Goal: Task Accomplishment & Management: Manage account settings

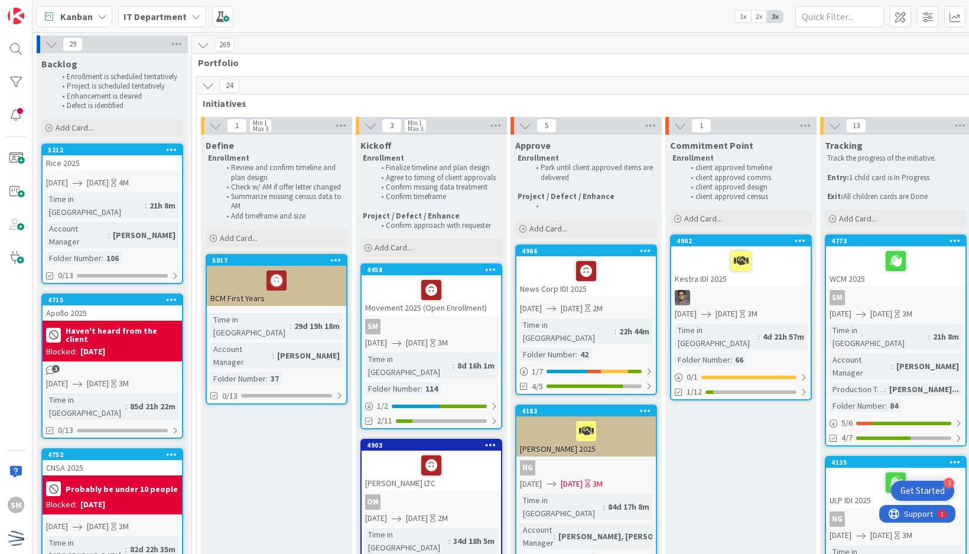
click at [644, 262] on div at bounding box center [586, 271] width 132 height 25
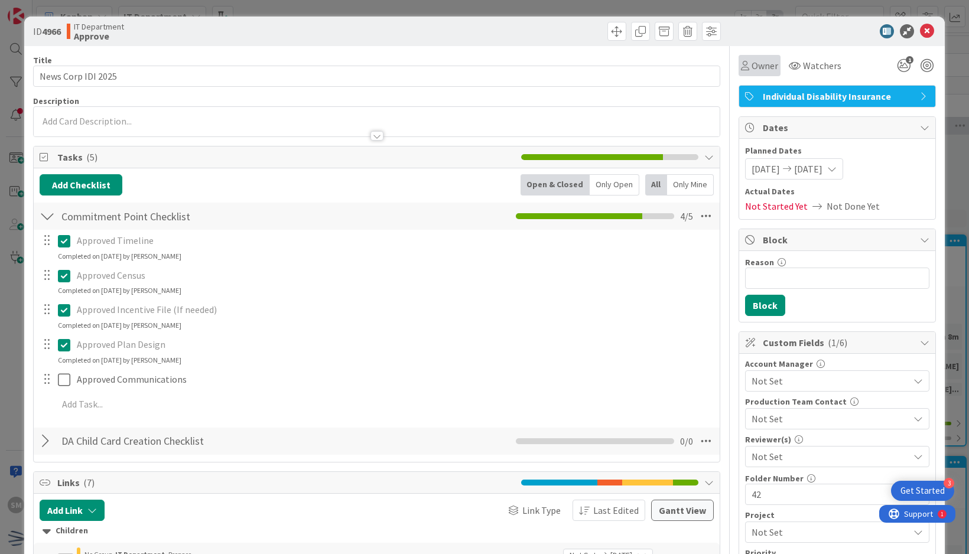
click at [771, 68] on div "Owner" at bounding box center [760, 65] width 42 height 21
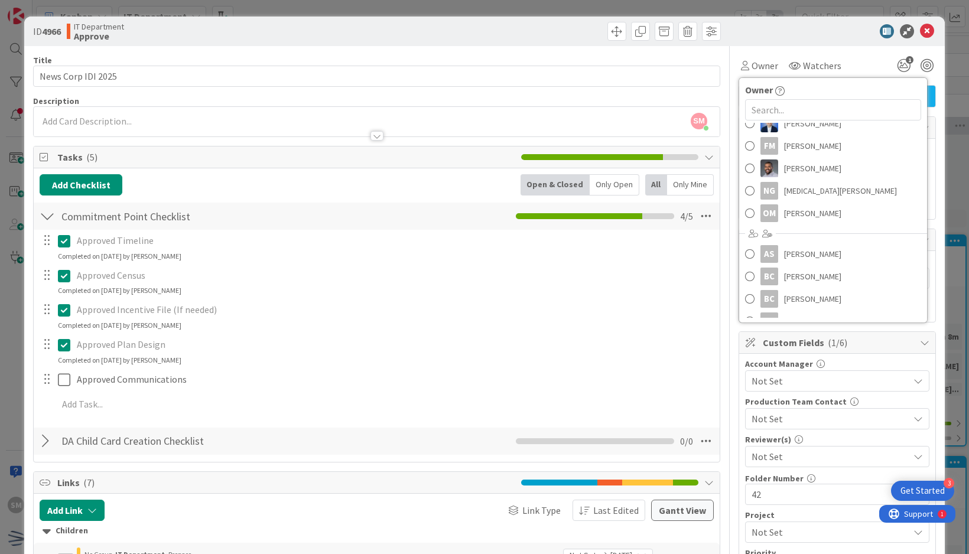
scroll to position [177, 0]
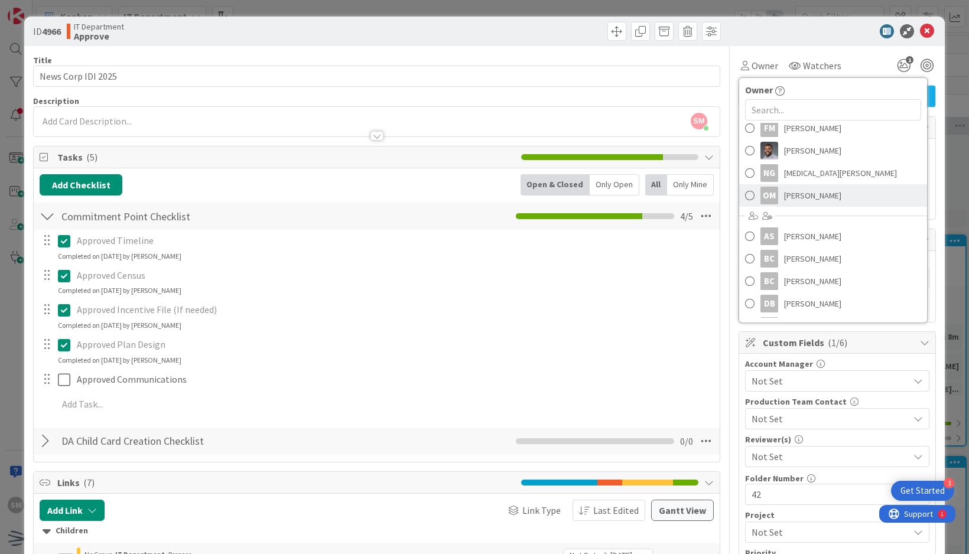
click at [807, 199] on span "[PERSON_NAME]" at bounding box center [812, 196] width 57 height 18
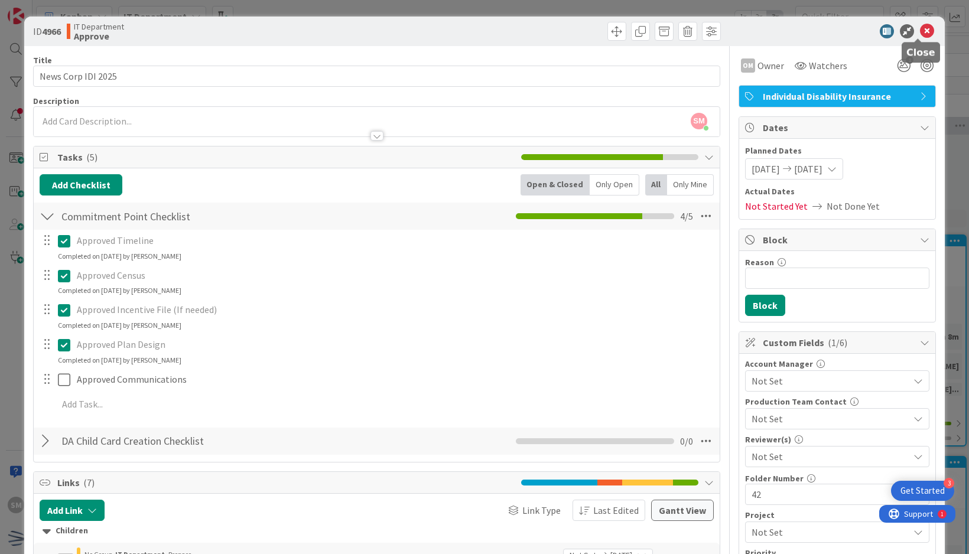
click at [920, 29] on icon at bounding box center [927, 31] width 14 height 14
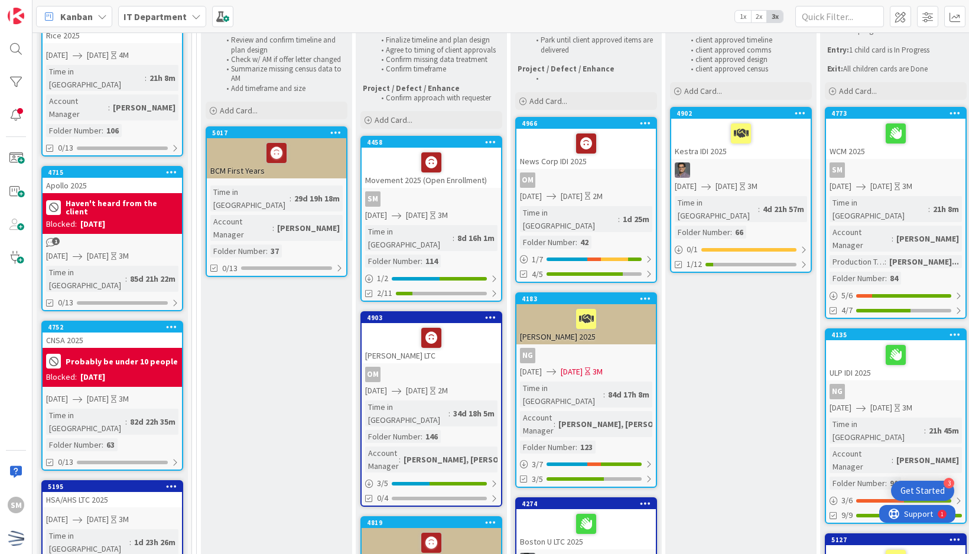
scroll to position [59, 0]
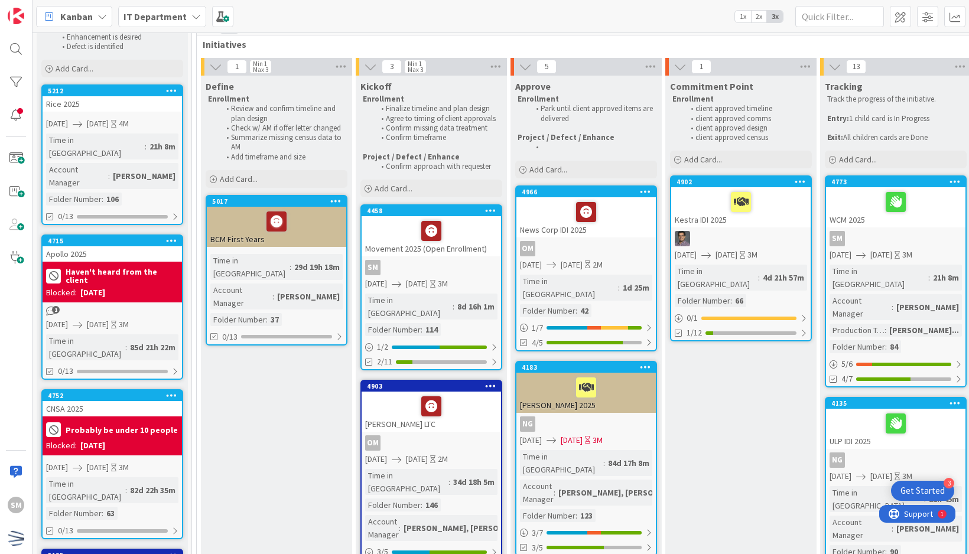
click at [684, 213] on div at bounding box center [741, 202] width 132 height 25
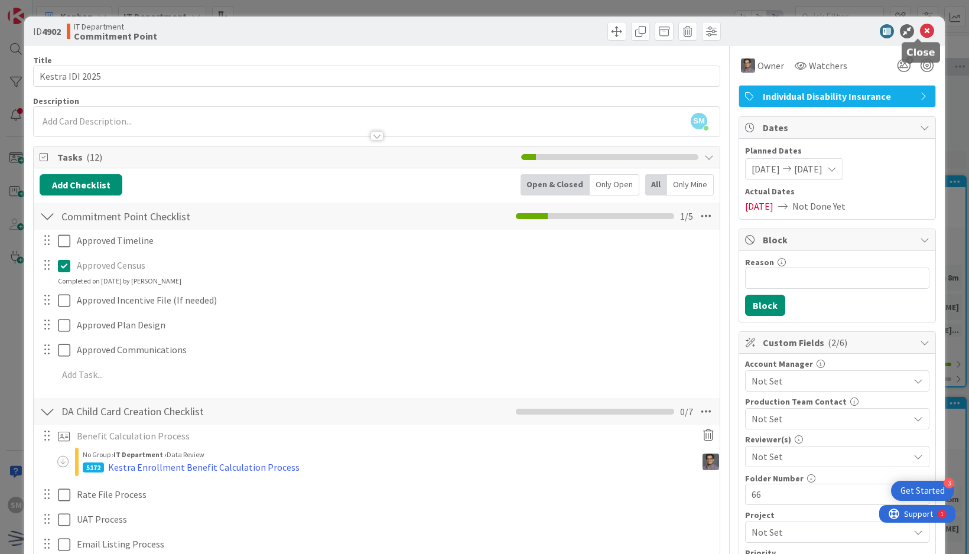
click at [920, 31] on icon at bounding box center [927, 31] width 14 height 14
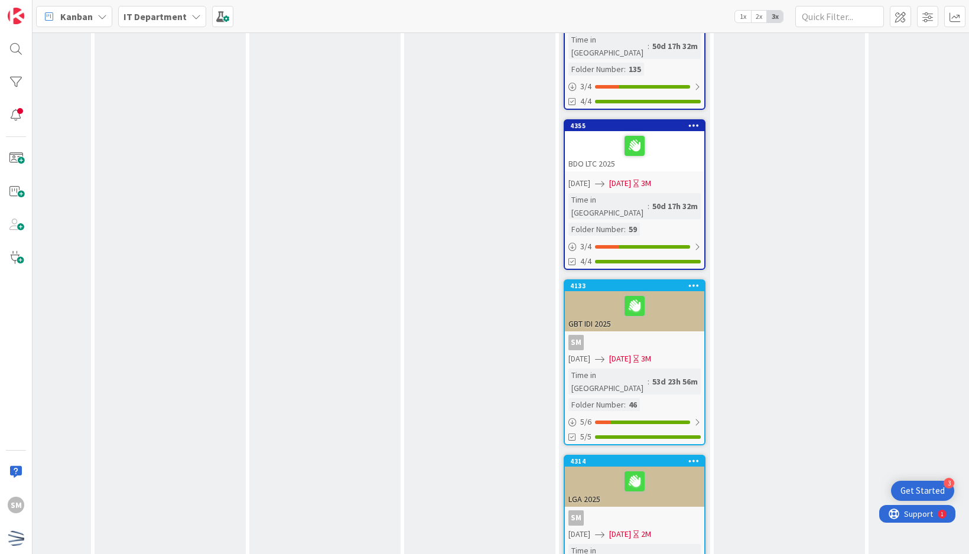
scroll to position [1241, 261]
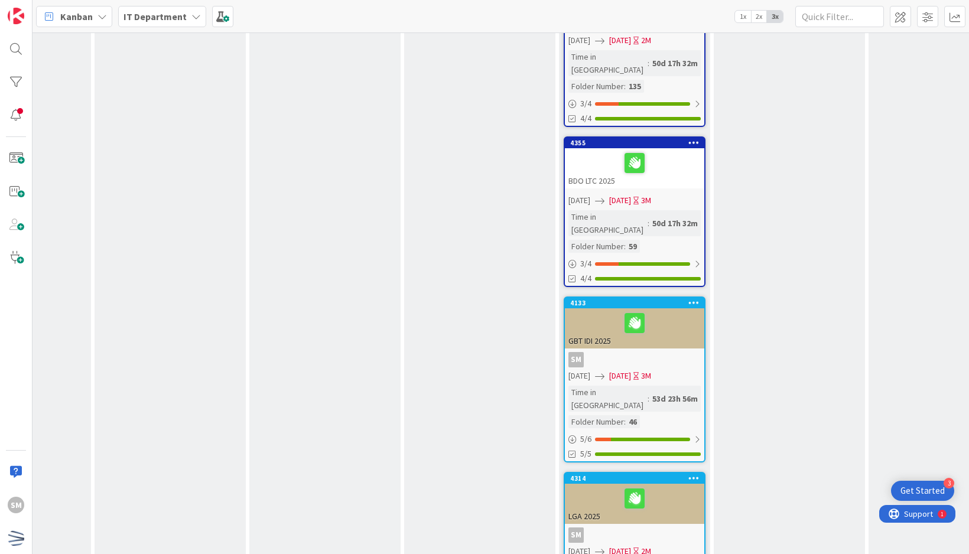
click at [673, 309] on div "GBT IDI 2025" at bounding box center [634, 329] width 139 height 40
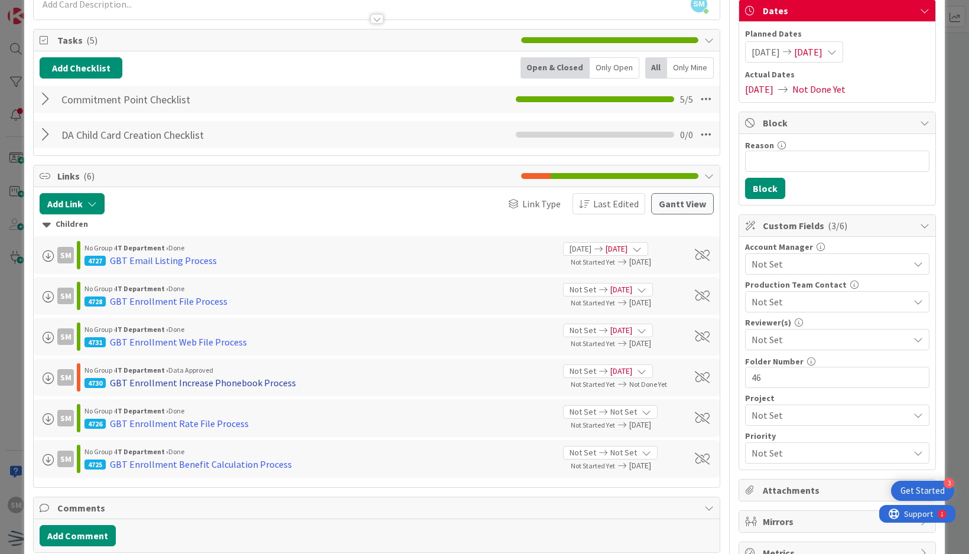
scroll to position [118, 0]
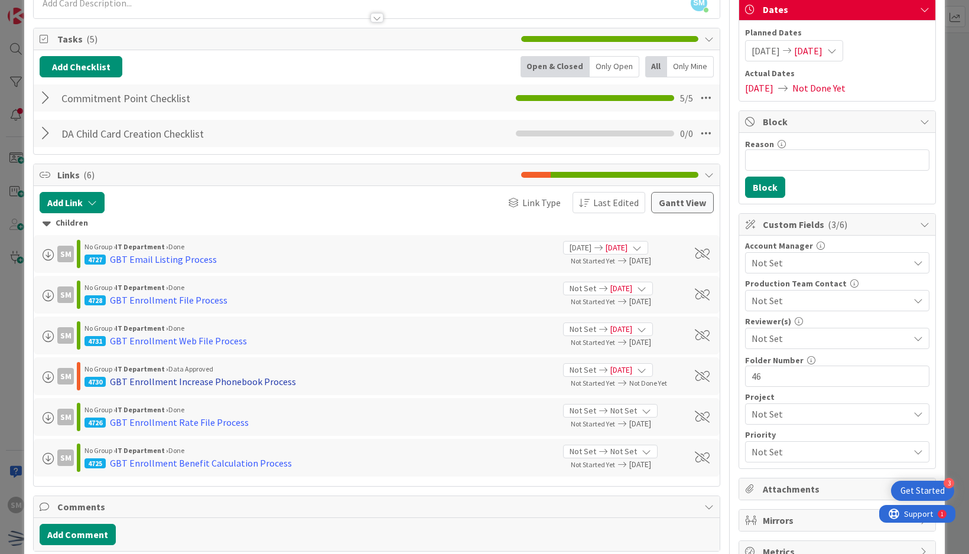
click at [271, 381] on div "GBT Enrollment Increase Phonebook Process" at bounding box center [203, 382] width 186 height 14
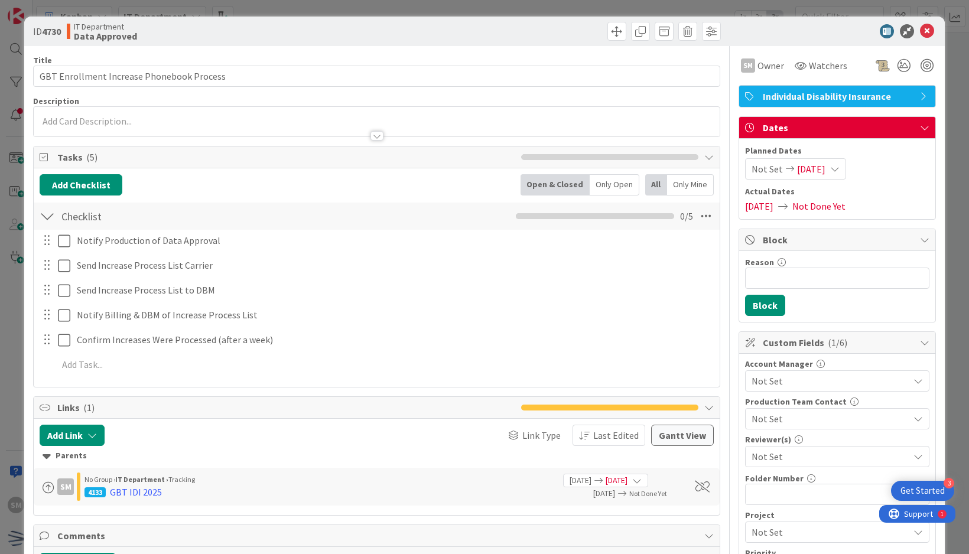
click at [598, 34] on div at bounding box center [550, 31] width 341 height 19
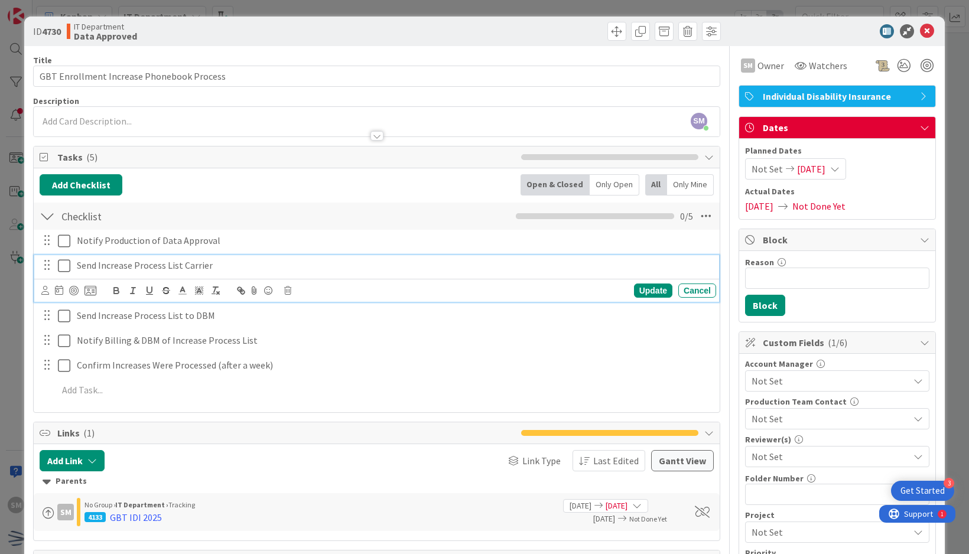
click at [63, 265] on icon at bounding box center [64, 266] width 12 height 14
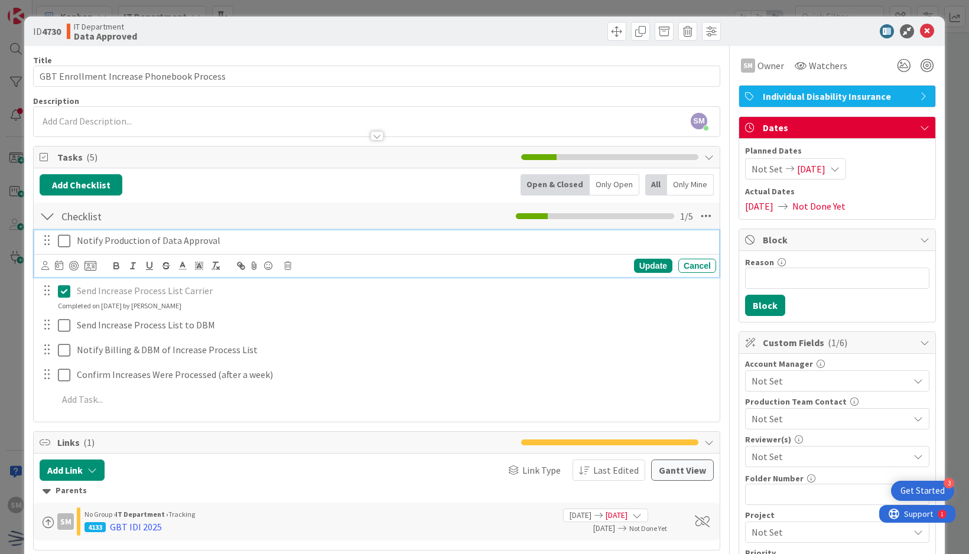
click at [64, 241] on icon at bounding box center [64, 241] width 12 height 14
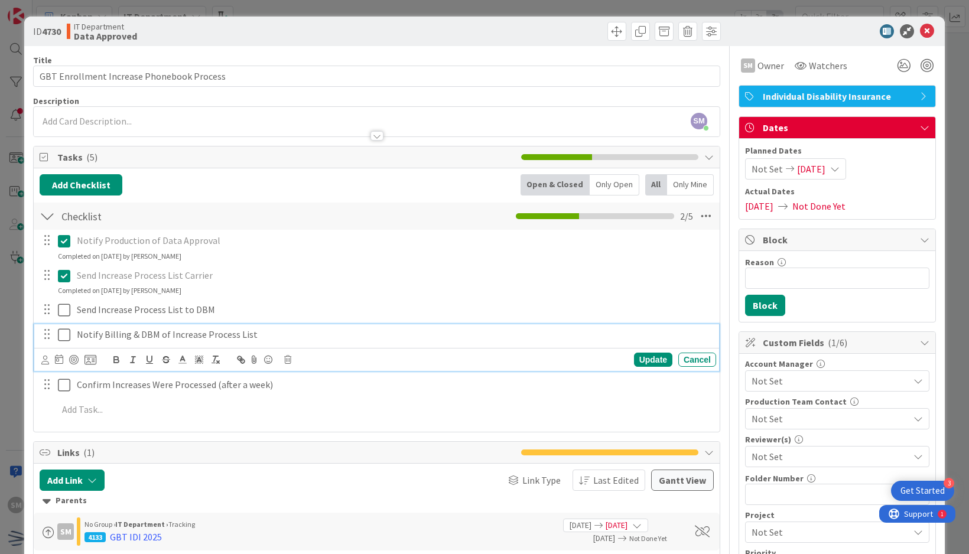
click at [66, 332] on icon at bounding box center [64, 335] width 12 height 14
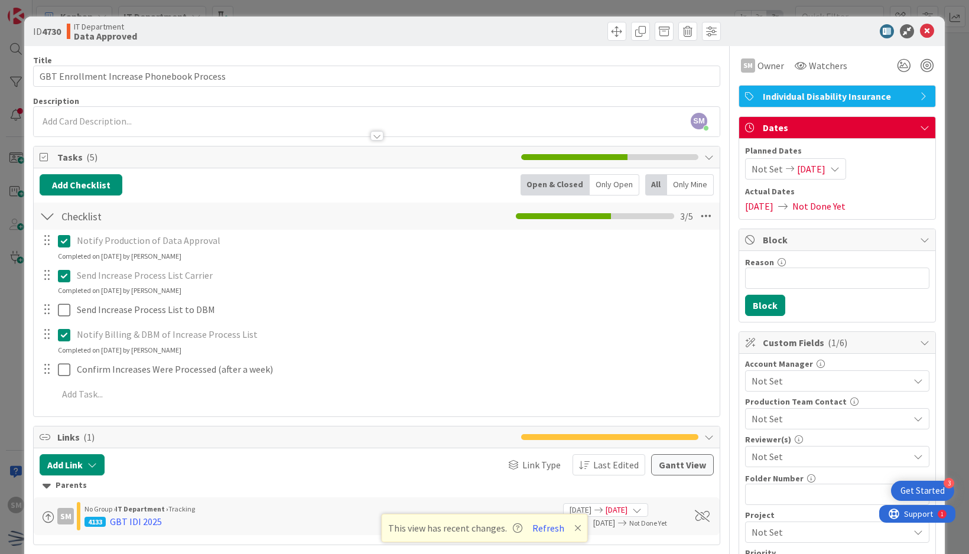
scroll to position [1241, 261]
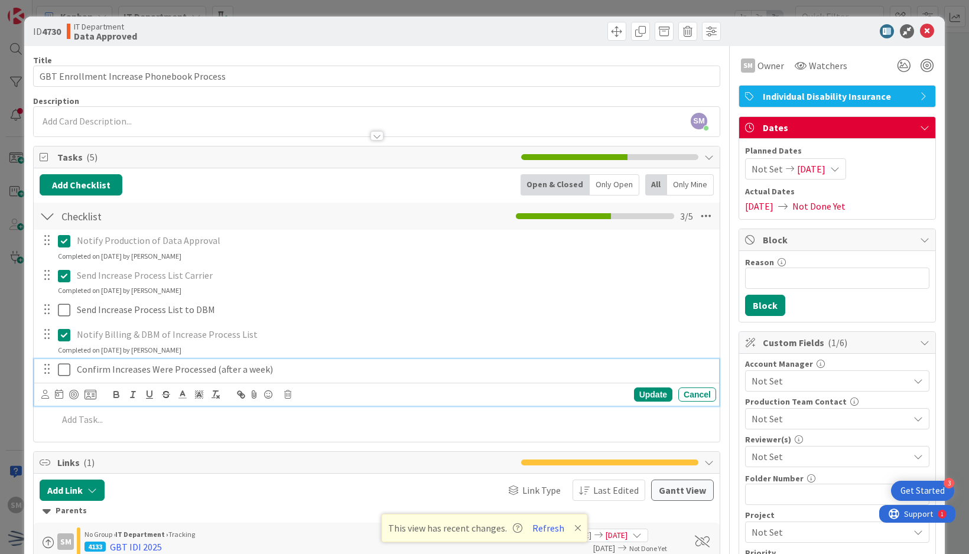
click at [67, 369] on icon at bounding box center [64, 370] width 12 height 14
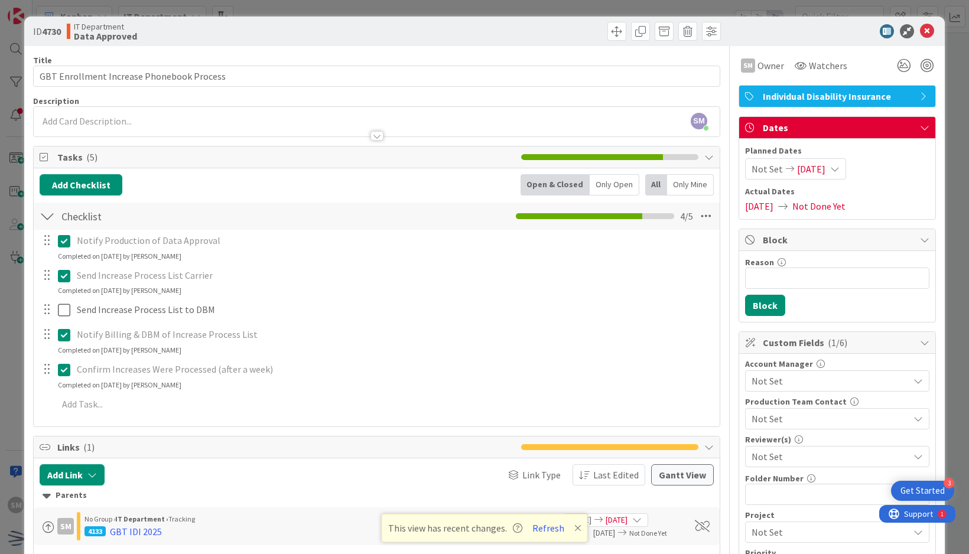
click at [653, 58] on div "Title 41 / 128" at bounding box center [376, 60] width 687 height 11
click at [549, 531] on button "Refresh" at bounding box center [548, 528] width 40 height 15
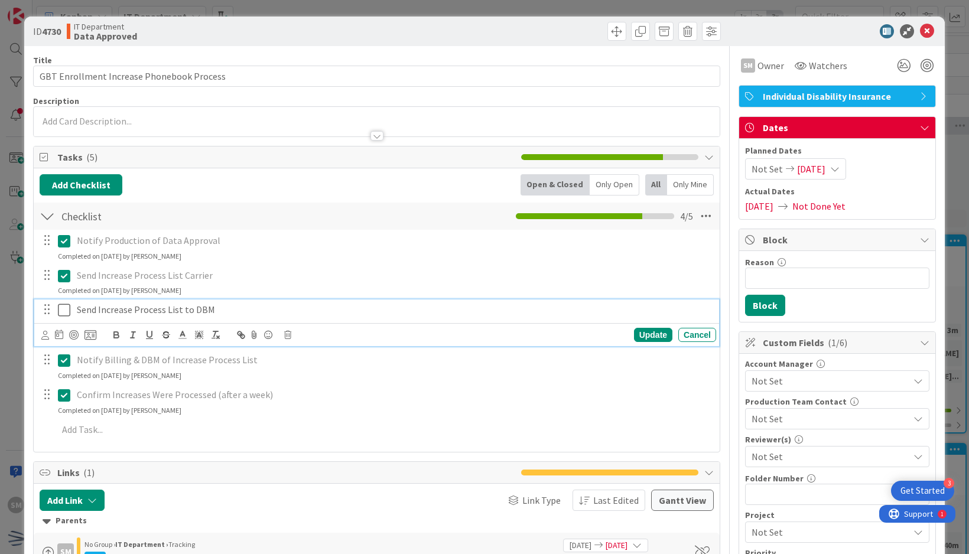
click at [66, 314] on icon at bounding box center [64, 310] width 12 height 14
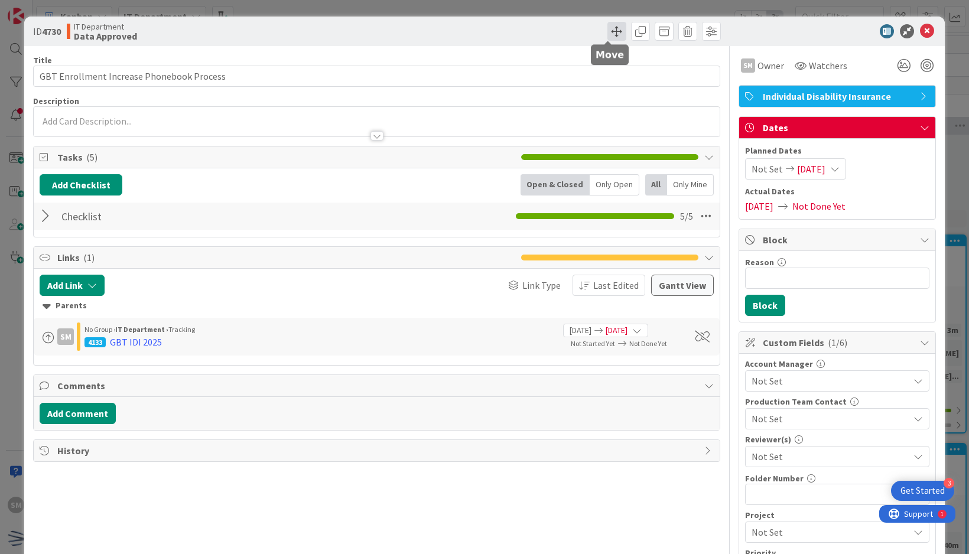
click at [612, 29] on span at bounding box center [617, 31] width 19 height 19
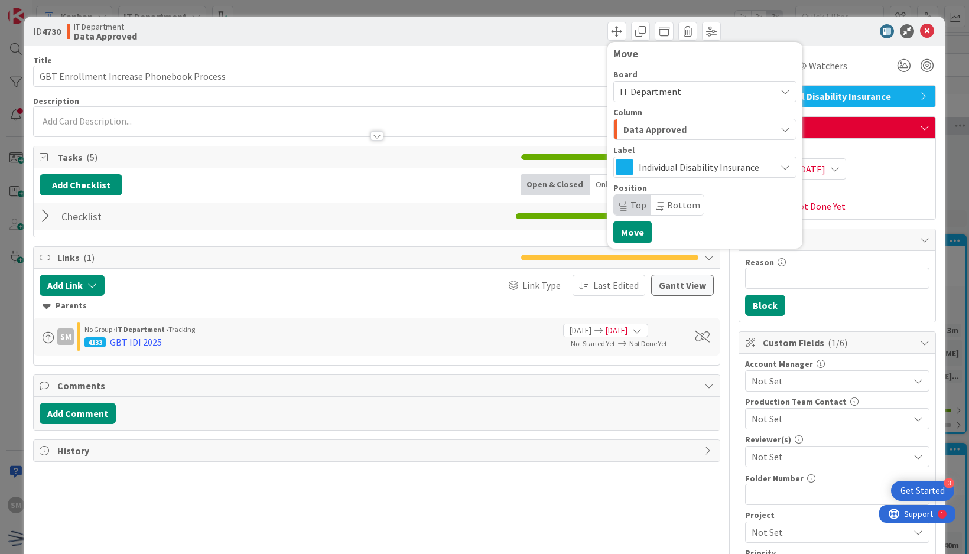
click at [640, 125] on span "Data Approved" at bounding box center [655, 129] width 63 height 15
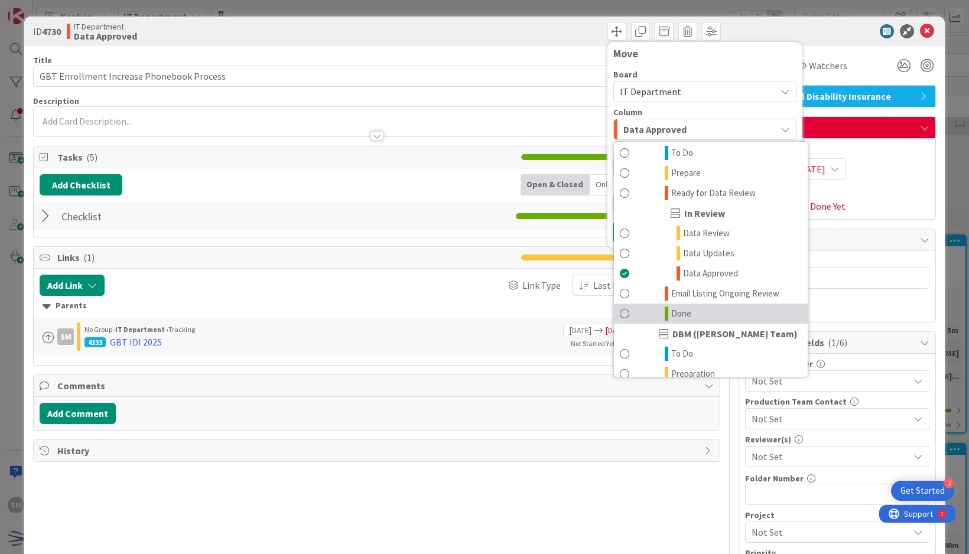
scroll to position [385, 0]
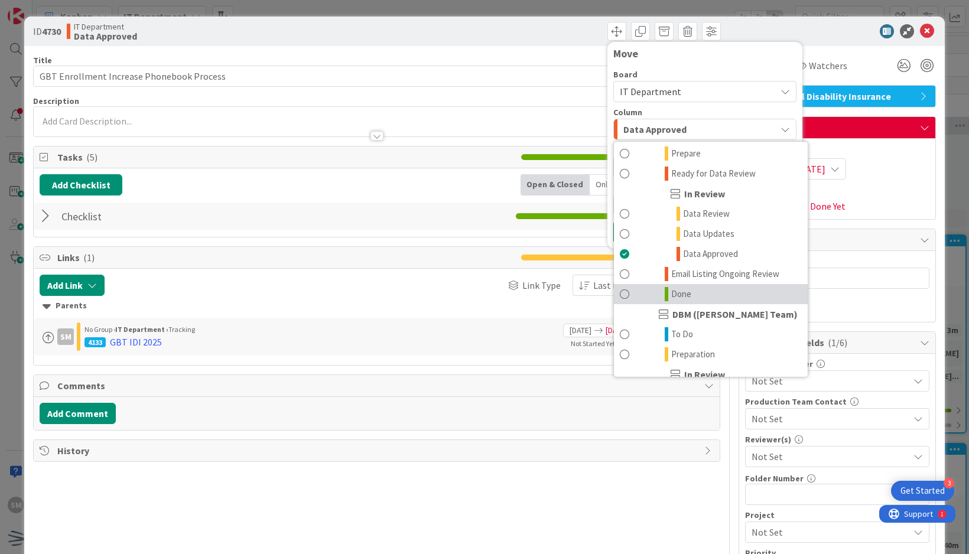
click at [685, 297] on link "Done" at bounding box center [711, 294] width 194 height 20
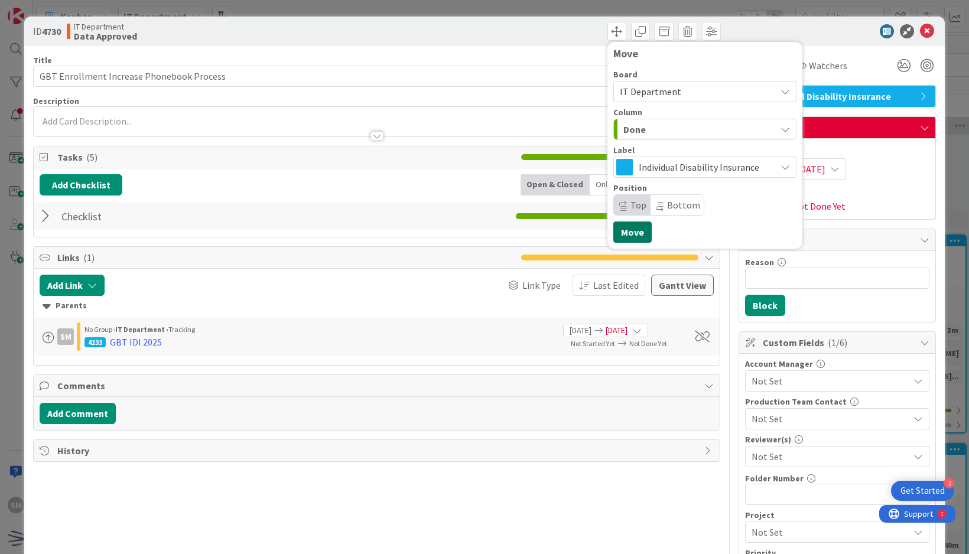
click at [633, 228] on button "Move" at bounding box center [633, 232] width 38 height 21
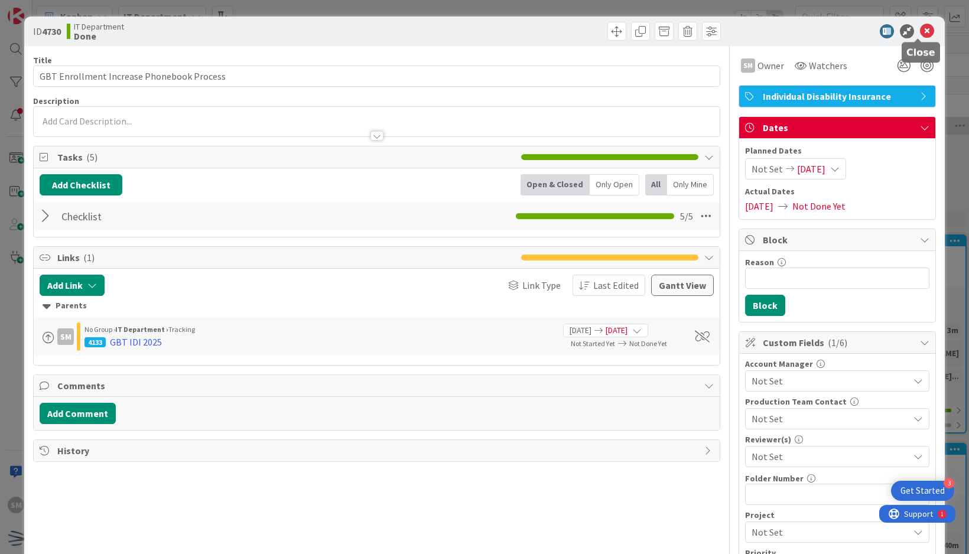
click at [920, 36] on icon at bounding box center [927, 31] width 14 height 14
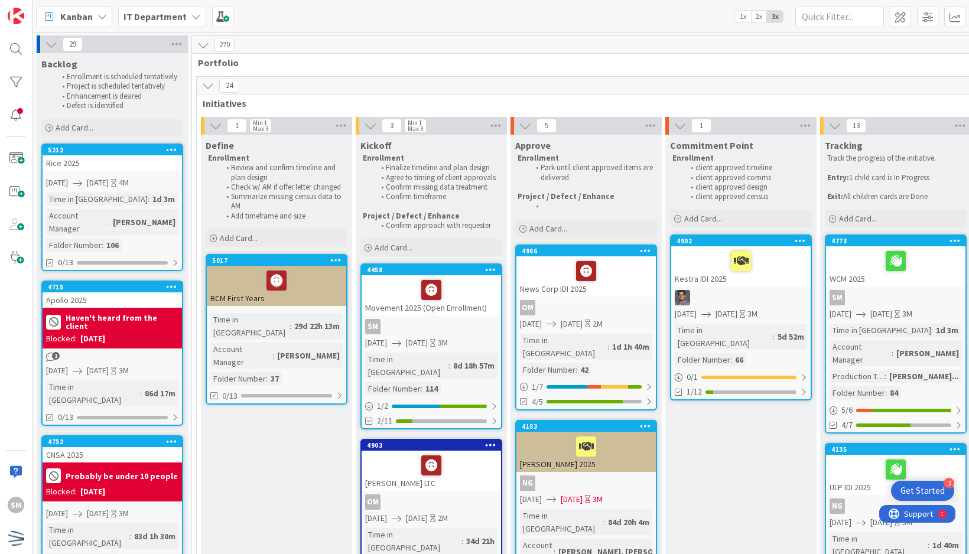
click at [481, 319] on div "SM" at bounding box center [431, 326] width 139 height 15
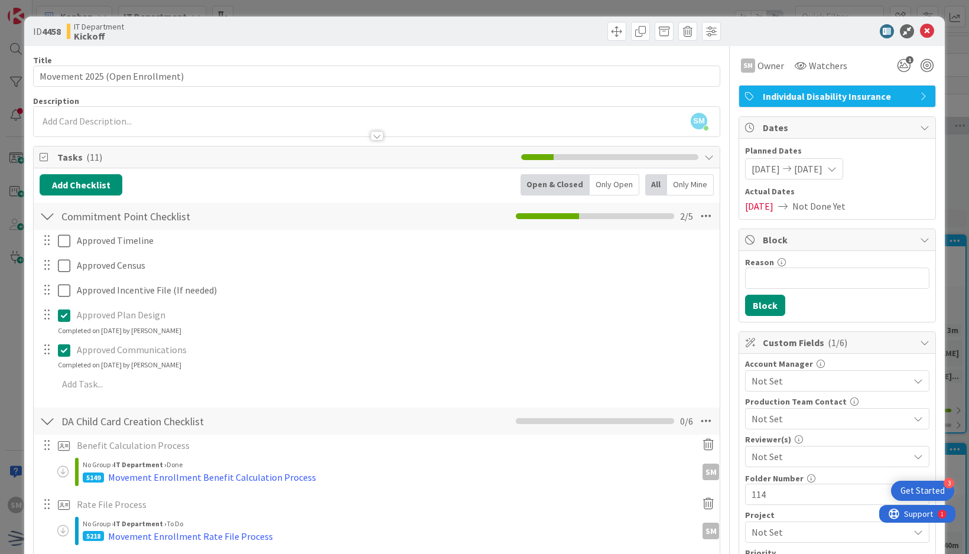
scroll to position [59, 0]
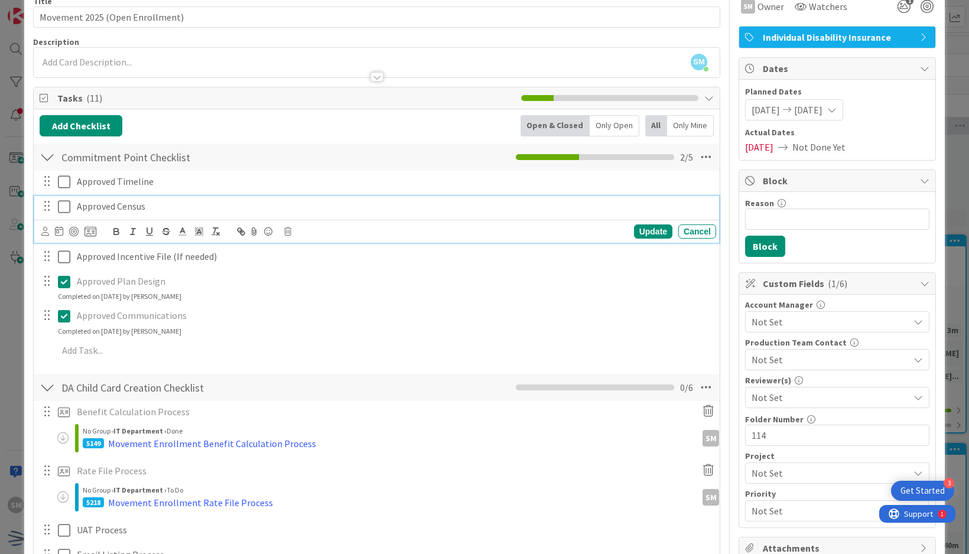
click at [61, 208] on icon at bounding box center [64, 207] width 12 height 14
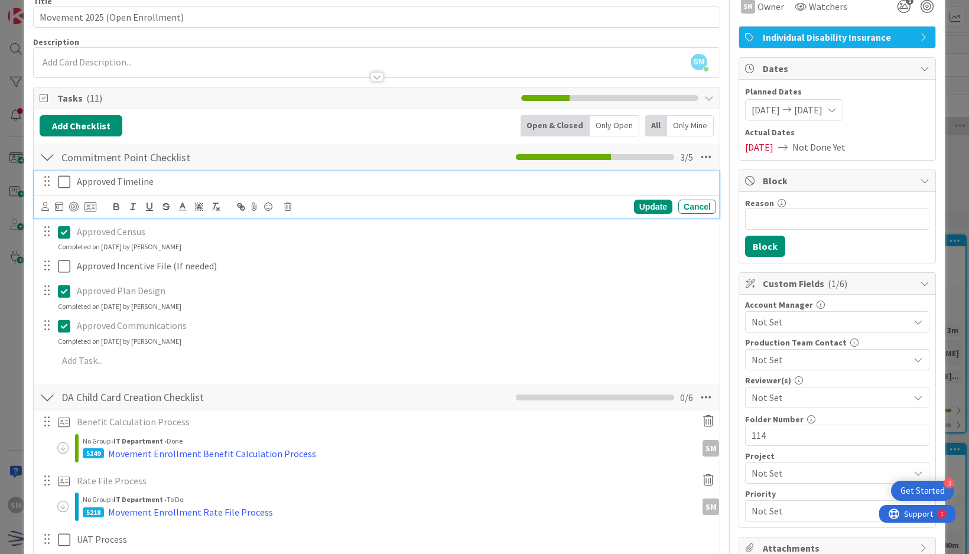
click at [60, 181] on icon at bounding box center [64, 182] width 12 height 14
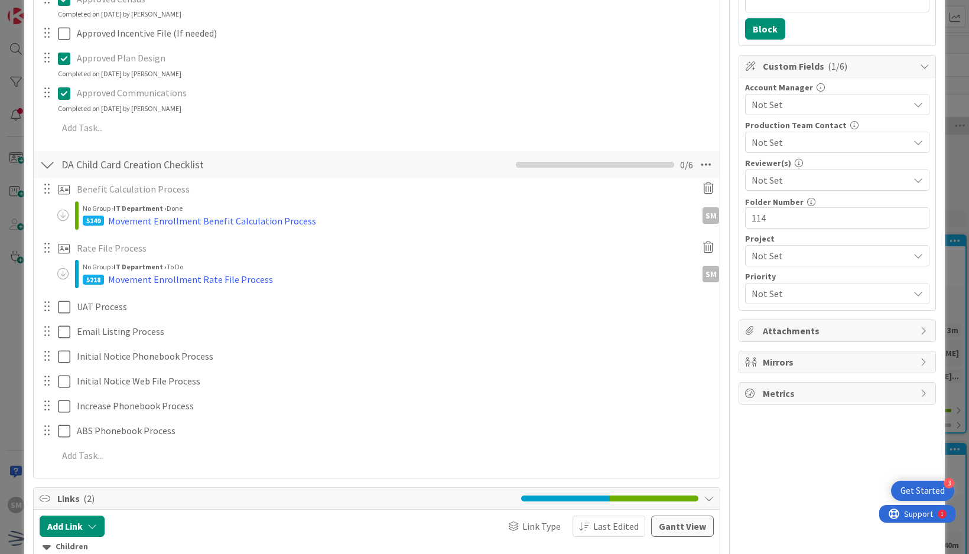
scroll to position [296, 0]
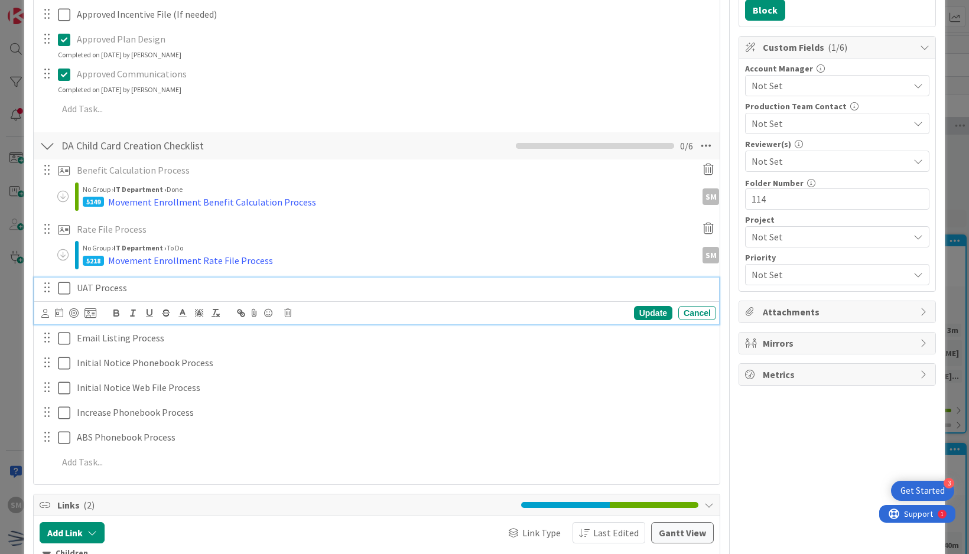
click at [166, 287] on p "UAT Process" at bounding box center [394, 288] width 635 height 14
click at [90, 313] on icon at bounding box center [91, 313] width 12 height 11
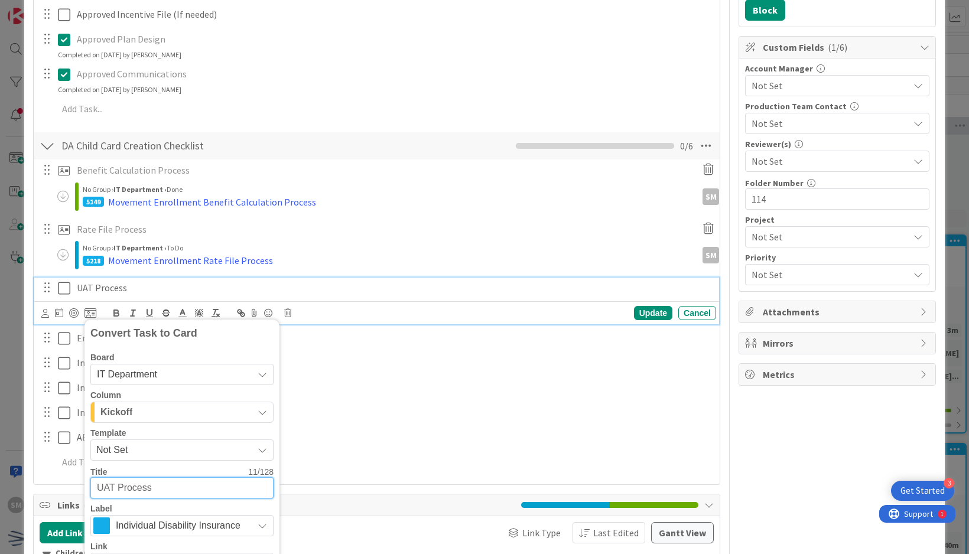
click at [219, 452] on span "Not Set" at bounding box center [170, 450] width 148 height 15
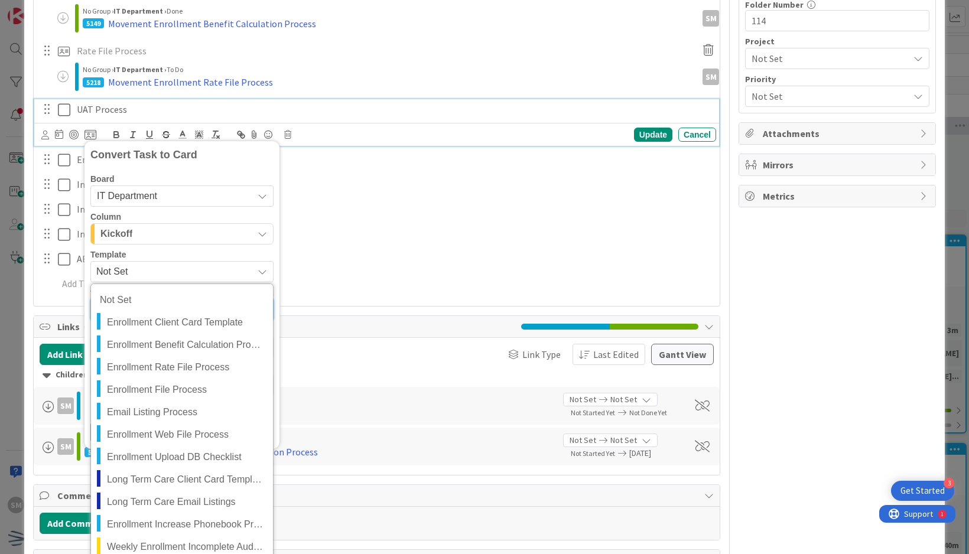
scroll to position [473, 0]
click at [234, 254] on div "Template" at bounding box center [181, 256] width 183 height 8
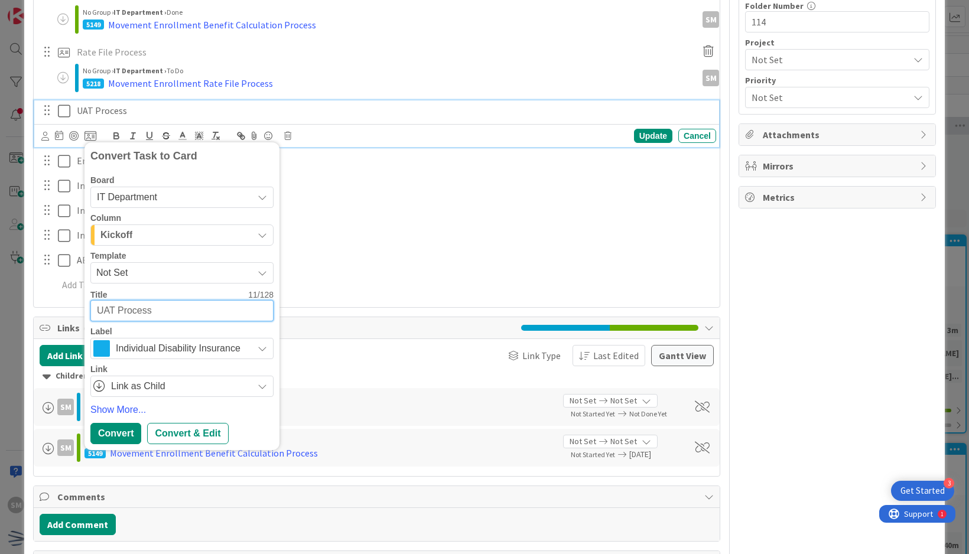
click at [206, 273] on span "Not Set" at bounding box center [170, 272] width 148 height 15
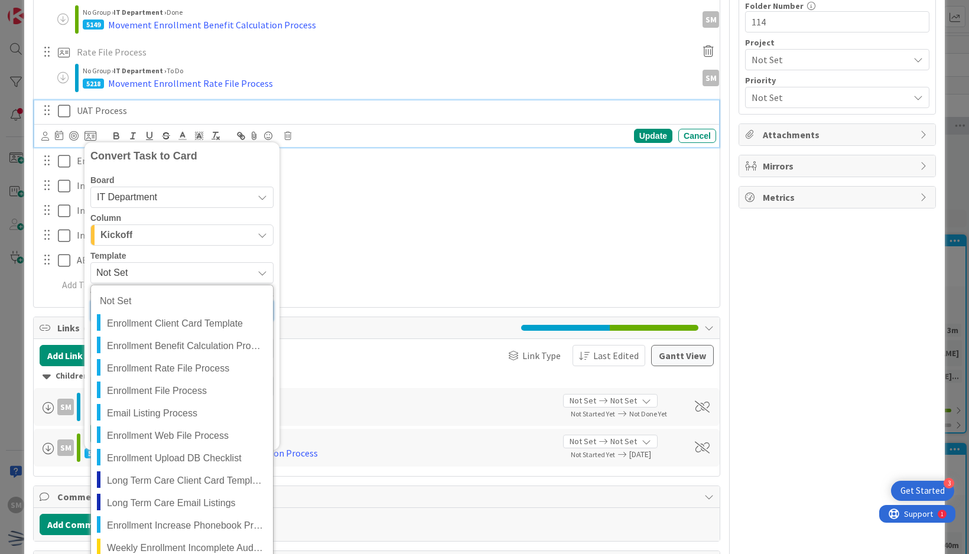
click at [213, 219] on div "Column" at bounding box center [181, 218] width 183 height 8
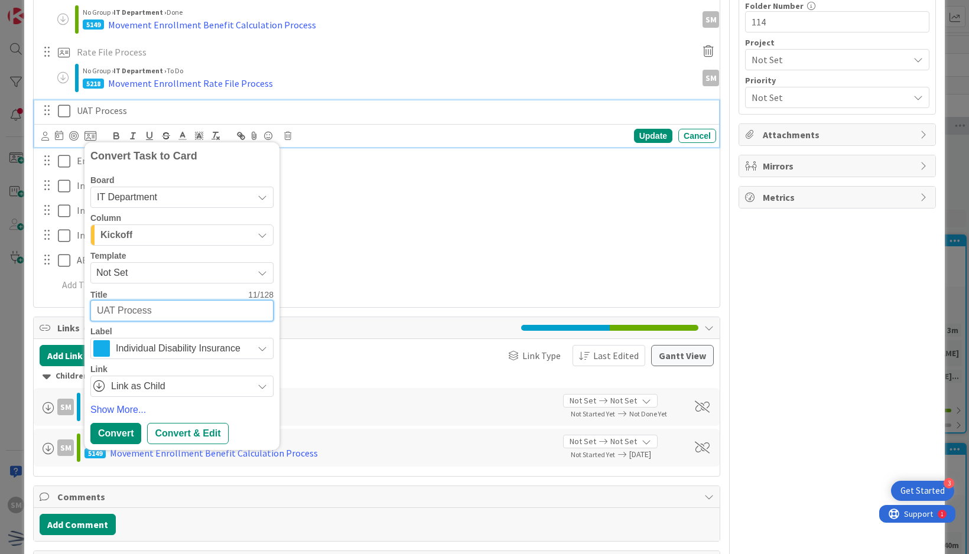
click at [211, 229] on div "Kickoff" at bounding box center [175, 235] width 155 height 19
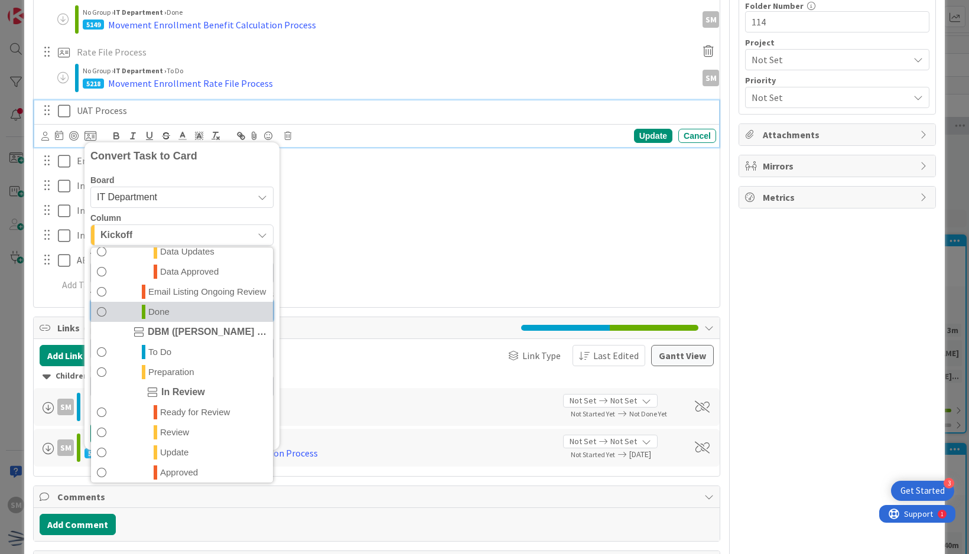
click at [194, 322] on link "Done" at bounding box center [182, 312] width 182 height 20
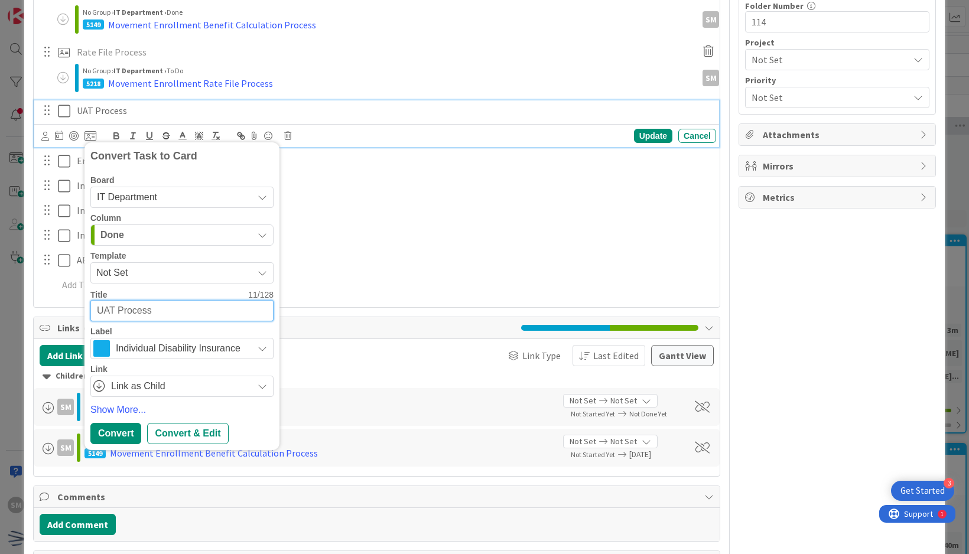
type textarea "x"
type textarea "MUAT Process"
type textarea "x"
type textarea "MoUAT Process"
type textarea "x"
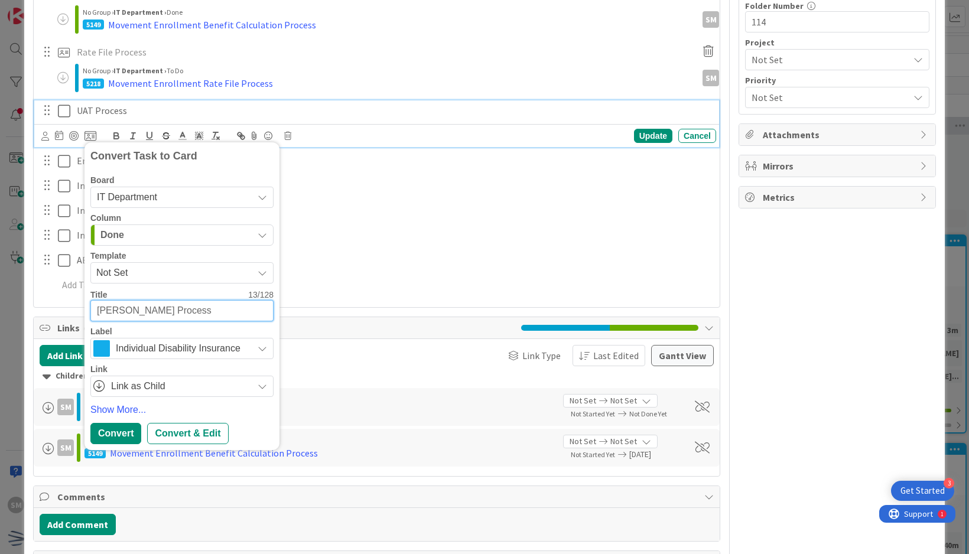
type textarea "MovUAT Process"
type textarea "x"
type textarea "MoveUAT Process"
type textarea "x"
type textarea "MovemUAT Process"
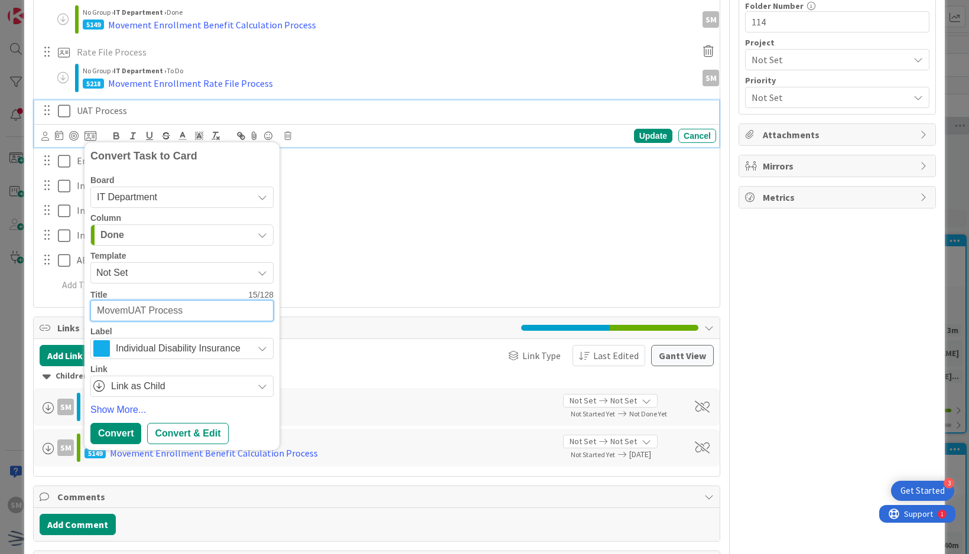
type textarea "x"
type textarea "MovemeUAT Process"
type textarea "x"
type textarea "MovemenUAT Process"
type textarea "x"
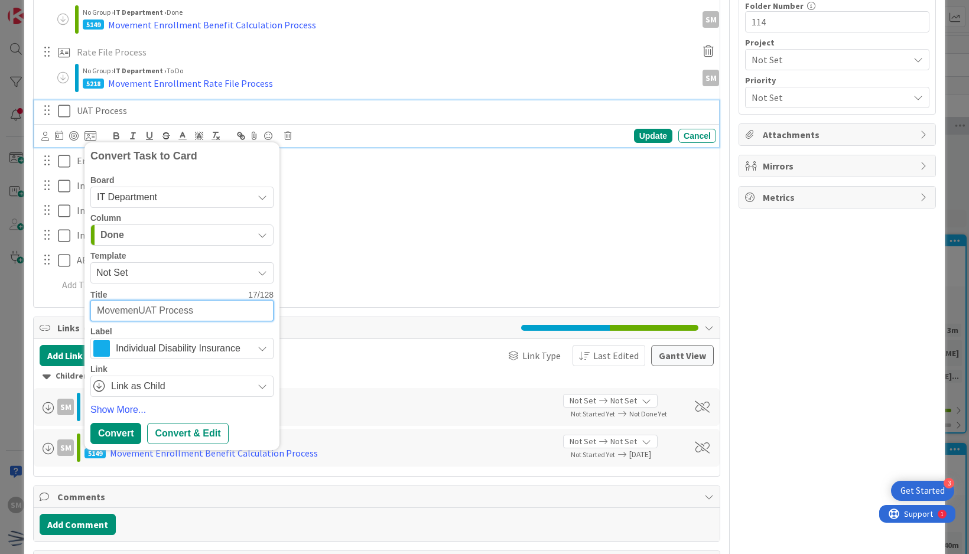
type textarea "MovementUAT Process"
type textarea "x"
type textarea "Movement UAT Process"
click at [196, 439] on div "Convert & Edit" at bounding box center [187, 433] width 81 height 21
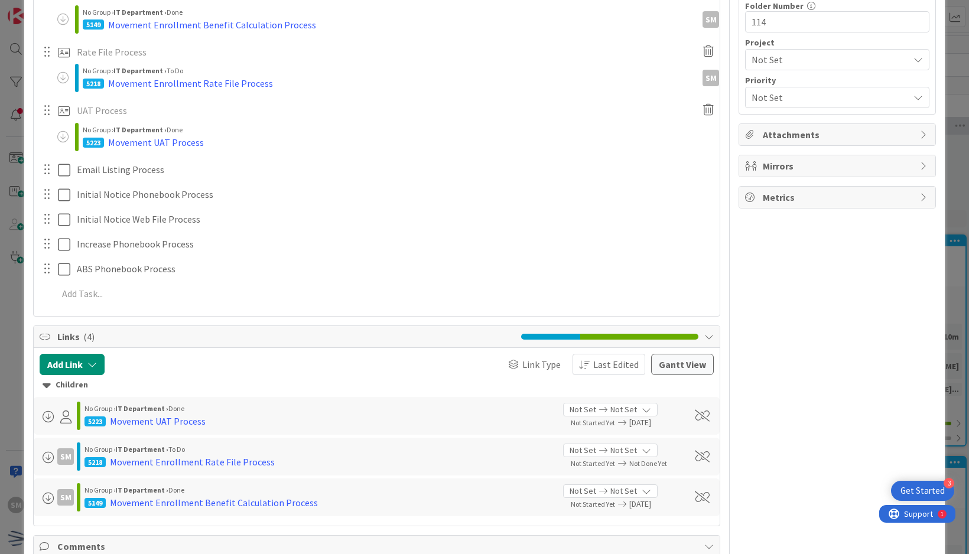
type textarea "x"
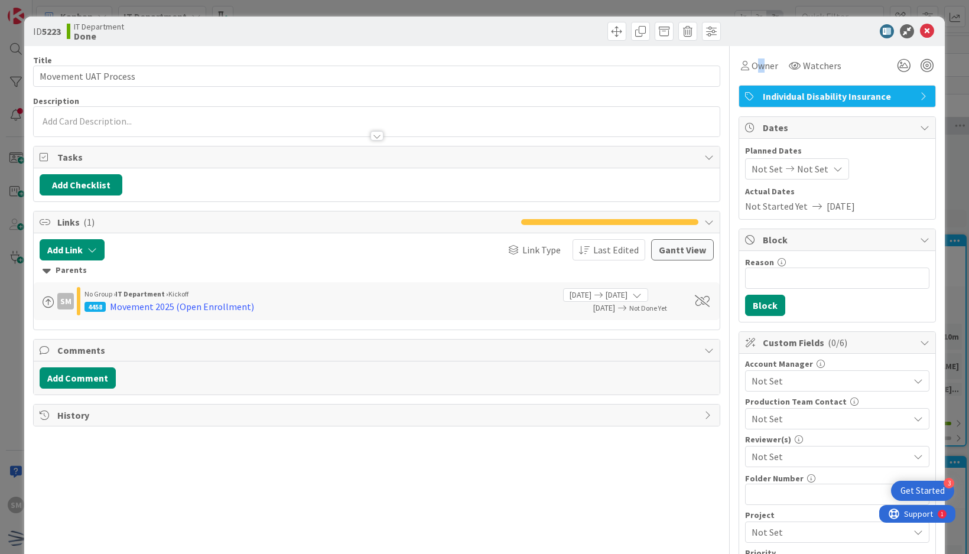
click at [752, 76] on div "Owner Watchers Individual Disability Insurance Dates Planned Dates Not Set Not …" at bounding box center [837, 363] width 197 height 635
drag, startPoint x: 752, startPoint y: 76, endPoint x: 741, endPoint y: 62, distance: 18.1
click at [741, 62] on div "Owner" at bounding box center [759, 66] width 37 height 14
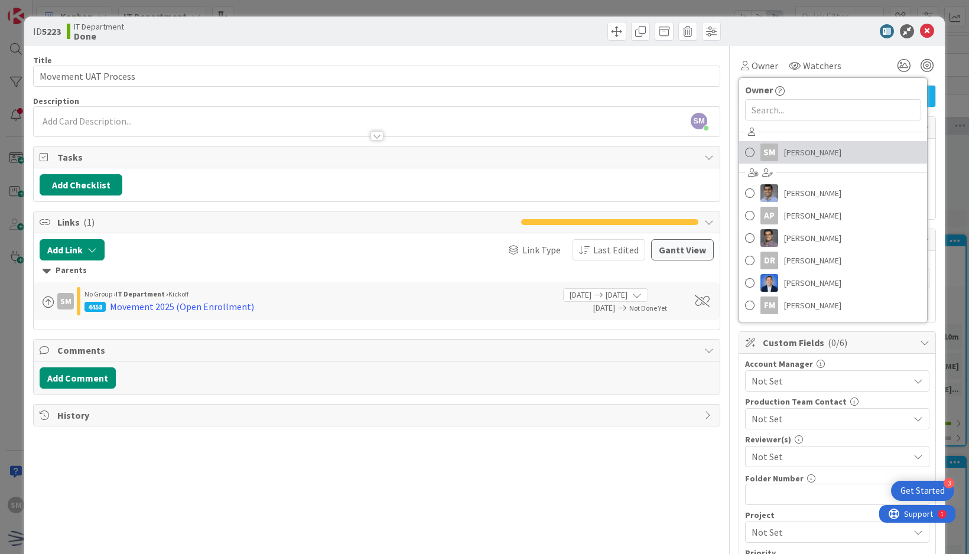
drag, startPoint x: 781, startPoint y: 140, endPoint x: 773, endPoint y: 140, distance: 8.3
click at [773, 141] on link "SM Saira Mehmood" at bounding box center [833, 152] width 188 height 22
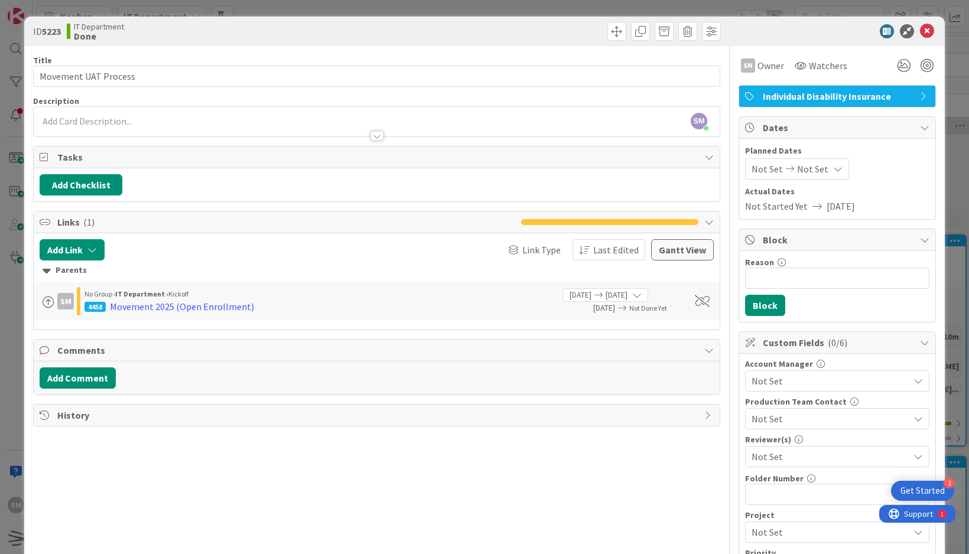
click at [802, 166] on span "Not Set" at bounding box center [812, 169] width 31 height 14
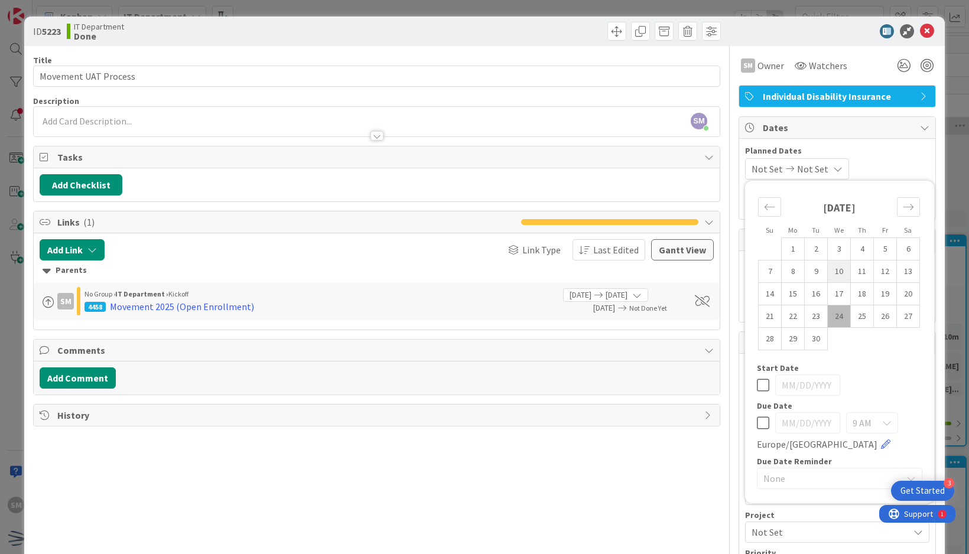
click at [828, 270] on td "10" at bounding box center [839, 272] width 23 height 22
type input "09/10/2025"
click at [887, 163] on div "09/10/2025 Not Set Su Mo Tu We Th Fr Sa August 2025 1 2 3 4 5 6 7 8 9 10 11 12 …" at bounding box center [837, 168] width 184 height 21
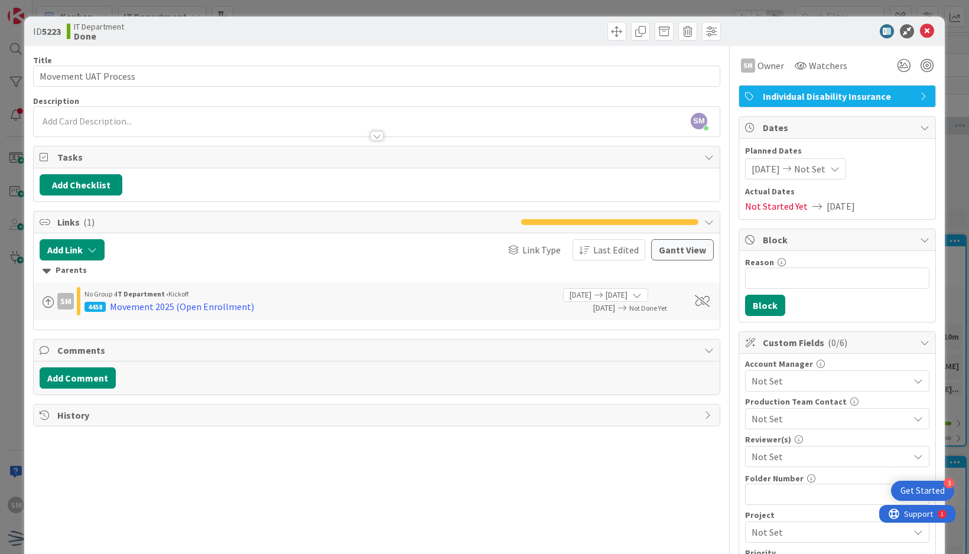
click at [838, 451] on span "Not Set" at bounding box center [830, 457] width 157 height 14
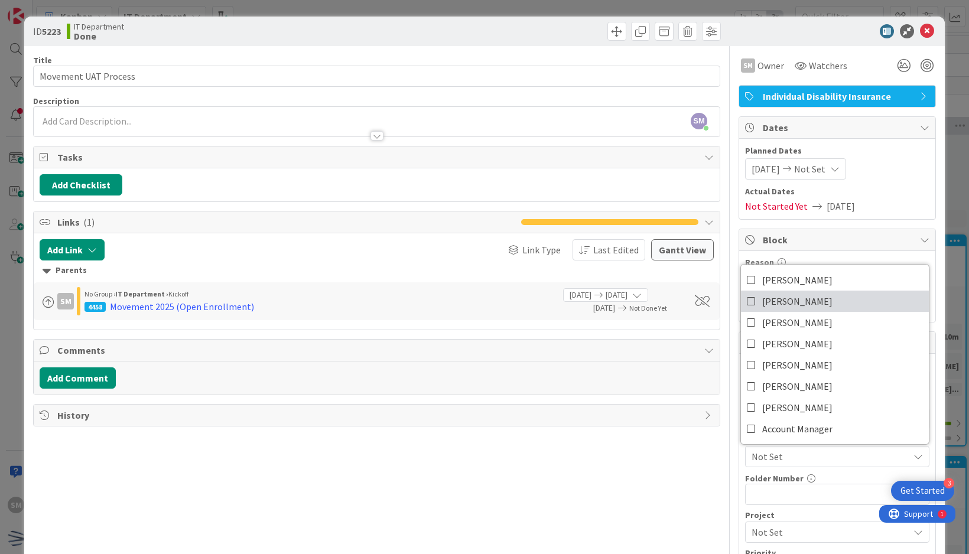
click at [807, 300] on span "[PERSON_NAME]" at bounding box center [797, 302] width 70 height 18
click at [775, 27] on div at bounding box center [831, 31] width 209 height 14
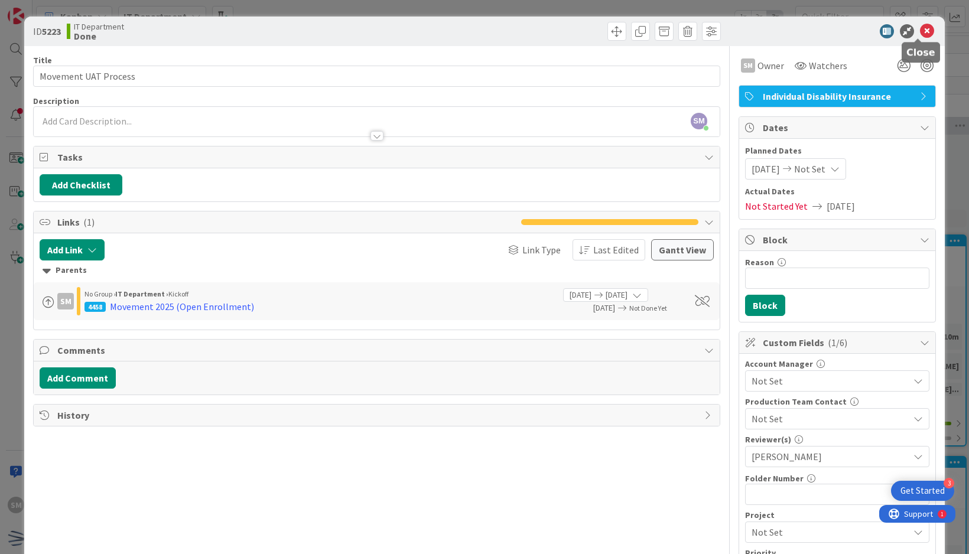
click at [920, 30] on icon at bounding box center [927, 31] width 14 height 14
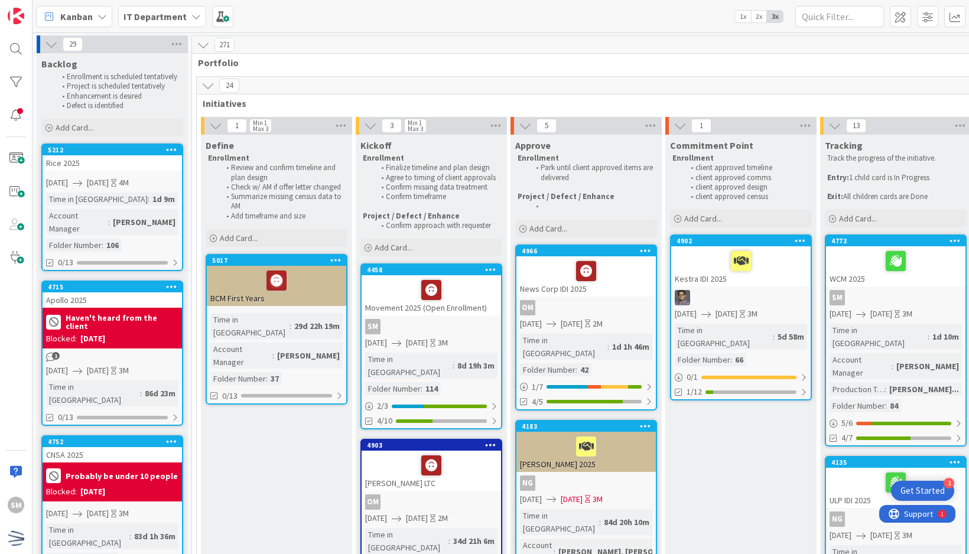
click at [486, 320] on div "SM" at bounding box center [431, 326] width 139 height 15
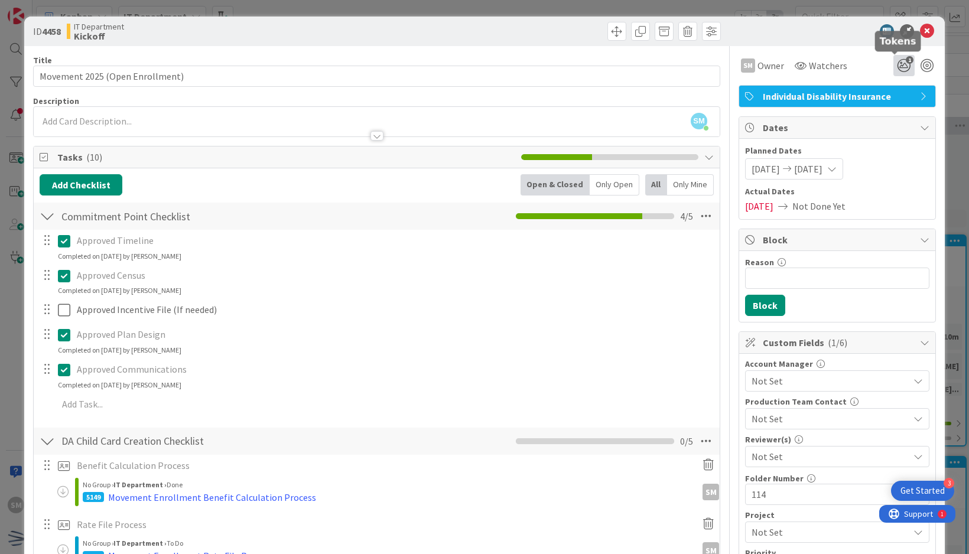
click at [894, 69] on icon "1" at bounding box center [904, 65] width 21 height 21
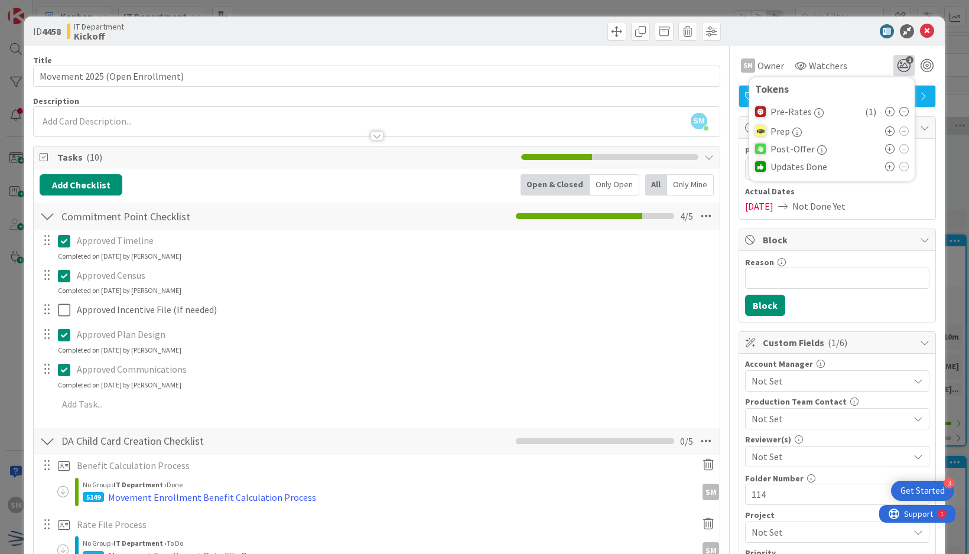
click at [900, 112] on icon at bounding box center [904, 111] width 9 height 9
click at [885, 128] on icon at bounding box center [889, 127] width 9 height 9
click at [839, 40] on div "ID 4458 IT Department Kickoff" at bounding box center [484, 32] width 921 height 30
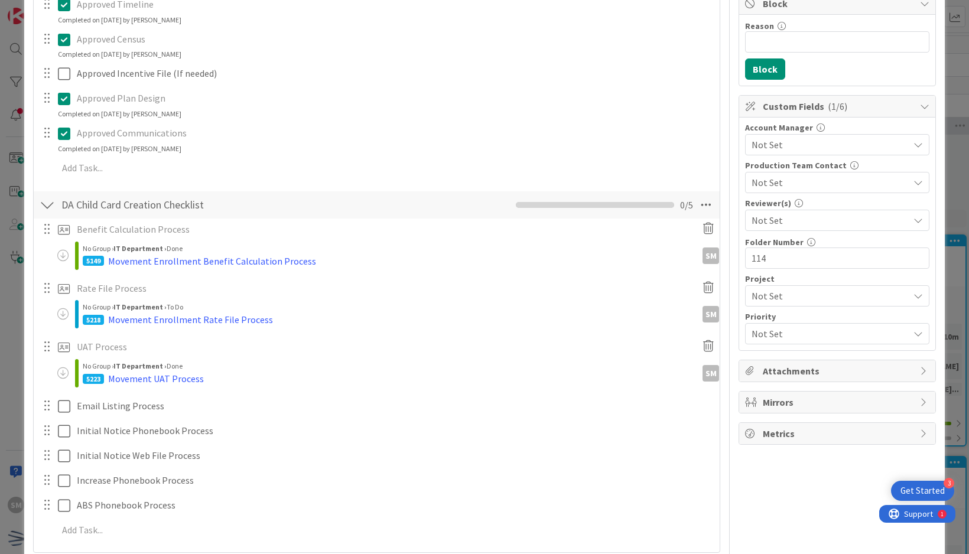
scroll to position [296, 0]
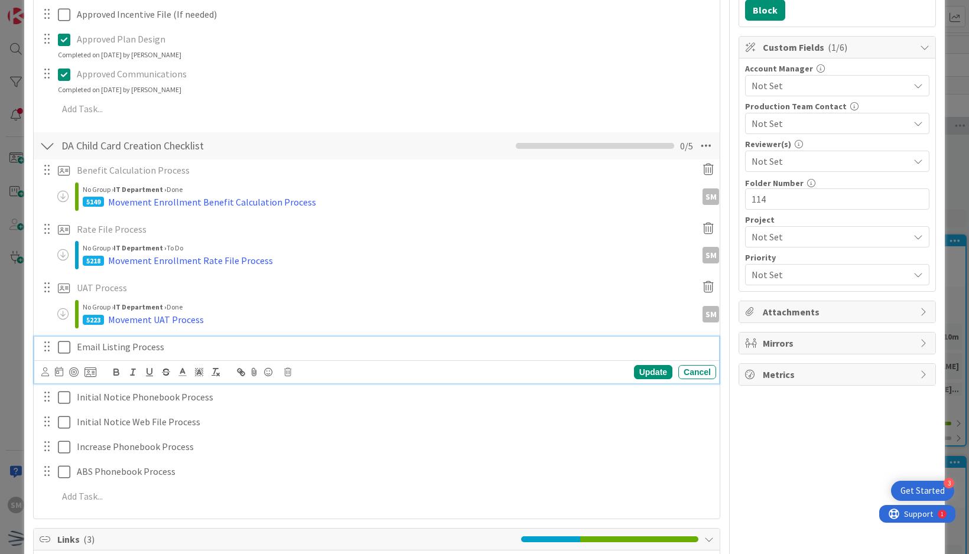
click at [178, 349] on p "Email Listing Process" at bounding box center [394, 347] width 635 height 14
click at [93, 367] on icon at bounding box center [91, 372] width 12 height 11
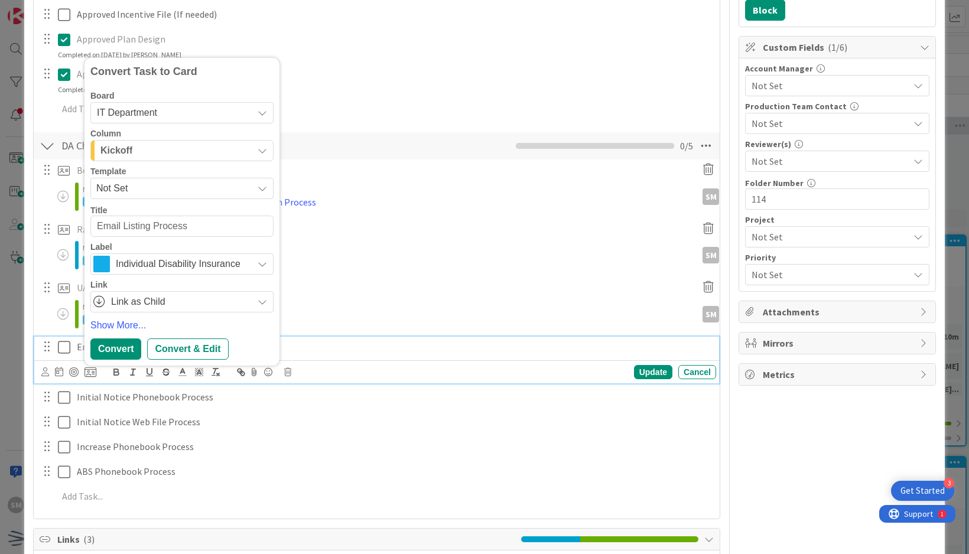
click at [161, 184] on span "Not Set" at bounding box center [170, 188] width 148 height 15
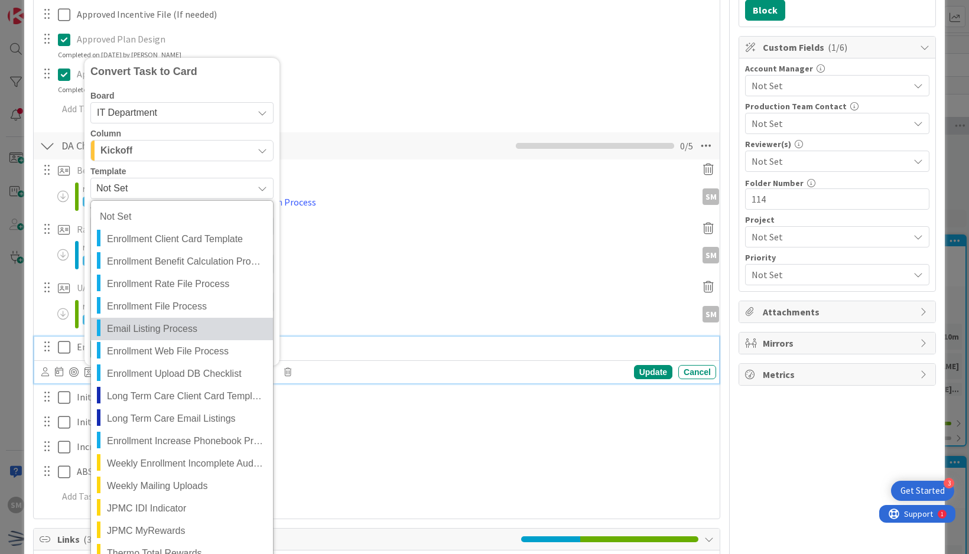
click at [215, 322] on span "Email Listing Process" at bounding box center [185, 329] width 157 height 15
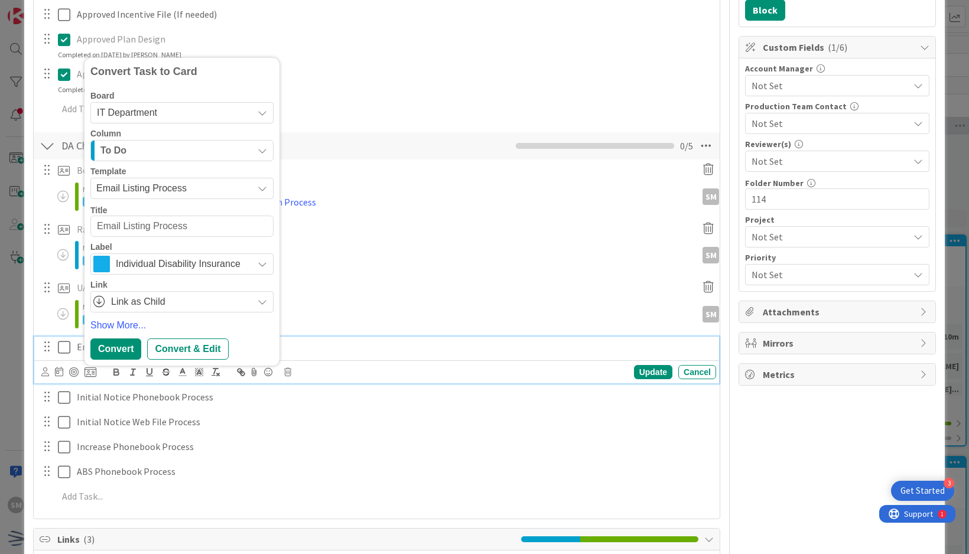
type textarea "x"
type textarea "MEmail Listing Process"
type textarea "x"
type textarea "MoEmail Listing Process"
type textarea "x"
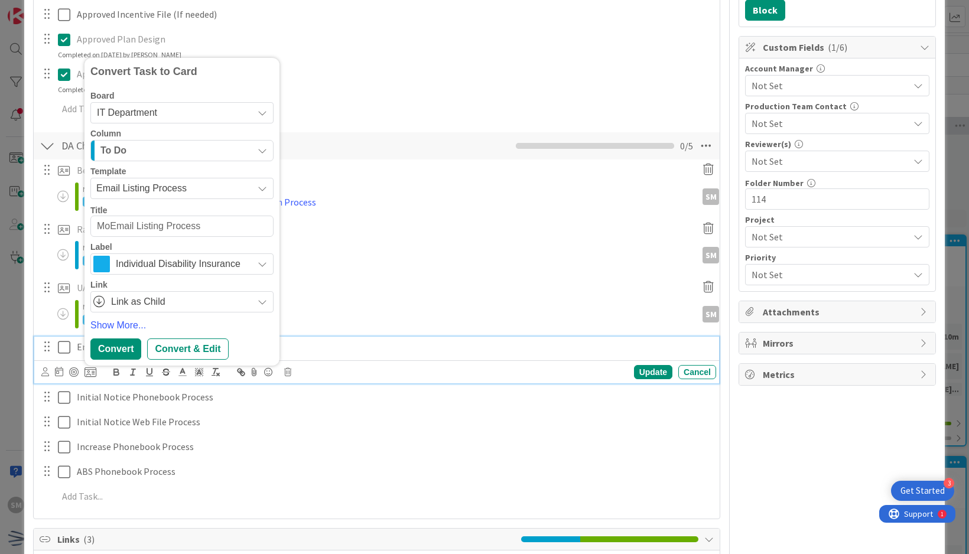
type textarea "MovEmail Listing Process"
type textarea "x"
type textarea "MoveEmail Listing Process"
type textarea "x"
type textarea "MovemEmail Listing Process"
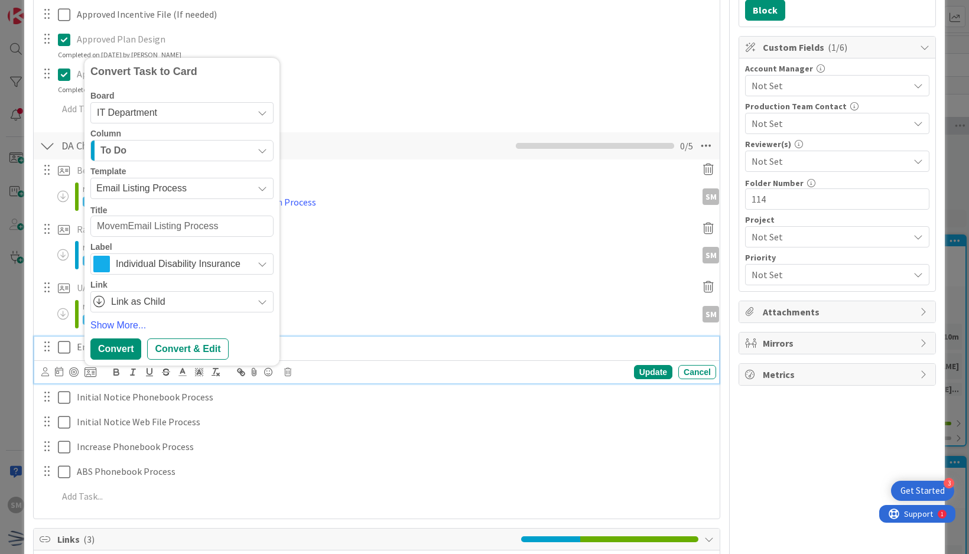
type textarea "x"
type textarea "MovemeEmail Listing Process"
type textarea "x"
type textarea "MovemenEmail Listing Process"
type textarea "x"
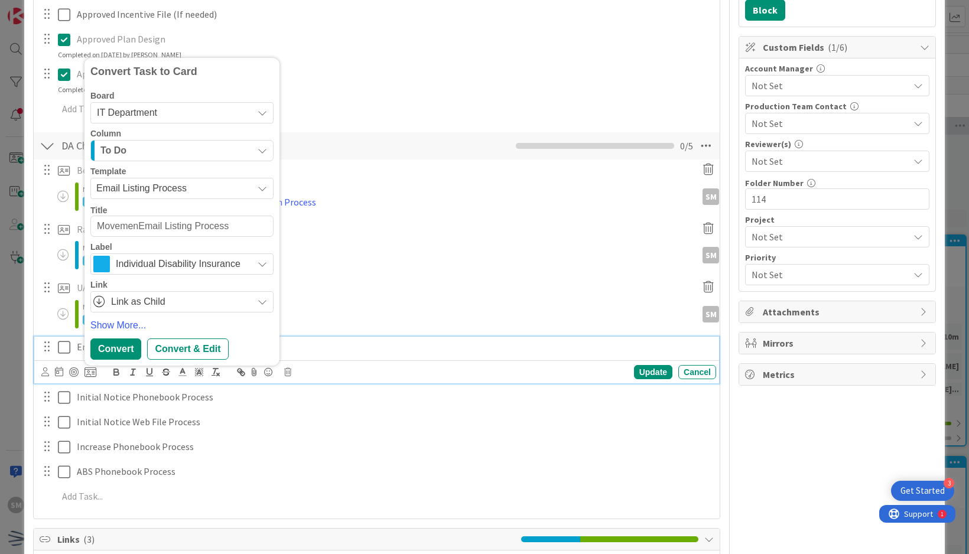
type textarea "MovementEmail Listing Process"
type textarea "x"
type textarea "Movement Email Listing Process"
click at [210, 345] on div "Convert & Edit" at bounding box center [187, 349] width 81 height 21
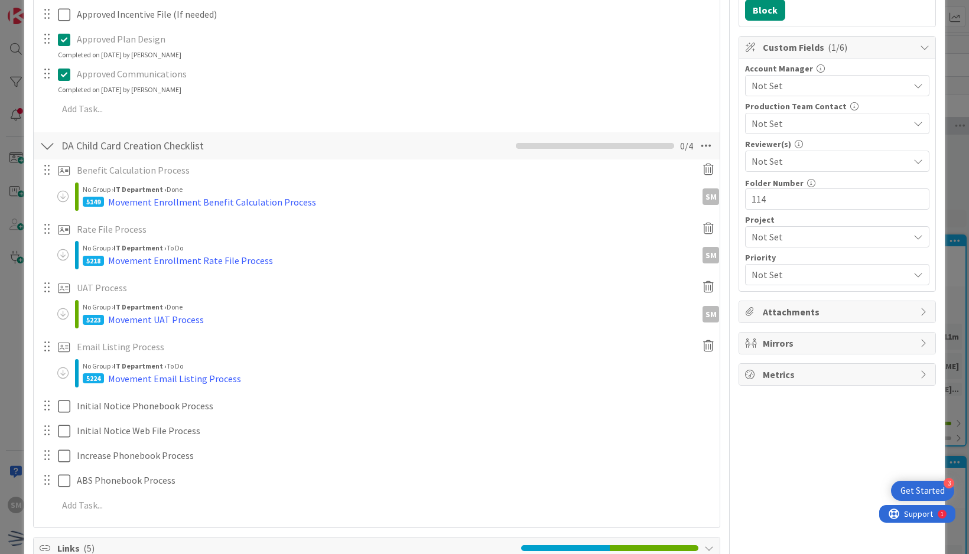
type textarea "x"
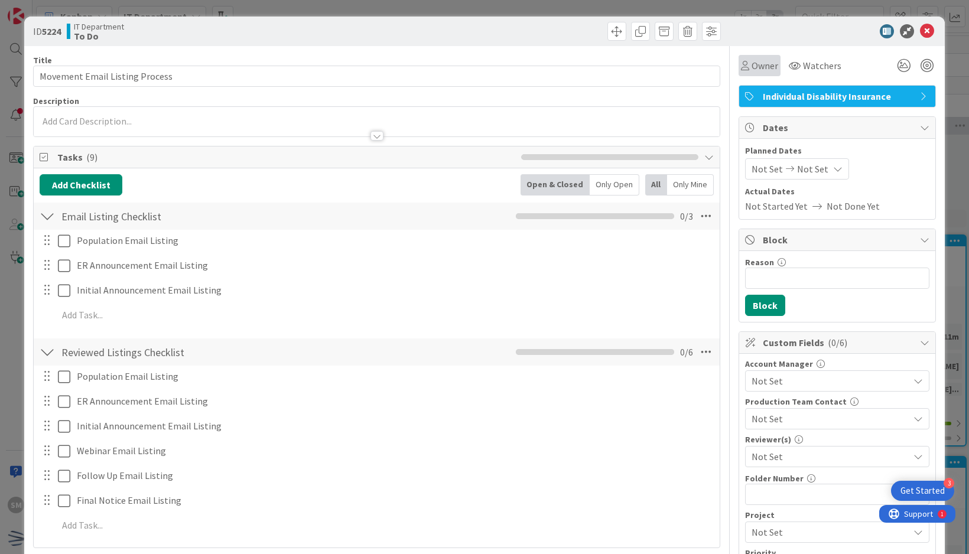
drag, startPoint x: 761, startPoint y: 70, endPoint x: 754, endPoint y: 70, distance: 7.1
click at [759, 70] on span "Owner" at bounding box center [765, 66] width 27 height 14
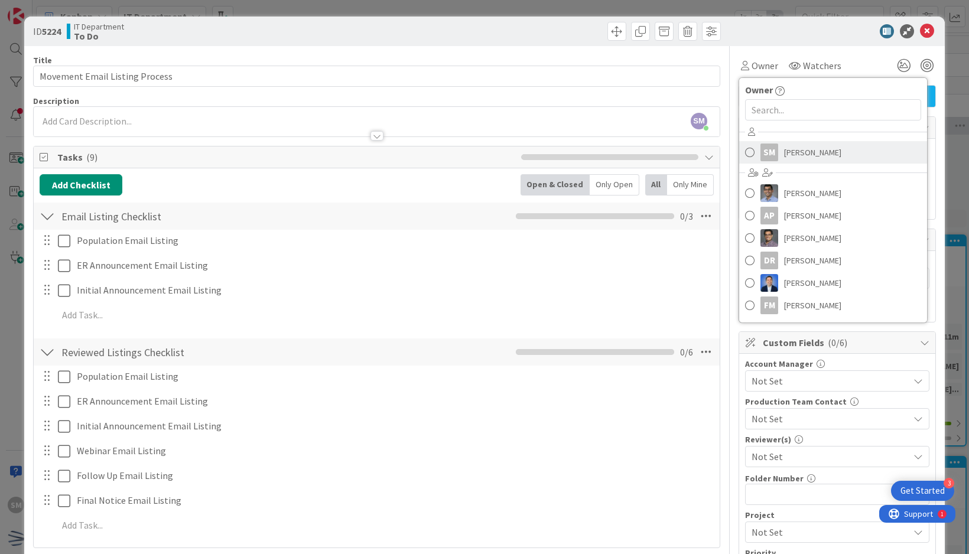
click at [784, 149] on span "[PERSON_NAME]" at bounding box center [812, 153] width 57 height 18
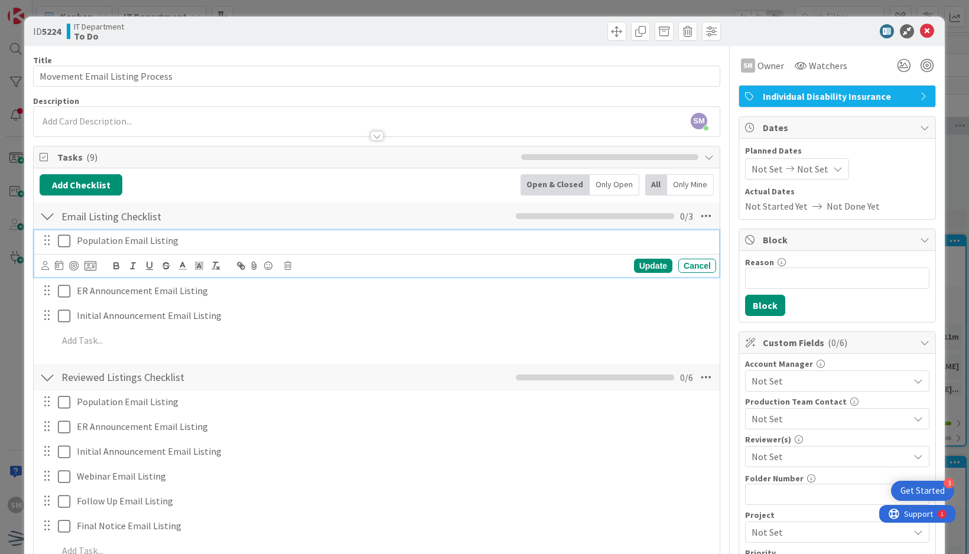
click at [190, 245] on p "Population Email Listing" at bounding box center [394, 241] width 635 height 14
click at [66, 243] on icon at bounding box center [64, 241] width 12 height 14
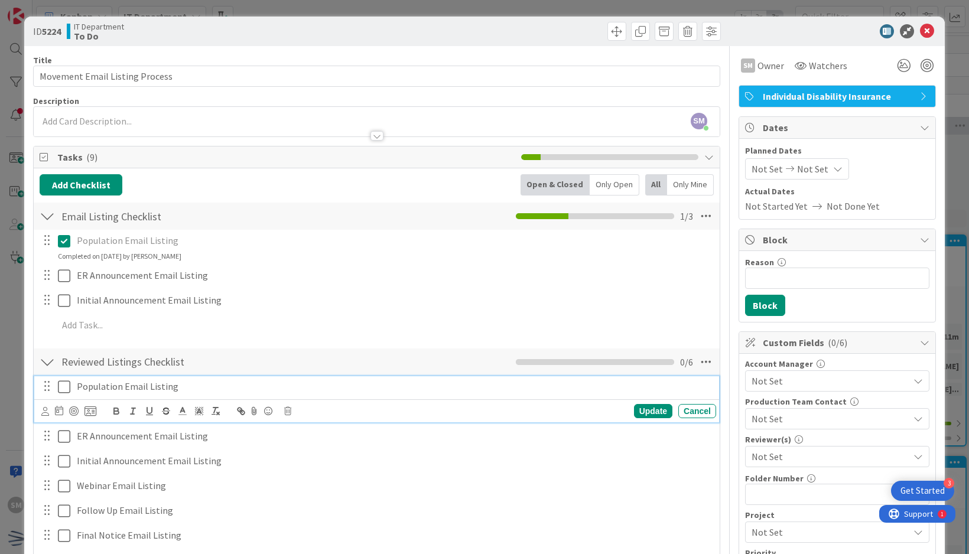
click at [64, 388] on icon at bounding box center [64, 387] width 12 height 14
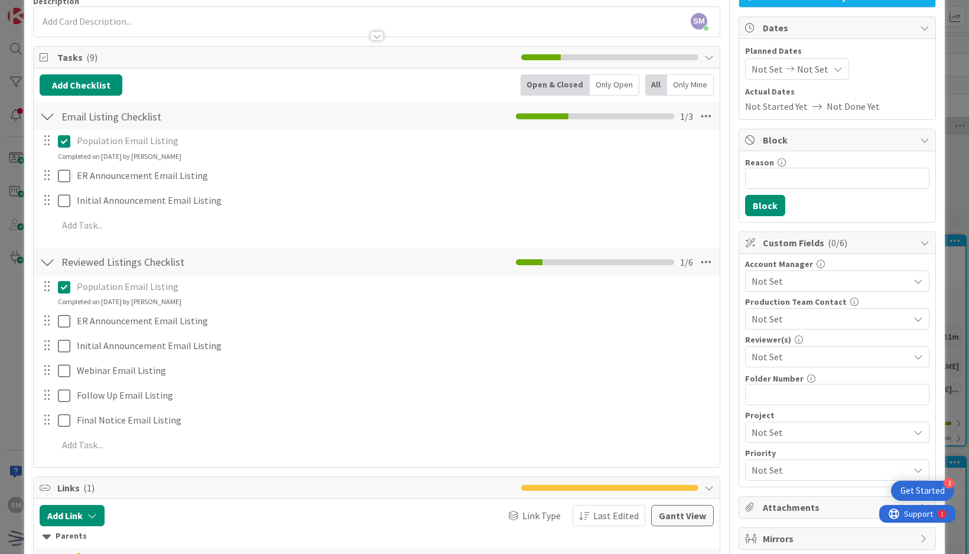
scroll to position [118, 0]
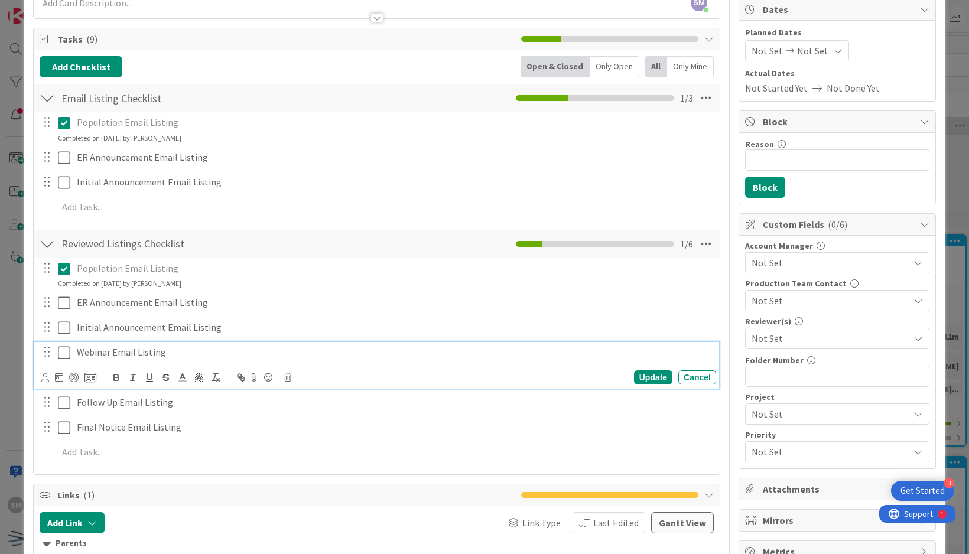
click at [128, 353] on p "Webinar Email Listing" at bounding box center [394, 353] width 635 height 14
click at [112, 352] on p "Webinar Email Listing" at bounding box center [394, 353] width 635 height 14
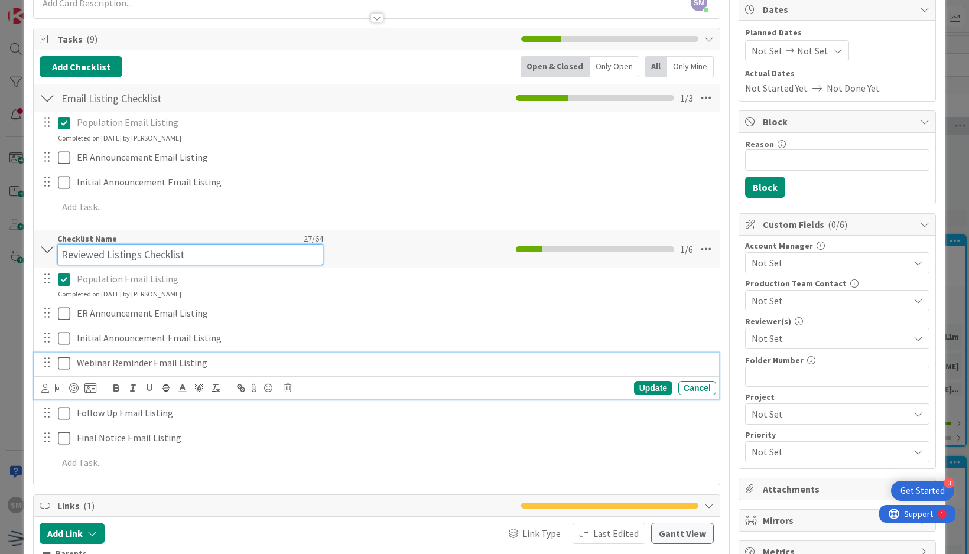
scroll to position [129, 0]
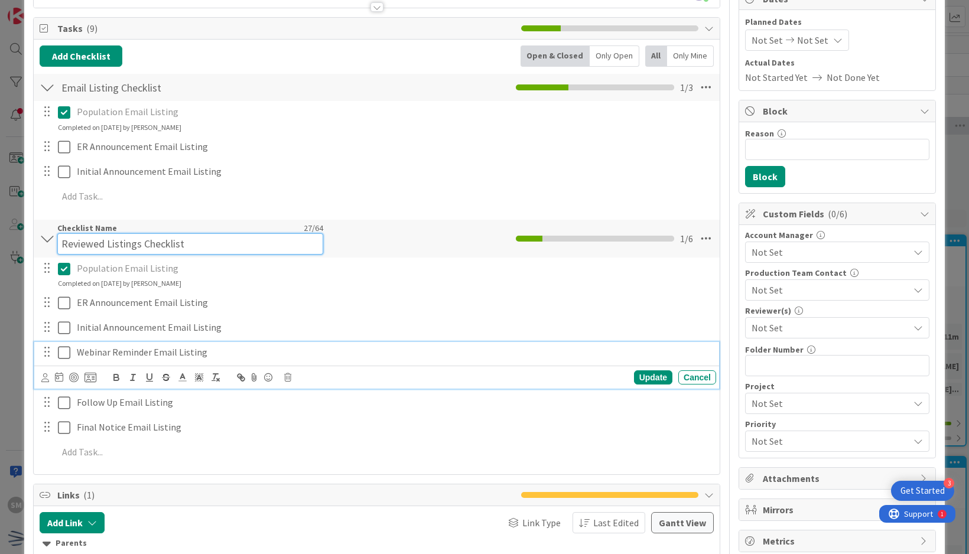
click at [232, 243] on input "Reviewed Listings Checklist" at bounding box center [190, 243] width 266 height 21
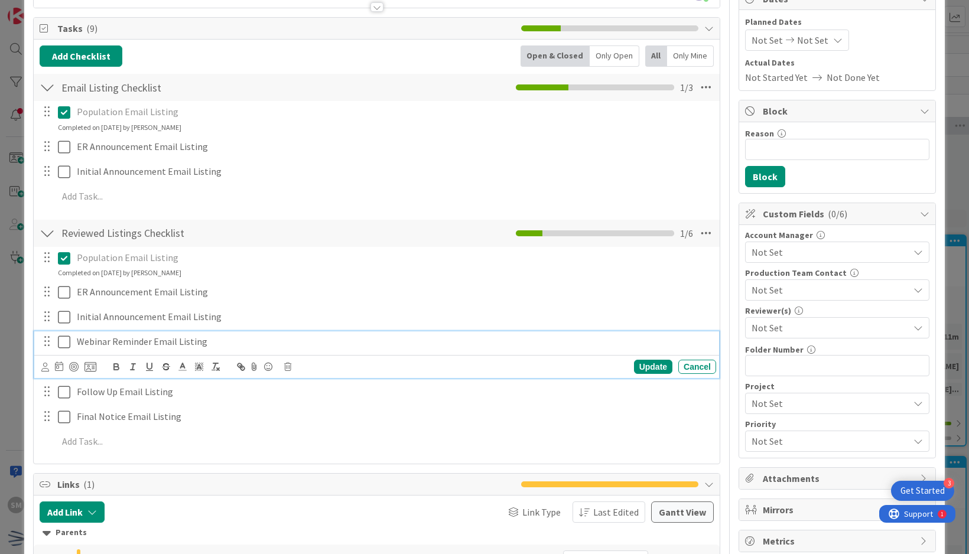
click at [251, 355] on div "Webinar Reminder Email Listing Update Cancel" at bounding box center [376, 355] width 685 height 47
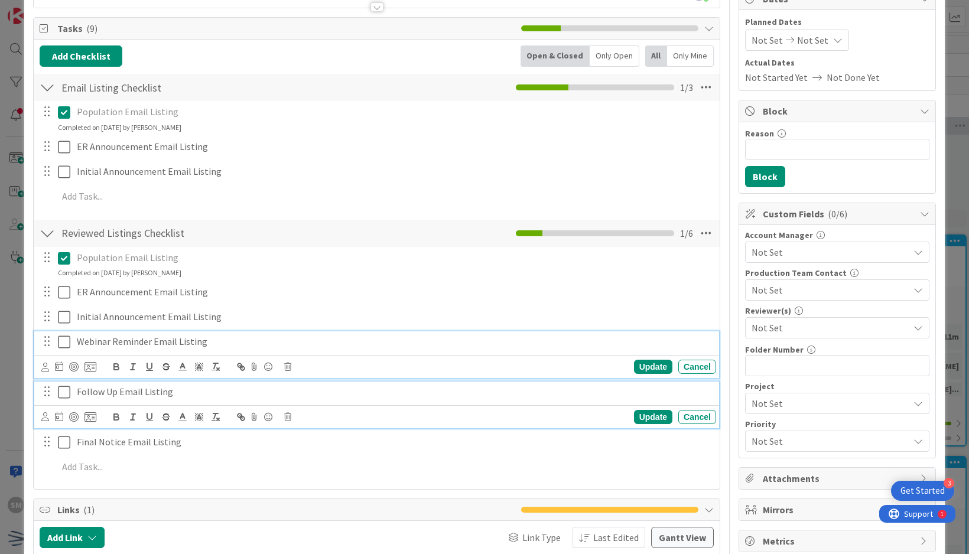
click at [117, 392] on p "Follow Up Email Listing" at bounding box center [394, 392] width 635 height 14
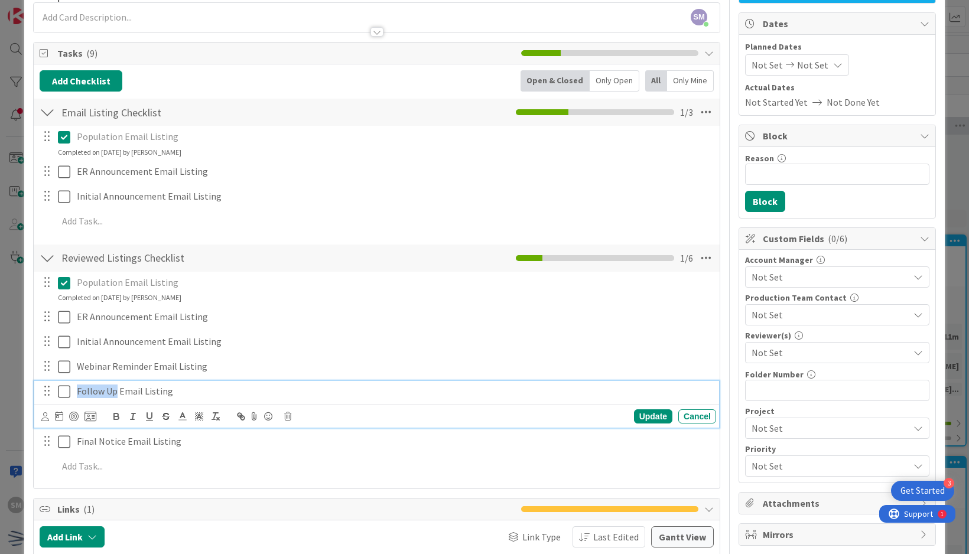
drag, startPoint x: 117, startPoint y: 392, endPoint x: 72, endPoint y: 387, distance: 45.8
click at [72, 387] on div "Follow Up Email Listing" at bounding box center [394, 391] width 644 height 21
click at [728, 330] on div "Title 30 / 128 Movement Email Listing Process Description SM Saira Mehmood just…" at bounding box center [484, 328] width 903 height 772
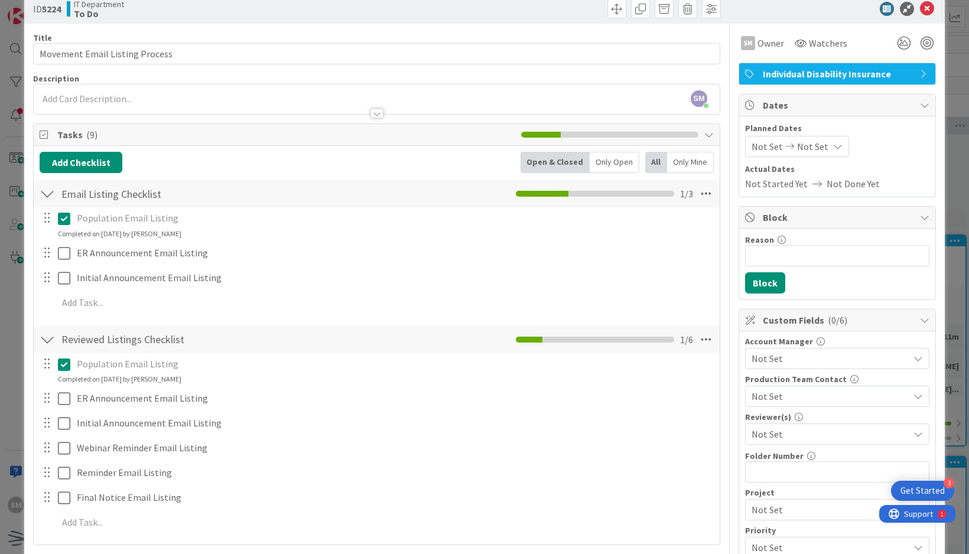
scroll to position [0, 0]
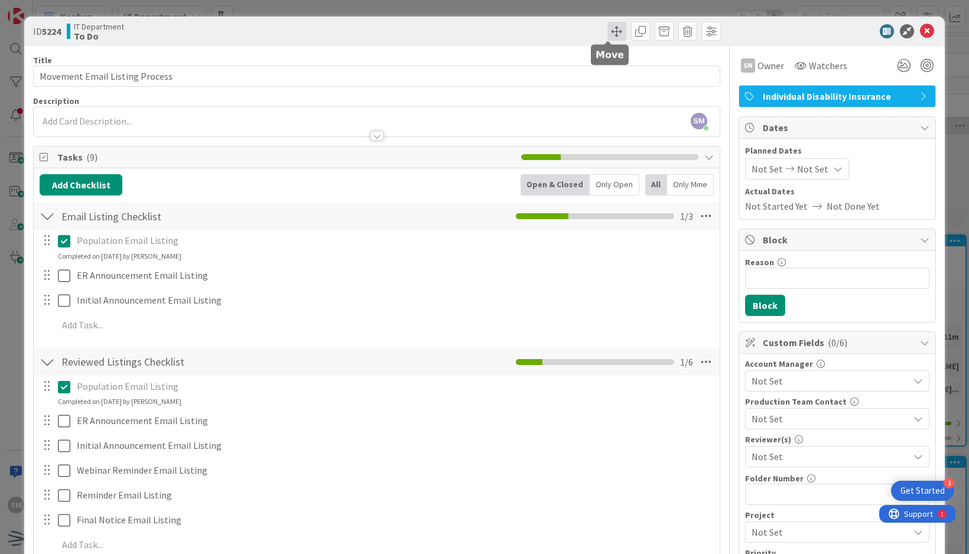
click at [611, 31] on span at bounding box center [617, 31] width 19 height 19
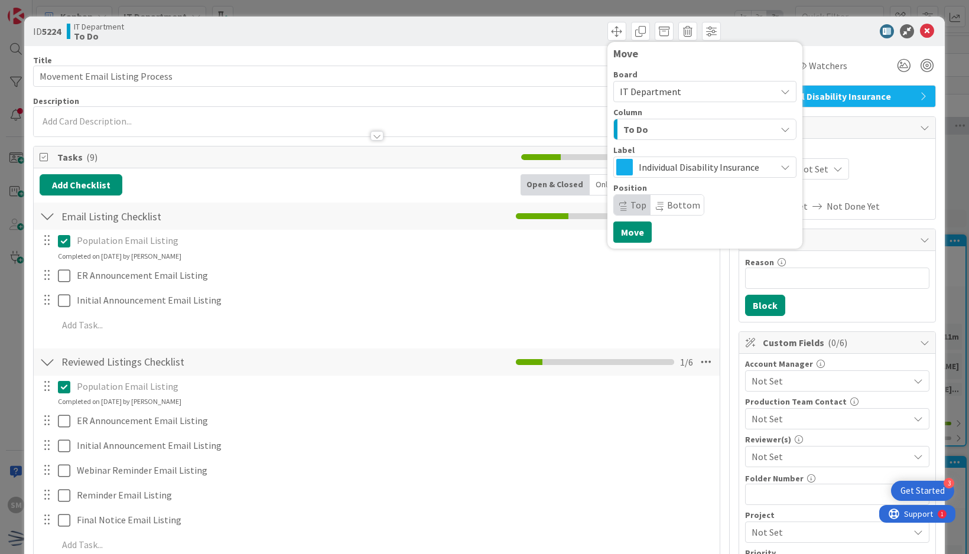
click at [628, 126] on span "To Do" at bounding box center [636, 129] width 25 height 15
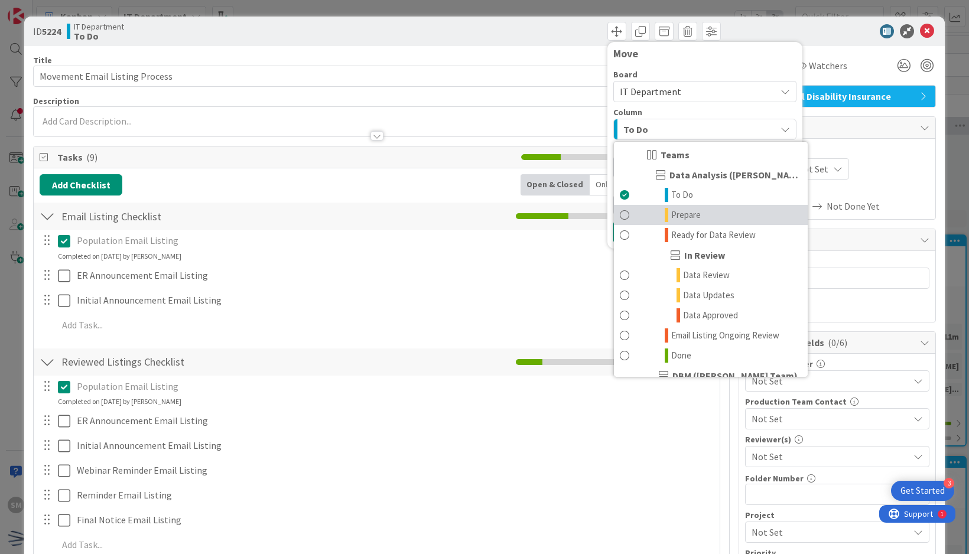
scroll to position [414, 0]
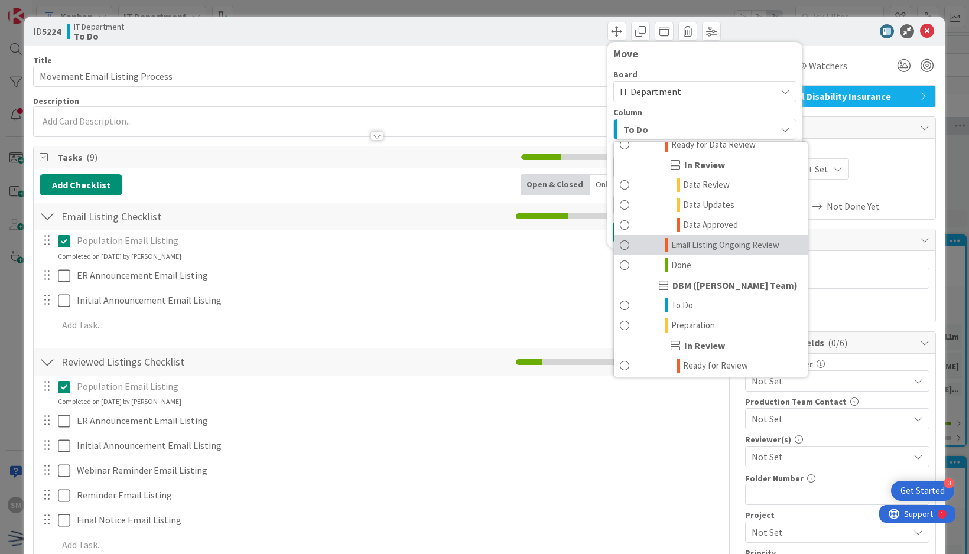
click at [682, 248] on span "Email Listing Ongoing Review" at bounding box center [725, 245] width 108 height 14
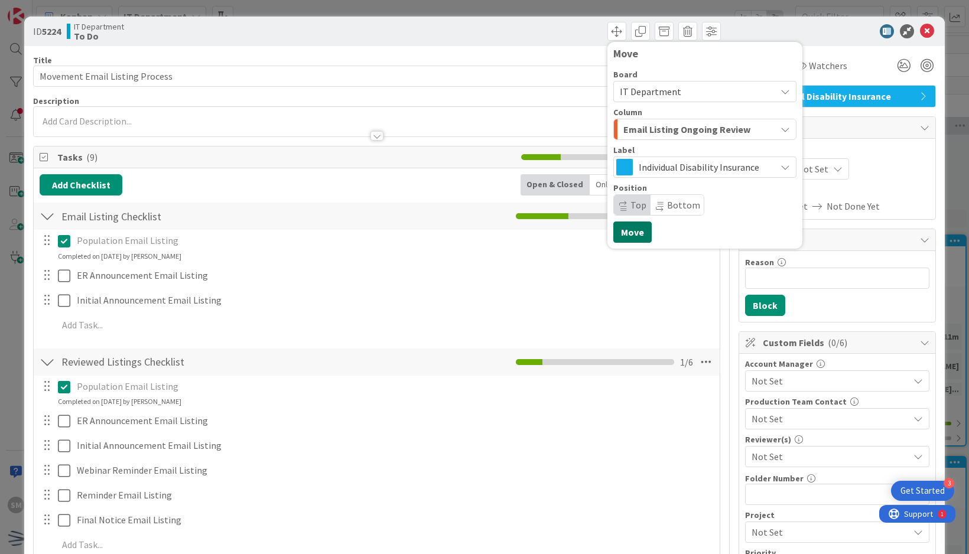
click at [631, 225] on button "Move" at bounding box center [633, 232] width 38 height 21
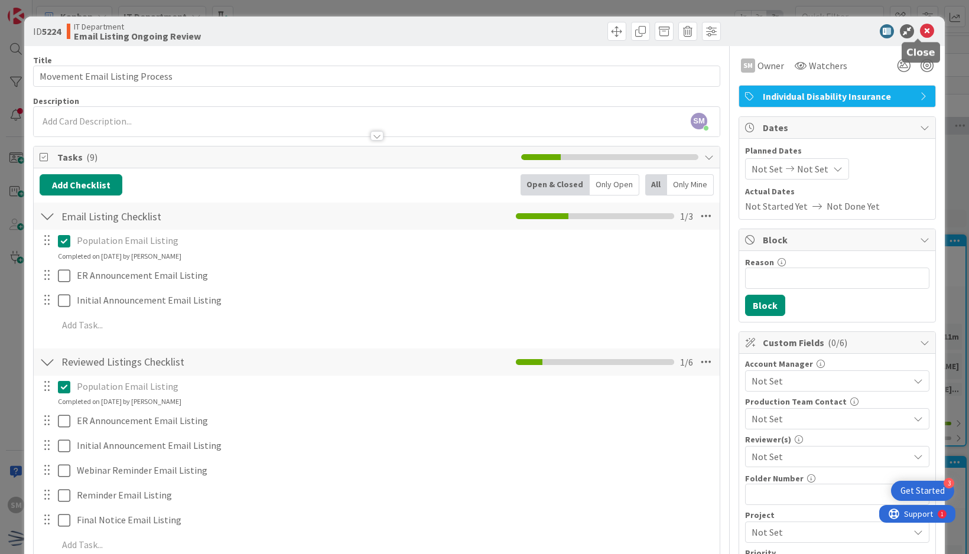
click at [920, 30] on icon at bounding box center [927, 31] width 14 height 14
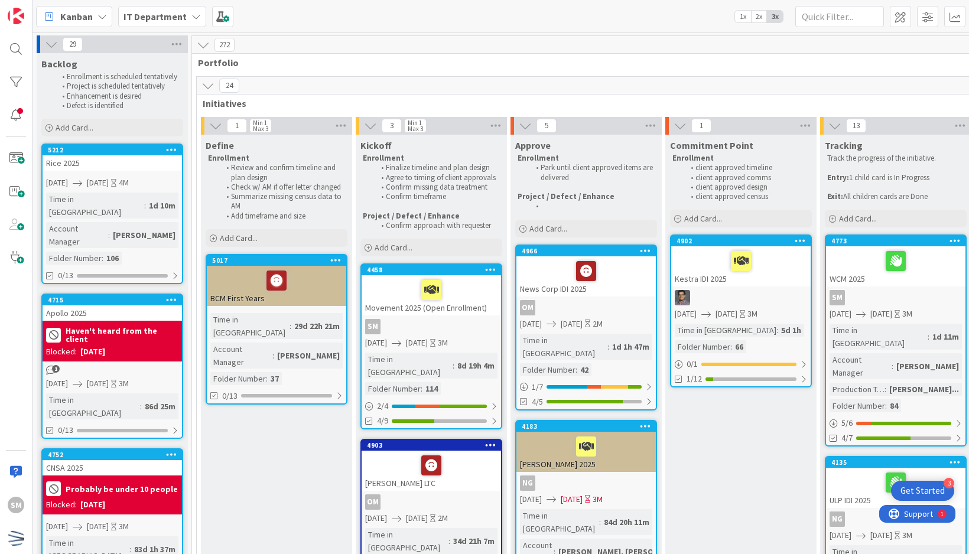
click at [468, 321] on div "SM" at bounding box center [431, 326] width 139 height 15
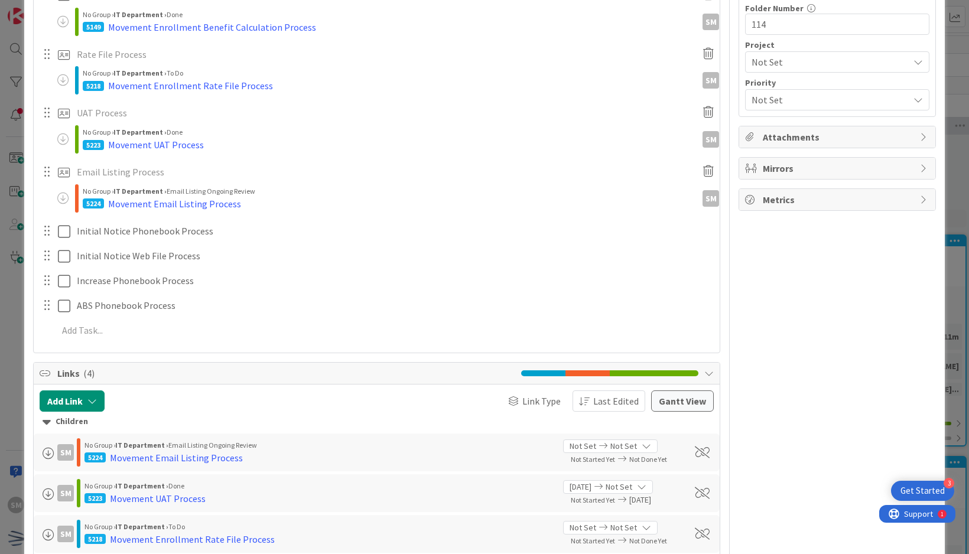
scroll to position [473, 0]
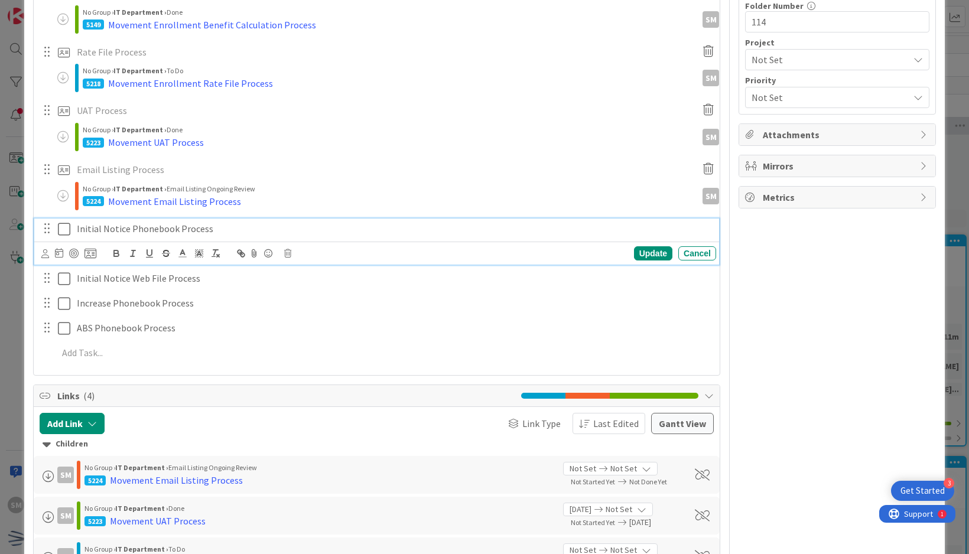
click at [227, 226] on p "Initial Notice Phonebook Process" at bounding box center [394, 229] width 635 height 14
click at [90, 248] on icon at bounding box center [91, 253] width 12 height 11
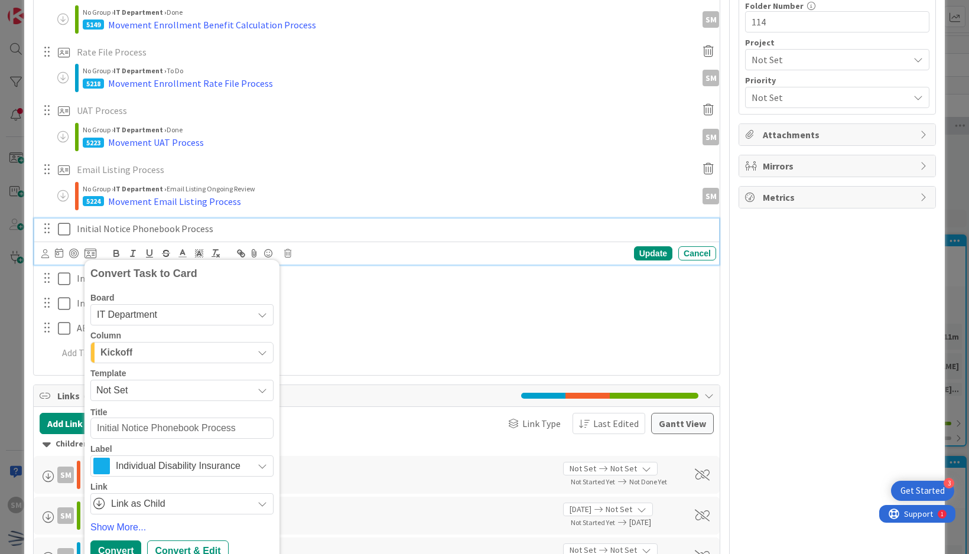
click at [195, 355] on div "Kickoff" at bounding box center [175, 352] width 155 height 19
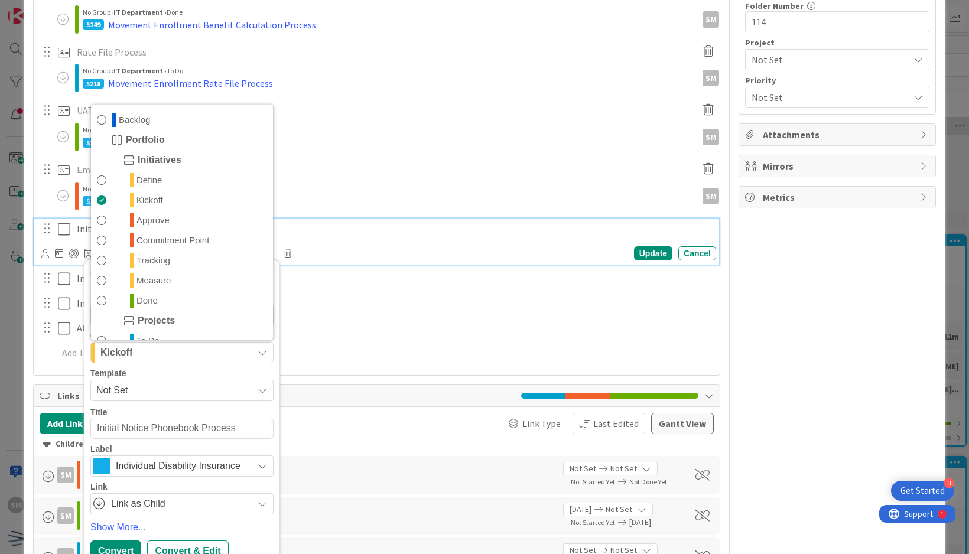
click at [181, 392] on span "Not Set" at bounding box center [170, 390] width 148 height 15
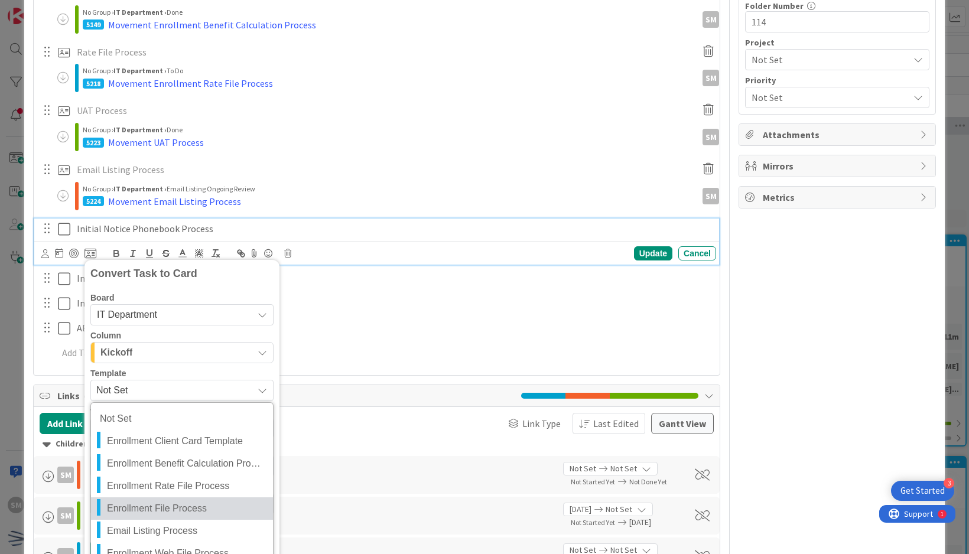
click at [167, 505] on span "Enrollment File Process" at bounding box center [185, 508] width 157 height 15
type textarea "x"
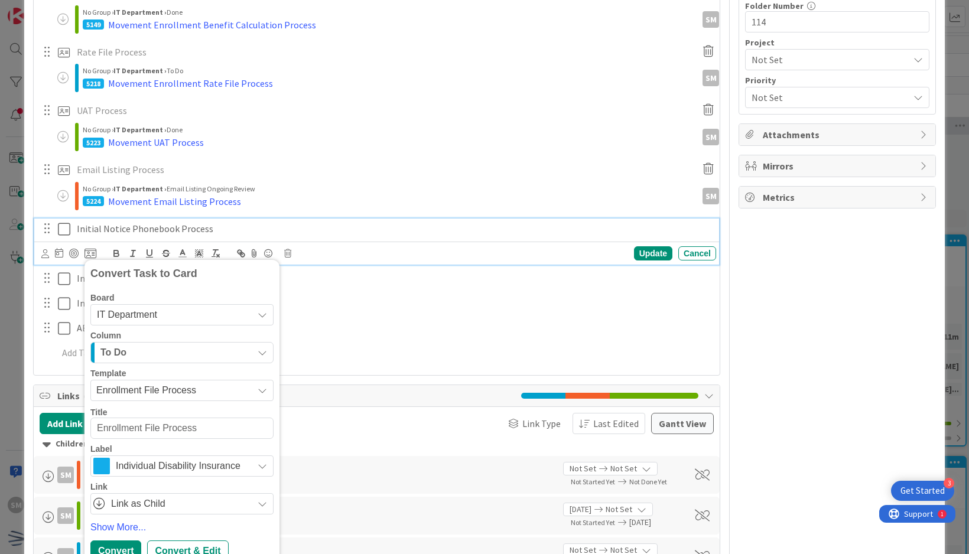
click at [96, 423] on textarea "Enrollment File Process" at bounding box center [181, 428] width 183 height 21
type textarea "MEnrollment File Process"
type textarea "x"
type textarea "MoEnrollment File Process"
type textarea "x"
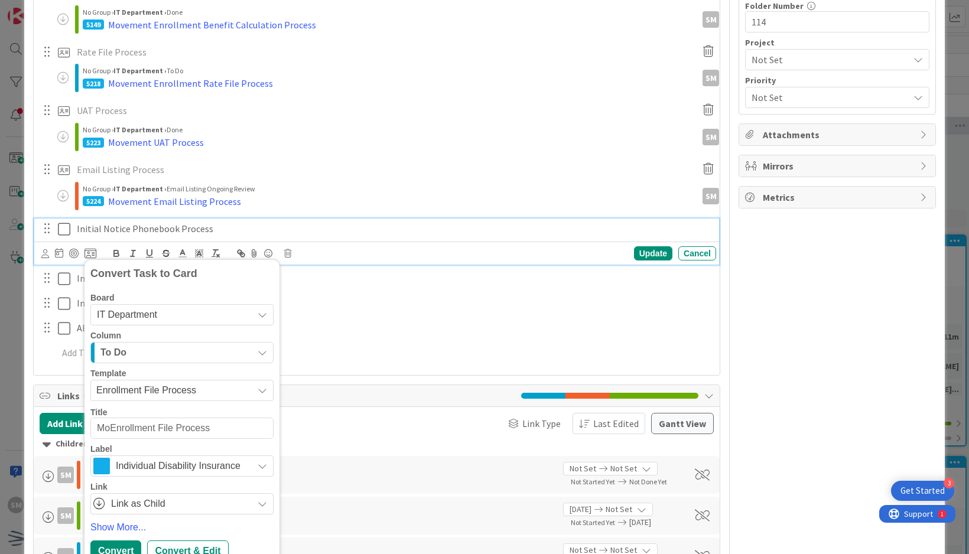
type textarea "MovEnrollment File Process"
type textarea "x"
type textarea "MoveEnrollment File Process"
type textarea "x"
type textarea "MovemEnrollment File Process"
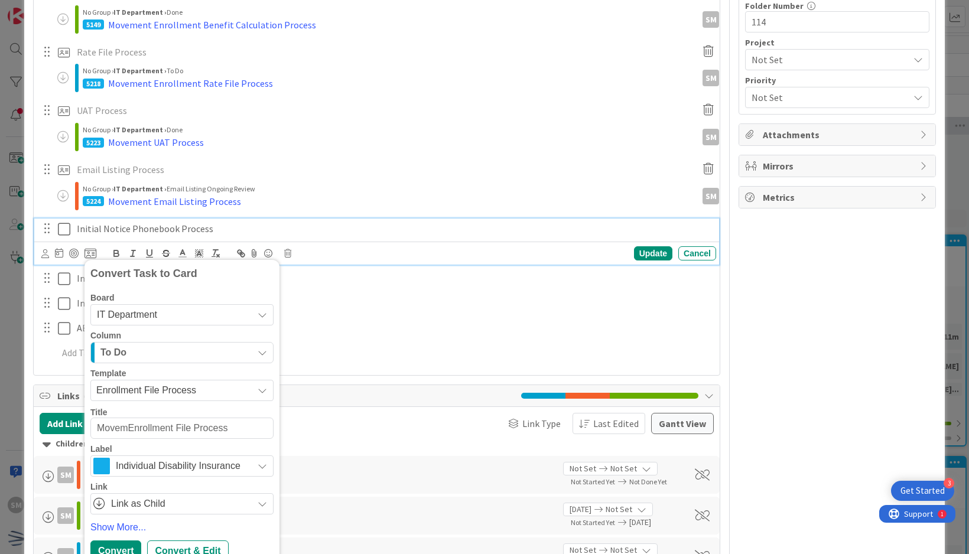
type textarea "x"
type textarea "MovemenEnrollment File Process"
type textarea "x"
type textarea "MovementEnrollment File Process"
type textarea "x"
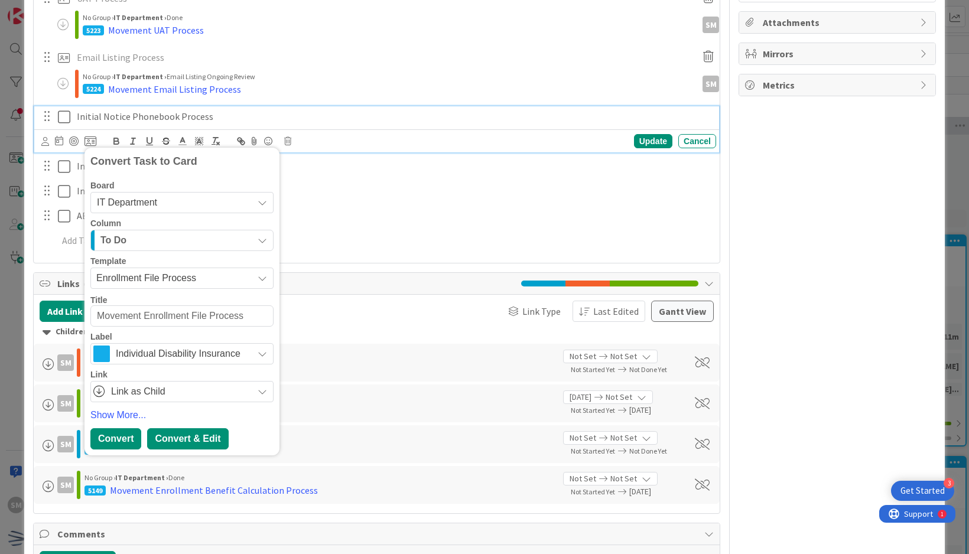
scroll to position [591, 0]
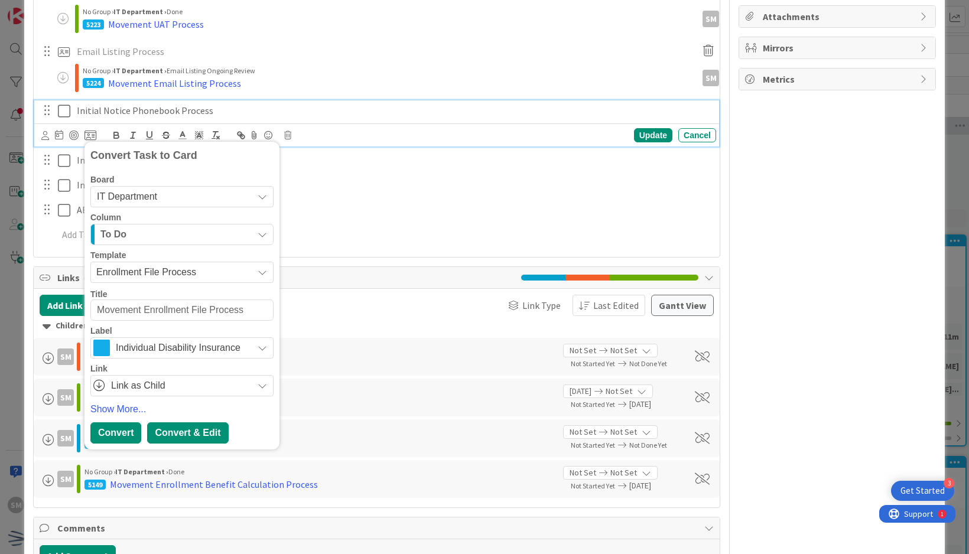
type textarea "Movement Enrollment File Process"
click at [189, 434] on div "Convert & Edit" at bounding box center [187, 433] width 81 height 21
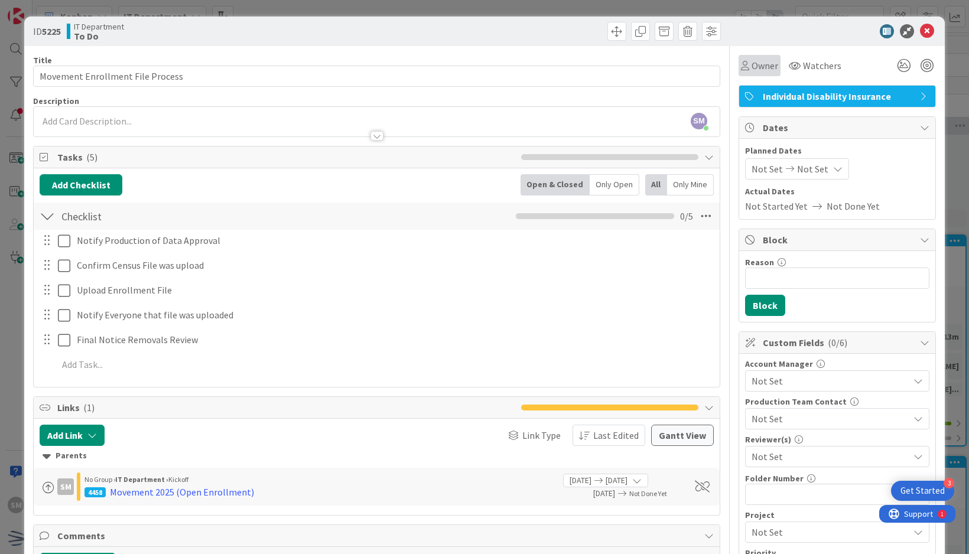
click at [741, 70] on div "Owner" at bounding box center [759, 66] width 37 height 14
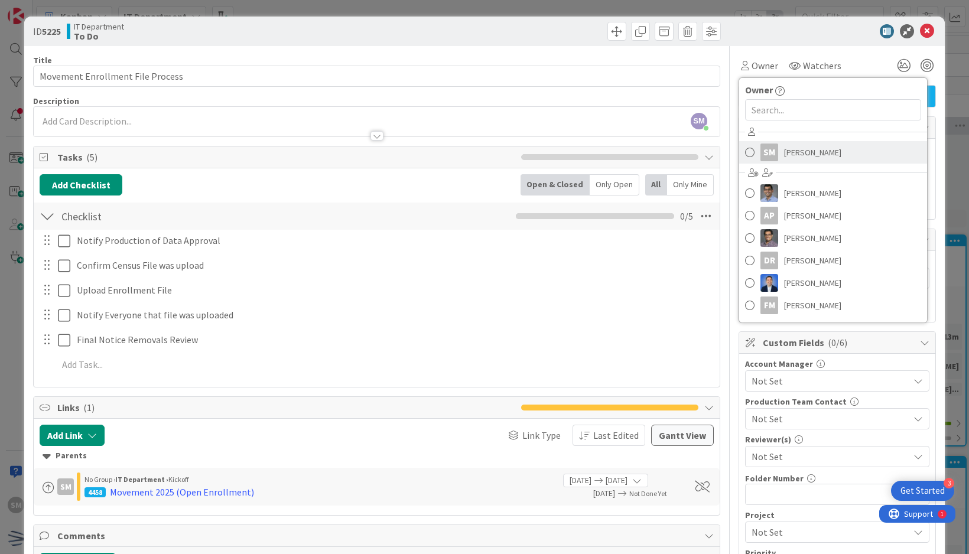
click at [770, 148] on link "SM Saira Mehmood" at bounding box center [833, 152] width 188 height 22
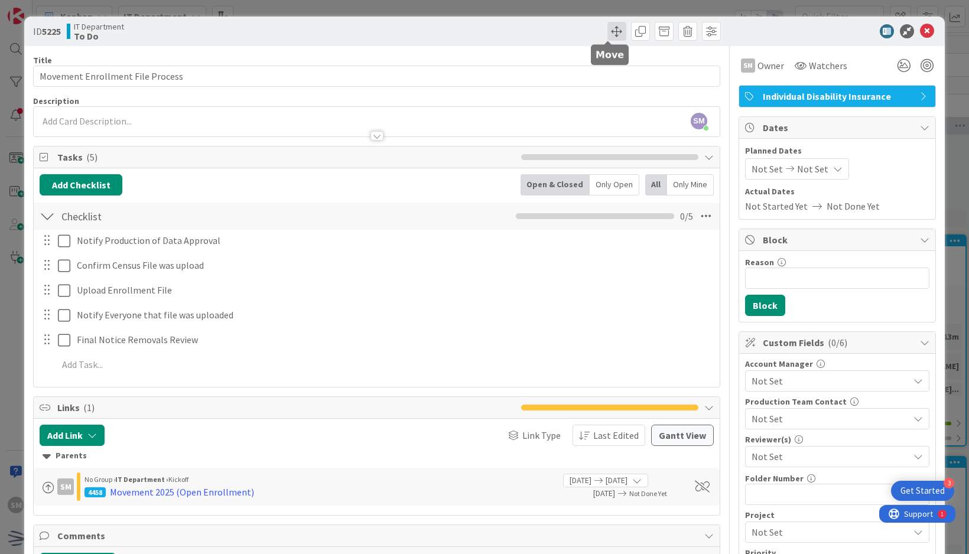
click at [608, 32] on span at bounding box center [617, 31] width 19 height 19
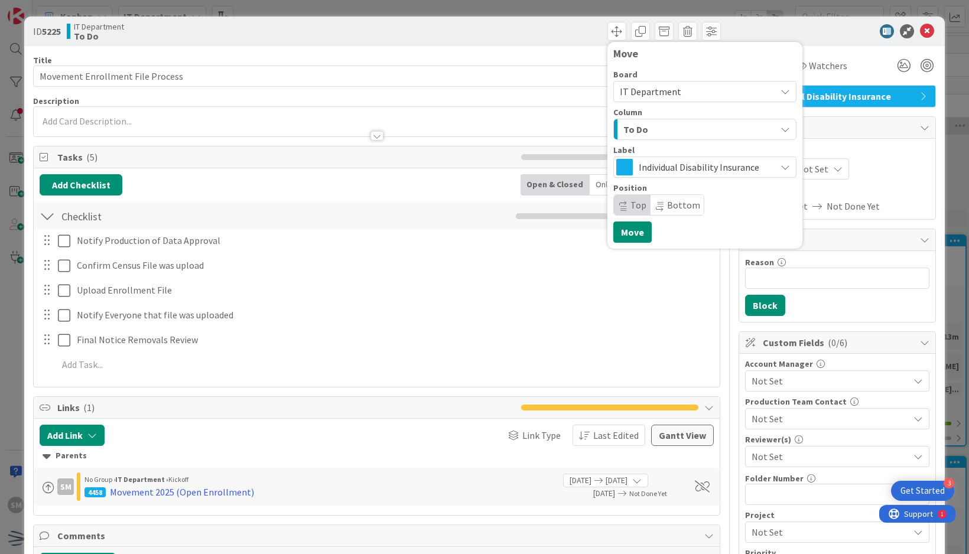
click at [640, 132] on div "To Do" at bounding box center [698, 129] width 155 height 19
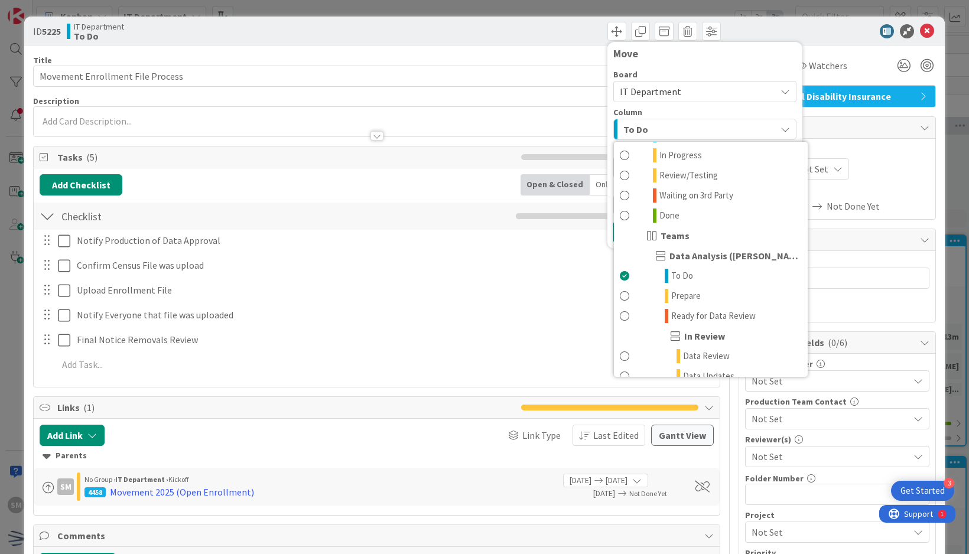
scroll to position [296, 0]
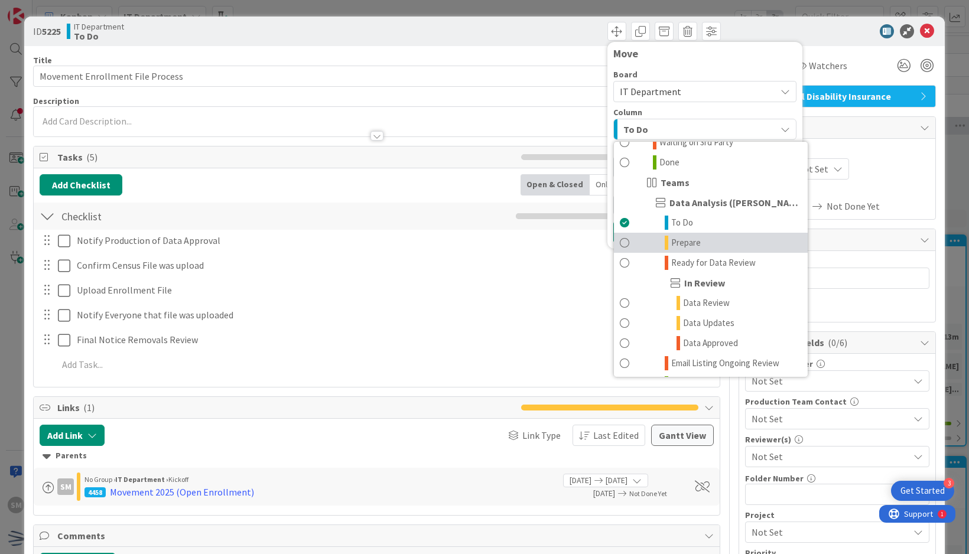
click at [695, 239] on link "Prepare" at bounding box center [711, 243] width 194 height 20
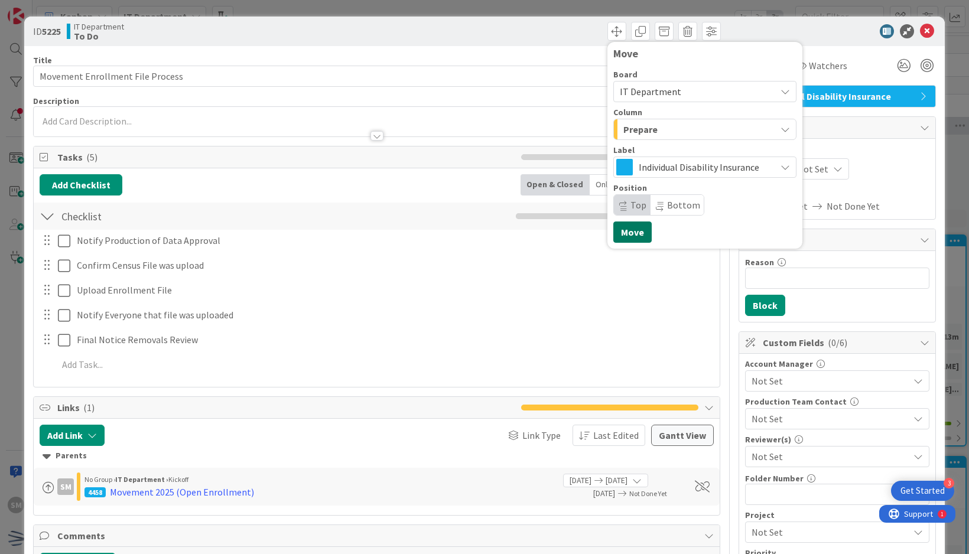
click at [619, 233] on button "Move" at bounding box center [633, 232] width 38 height 21
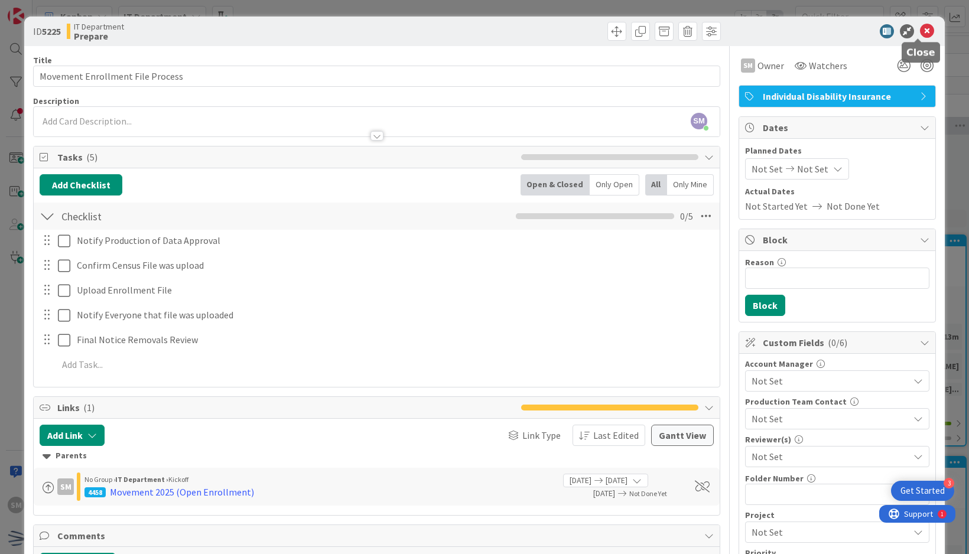
click at [920, 30] on icon at bounding box center [927, 31] width 14 height 14
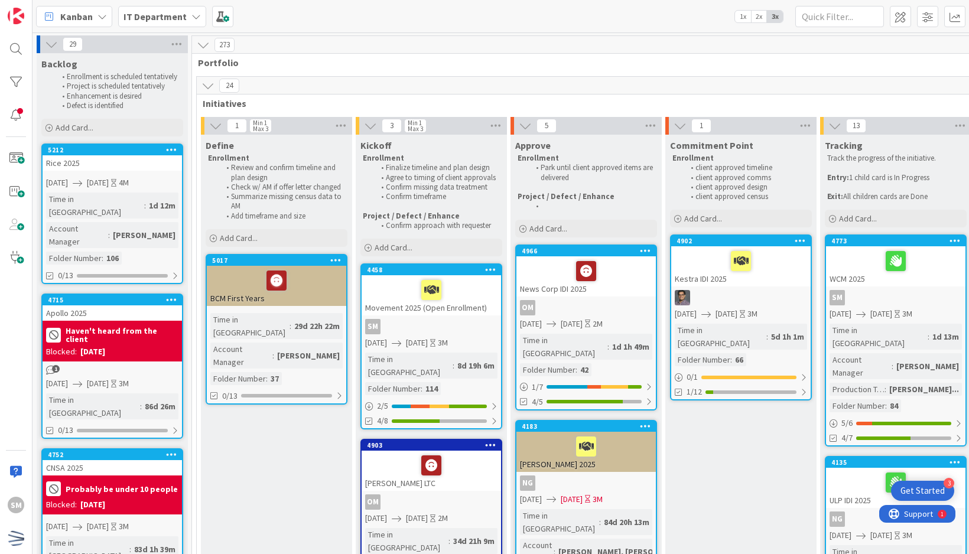
click at [488, 309] on div "Movement 2025 (Open Enrollment)" at bounding box center [431, 295] width 139 height 40
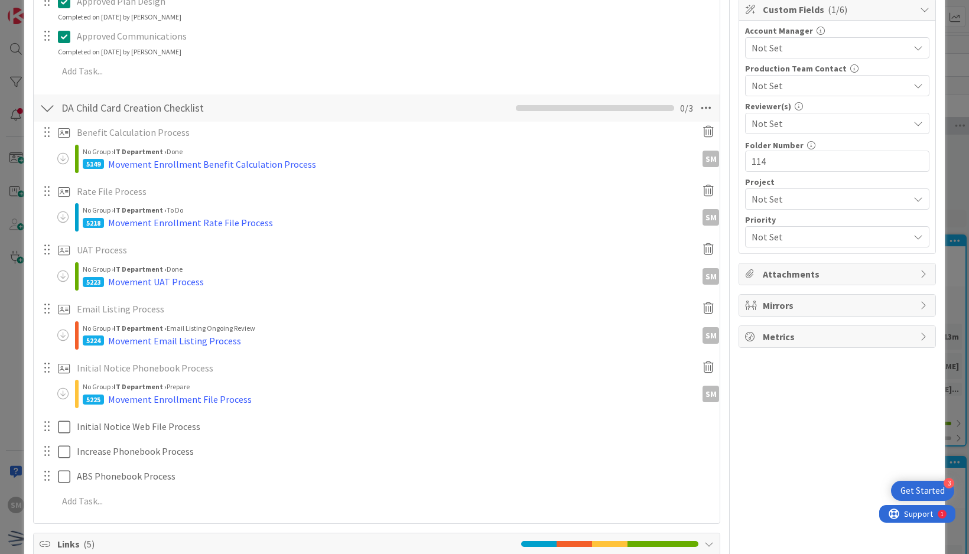
scroll to position [414, 0]
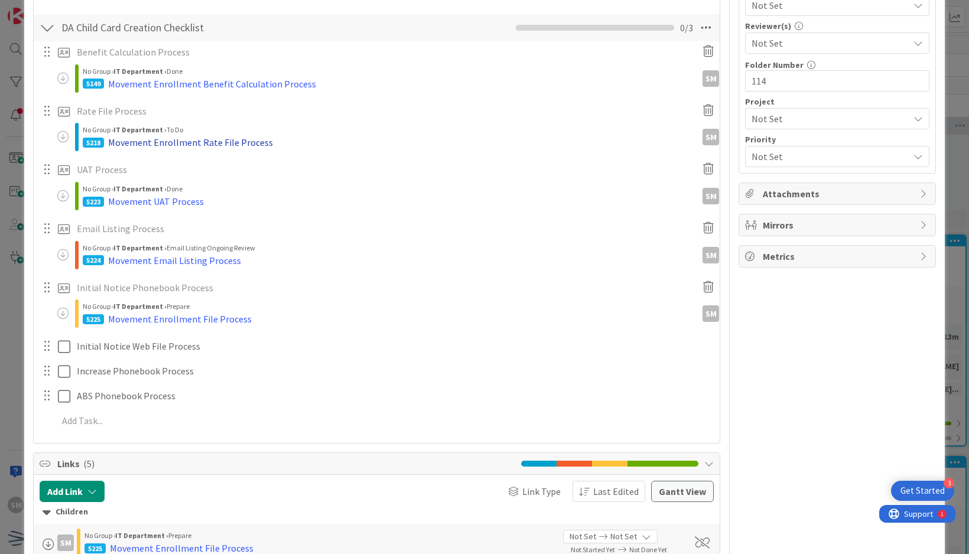
click at [229, 135] on div "Movement Enrollment Rate File Process" at bounding box center [190, 142] width 165 height 14
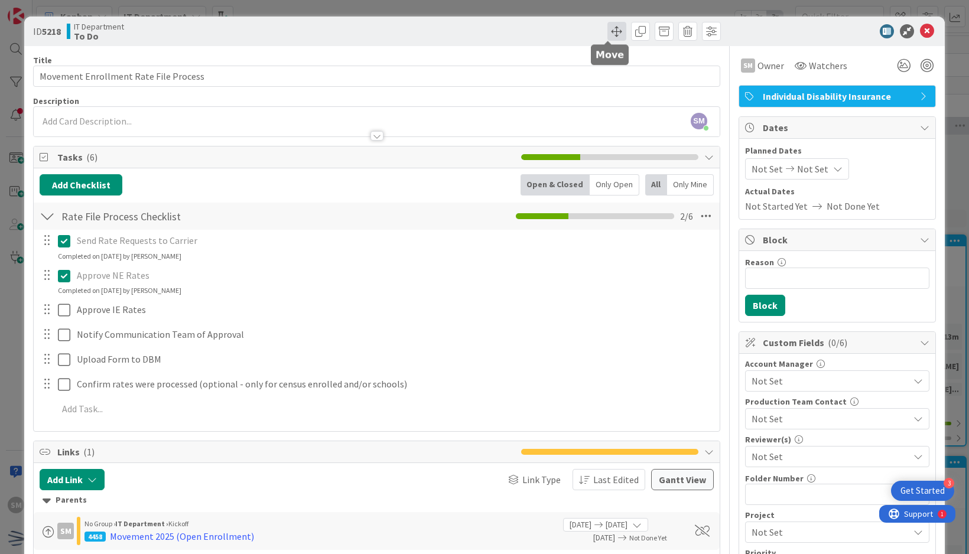
click at [608, 33] on span at bounding box center [617, 31] width 19 height 19
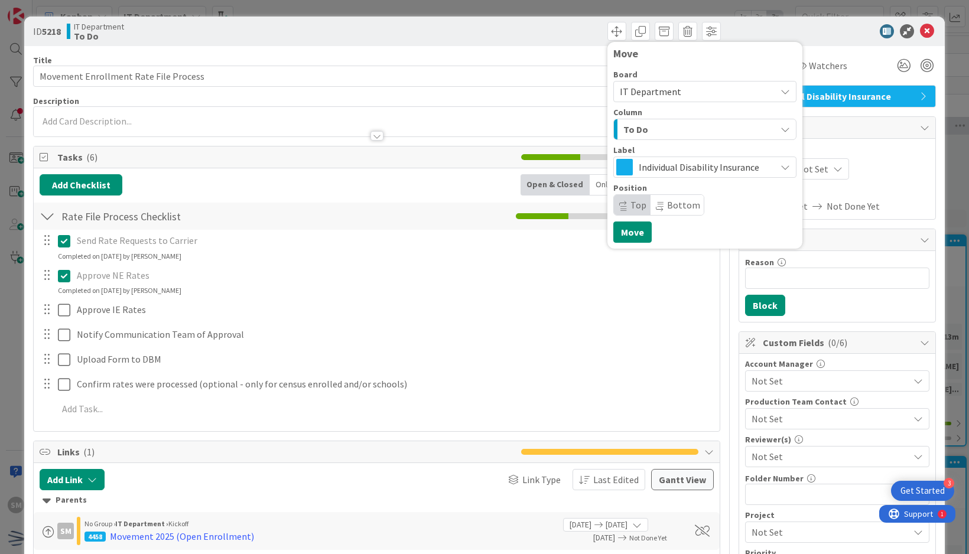
click at [666, 132] on div "To Do" at bounding box center [698, 129] width 155 height 19
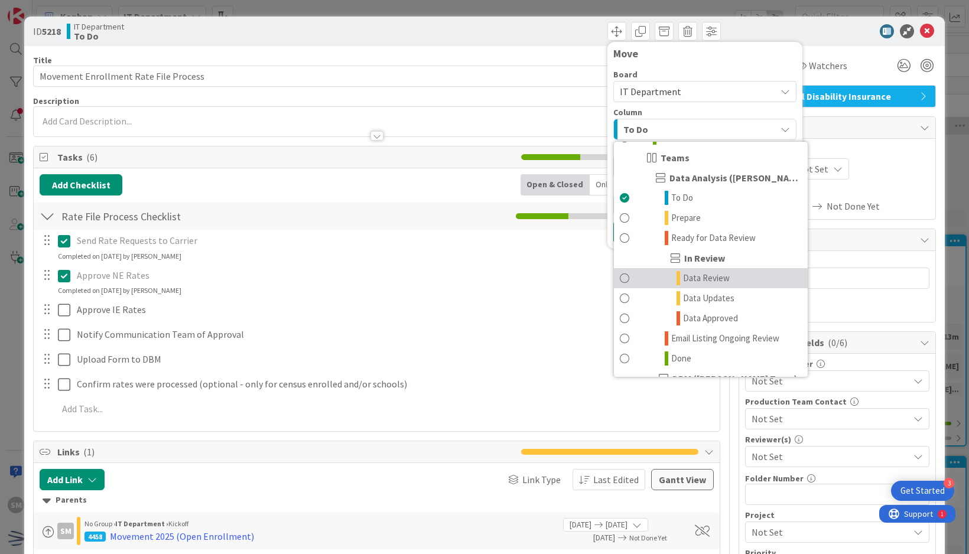
scroll to position [355, 0]
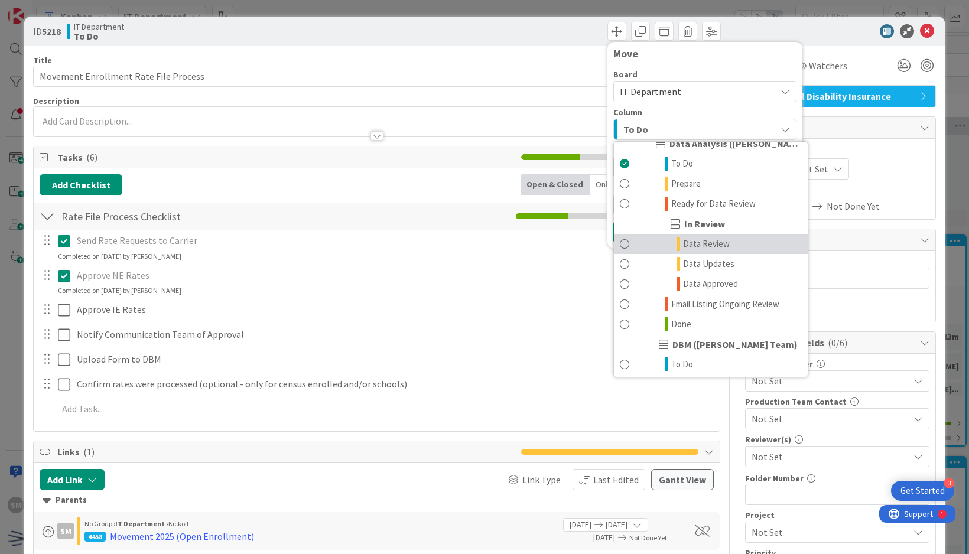
click at [655, 244] on link "Data Review" at bounding box center [711, 244] width 194 height 20
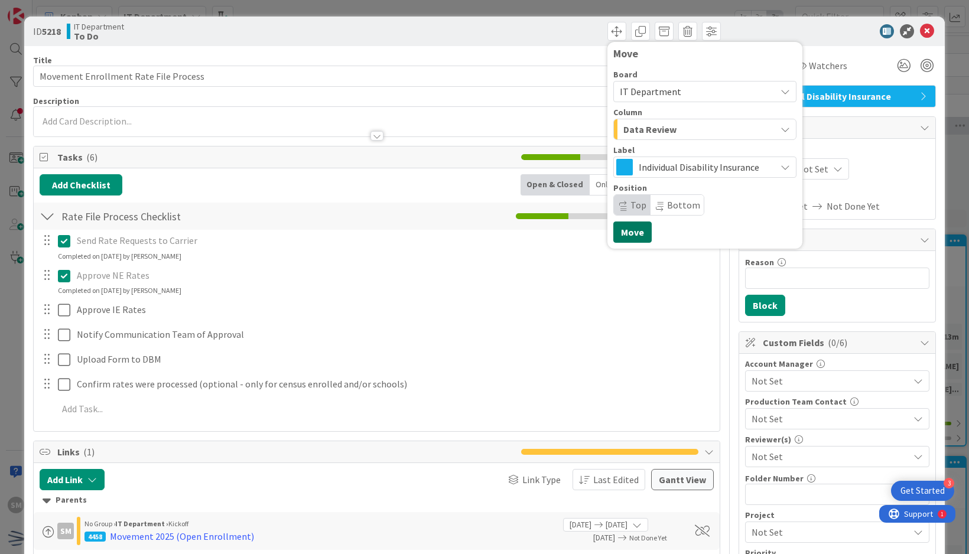
click at [616, 229] on button "Move" at bounding box center [633, 232] width 38 height 21
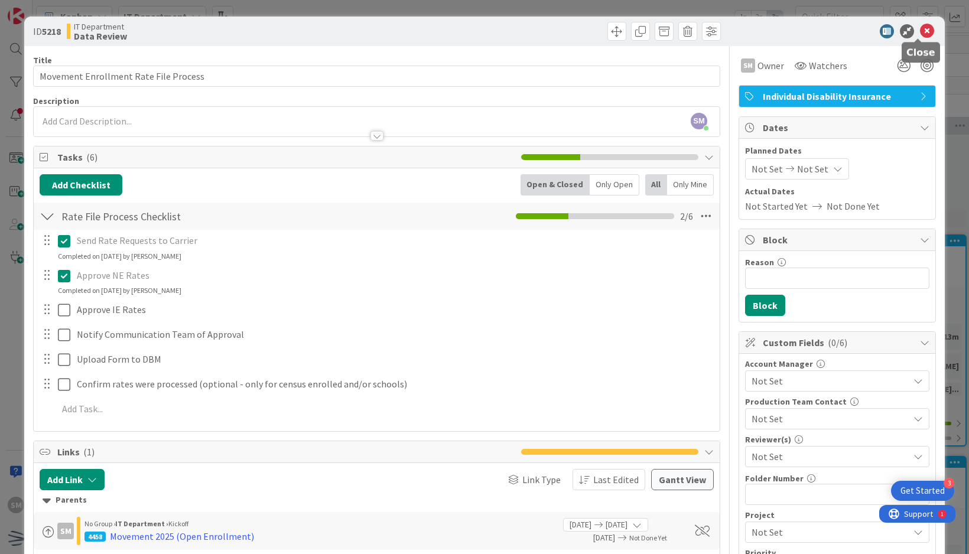
click at [920, 27] on icon at bounding box center [927, 31] width 14 height 14
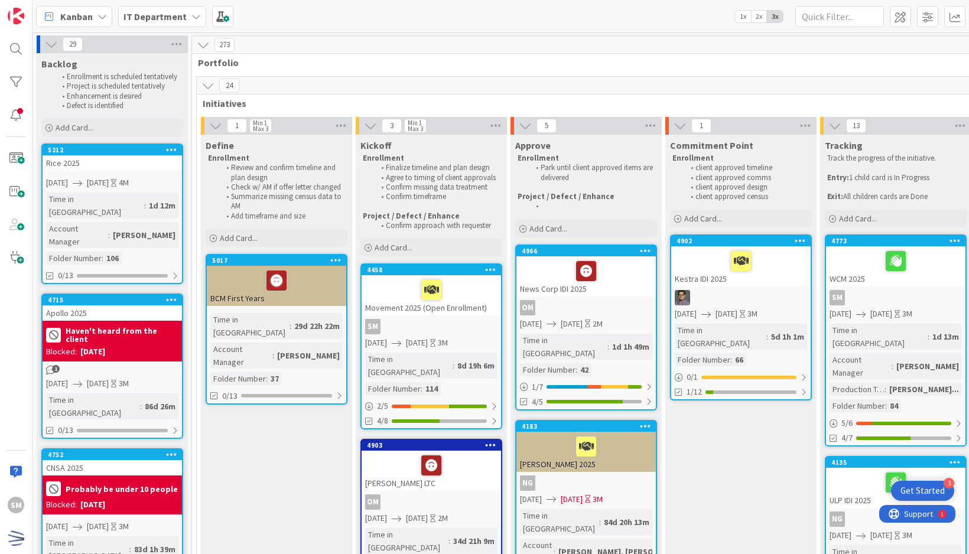
click at [450, 309] on div "Movement 2025 (Open Enrollment)" at bounding box center [431, 295] width 139 height 40
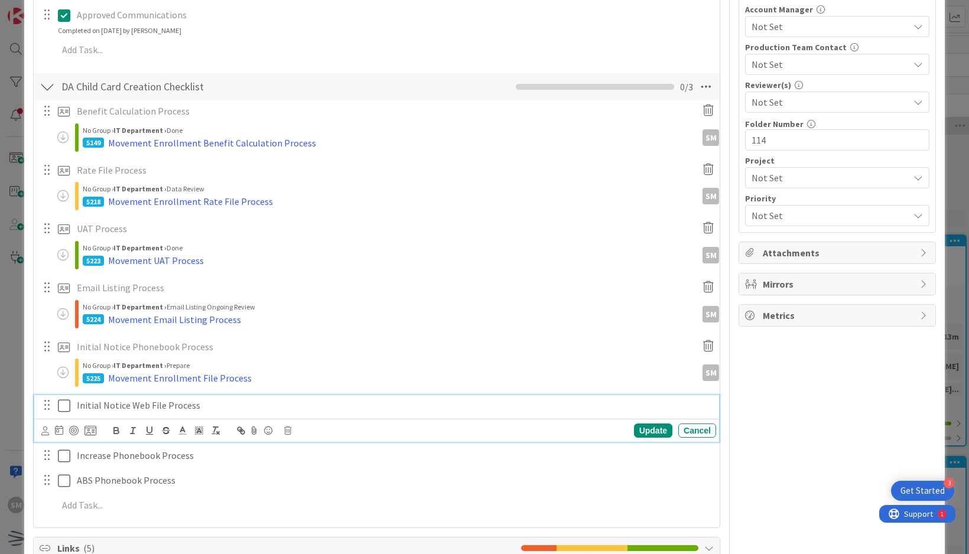
click at [244, 401] on p "Initial Notice Web File Process" at bounding box center [394, 406] width 635 height 14
click at [89, 431] on icon at bounding box center [91, 431] width 12 height 11
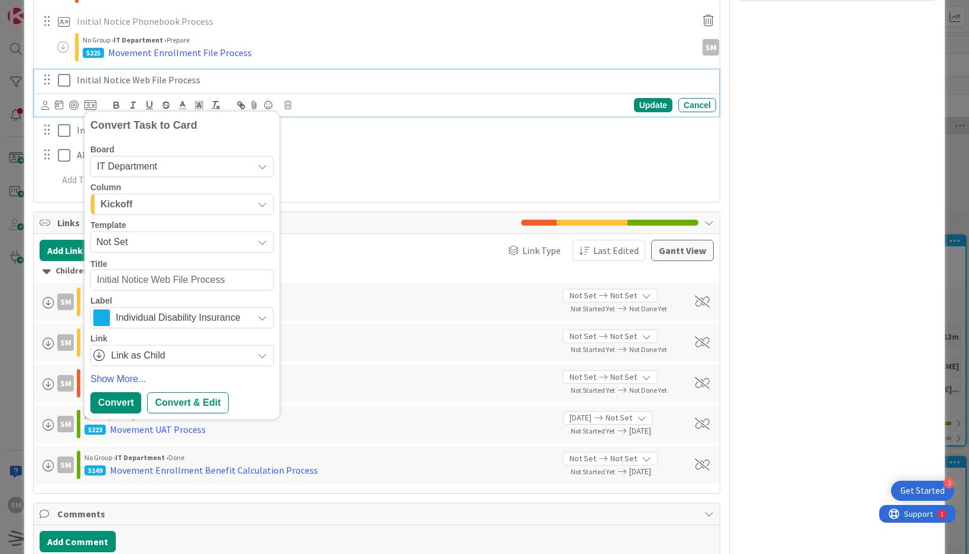
click at [134, 241] on span "Not Set" at bounding box center [170, 242] width 148 height 15
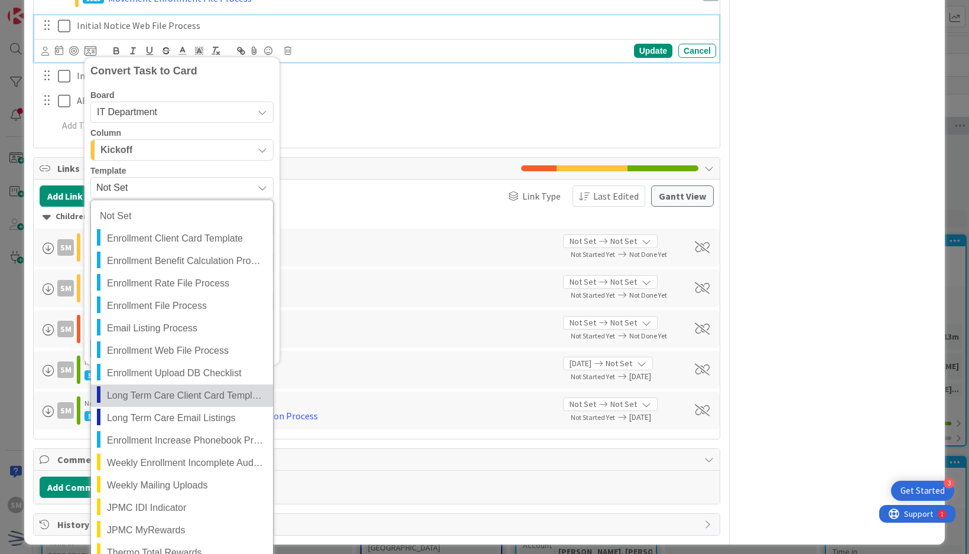
scroll to position [739, 0]
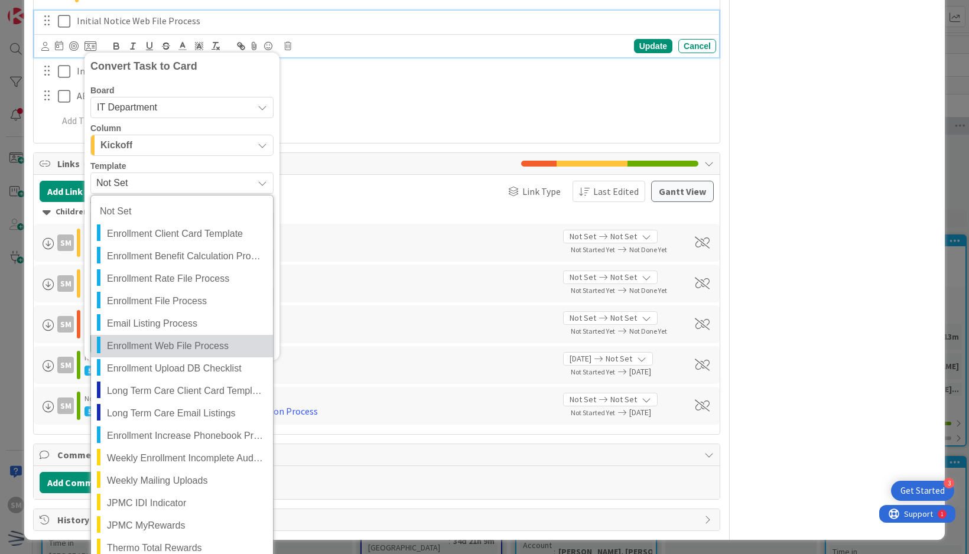
click at [180, 345] on span "Enrollment Web File Process" at bounding box center [185, 346] width 157 height 15
type textarea "x"
type textarea "Enrollment Web File Process"
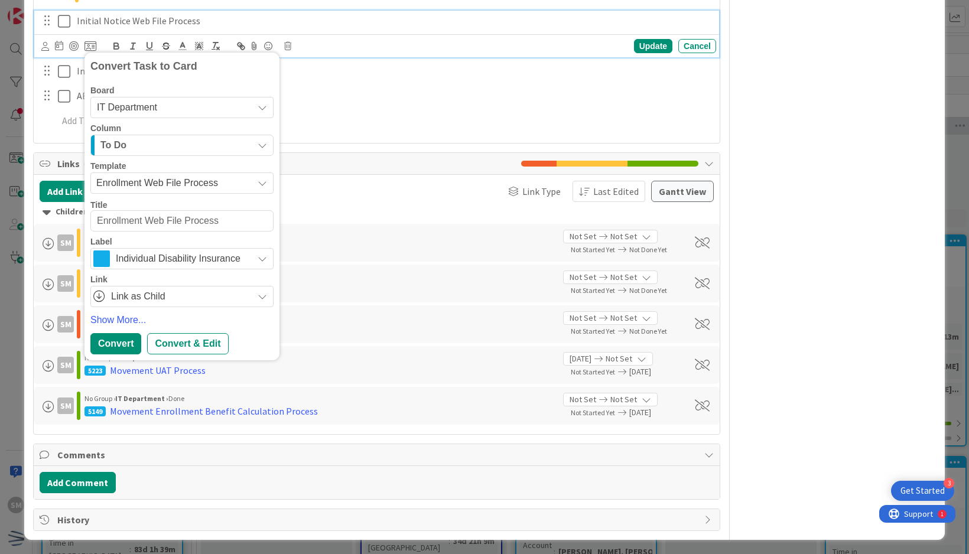
scroll to position [738, 0]
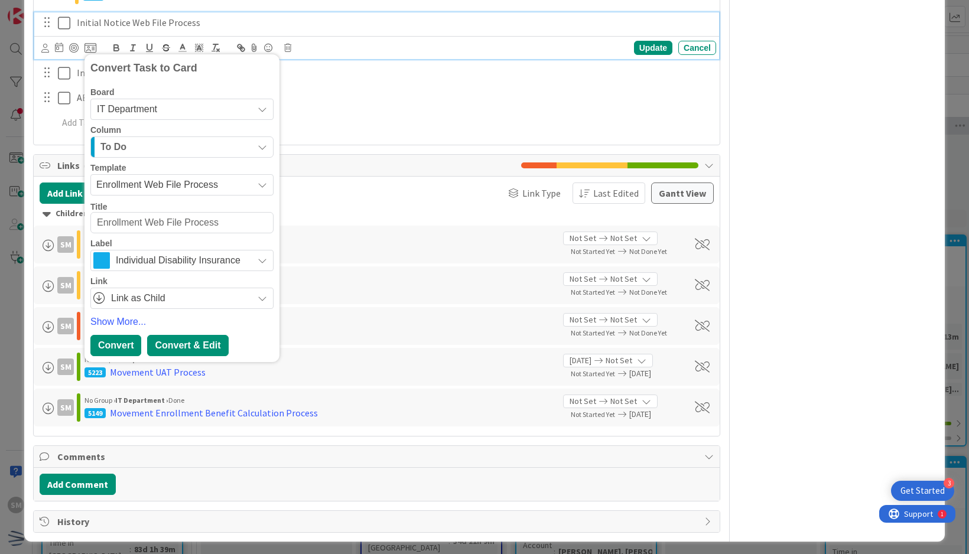
click at [173, 346] on div "Convert & Edit" at bounding box center [187, 345] width 81 height 21
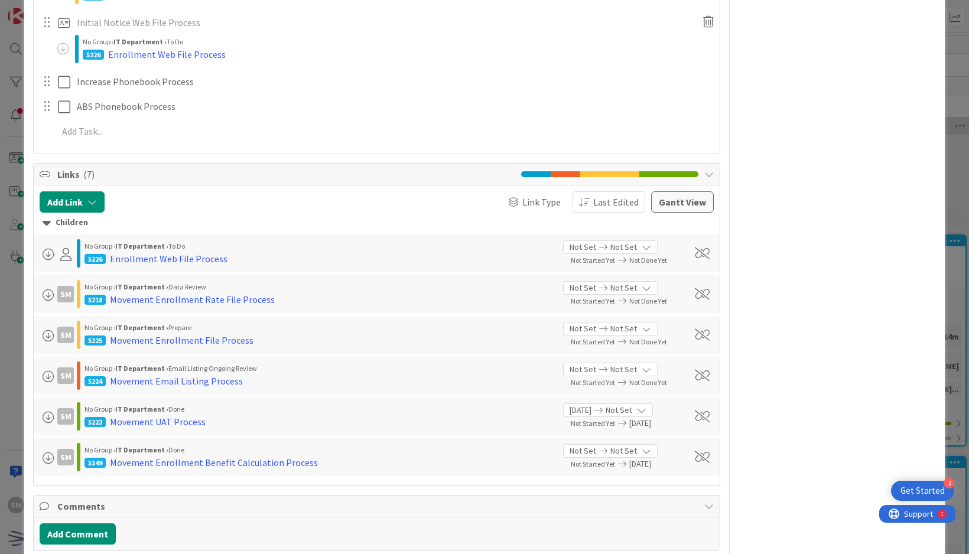
type textarea "x"
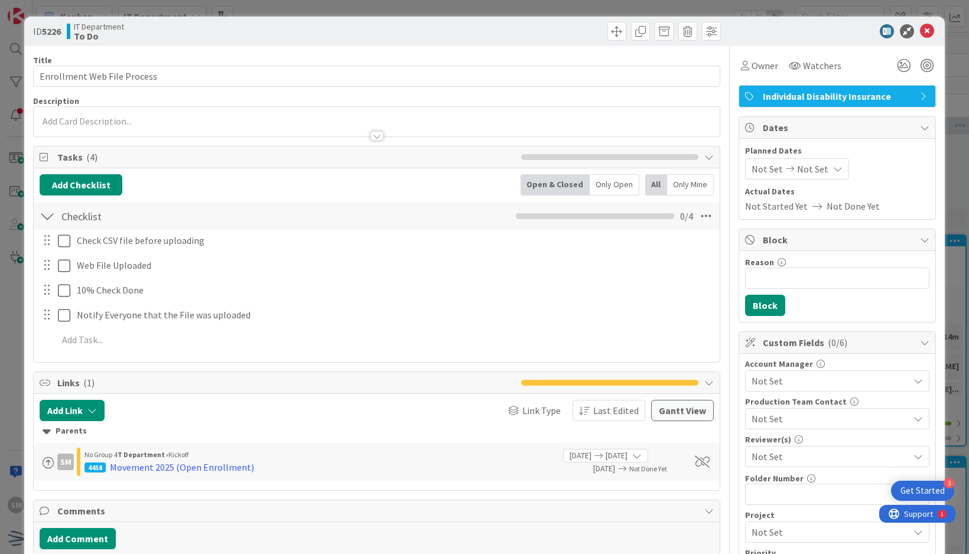
click at [797, 170] on span "Not Set" at bounding box center [812, 169] width 31 height 14
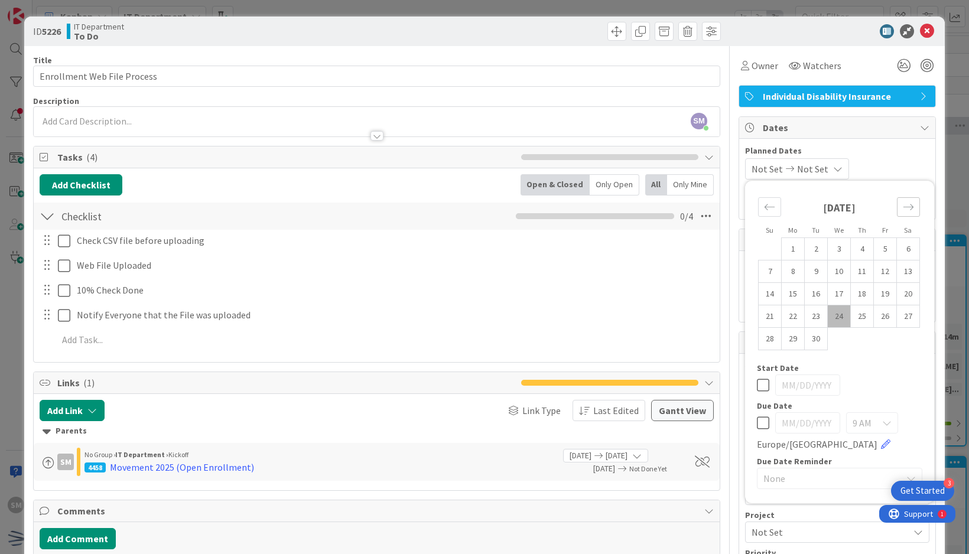
click at [903, 207] on icon "Move forward to switch to the next month." at bounding box center [908, 207] width 11 height 11
click at [808, 270] on td "7" at bounding box center [816, 272] width 23 height 22
type input "[DATE]"
click at [741, 67] on icon at bounding box center [745, 65] width 8 height 9
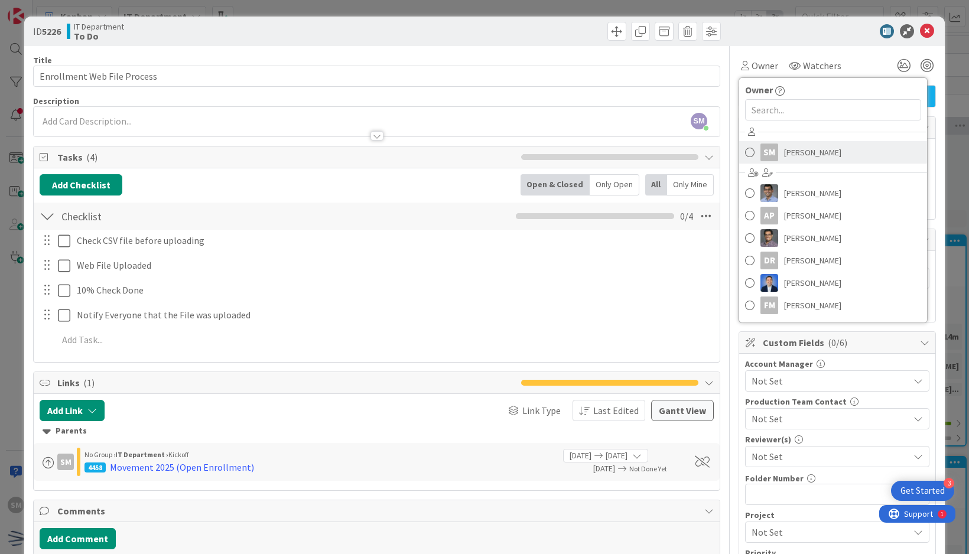
click at [784, 157] on span "[PERSON_NAME]" at bounding box center [812, 153] width 57 height 18
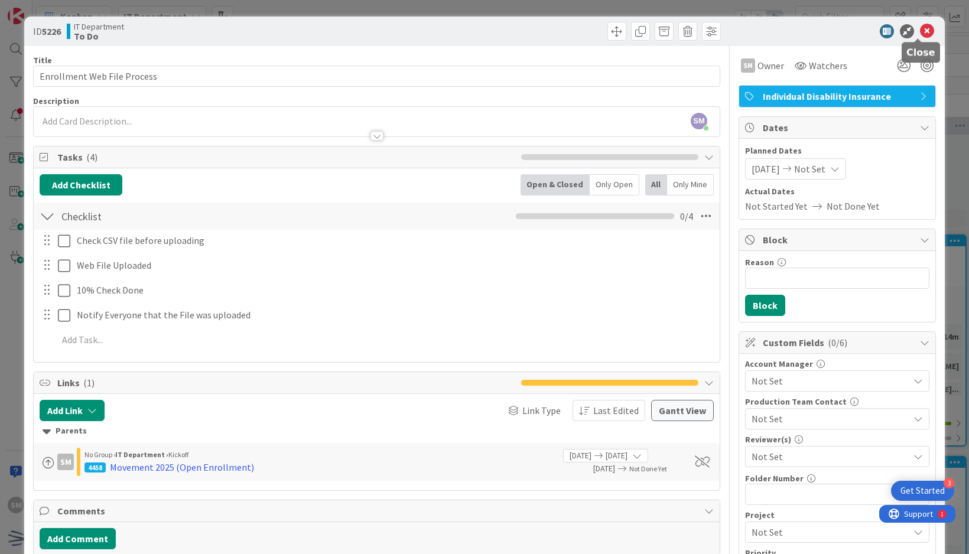
click at [923, 31] on icon at bounding box center [927, 31] width 14 height 14
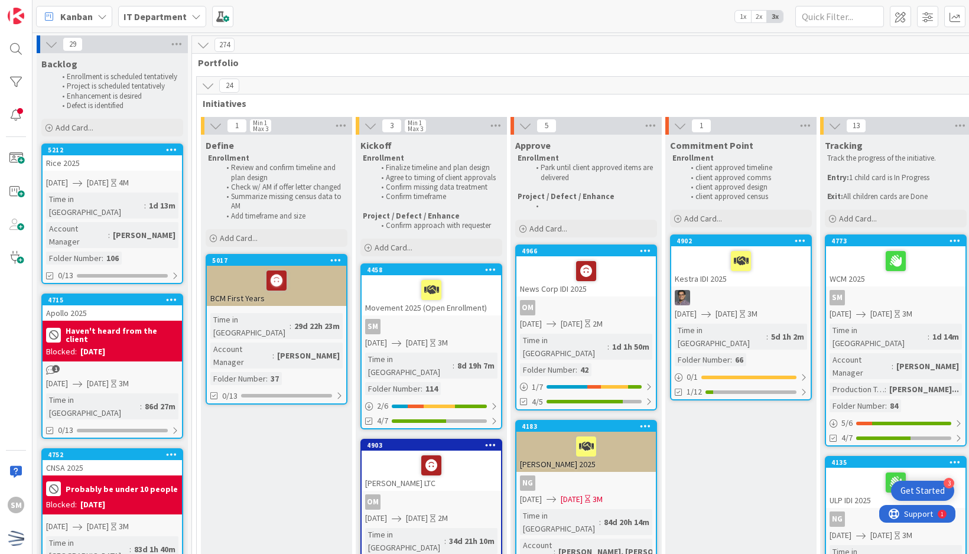
click at [488, 322] on div "SM" at bounding box center [431, 326] width 139 height 15
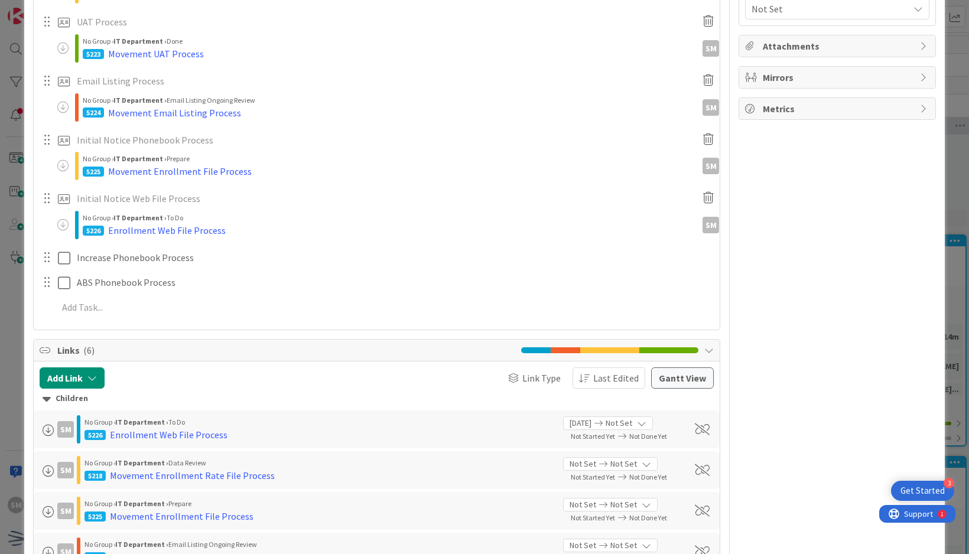
scroll to position [502, 0]
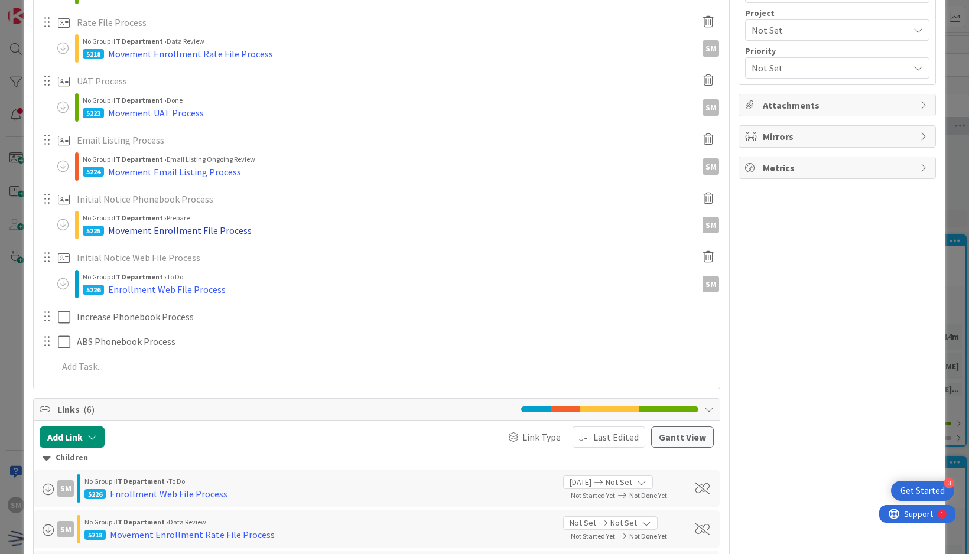
click at [229, 227] on div "Movement Enrollment File Process" at bounding box center [180, 230] width 144 height 14
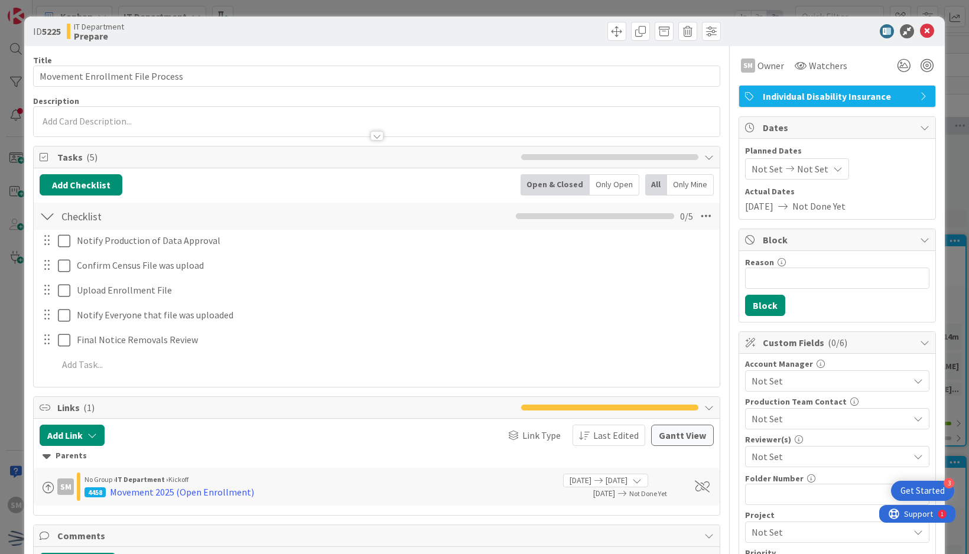
click at [797, 173] on span "Not Set" at bounding box center [812, 169] width 31 height 14
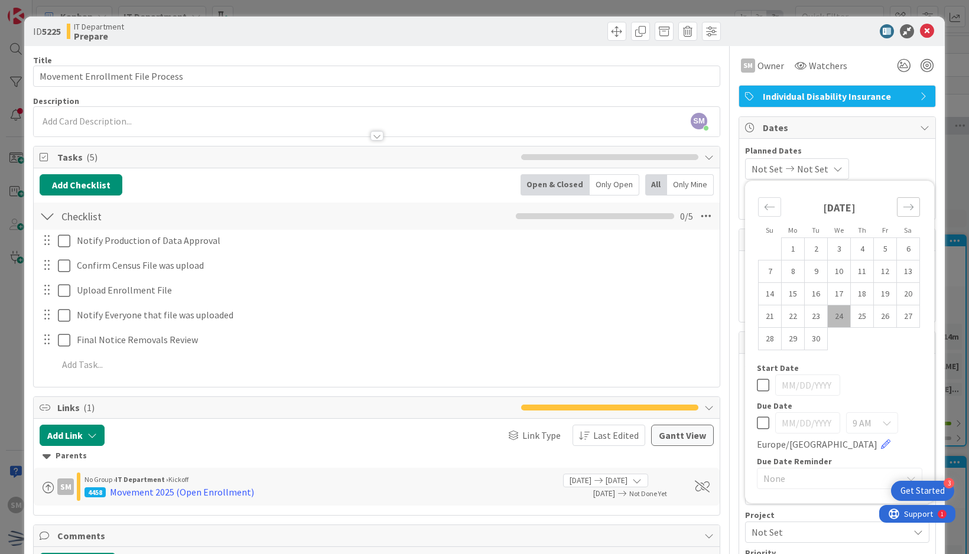
click at [897, 208] on div "Move forward to switch to the next month." at bounding box center [908, 207] width 23 height 20
click at [809, 277] on td "7" at bounding box center [816, 272] width 23 height 22
type input "[DATE]"
click at [921, 34] on icon at bounding box center [927, 31] width 14 height 14
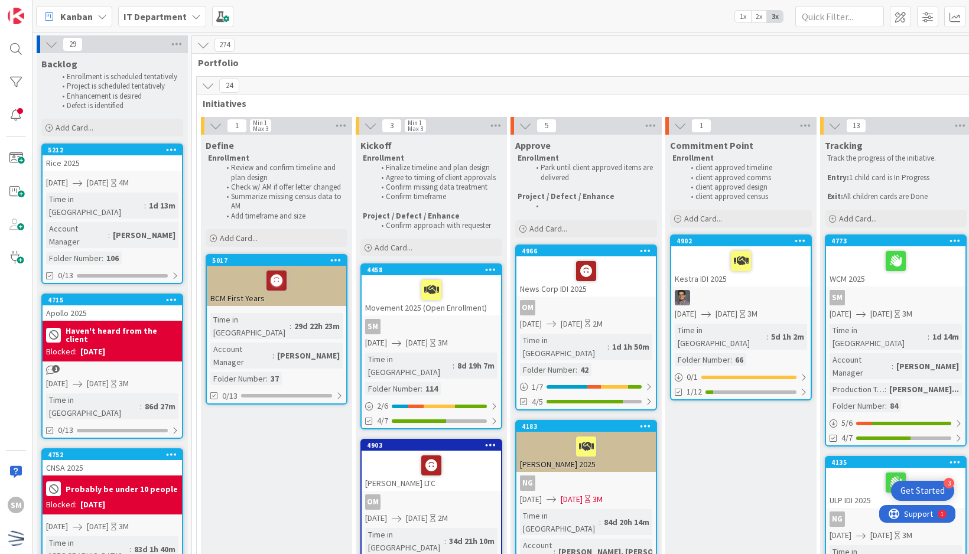
click at [466, 326] on div "SM" at bounding box center [431, 326] width 139 height 15
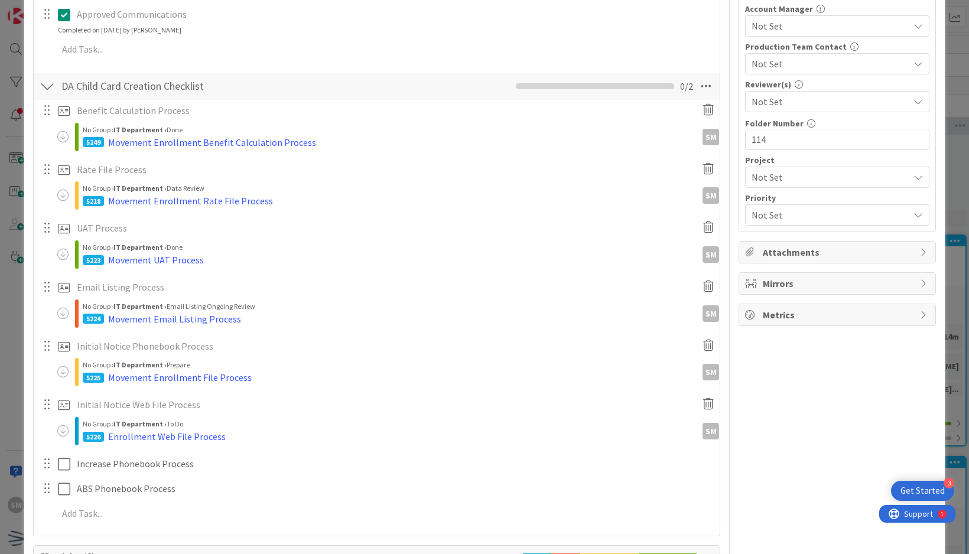
scroll to position [473, 0]
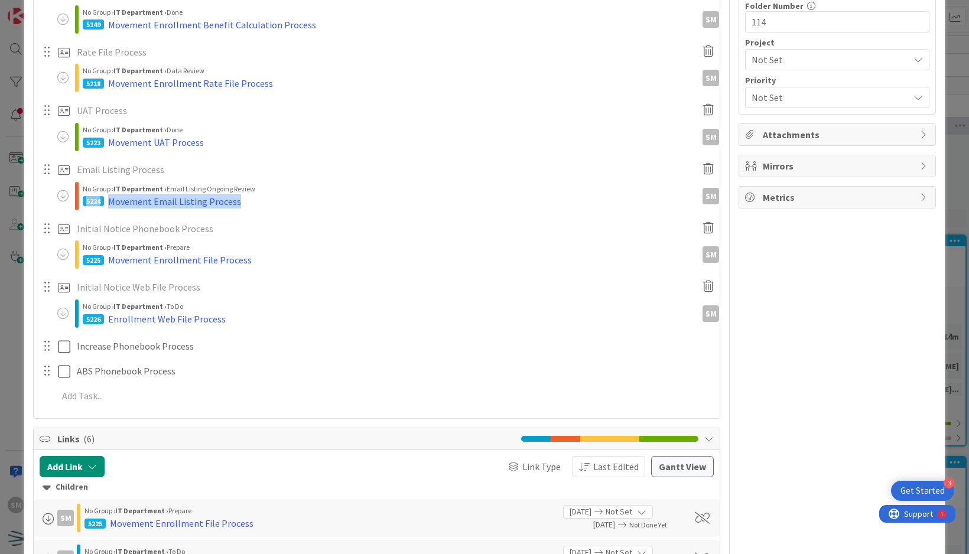
click at [251, 194] on div "No Group › IT Department › Email Listing Ongoing Review 5224 Movement Email Lis…" at bounding box center [393, 196] width 620 height 27
drag, startPoint x: 251, startPoint y: 194, endPoint x: 244, endPoint y: 199, distance: 8.5
click at [244, 199] on div "5224 Movement Email Listing Process" at bounding box center [393, 201] width 620 height 14
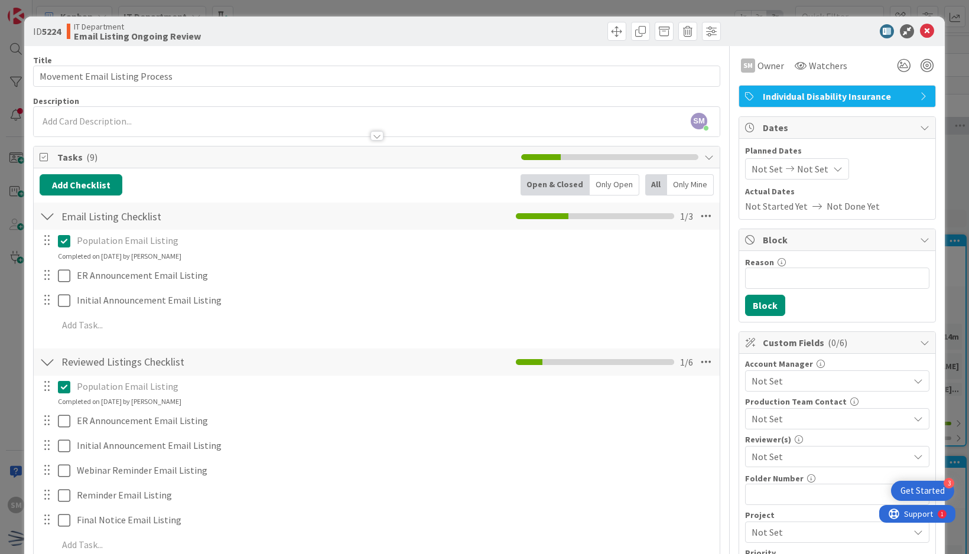
click at [767, 165] on span "Not Set" at bounding box center [767, 169] width 31 height 14
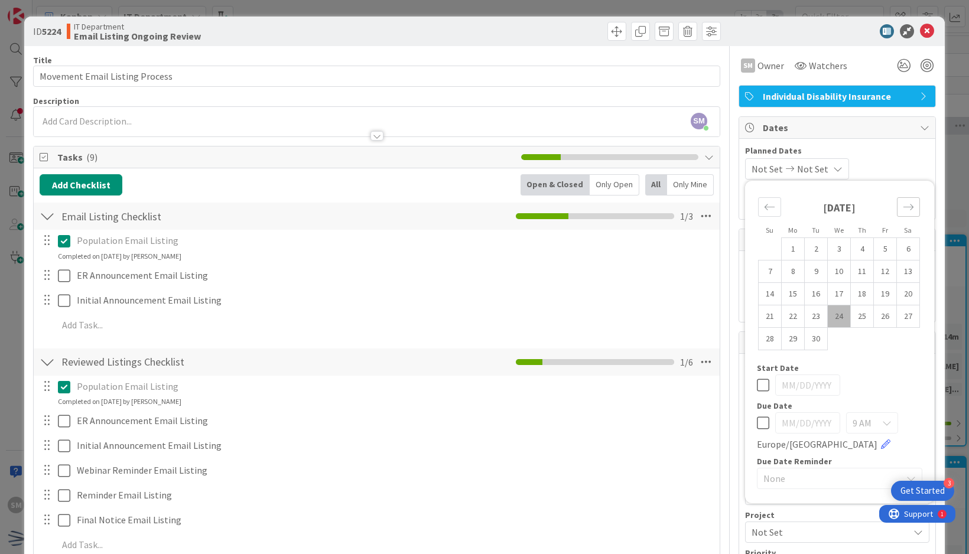
click at [897, 206] on div "Move forward to switch to the next month." at bounding box center [908, 207] width 23 height 20
click at [805, 270] on td "7" at bounding box center [816, 272] width 23 height 22
type input "[DATE]"
click at [805, 334] on td "28" at bounding box center [816, 339] width 23 height 22
type input "10/28/2025"
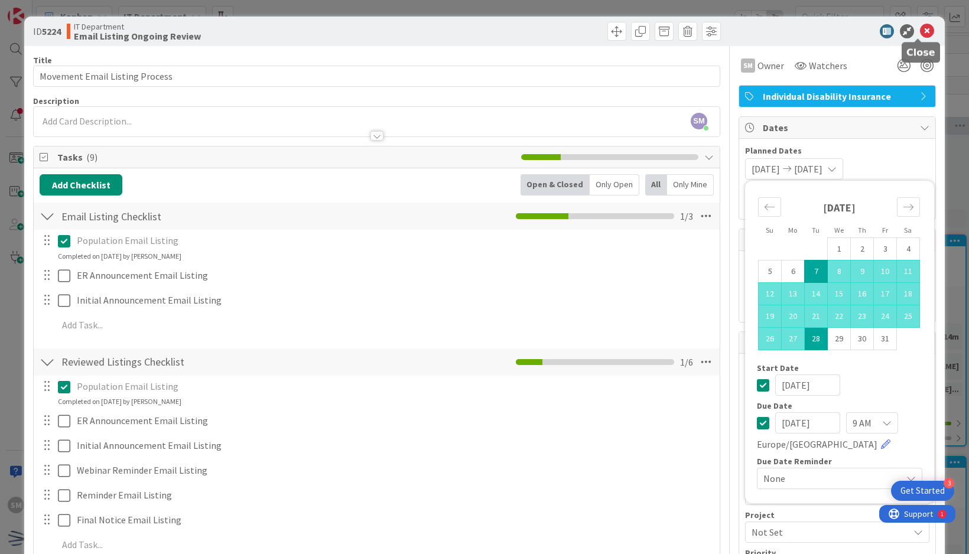
click at [920, 27] on icon at bounding box center [927, 31] width 14 height 14
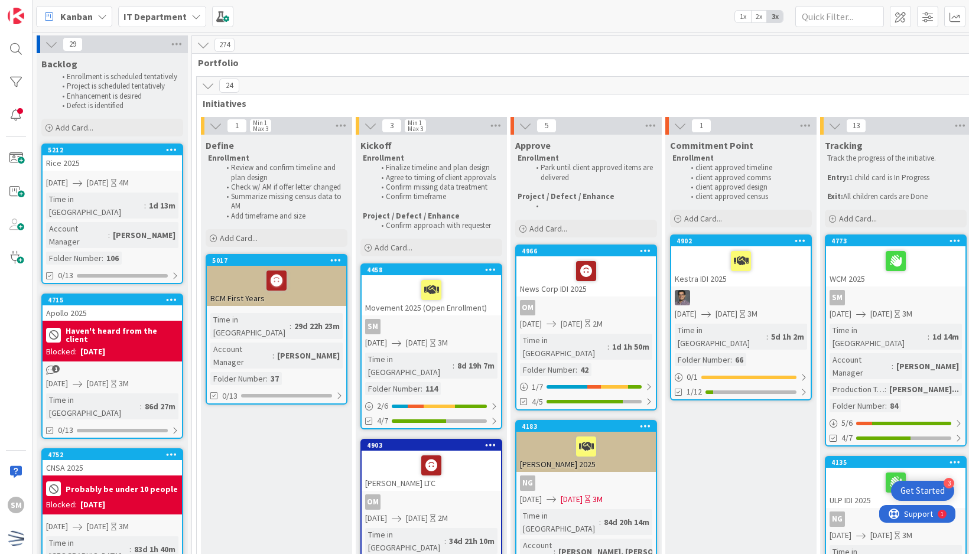
click at [447, 322] on div "SM" at bounding box center [431, 326] width 139 height 15
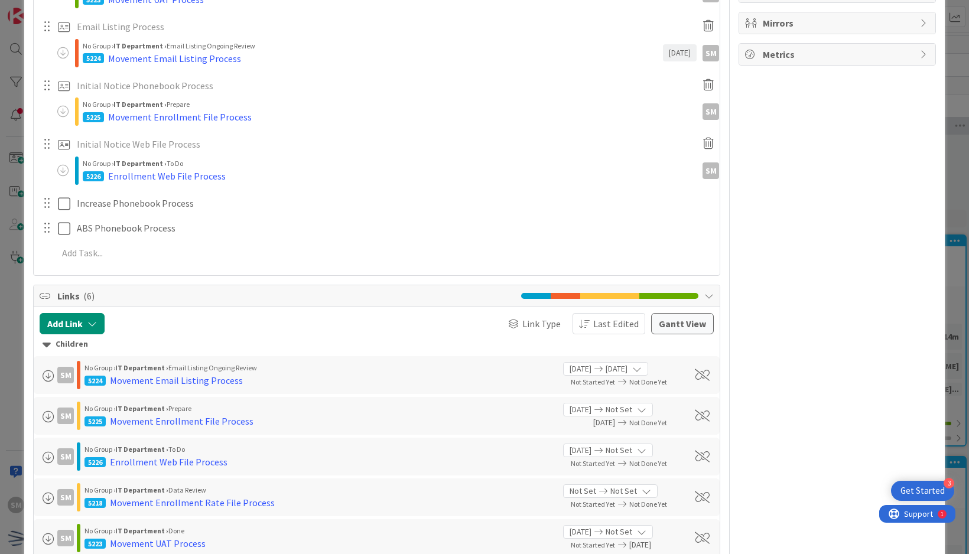
scroll to position [621, 0]
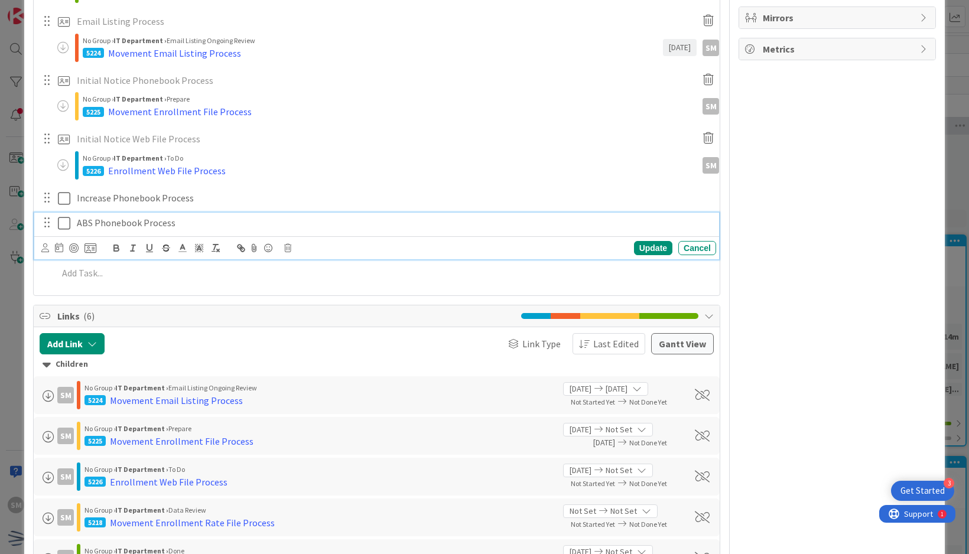
click at [199, 223] on p "ABS Phonebook Process" at bounding box center [394, 223] width 635 height 14
click at [289, 244] on icon at bounding box center [287, 248] width 7 height 8
click at [311, 294] on div "Delete" at bounding box center [318, 298] width 44 height 21
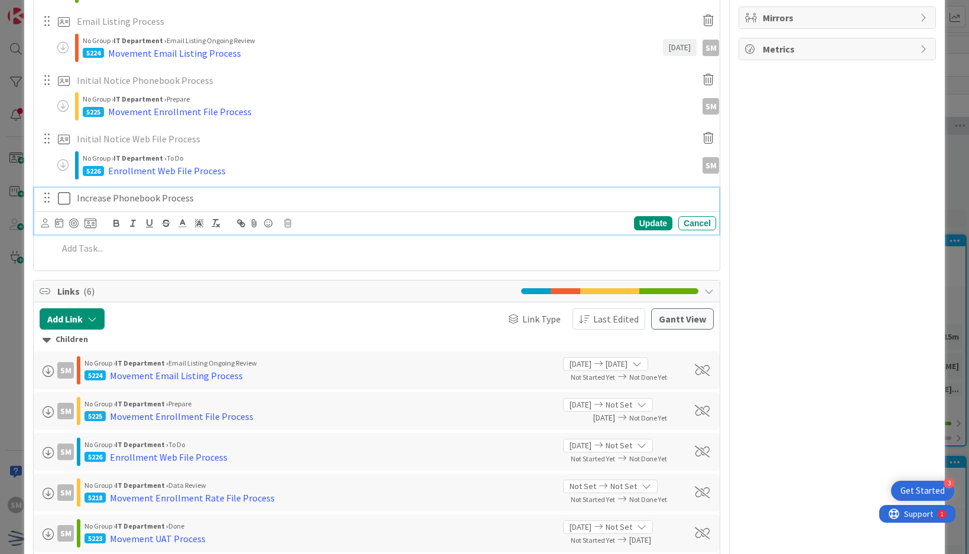
click at [219, 196] on p "Increase Phonebook Process" at bounding box center [394, 198] width 635 height 14
drag, startPoint x: 156, startPoint y: 197, endPoint x: 112, endPoint y: 205, distance: 44.9
click at [112, 205] on div "Increase Phonebook Process" at bounding box center [394, 198] width 644 height 21
click at [90, 226] on icon at bounding box center [91, 223] width 12 height 11
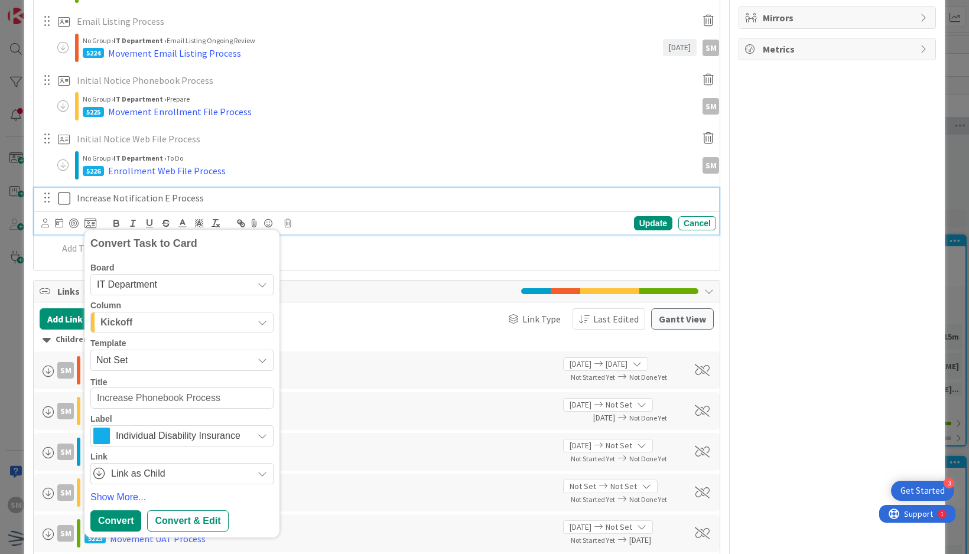
click at [212, 350] on div "Not Set" at bounding box center [181, 360] width 183 height 21
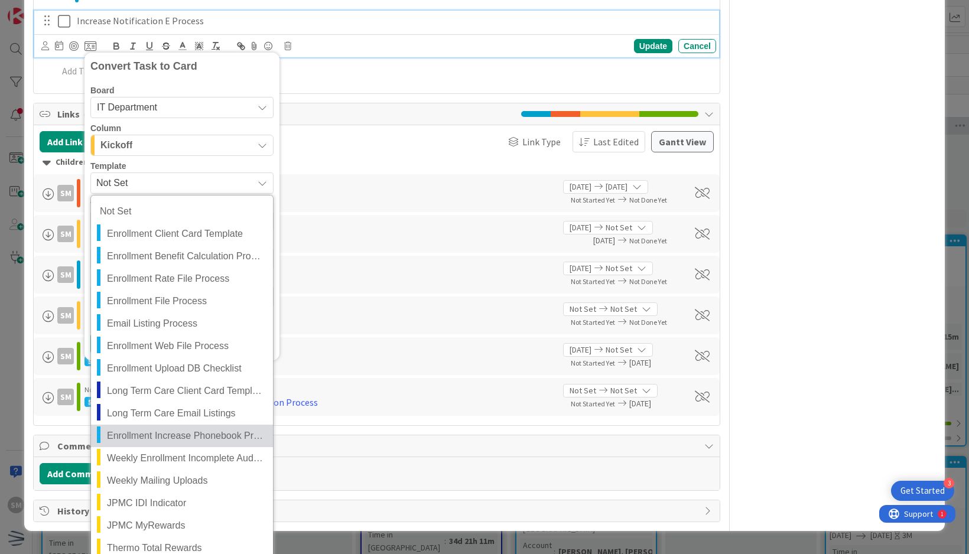
click at [219, 429] on span "Enrollment Increase Phonebook Process" at bounding box center [185, 436] width 157 height 15
type textarea "x"
type textarea "Enrollment Increase Phonebook Process"
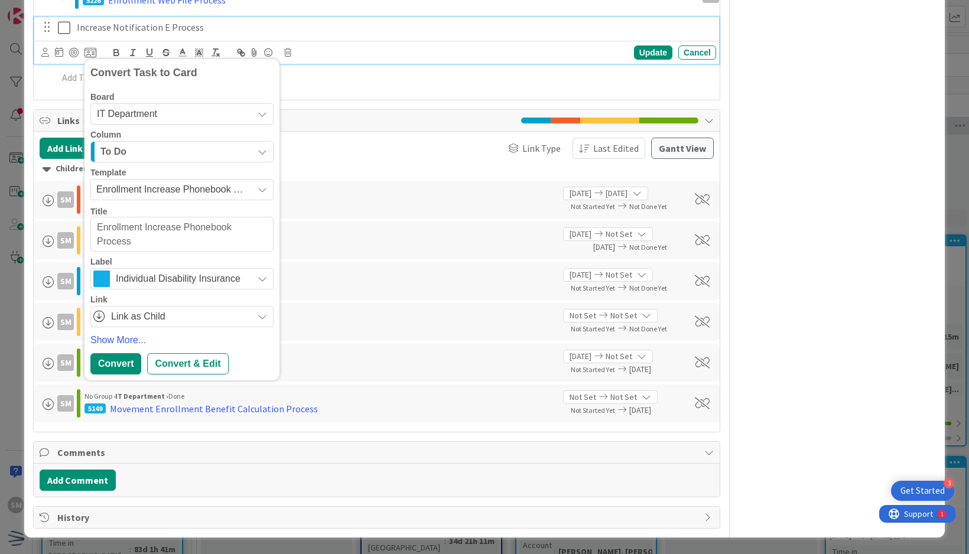
scroll to position [788, 0]
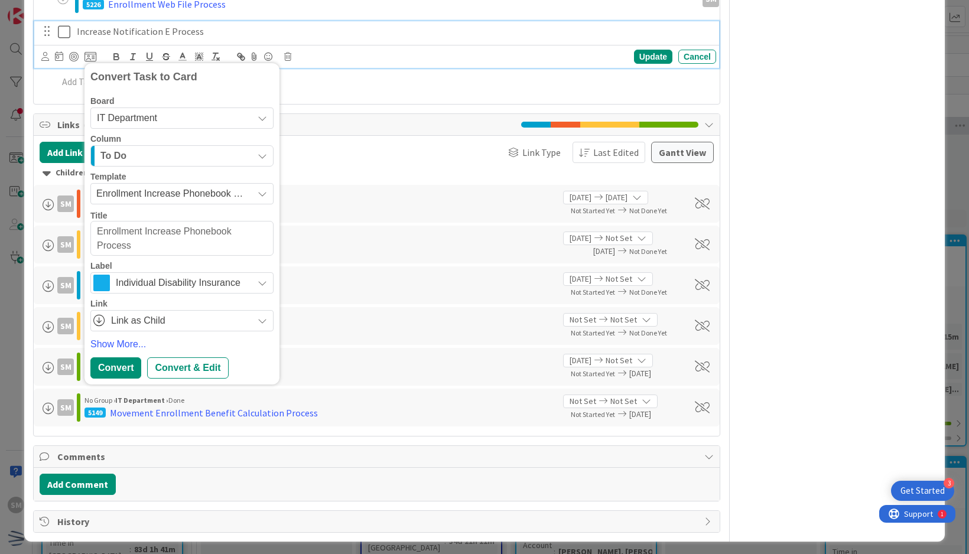
click at [98, 229] on textarea "Enrollment Increase Phonebook Process" at bounding box center [181, 238] width 183 height 35
type textarea "x"
type textarea "MEnrollment Increase Phonebook Process"
type textarea "x"
type textarea "MoEnrollment Increase Phonebook Process"
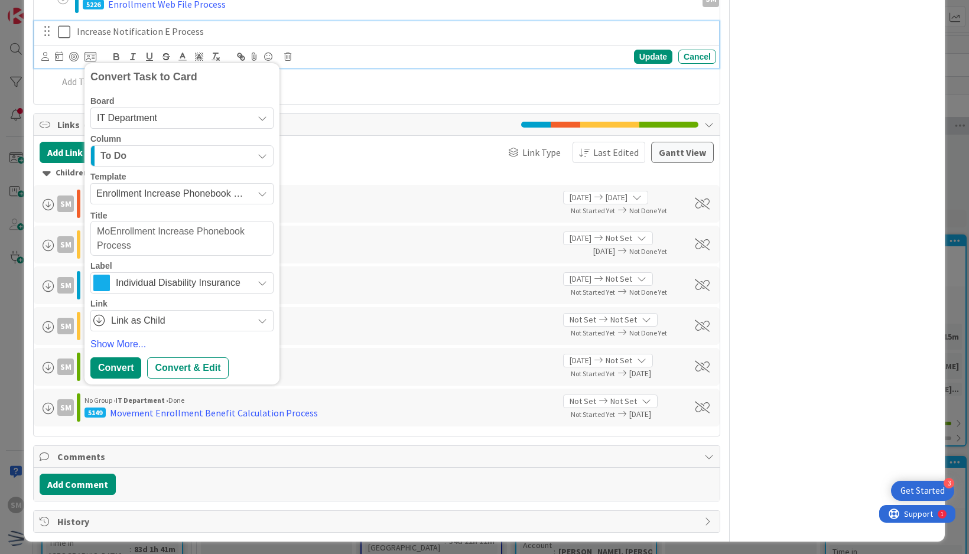
type textarea "x"
type textarea "MovEnrollment Increase Phonebook Process"
type textarea "x"
type textarea "MoveEnrollment Increase Phonebook Process"
type textarea "x"
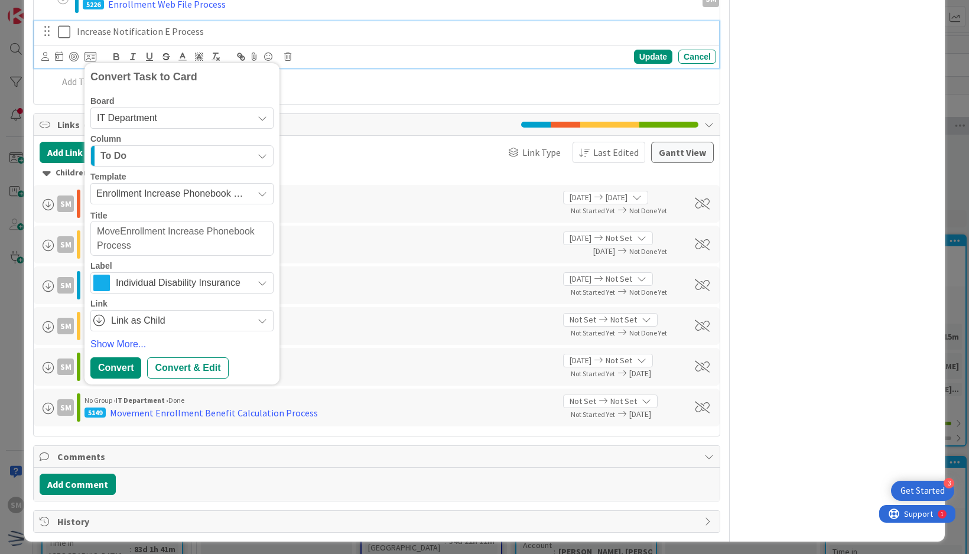
type textarea "MovemEnrollment Increase Phonebook Process"
type textarea "x"
type textarea "MovemeEnrollment Increase Phonebook Process"
type textarea "x"
type textarea "MovemenEnrollment Increase Phonebook Process"
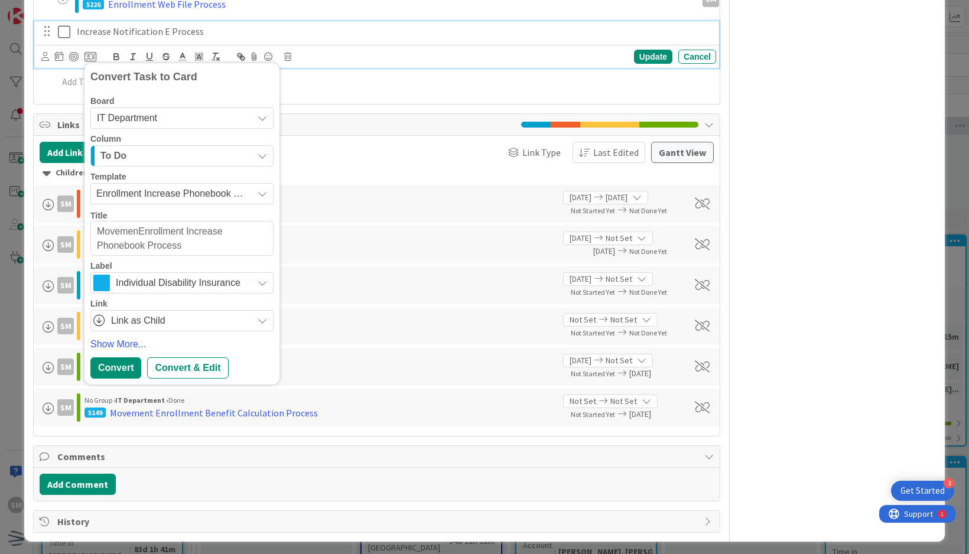
type textarea "x"
type textarea "MovementEnrollment Increase Phonebook Process"
type textarea "x"
drag, startPoint x: 142, startPoint y: 242, endPoint x: 97, endPoint y: 243, distance: 45.5
click at [97, 243] on textarea "Movement Enrollment Increase Phonebook Process" at bounding box center [181, 238] width 183 height 35
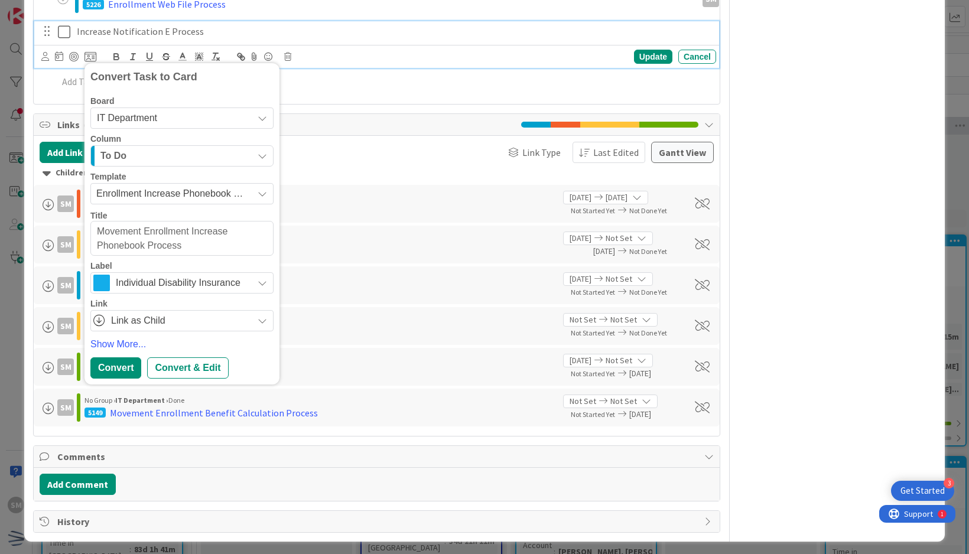
type textarea "Movement Enrollment Increase N Process"
type textarea "x"
type textarea "Movement Enrollment Increase No Process"
type textarea "x"
type textarea "Movement Enrollment Increase Not Process"
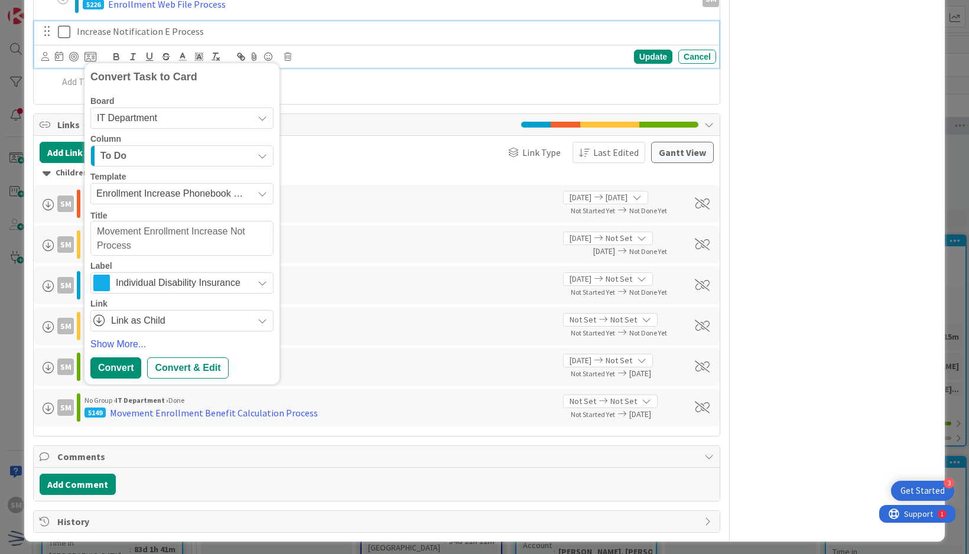
type textarea "x"
type textarea "Movement Enrollment Increase Noti Process"
type textarea "x"
type textarea "Movement Enrollment Increase Notif Process"
type textarea "x"
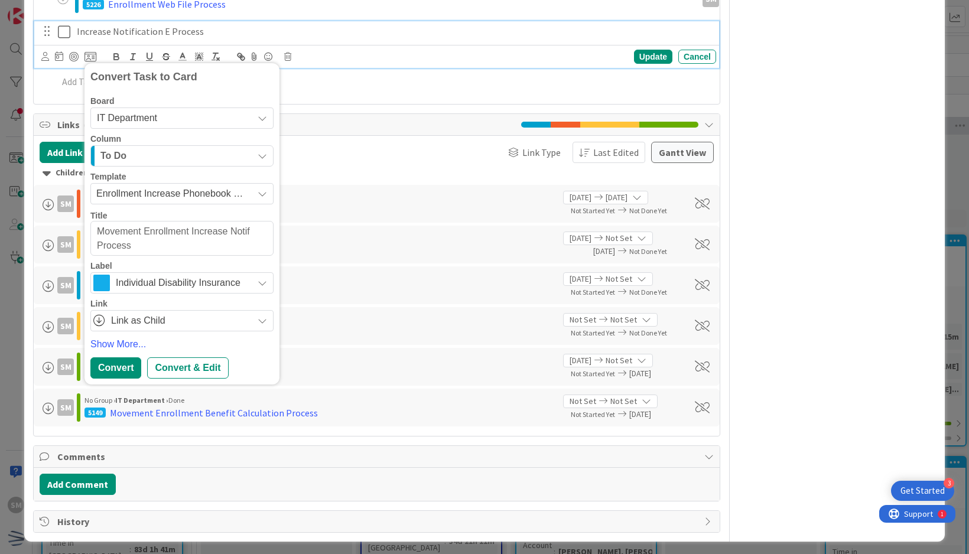
type textarea "Movement Enrollment Increase Notifi Process"
type textarea "x"
type textarea "Movement Enrollment Increase Notific Process"
type textarea "x"
type textarea "Movement Enrollment Increase Notifica Process"
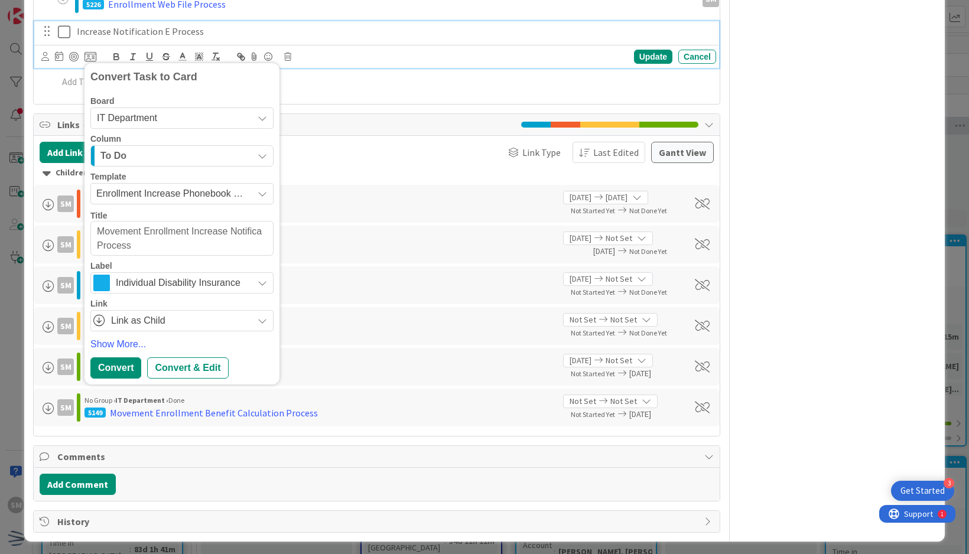
type textarea "x"
type textarea "Movement Enrollment Increase Notificat Process"
type textarea "x"
type textarea "Movement Enrollment Increase Notificati Process"
type textarea "x"
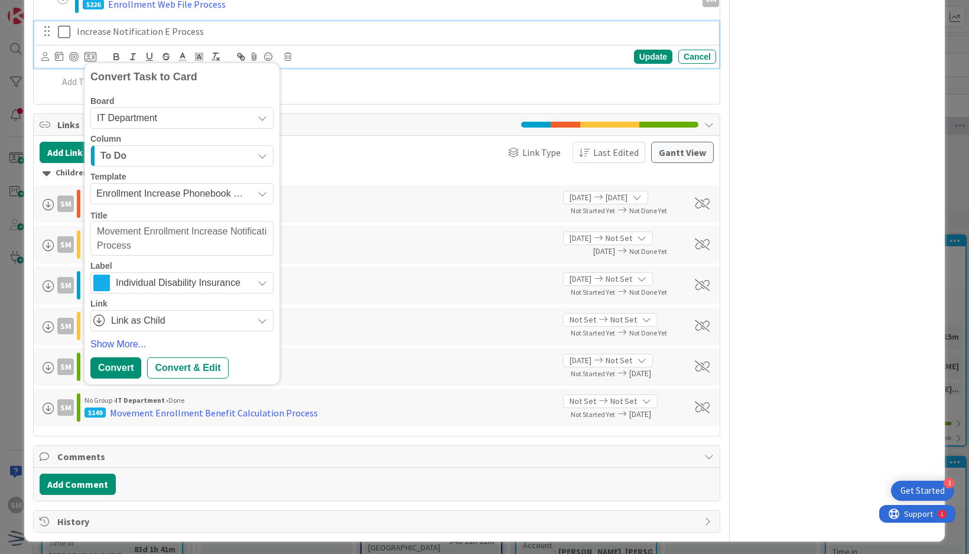
type textarea "Movement Enrollment Increase Notificatio Process"
type textarea "x"
type textarea "Movement Enrollment Increase Notification Process"
type textarea "x"
type textarea "Movement Enrollment Increase Notification Process"
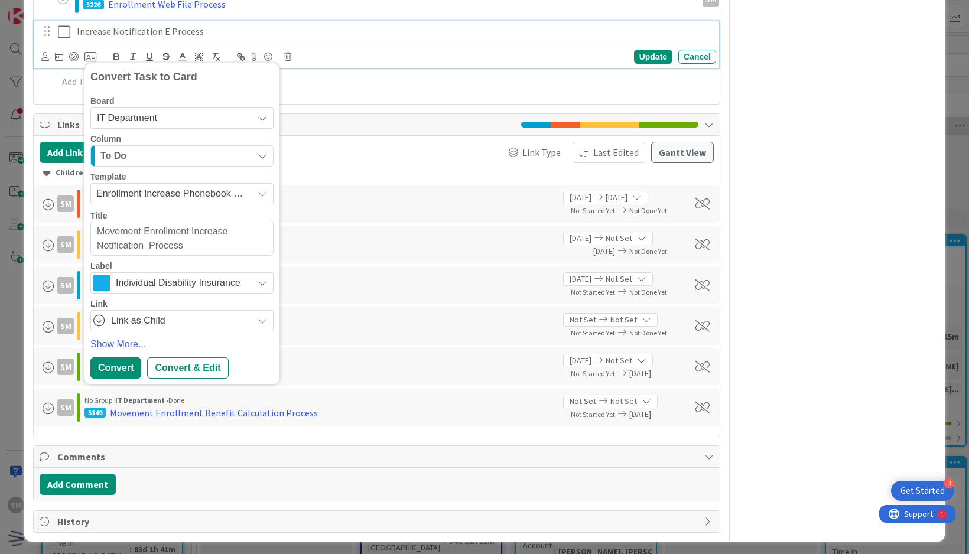
type textarea "x"
type textarea "Movement Enrollment Increase Notification Em Process"
type textarea "x"
type textarea "Movement Enrollment Increase Notification Emai Process"
type textarea "x"
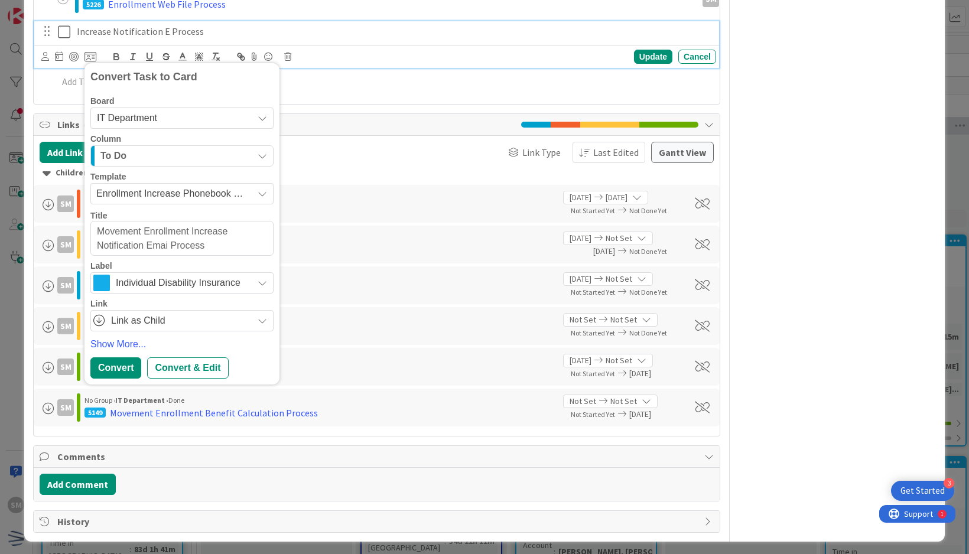
type textarea "Movement Enrollment Increase Notification Email Process"
type textarea "x"
type textarea "Movement Enrollment Increase Notification Email Process"
type textarea "x"
type textarea "Movement Enrollment Increase Notification Email Process"
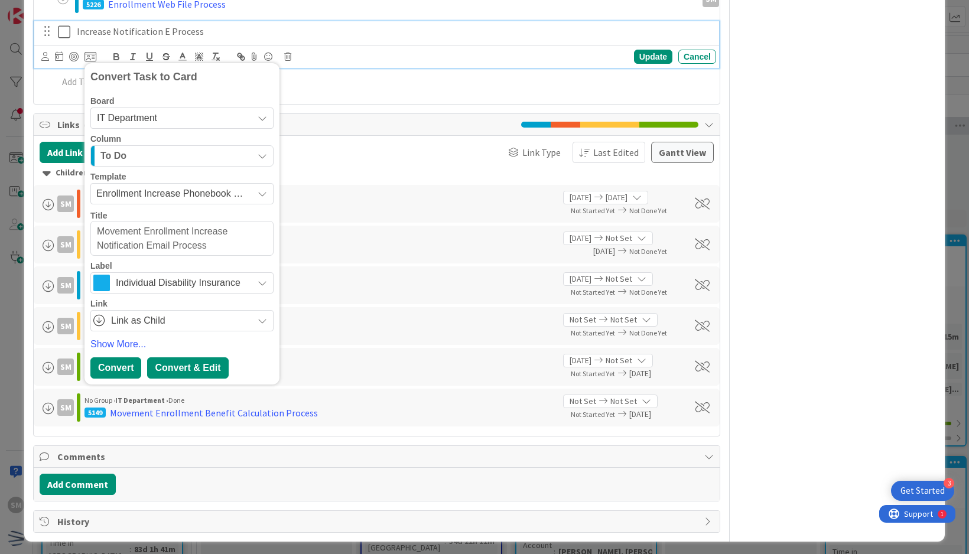
click at [174, 362] on div "Convert & Edit" at bounding box center [187, 368] width 81 height 21
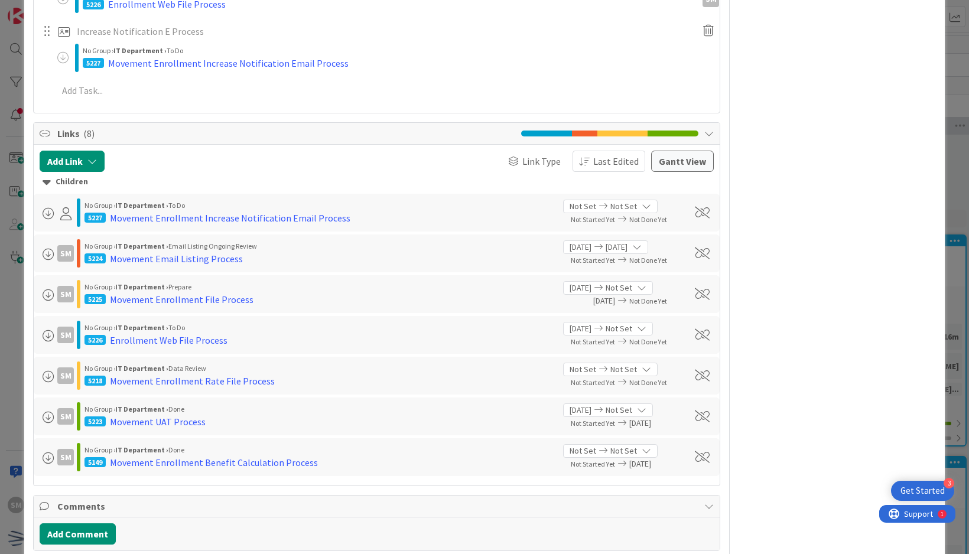
type textarea "x"
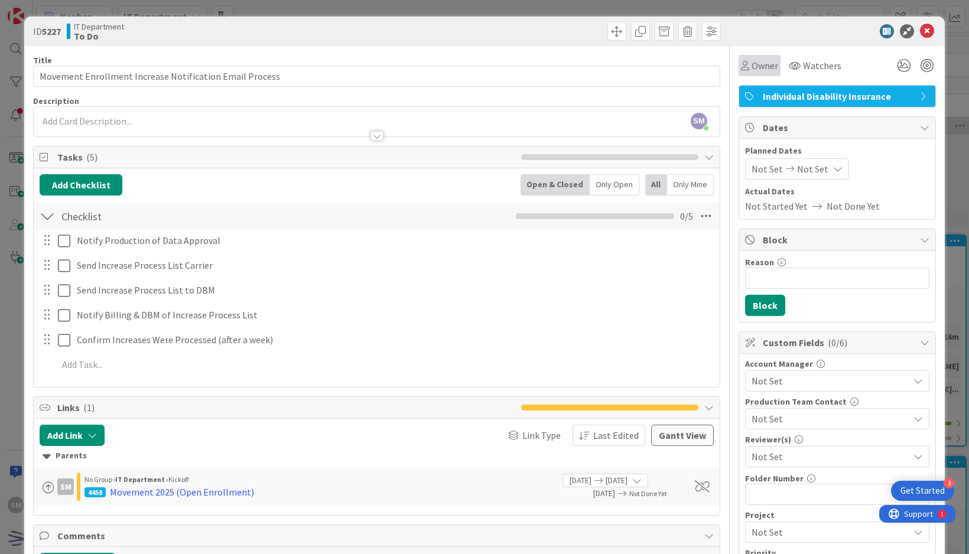
click at [752, 70] on span "Owner" at bounding box center [765, 66] width 27 height 14
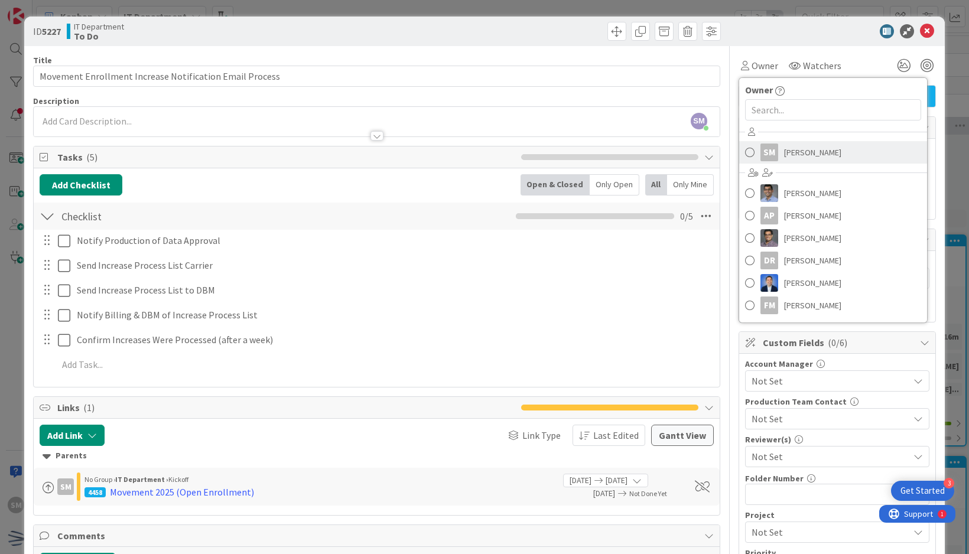
click at [796, 158] on span "[PERSON_NAME]" at bounding box center [812, 153] width 57 height 18
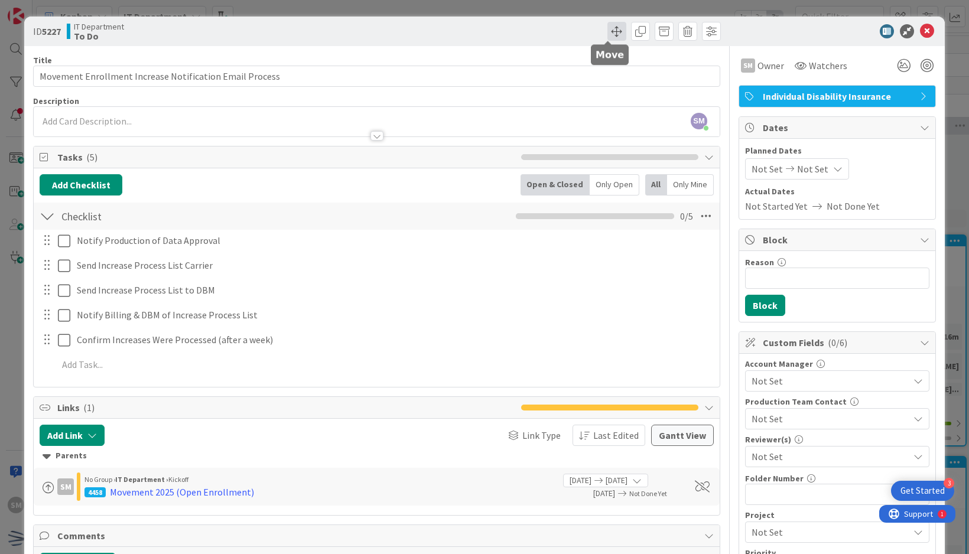
click at [608, 33] on span at bounding box center [617, 31] width 19 height 19
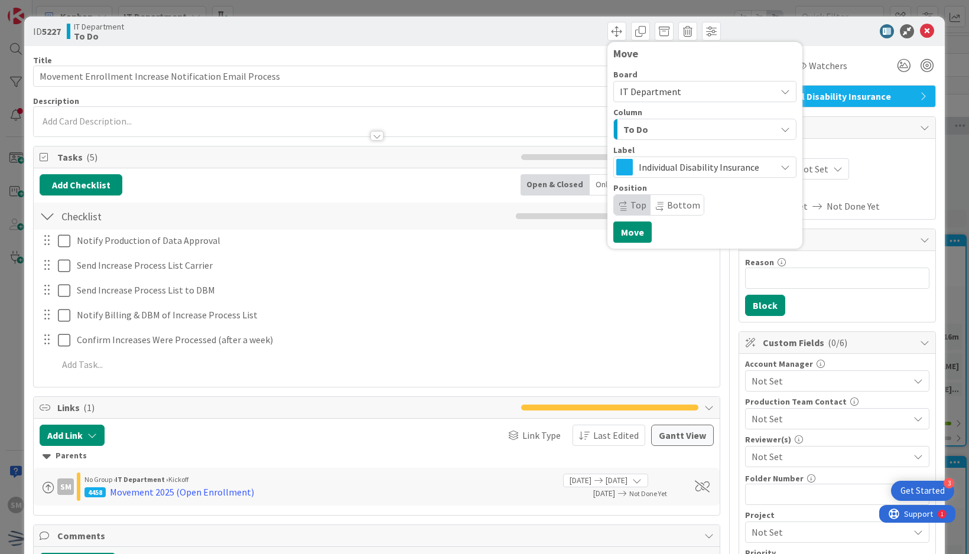
click at [634, 131] on span "To Do" at bounding box center [636, 129] width 25 height 15
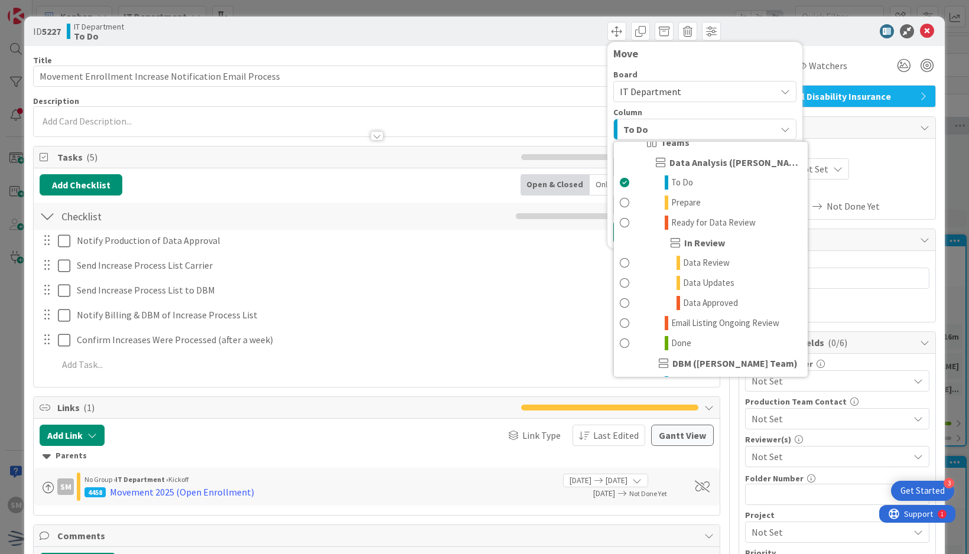
scroll to position [355, 0]
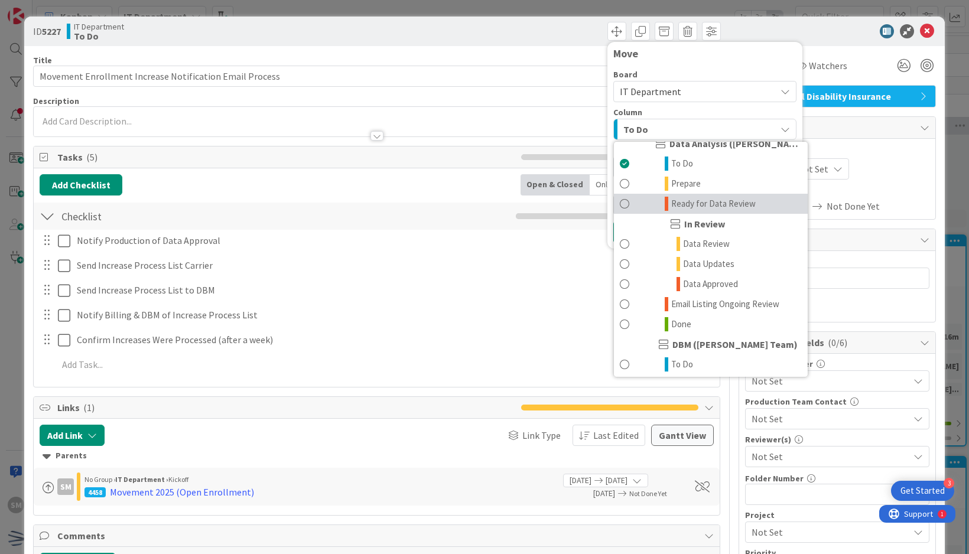
click at [671, 197] on span "Ready for Data Review" at bounding box center [713, 204] width 85 height 14
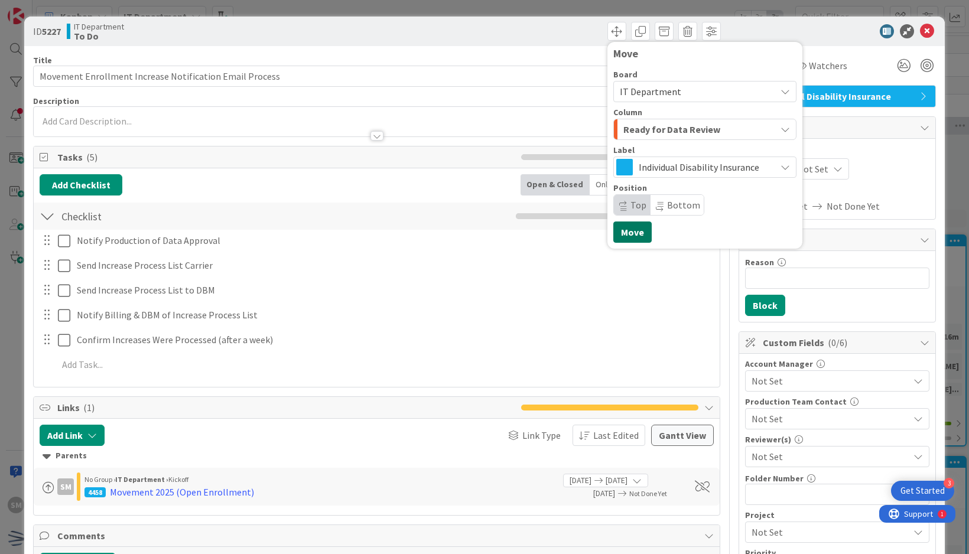
click at [627, 228] on button "Move" at bounding box center [633, 232] width 38 height 21
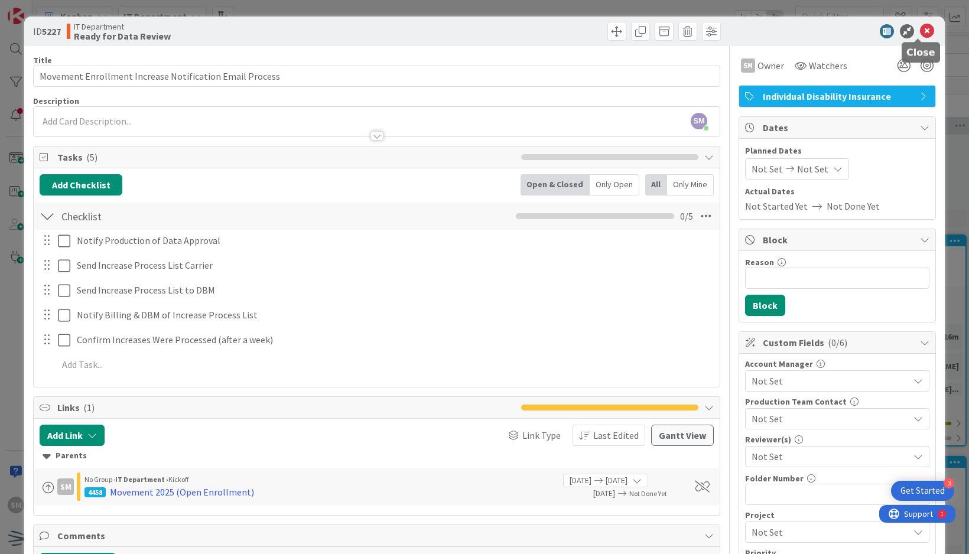
click at [921, 23] on div "ID 5227 IT Department Ready for Data Review Move Move" at bounding box center [484, 32] width 921 height 30
click at [920, 34] on icon at bounding box center [927, 31] width 14 height 14
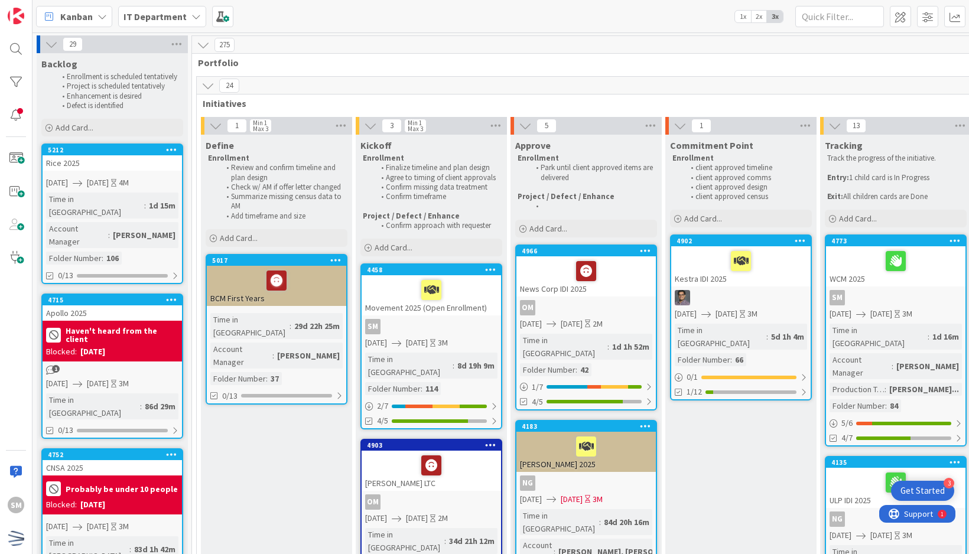
click at [173, 147] on icon at bounding box center [171, 149] width 11 height 8
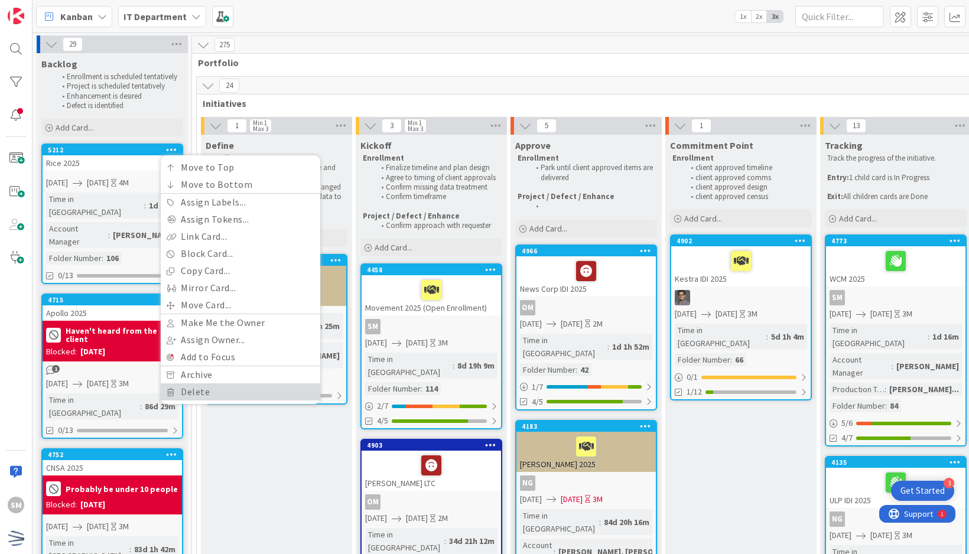
click at [220, 388] on link "Delete" at bounding box center [241, 392] width 160 height 17
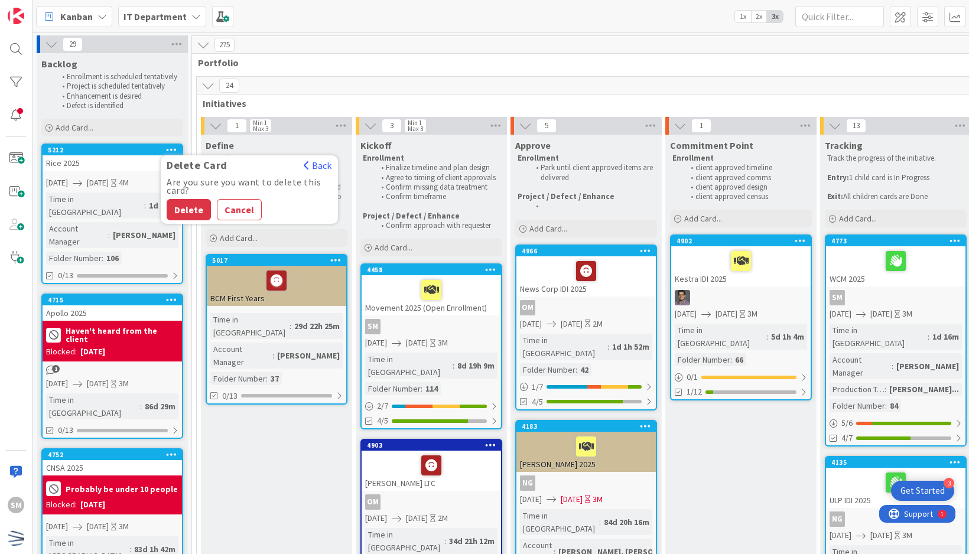
click at [468, 313] on div "Movement 2025 (Open Enrollment)" at bounding box center [431, 295] width 139 height 40
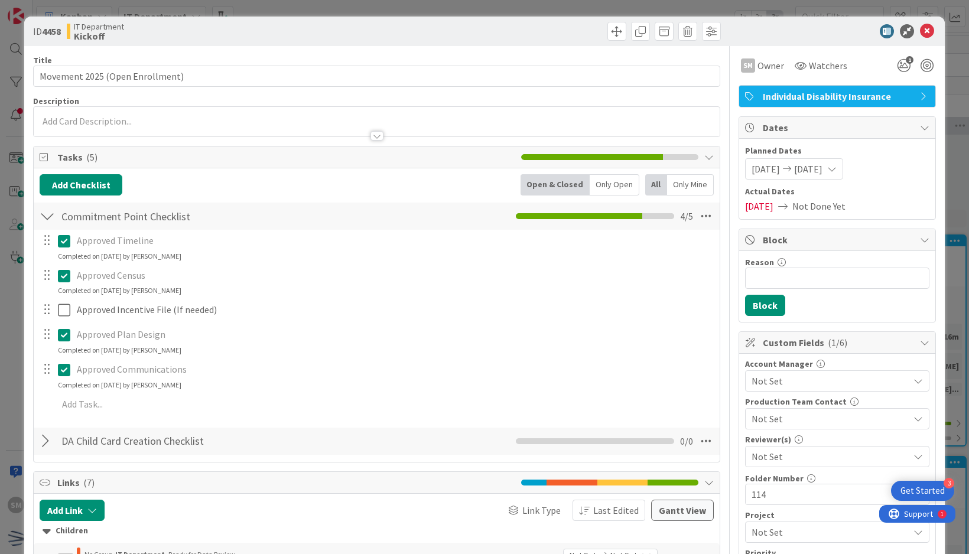
click at [843, 374] on span "Not Set" at bounding box center [830, 381] width 157 height 14
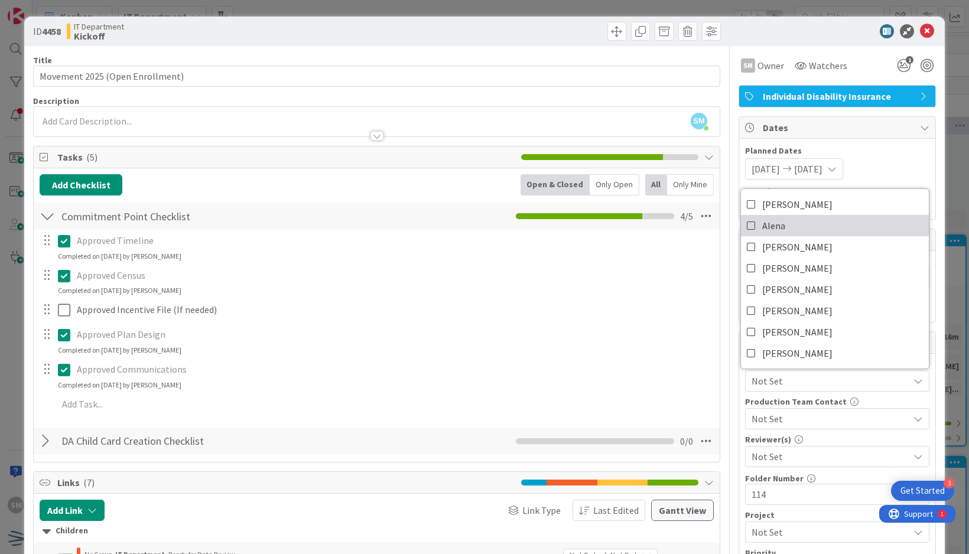
click at [775, 226] on span "Alena" at bounding box center [773, 226] width 23 height 18
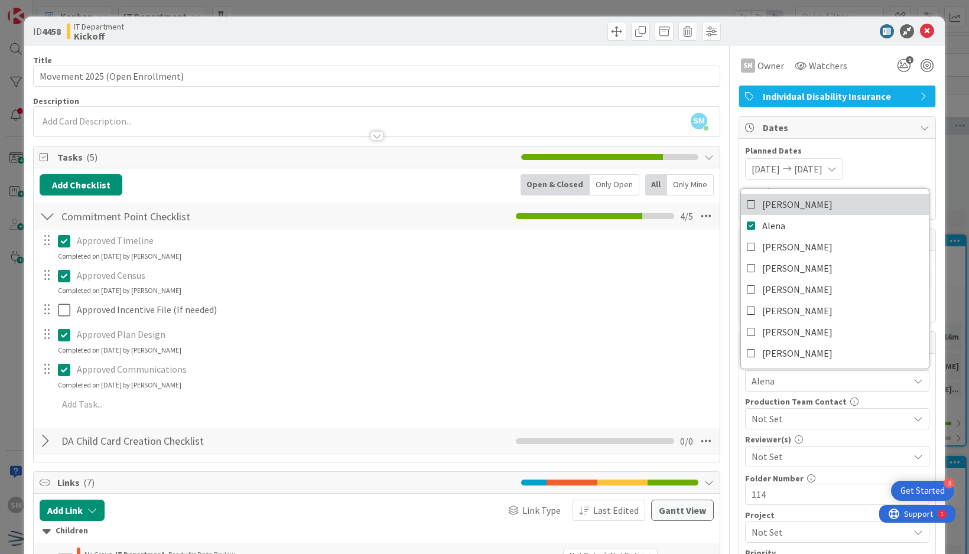
click at [763, 201] on span "Amanda" at bounding box center [797, 205] width 70 height 18
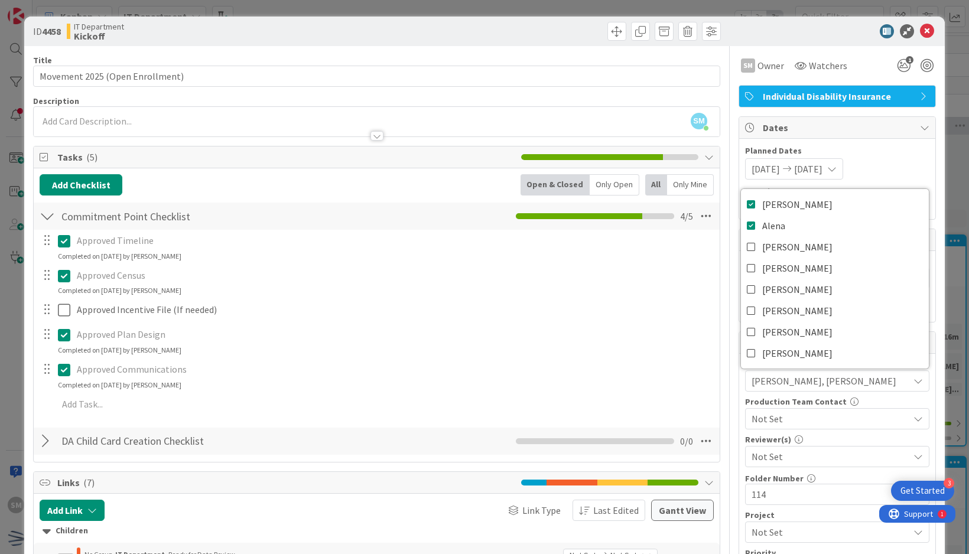
click at [774, 35] on div at bounding box center [831, 31] width 209 height 14
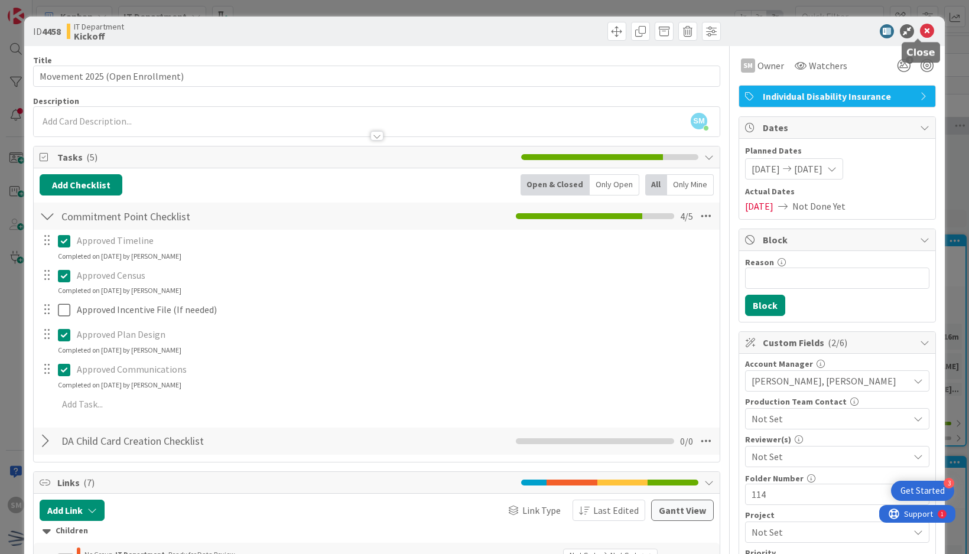
click at [920, 33] on icon at bounding box center [927, 31] width 14 height 14
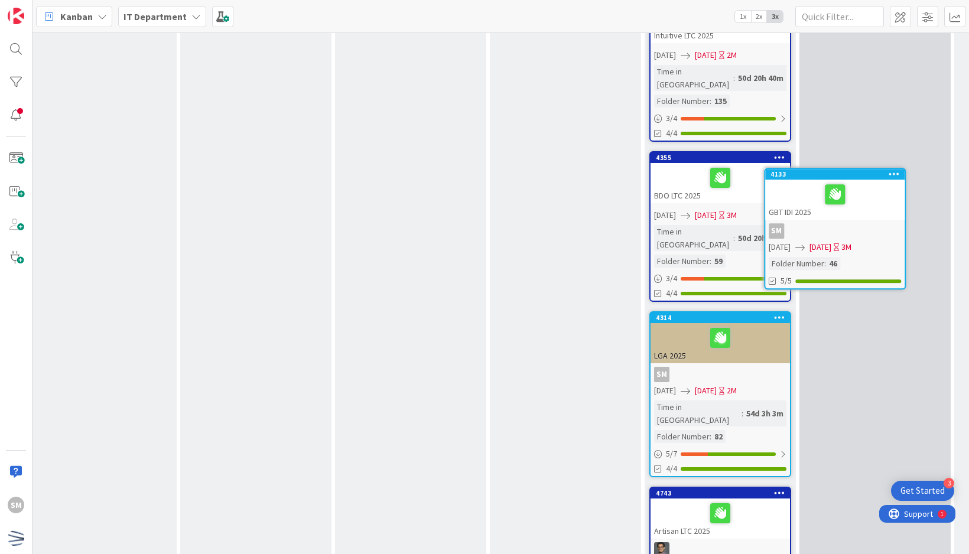
scroll to position [1397, 211]
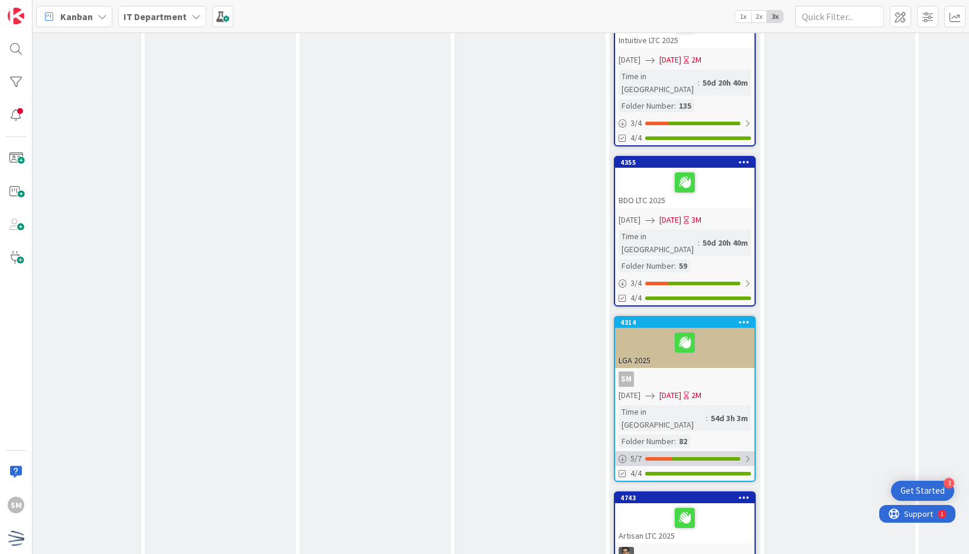
click at [702, 452] on div "5 / 7" at bounding box center [684, 459] width 139 height 15
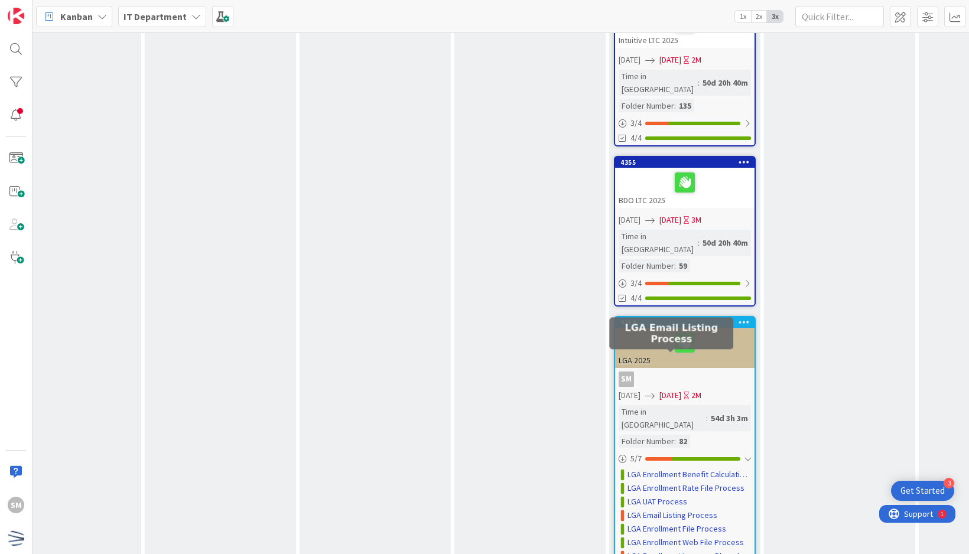
click at [664, 509] on link "LGA Email Listing Process" at bounding box center [673, 515] width 90 height 12
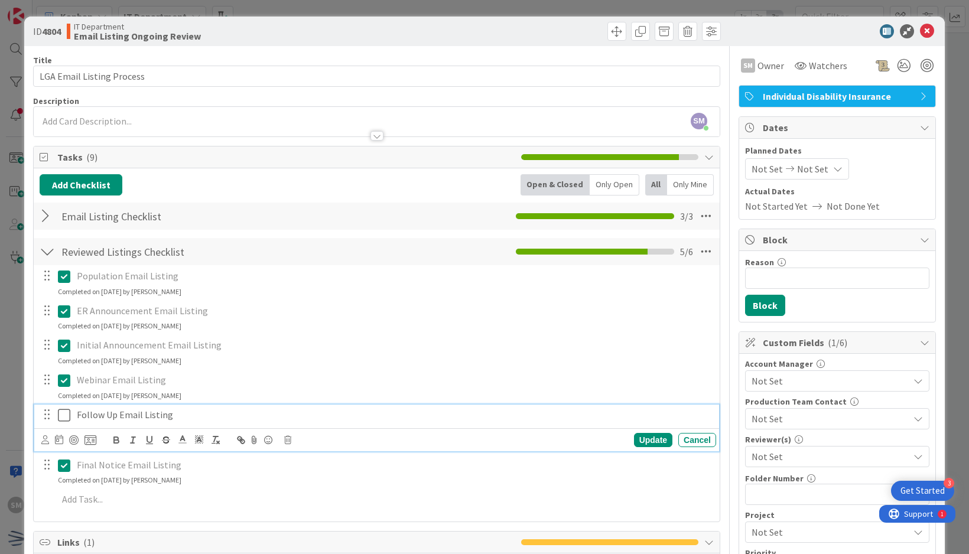
click at [238, 413] on p "Follow Up Email Listing" at bounding box center [394, 415] width 635 height 14
click at [290, 436] on icon at bounding box center [287, 440] width 7 height 8
click at [320, 489] on div "Delete" at bounding box center [318, 490] width 44 height 21
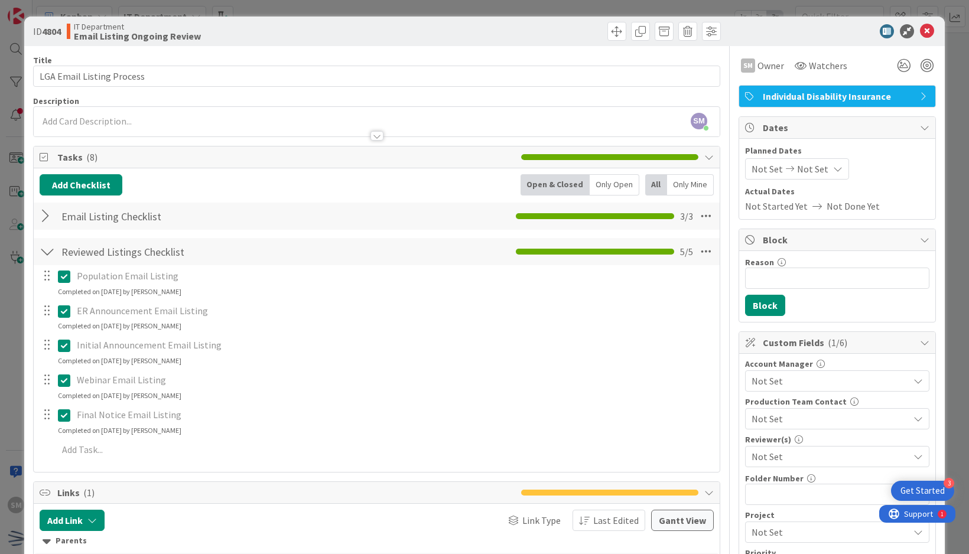
click at [602, 18] on div "ID 4804 IT Department Email Listing Ongoing Review" at bounding box center [484, 32] width 921 height 30
click at [608, 31] on span at bounding box center [617, 31] width 19 height 19
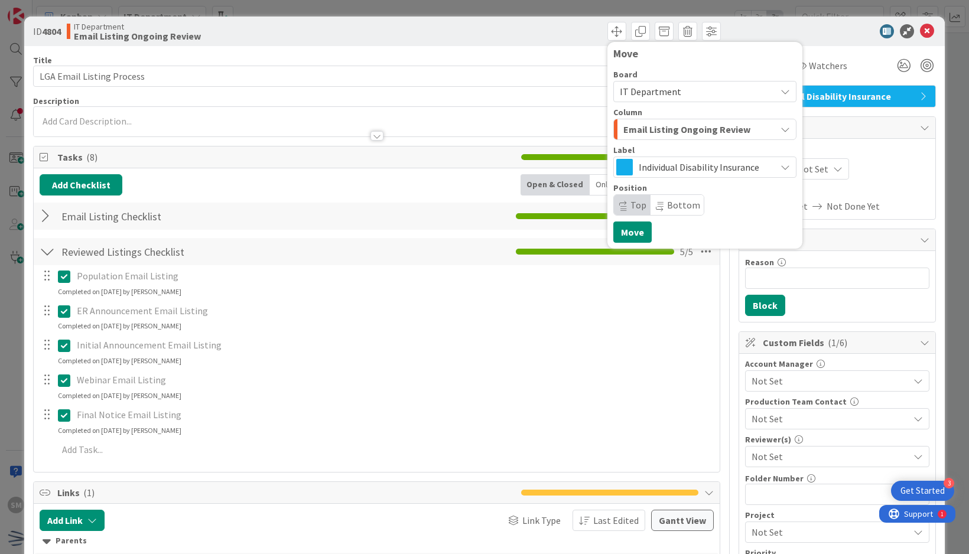
click at [696, 128] on span "Email Listing Ongoing Review" at bounding box center [687, 129] width 127 height 15
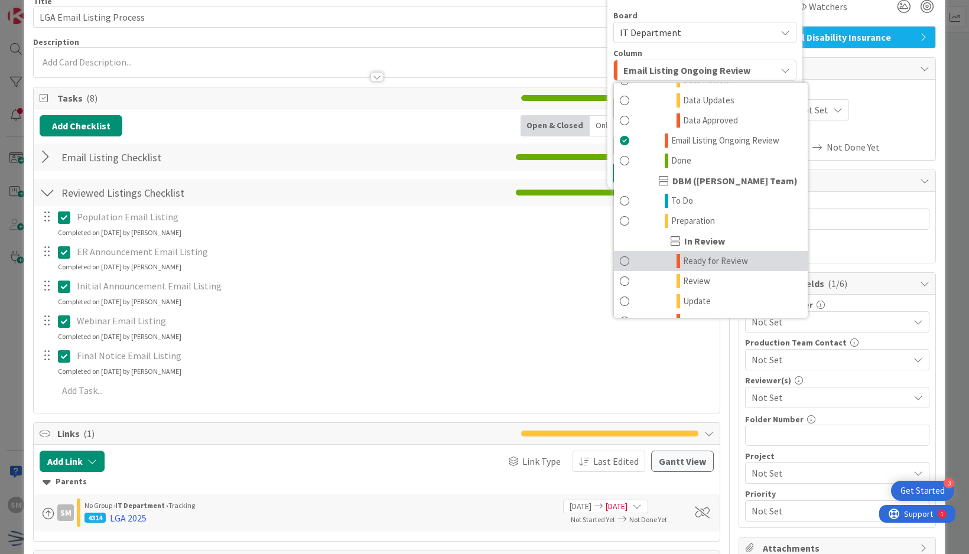
scroll to position [444, 0]
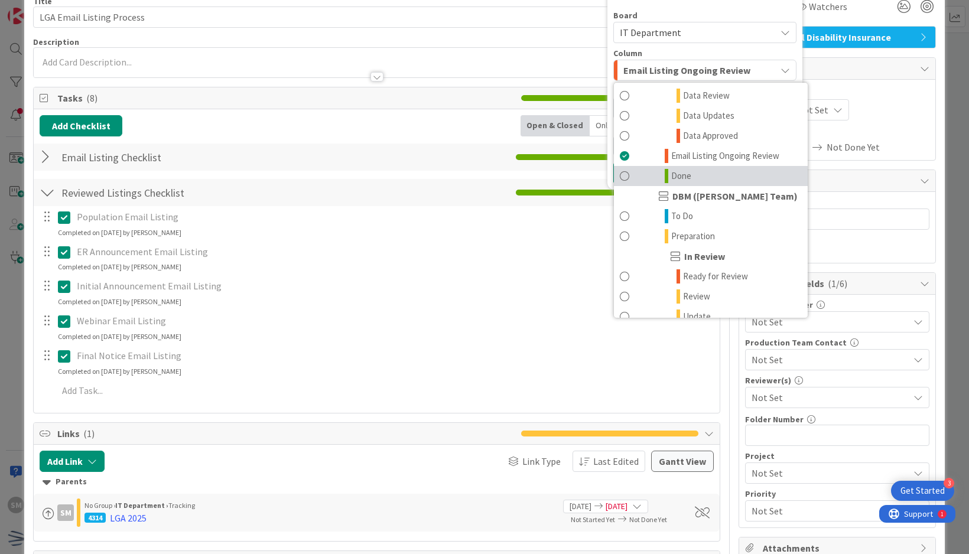
click at [677, 180] on span "Done" at bounding box center [681, 176] width 20 height 14
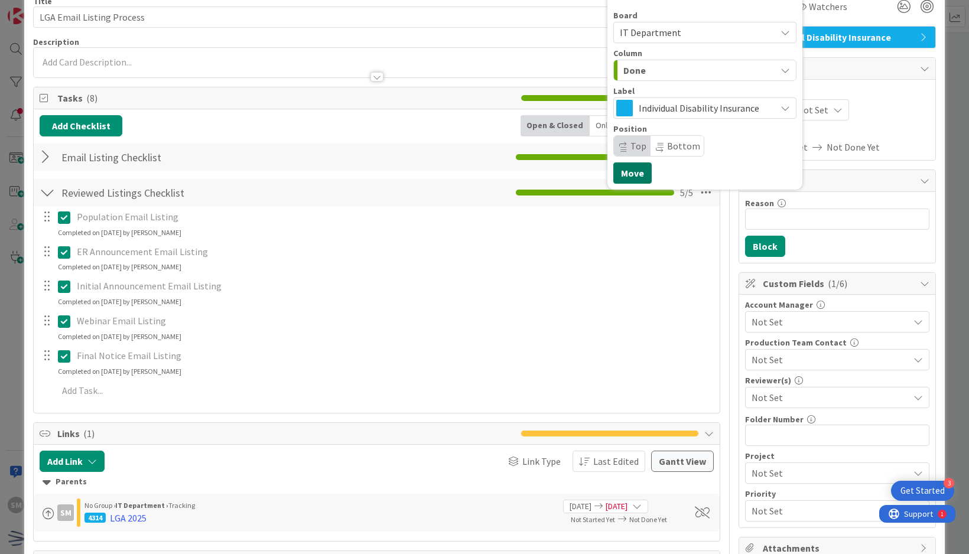
click at [631, 172] on button "Move" at bounding box center [633, 173] width 38 height 21
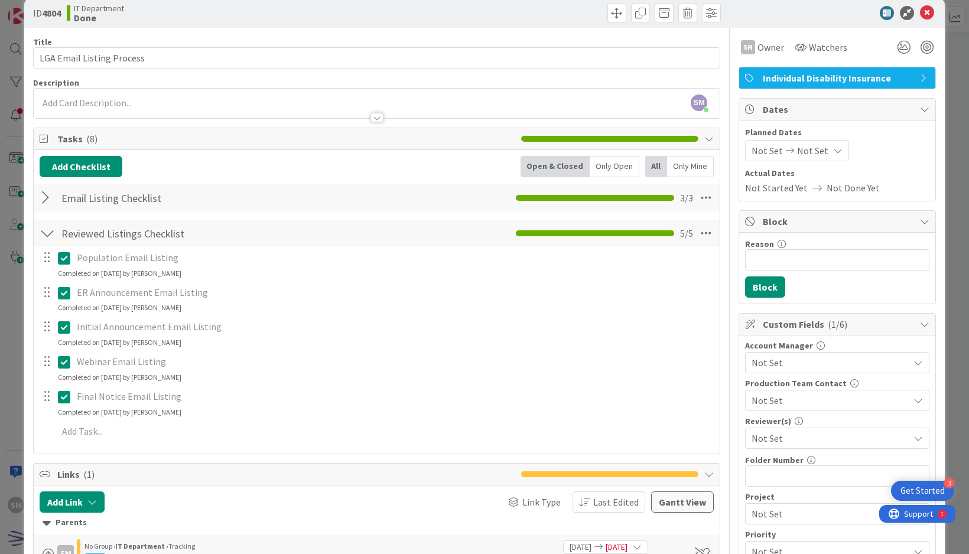
scroll to position [0, 0]
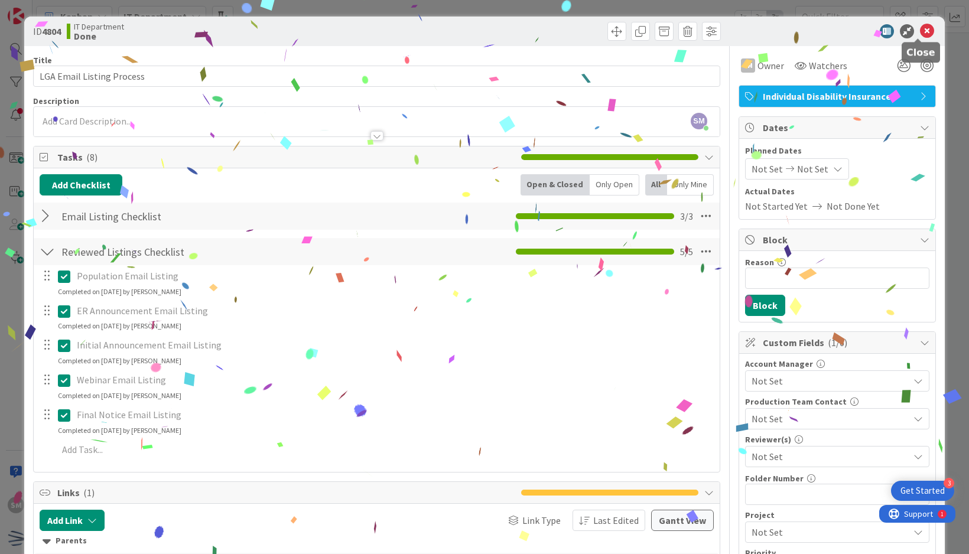
click at [920, 29] on icon at bounding box center [927, 31] width 14 height 14
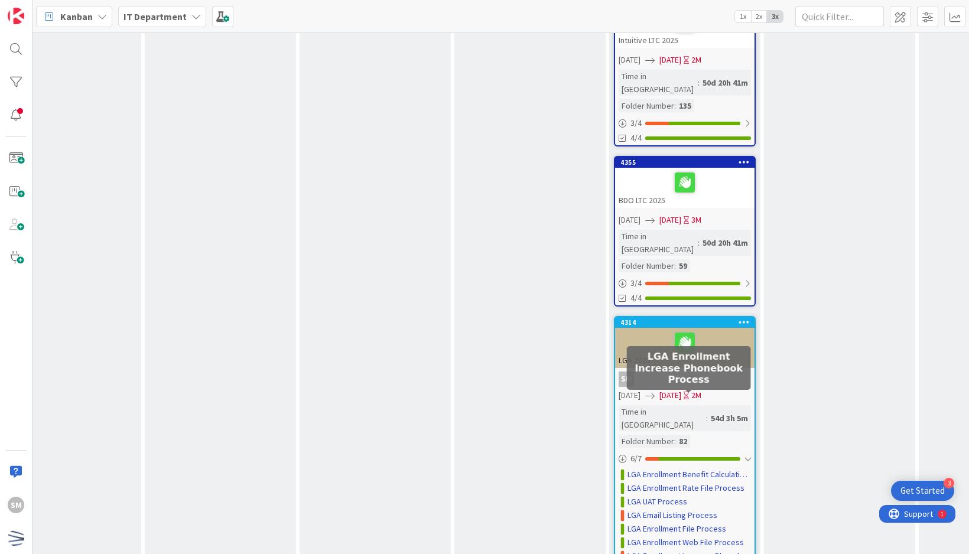
click at [697, 550] on link "LGA Enrollment Increase Phonebook Process" at bounding box center [690, 556] width 124 height 12
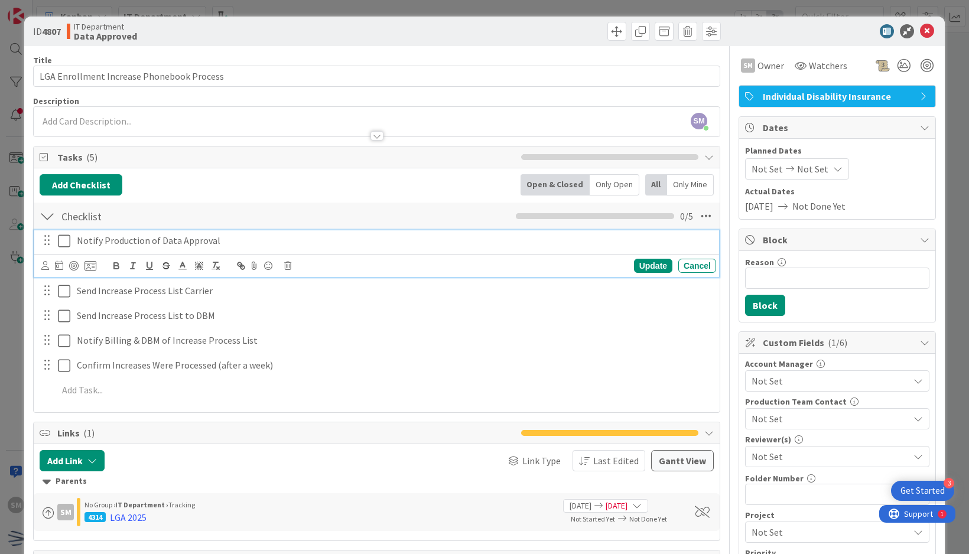
click at [64, 238] on icon at bounding box center [64, 241] width 12 height 14
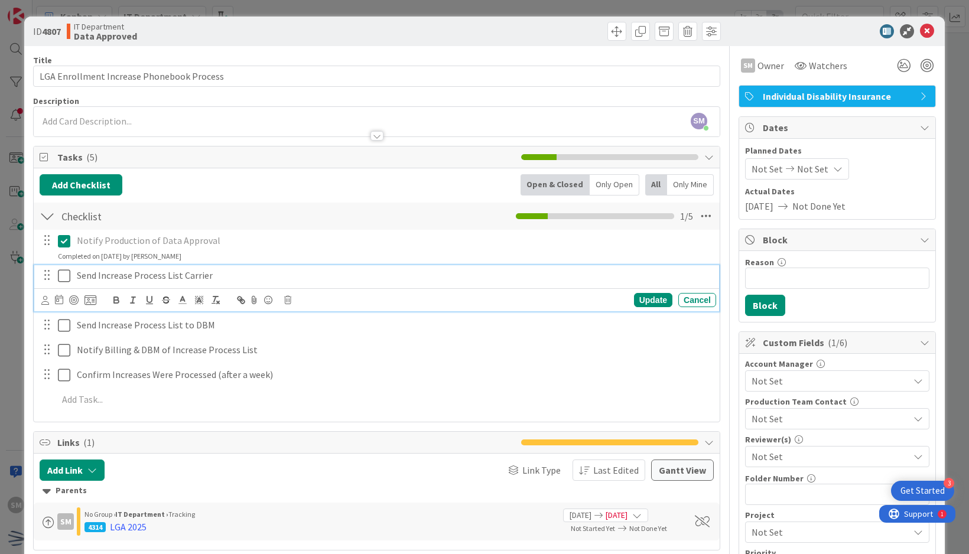
click at [67, 271] on icon at bounding box center [64, 276] width 12 height 14
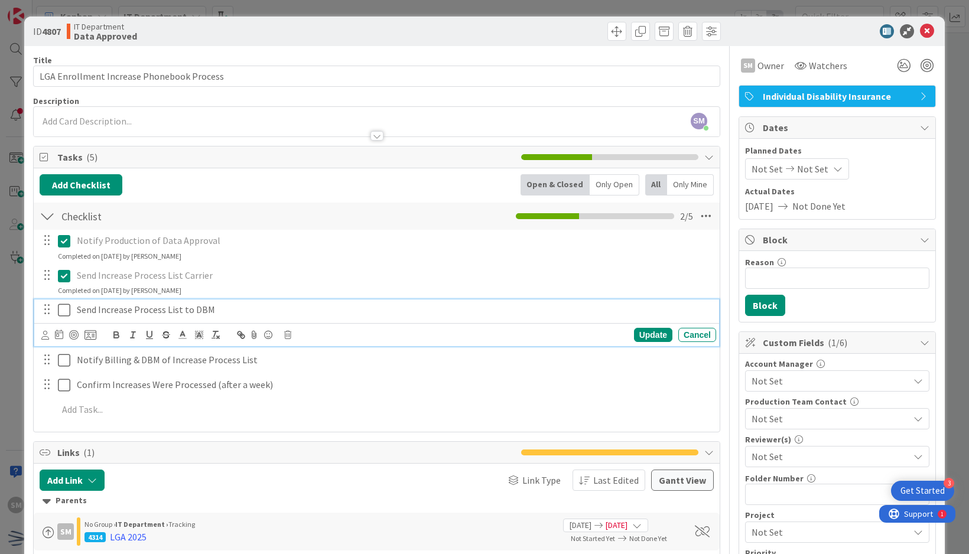
click at [68, 314] on icon at bounding box center [64, 310] width 12 height 14
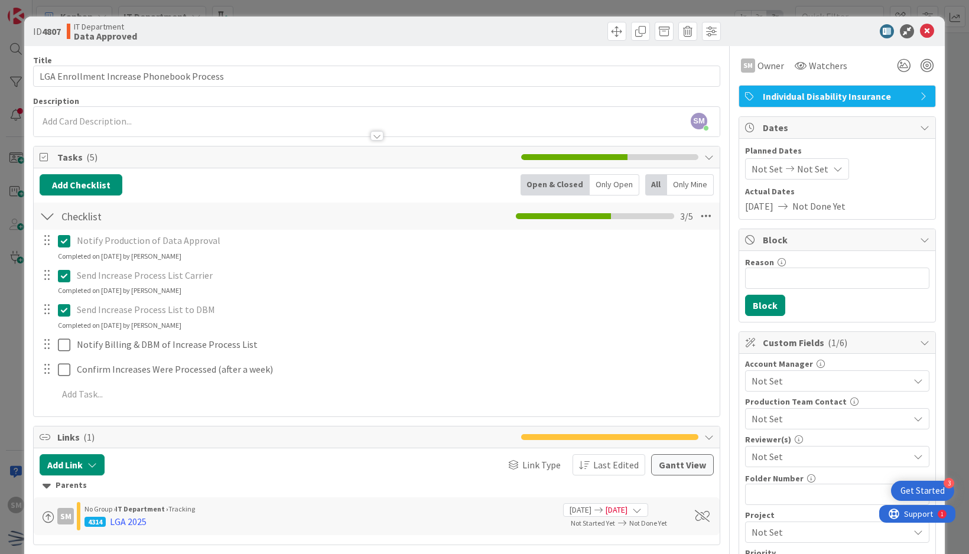
click at [60, 310] on icon at bounding box center [64, 310] width 12 height 14
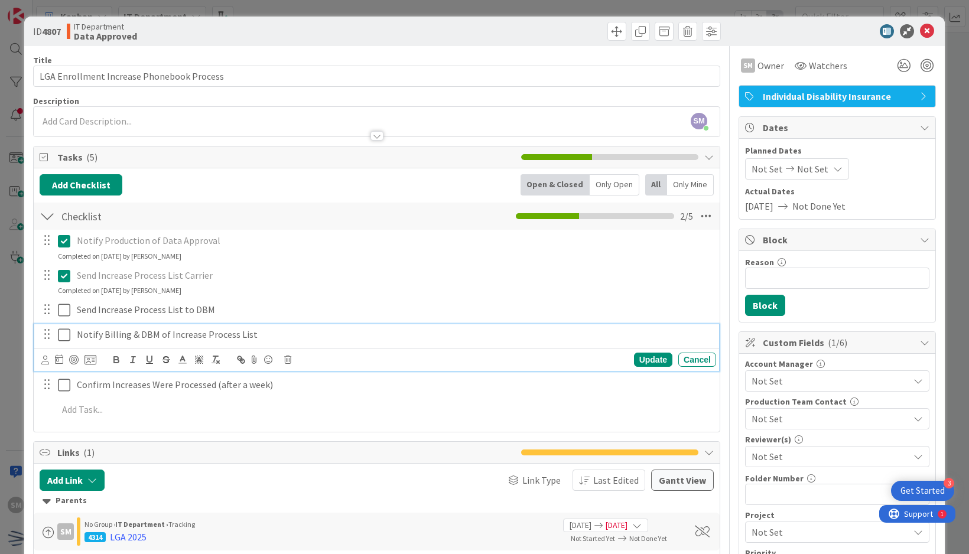
click at [64, 356] on div "Notify Billing & DBM of Increase Process List Update Cancel" at bounding box center [376, 347] width 685 height 47
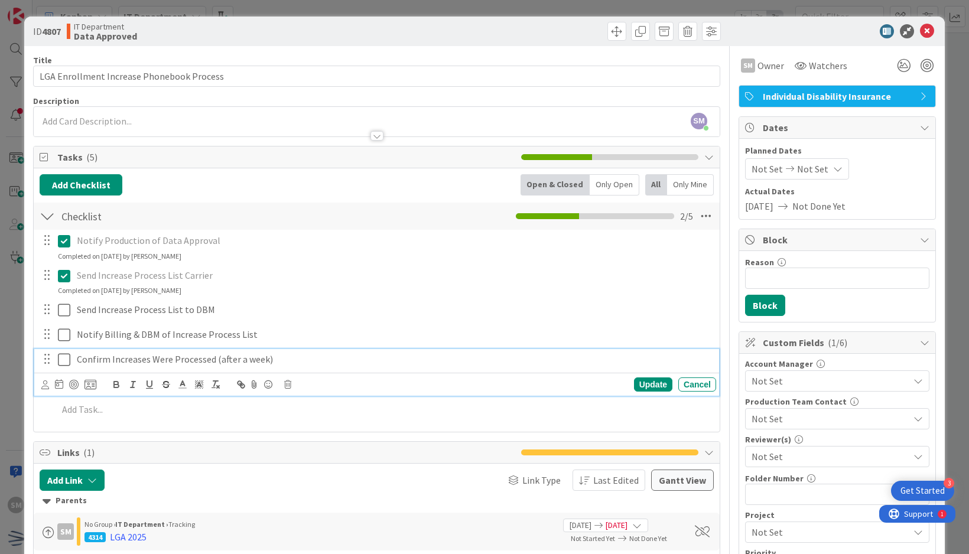
click at [69, 392] on div "Confirm Increases Were Processed (after a week) Update Cancel" at bounding box center [376, 372] width 685 height 47
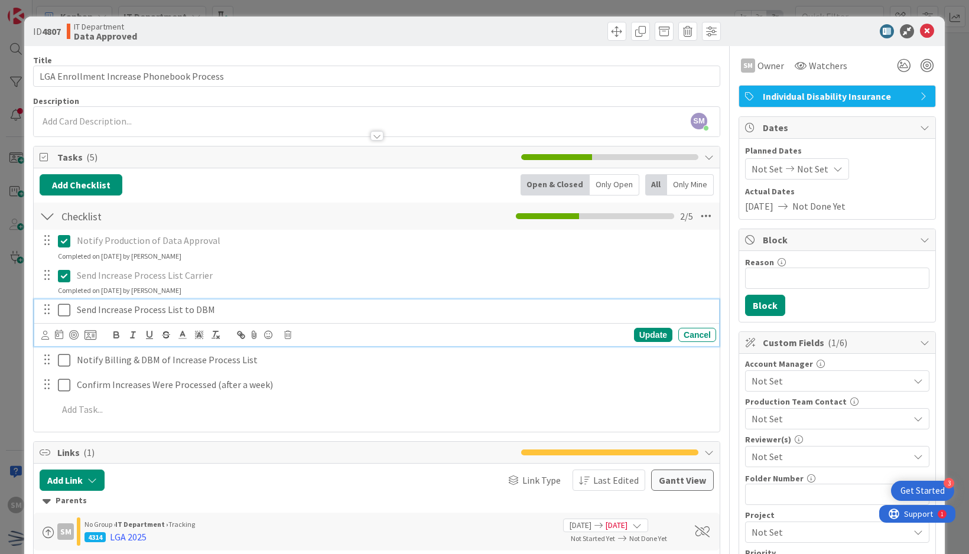
click at [64, 314] on icon at bounding box center [64, 310] width 12 height 14
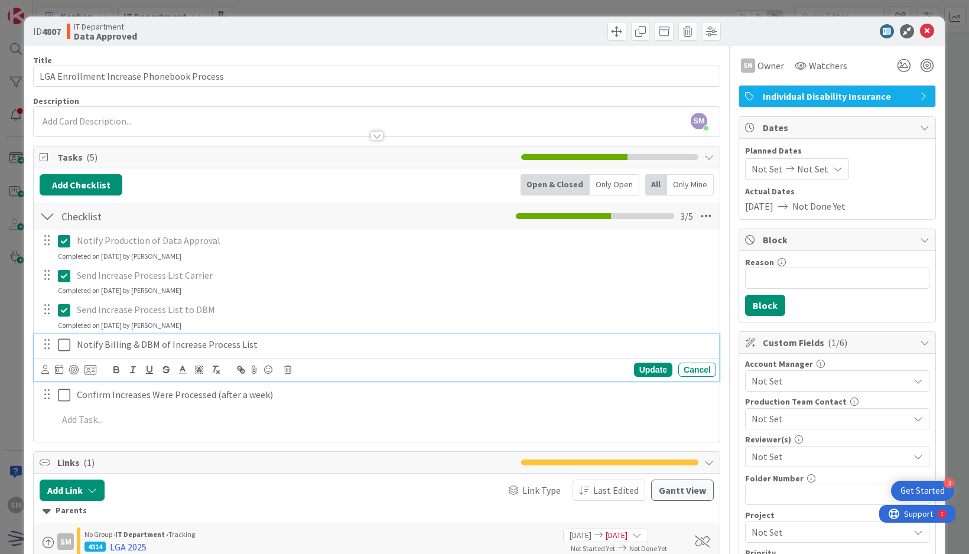
click at [59, 350] on icon at bounding box center [64, 345] width 12 height 14
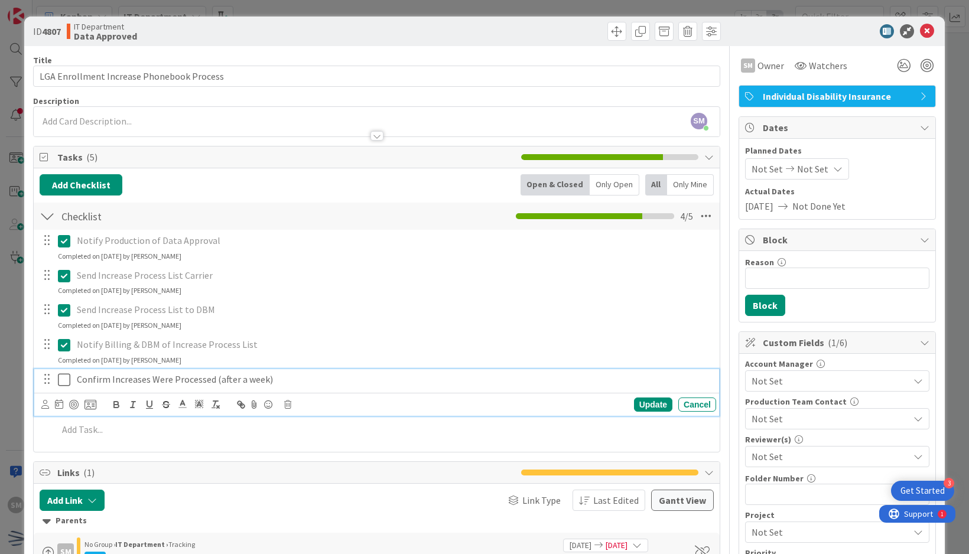
click at [63, 382] on icon at bounding box center [64, 380] width 12 height 14
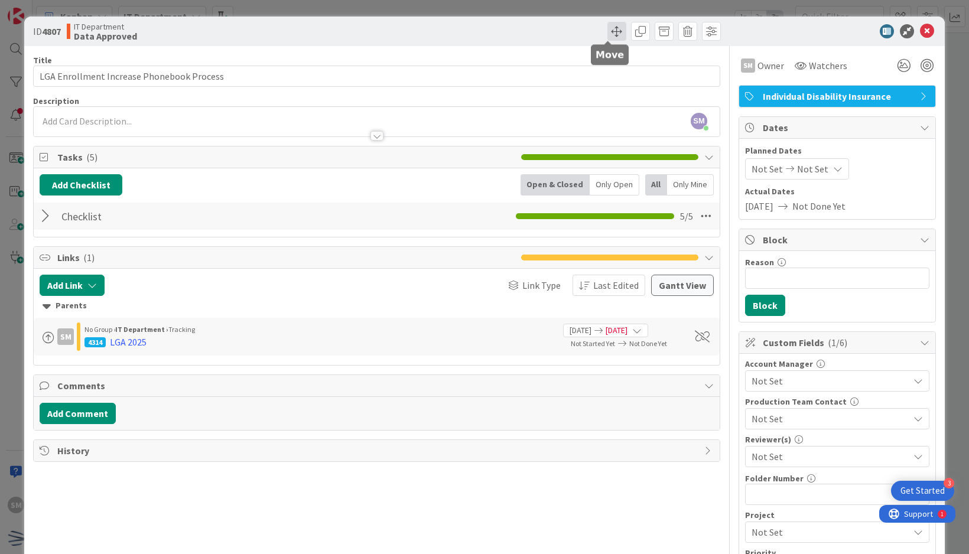
click at [612, 28] on span at bounding box center [617, 31] width 19 height 19
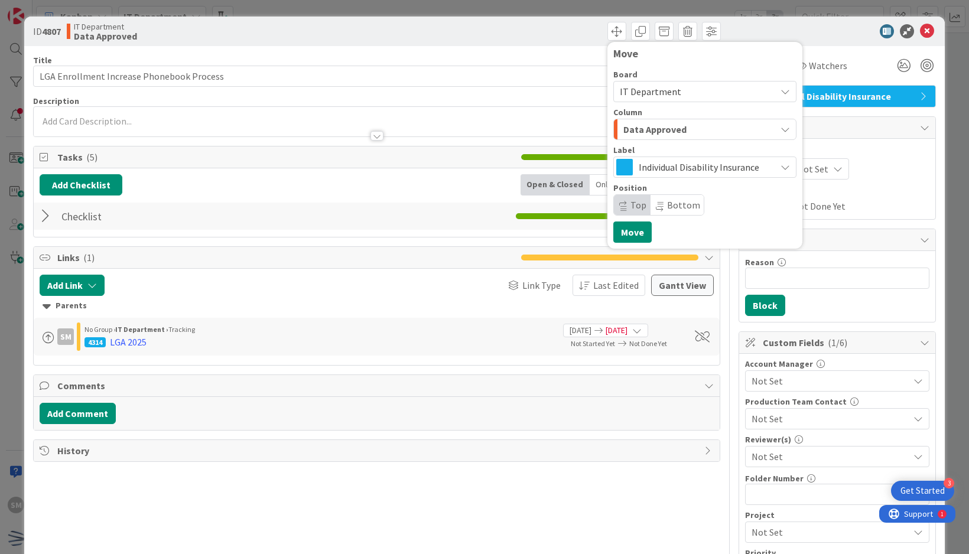
click at [440, 25] on div "Move Board IT Department Column Data Approved Label Individual Disability Insur…" at bounding box center [550, 31] width 341 height 19
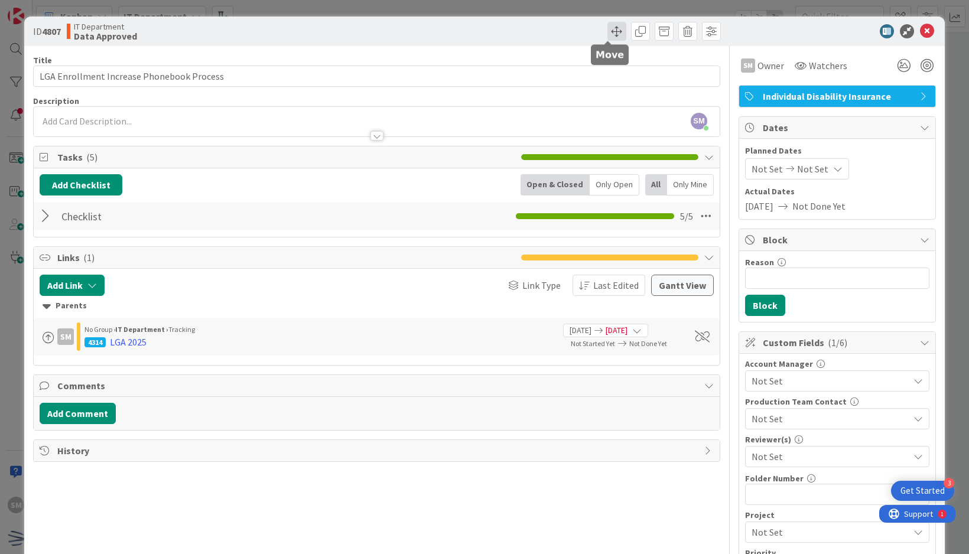
click at [611, 35] on span at bounding box center [617, 31] width 19 height 19
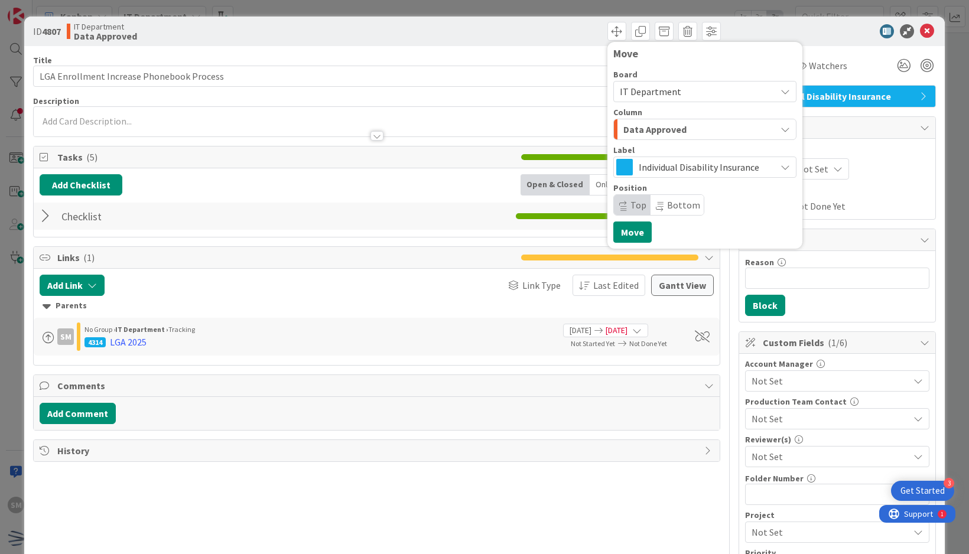
click at [716, 128] on div "Data Approved" at bounding box center [698, 129] width 155 height 19
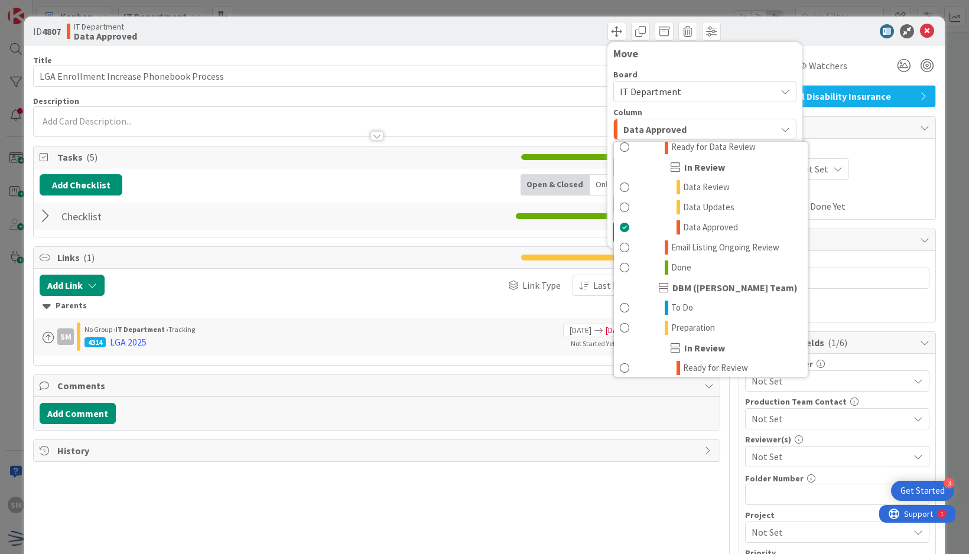
scroll to position [385, 0]
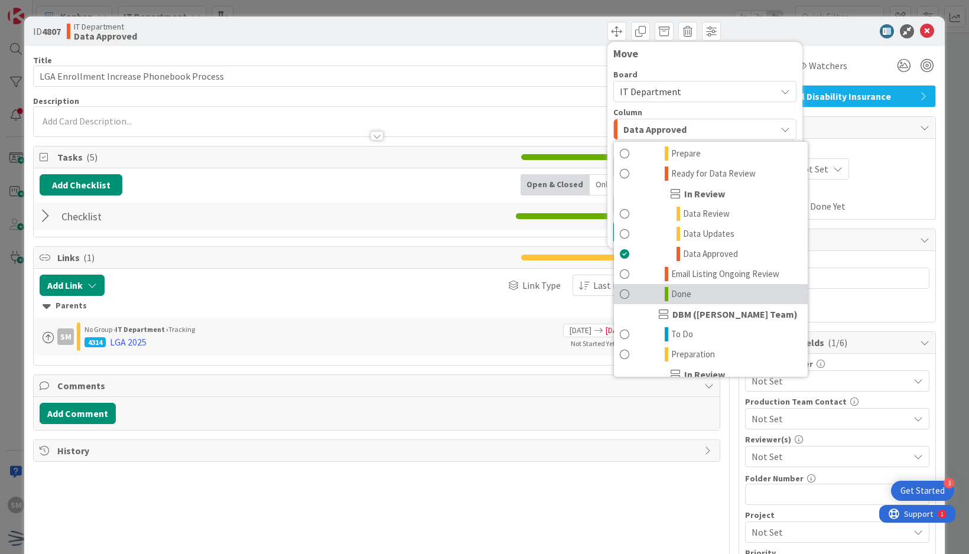
click at [622, 290] on link "Done" at bounding box center [711, 294] width 194 height 20
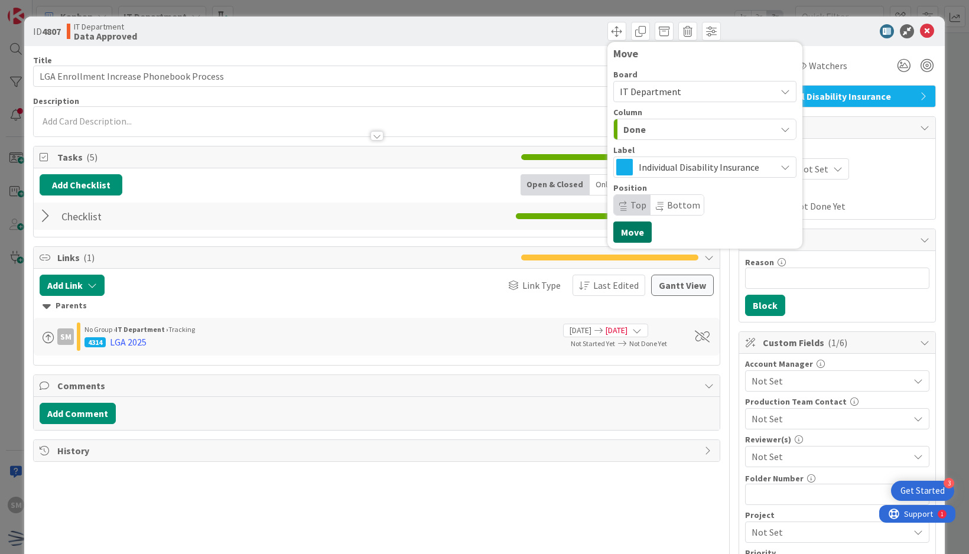
click at [624, 226] on button "Move" at bounding box center [633, 232] width 38 height 21
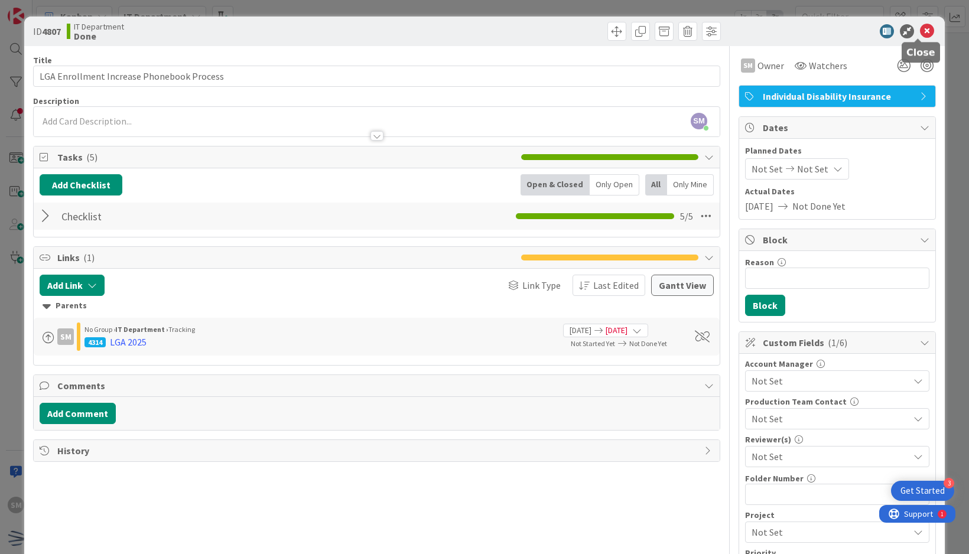
click at [921, 33] on icon at bounding box center [927, 31] width 14 height 14
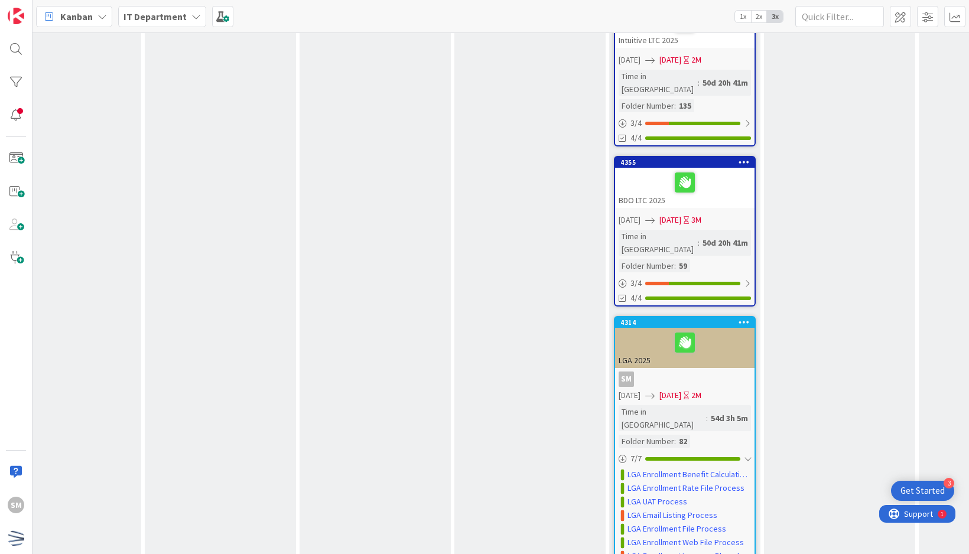
click at [733, 170] on div at bounding box center [685, 182] width 132 height 25
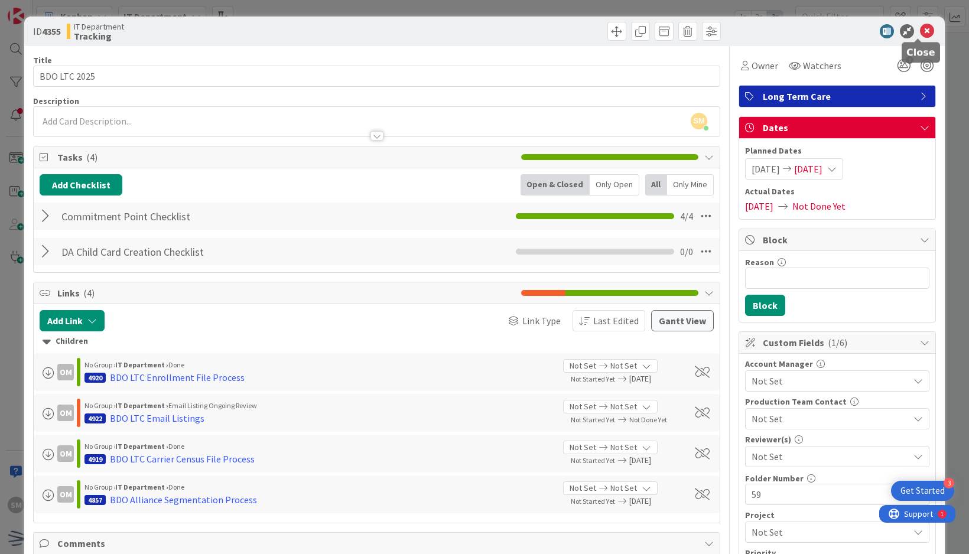
click at [920, 31] on icon at bounding box center [927, 31] width 14 height 14
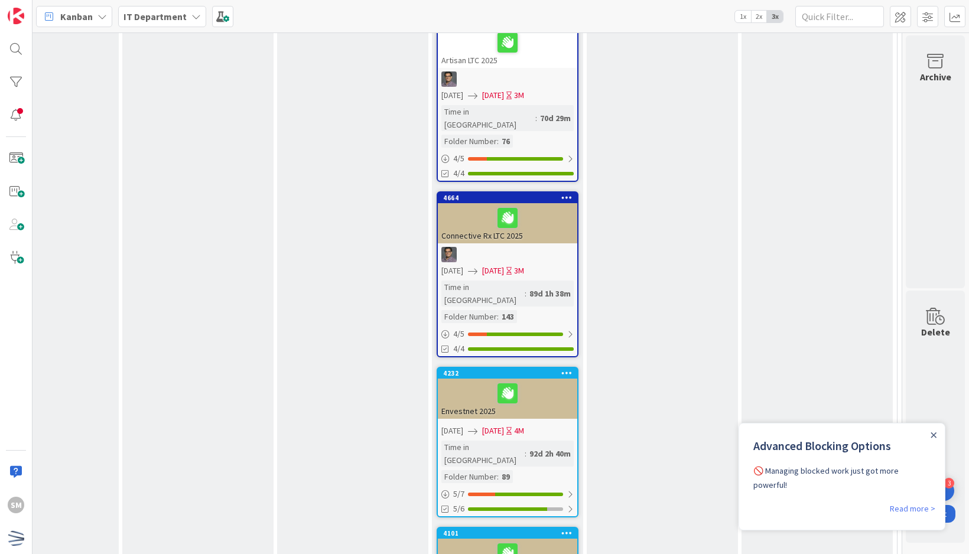
scroll to position [1773, 396]
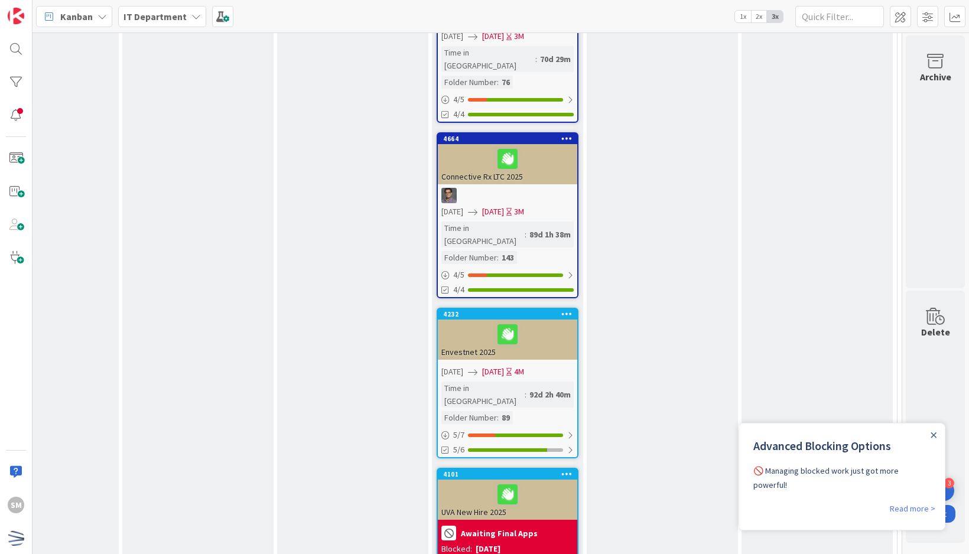
click at [512, 543] on div "Blocked: [DATE]" at bounding box center [508, 549] width 132 height 12
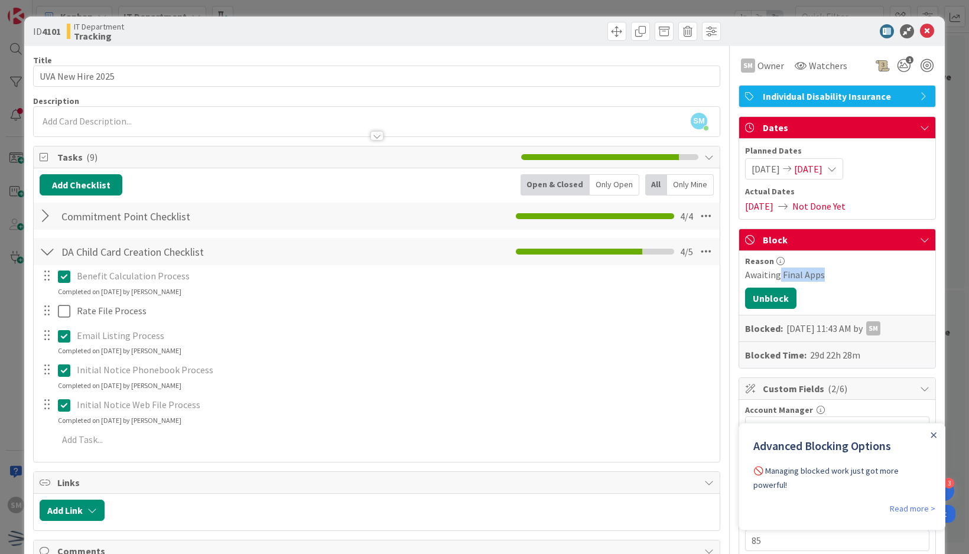
drag, startPoint x: 812, startPoint y: 271, endPoint x: 770, endPoint y: 279, distance: 42.7
click at [770, 279] on div "Awaiting Final Apps" at bounding box center [837, 275] width 184 height 14
drag, startPoint x: 770, startPoint y: 279, endPoint x: 764, endPoint y: 271, distance: 9.7
click at [765, 272] on div "Awaiting Final Apps" at bounding box center [837, 275] width 184 height 14
click at [920, 29] on icon at bounding box center [927, 31] width 14 height 14
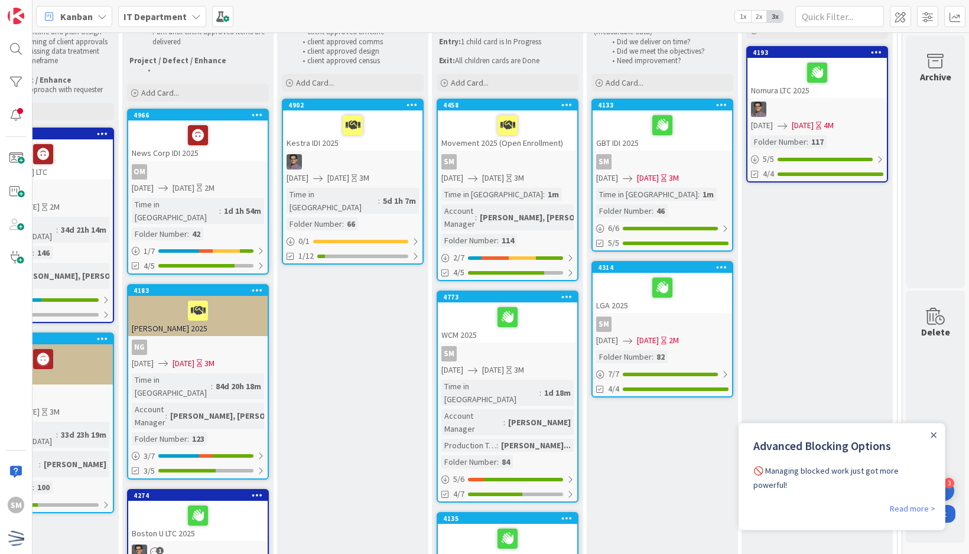
scroll to position [177, 396]
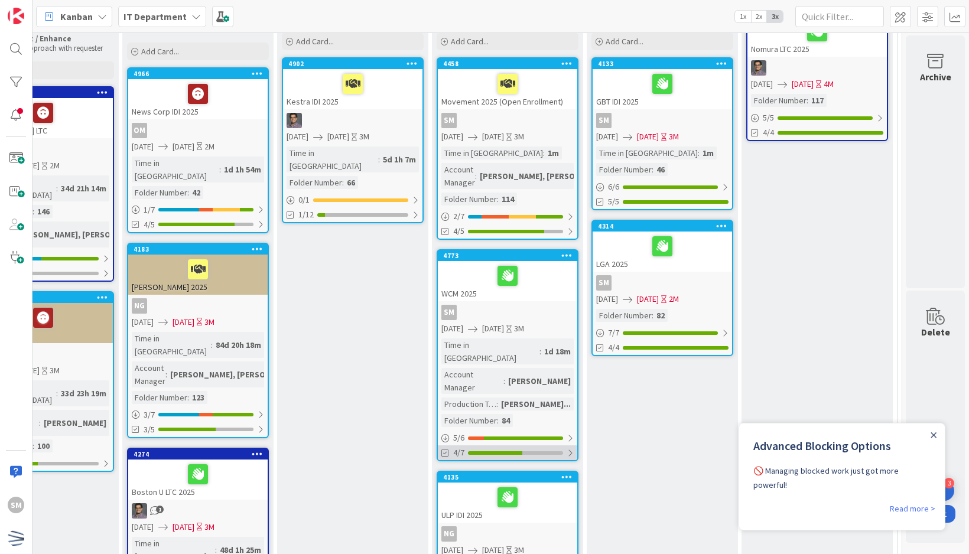
click at [537, 452] on div at bounding box center [515, 454] width 95 height 4
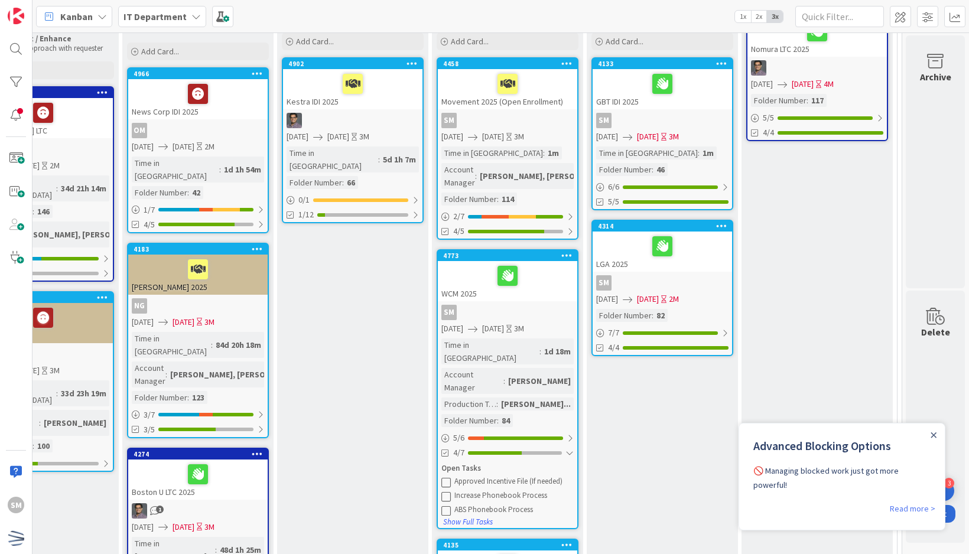
click at [552, 276] on div "WCM 2025" at bounding box center [507, 281] width 139 height 40
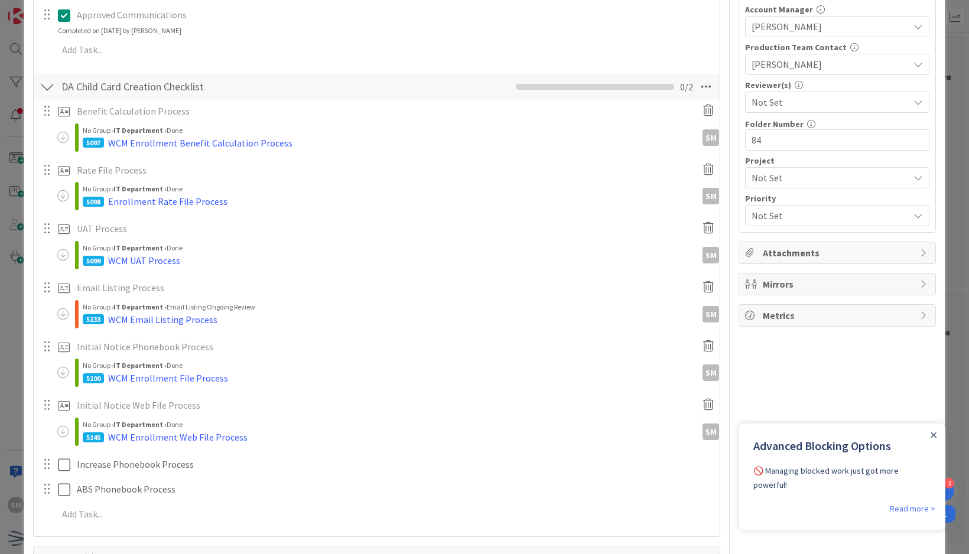
scroll to position [59, 0]
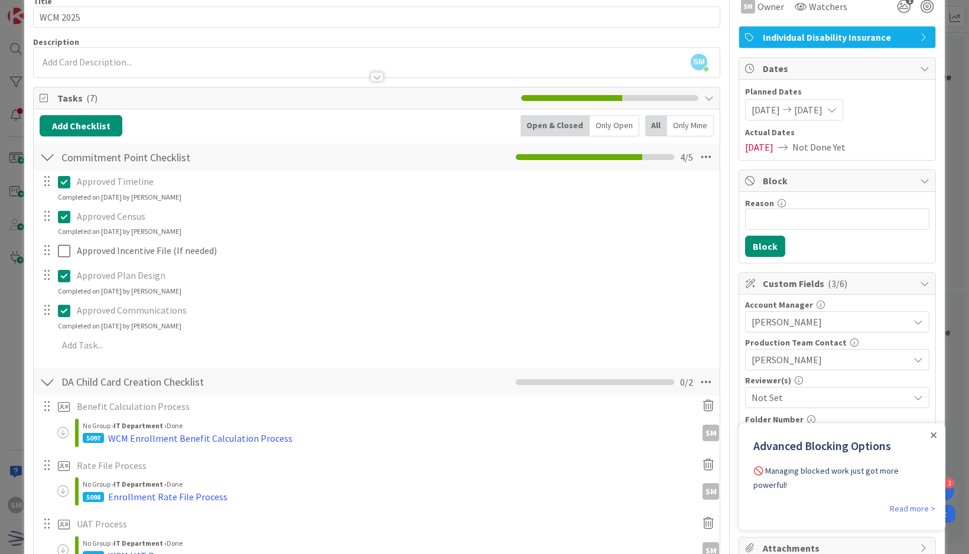
click at [215, 237] on div "Approved Timeline Update Cancel Completed on 09/08/2025 by Saira Mehmood Approv…" at bounding box center [377, 266] width 674 height 190
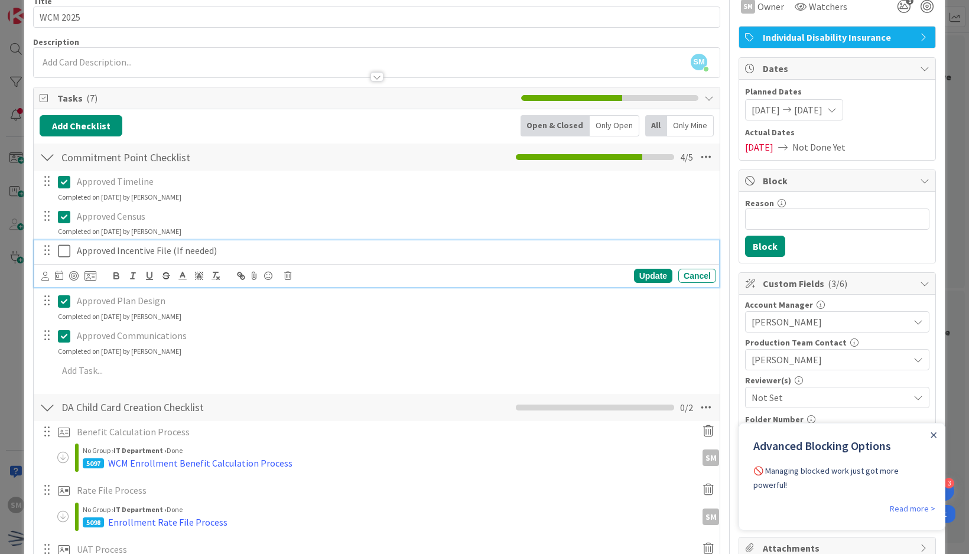
click at [216, 254] on p "Approved Incentive File (If needed)" at bounding box center [394, 251] width 635 height 14
click at [286, 274] on icon at bounding box center [287, 276] width 7 height 8
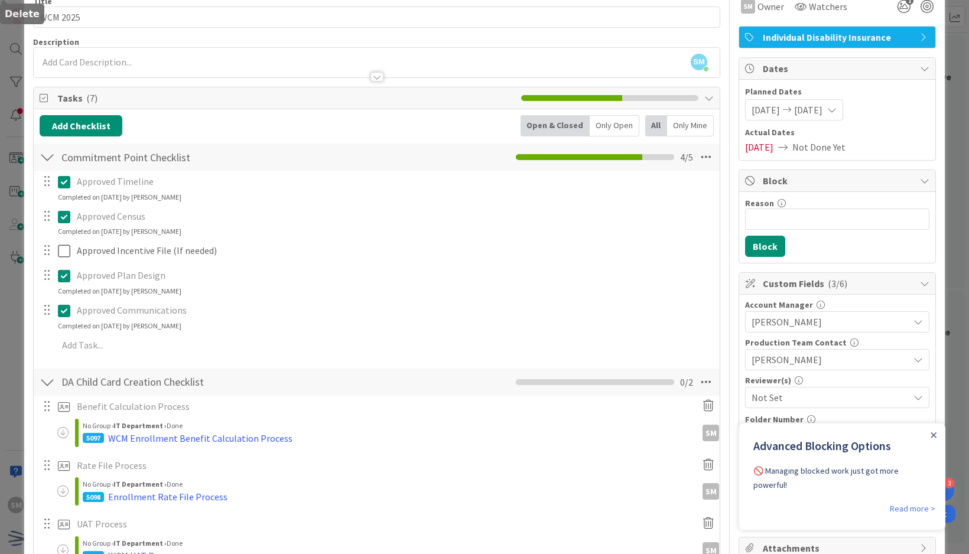
click at [316, 316] on div "Approved Timeline Update Cancel Completed on 09/08/2025 by Saira Mehmood Approv…" at bounding box center [377, 266] width 674 height 190
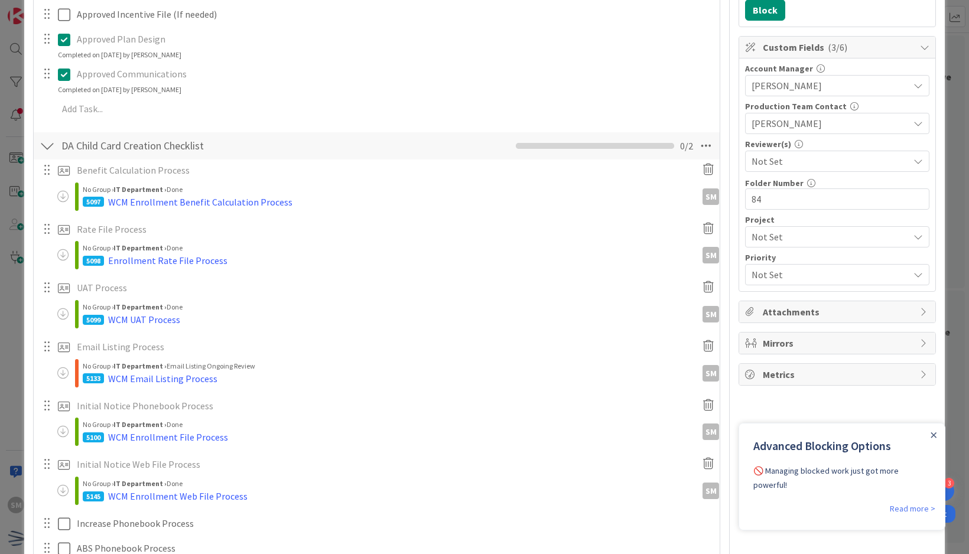
scroll to position [532, 0]
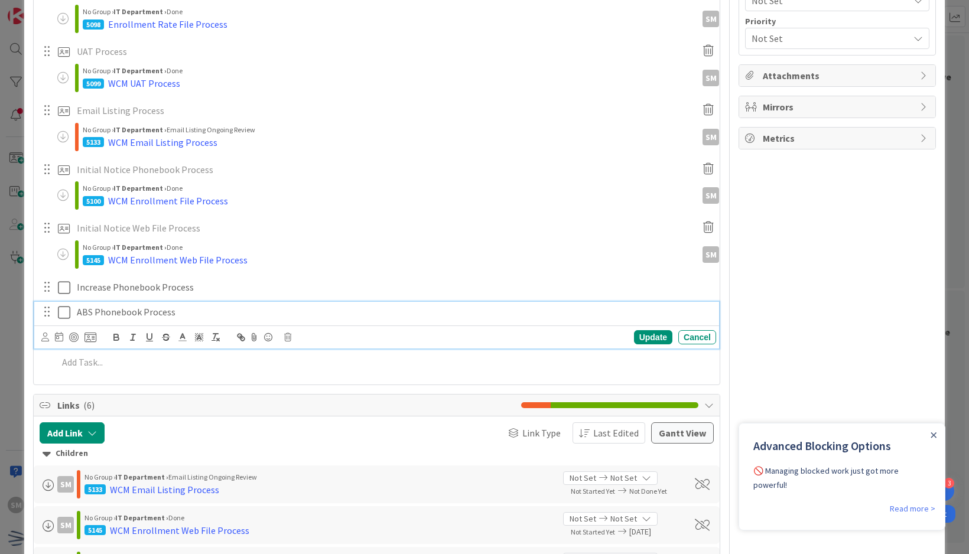
click at [219, 310] on p "ABS Phonebook Process" at bounding box center [394, 313] width 635 height 14
drag, startPoint x: 281, startPoint y: 333, endPoint x: 290, endPoint y: 329, distance: 9.5
click at [280, 333] on div "Update Cancel" at bounding box center [378, 337] width 675 height 17
click at [282, 332] on div "Update Cancel" at bounding box center [378, 337] width 675 height 17
click at [291, 337] on div "Update Cancel" at bounding box center [378, 337] width 675 height 17
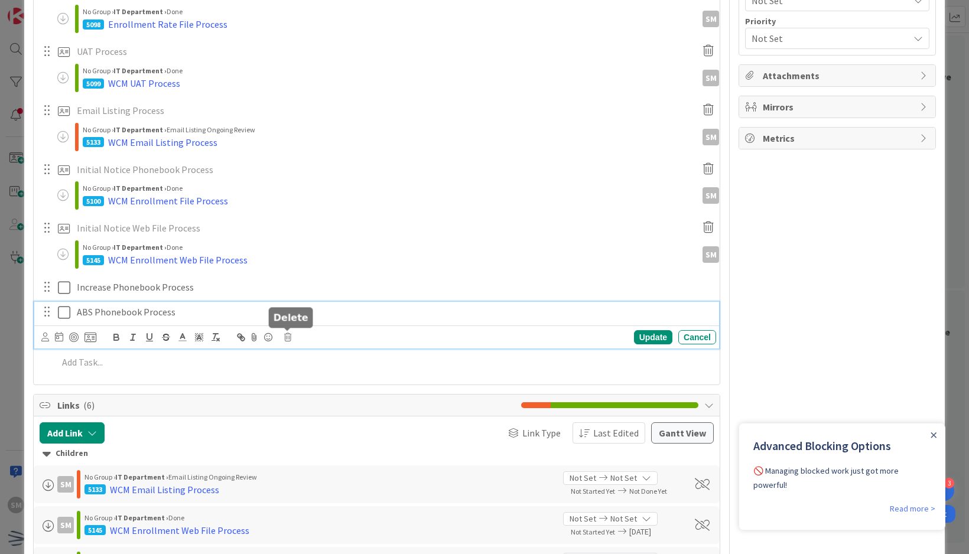
click at [287, 337] on icon at bounding box center [287, 337] width 7 height 8
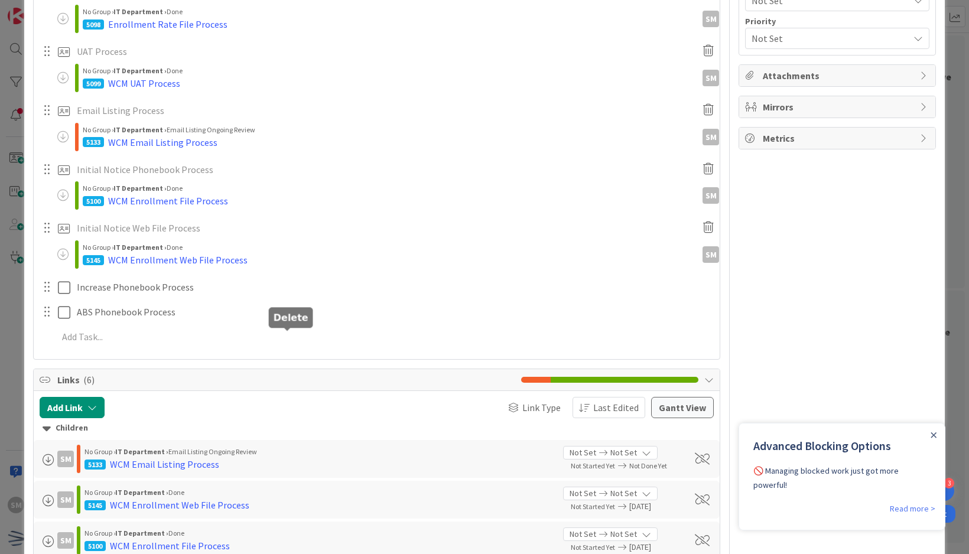
click at [310, 384] on div "Title 8 / 128 WCM 2025 Description SM Saira Mehmood just joined SM Owner Watche…" at bounding box center [376, 151] width 687 height 1274
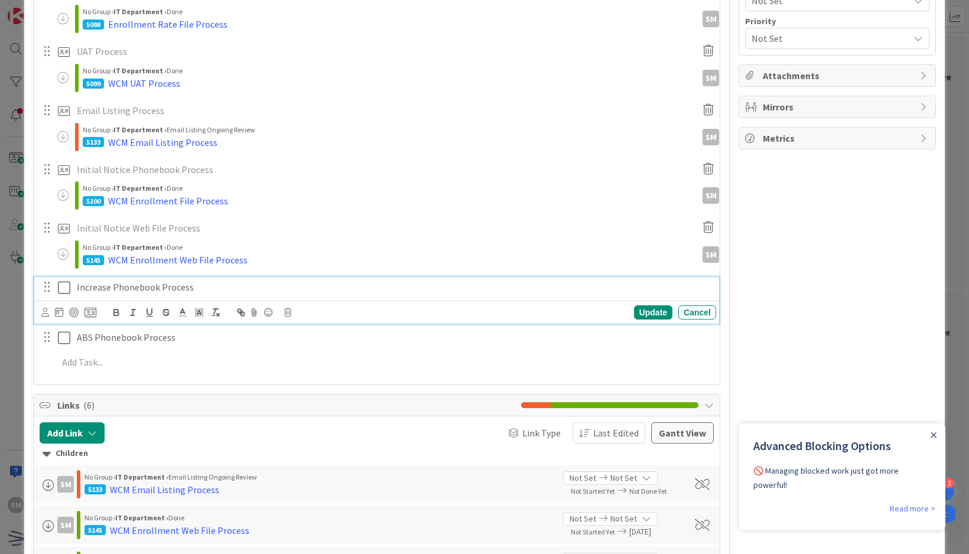
click at [222, 282] on p "Increase Phonebook Process" at bounding box center [394, 288] width 635 height 14
click at [91, 306] on body "3 Get Started SM Kanban IT Department 1x 2x 3x 29 Backlog Enrollment is schedul…" at bounding box center [484, 277] width 969 height 554
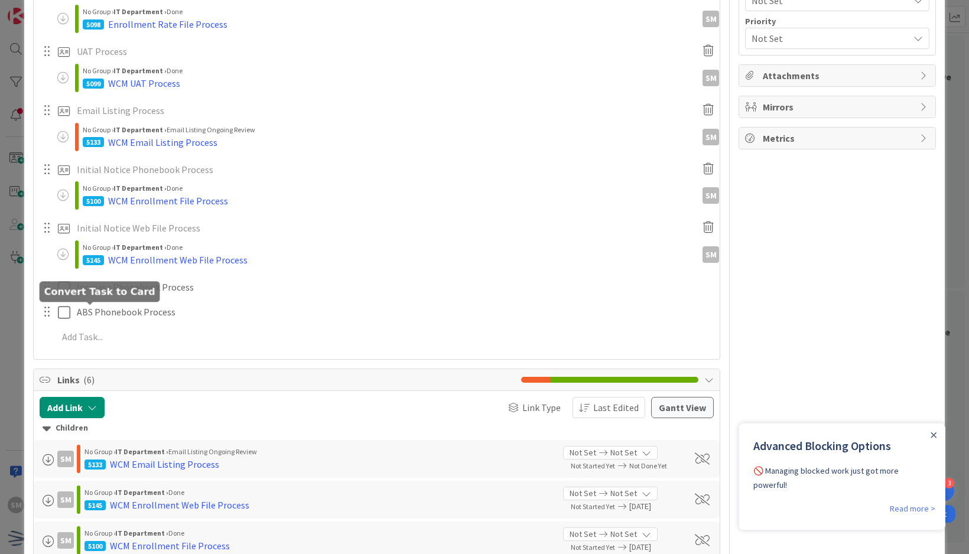
click at [91, 306] on div at bounding box center [90, 304] width 8 height 4
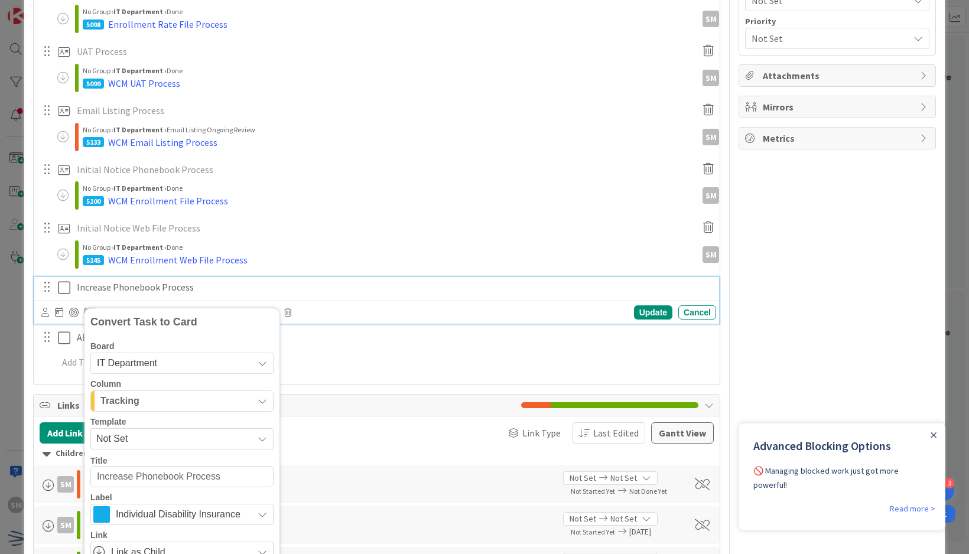
click at [196, 289] on p "Increase Phonebook Process" at bounding box center [394, 288] width 635 height 14
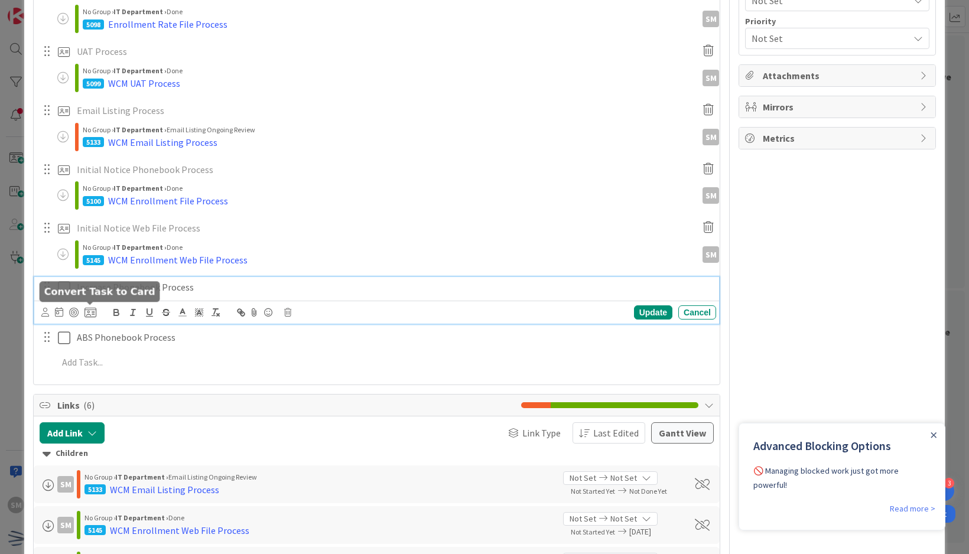
click at [92, 310] on icon at bounding box center [91, 312] width 12 height 11
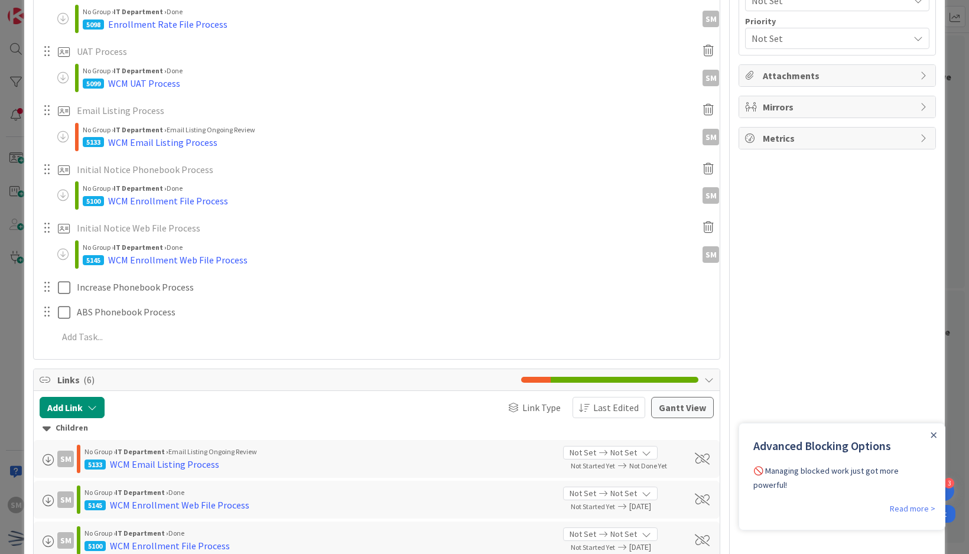
click at [0, 0] on span "Not Set" at bounding box center [0, 0] width 0 height 0
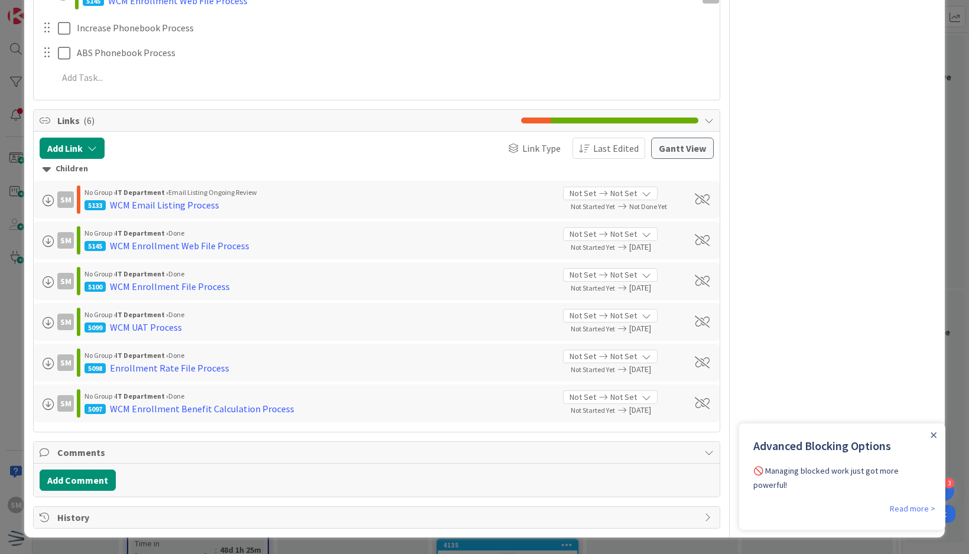
scroll to position [946, 0]
click at [0, 0] on span "Enrollment Increase Phonebook Process" at bounding box center [0, 0] width 0 height 0
type textarea "x"
type textarea "Enrollment Increase Phonebook Process"
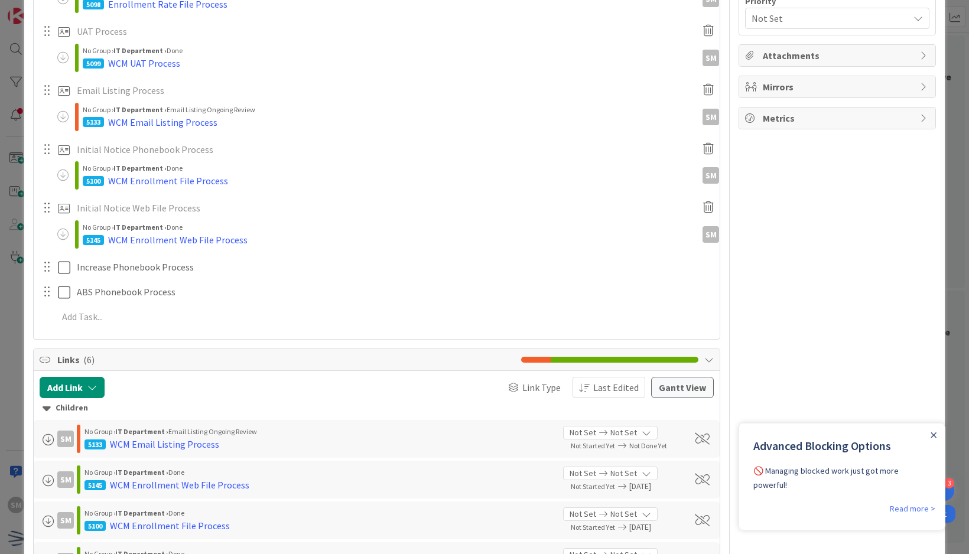
scroll to position [551, 0]
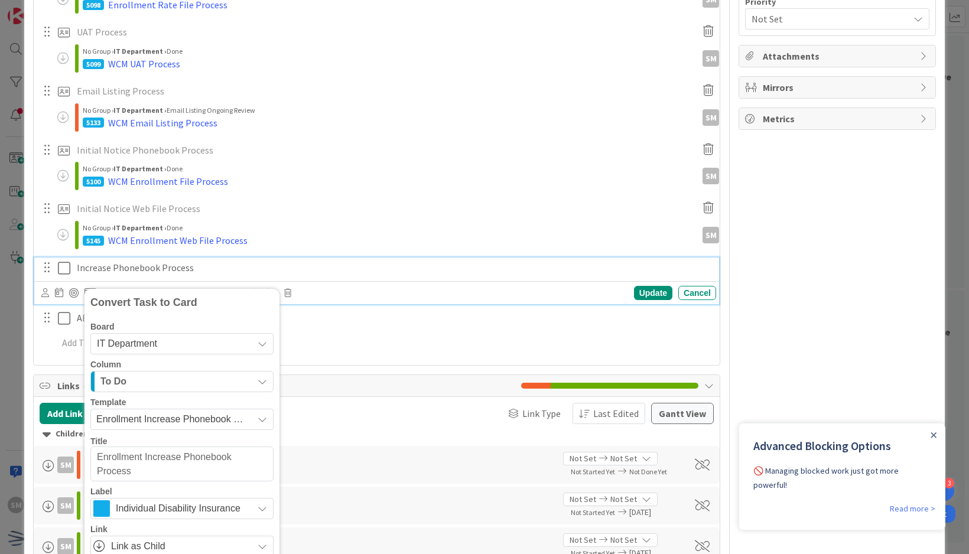
click at [223, 261] on p "Increase Phonebook Process" at bounding box center [394, 268] width 635 height 14
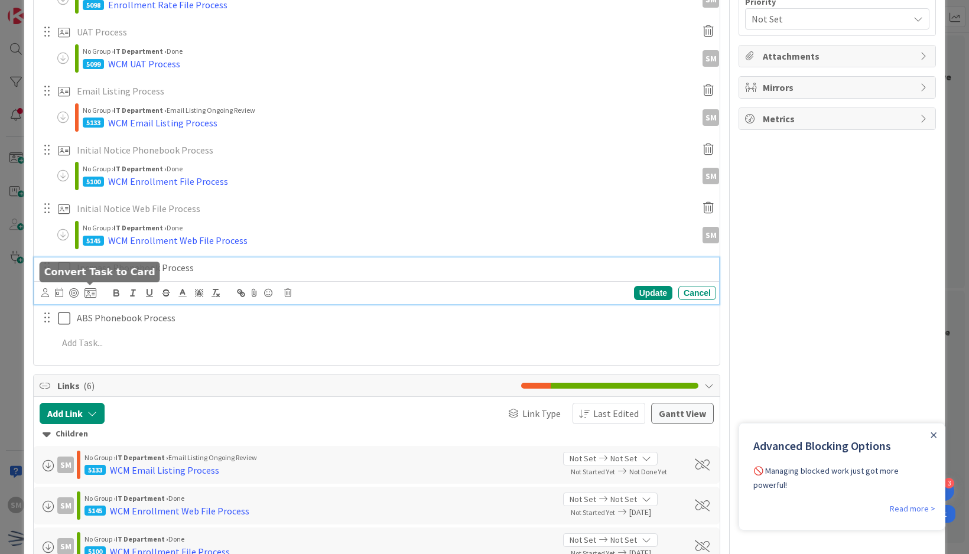
click at [89, 290] on icon at bounding box center [91, 293] width 12 height 11
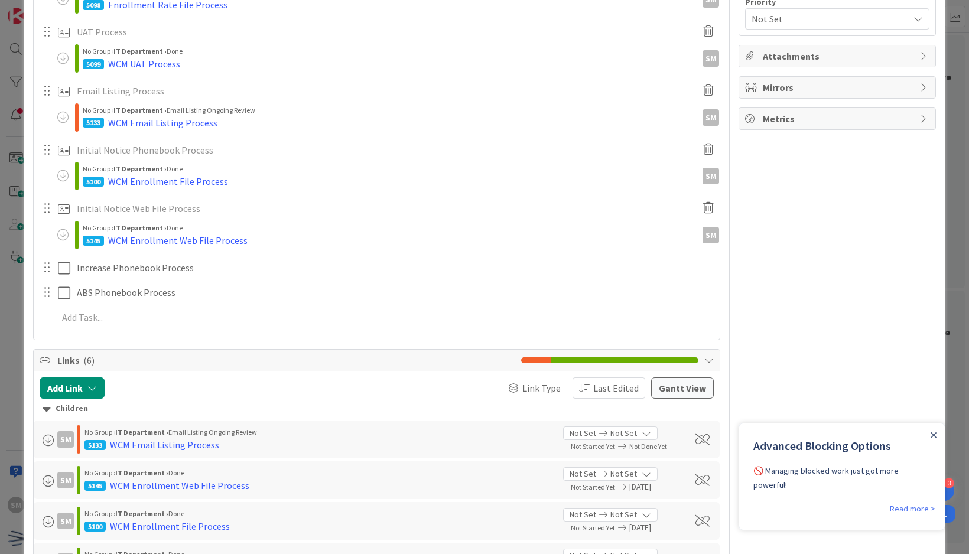
click at [0, 0] on span "Not Set" at bounding box center [0, 0] width 0 height 0
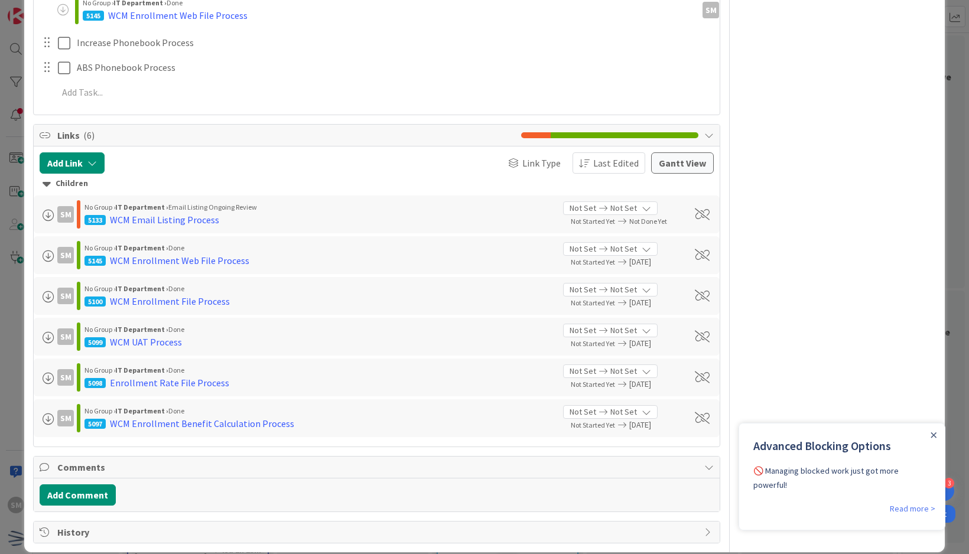
scroll to position [788, 0]
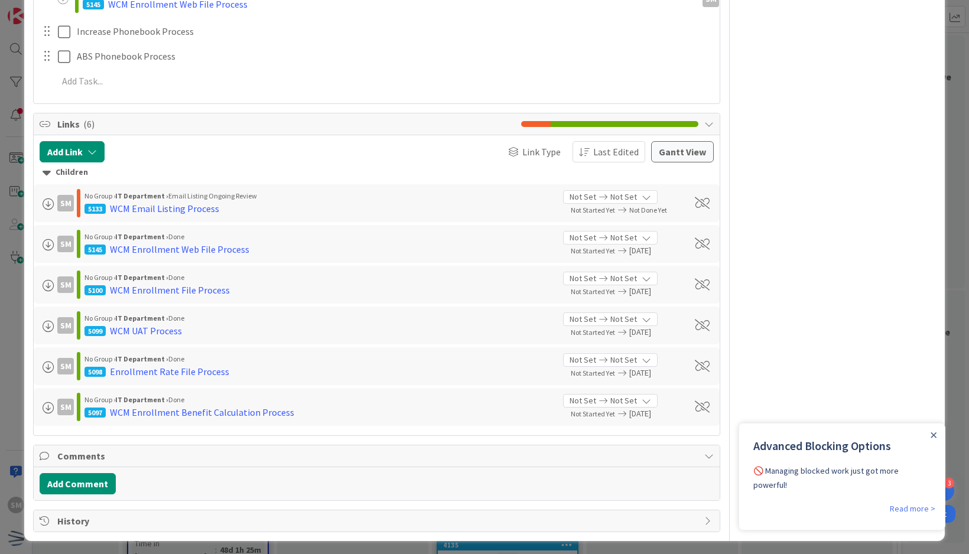
click at [0, 0] on span "Enrollment Increase Phonebook Process" at bounding box center [0, 0] width 0 height 0
type textarea "x"
type textarea "Enrollment Increase Phonebook Process"
click at [0, 0] on textarea "Enrollment Increase Phonebook Process" at bounding box center [0, 0] width 0 height 0
type textarea "x"
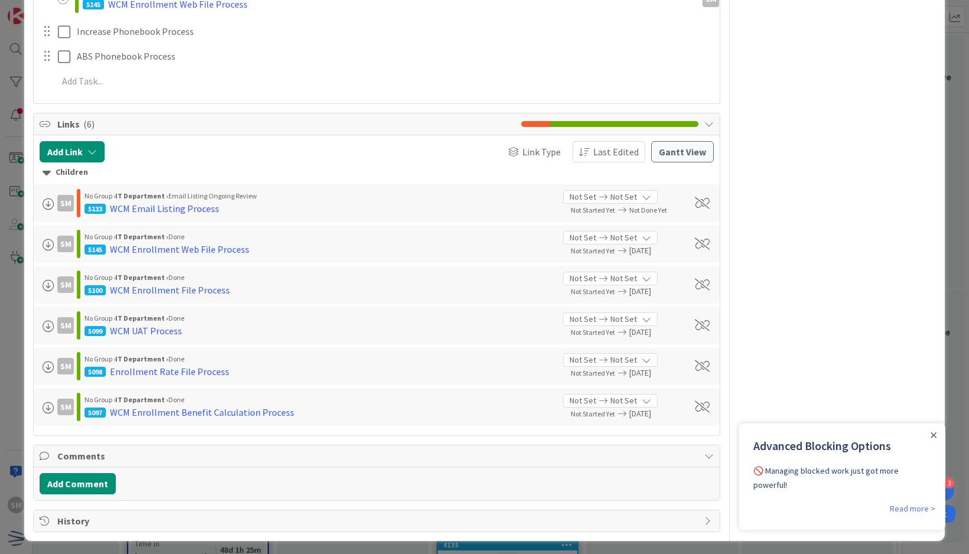
type textarea "WEnrollment Increase Phonebook Process"
type textarea "x"
type textarea "WCEnrollment Increase Phonebook Process"
type textarea "x"
type textarea "WCMEnrollment Increase Phonebook Process"
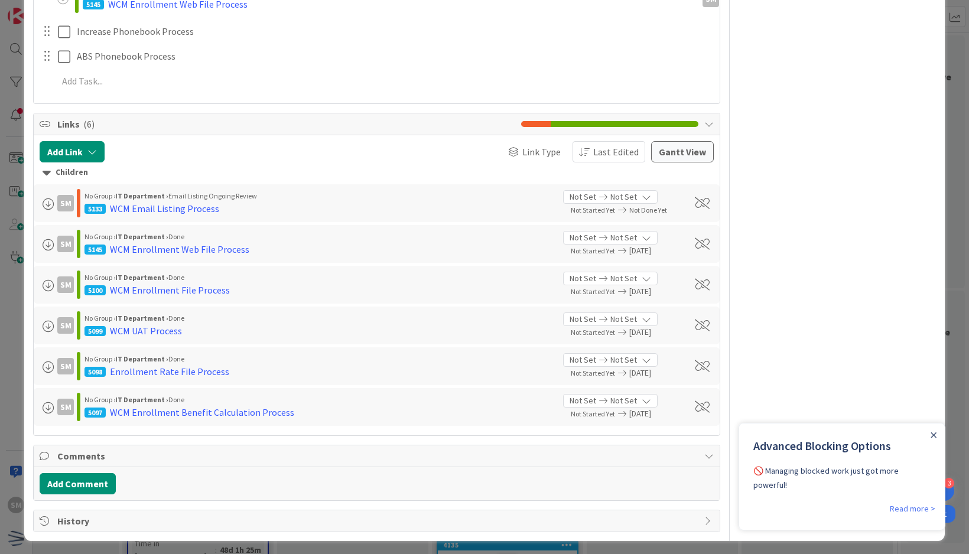
type textarea "x"
type textarea "WCM Enrollment Increase Phonebook Process"
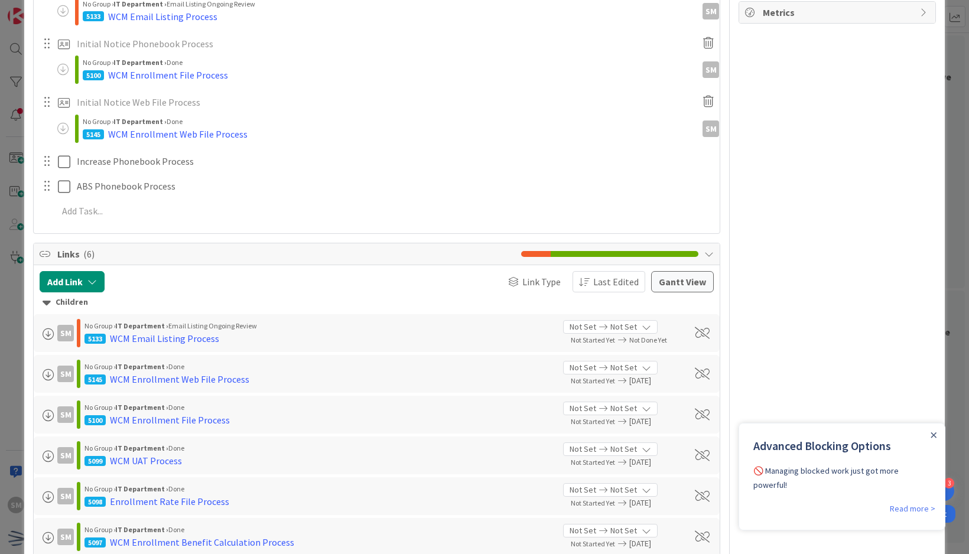
scroll to position [611, 0]
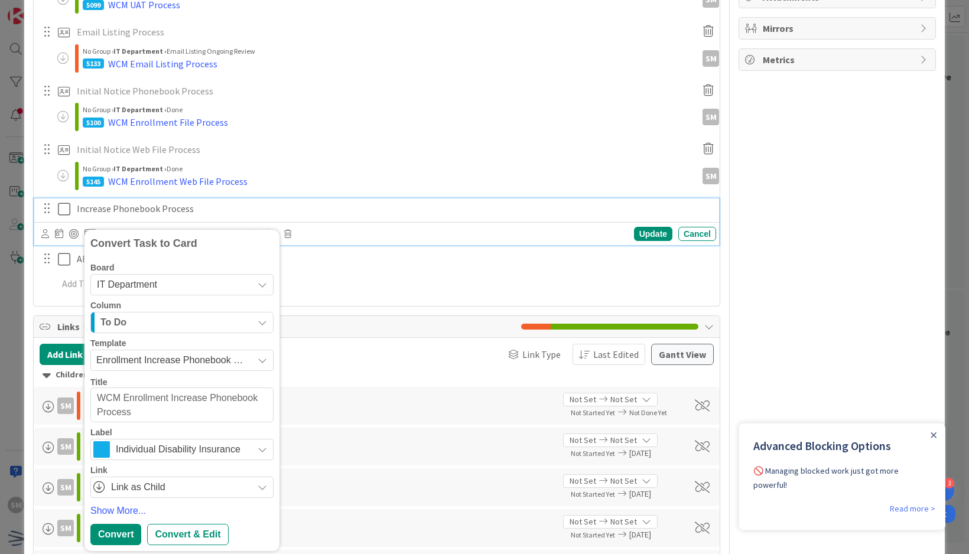
click at [202, 209] on p "Increase Phonebook Process" at bounding box center [394, 209] width 635 height 14
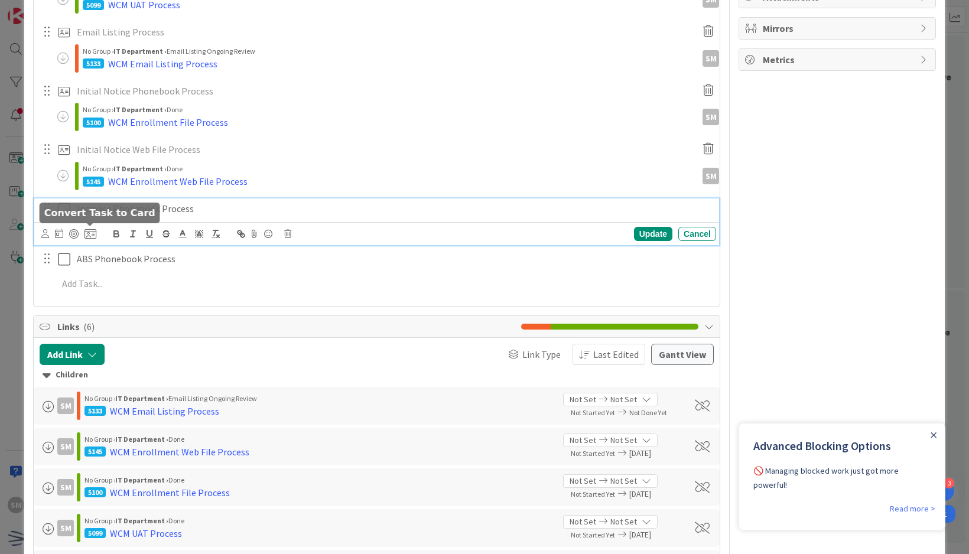
click at [94, 232] on icon at bounding box center [91, 234] width 12 height 11
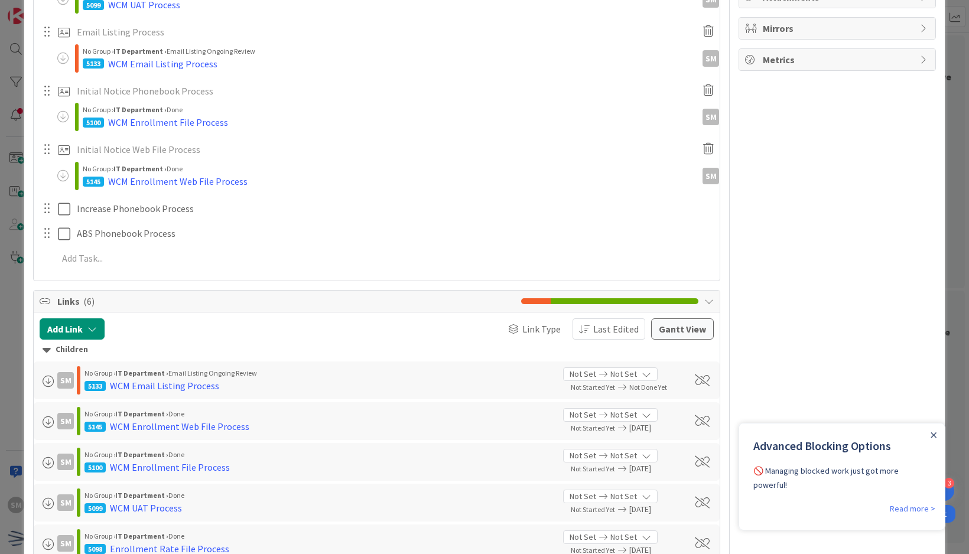
click at [0, 0] on span "Not Set" at bounding box center [0, 0] width 0 height 0
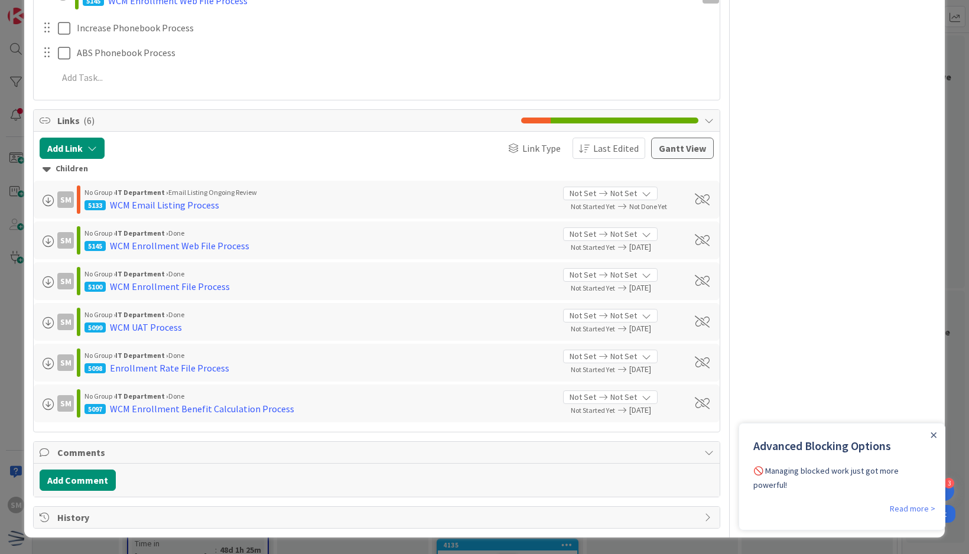
scroll to position [965, 0]
click at [0, 0] on span "Enrollment Increase Phonebook Process" at bounding box center [0, 0] width 0 height 0
type textarea "x"
type textarea "Enrollment Increase Phonebook Process"
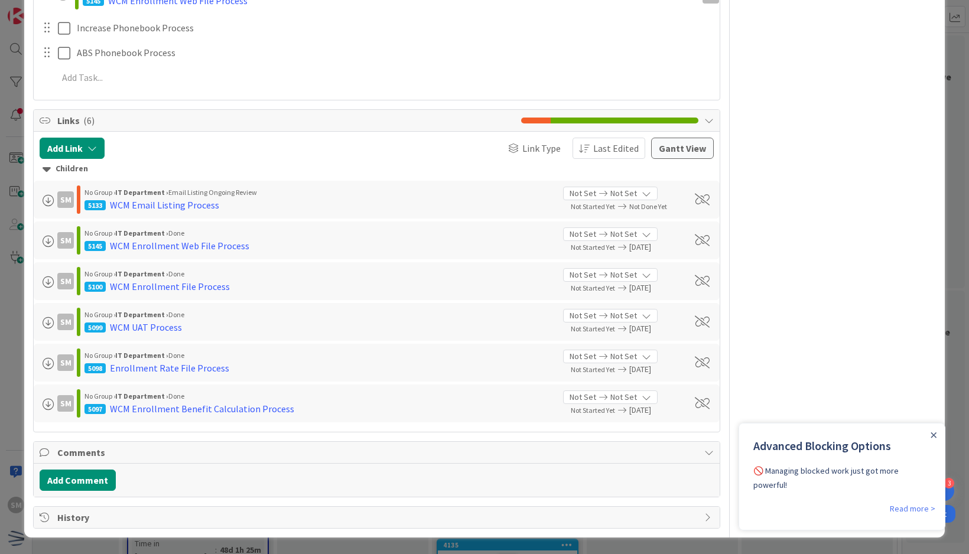
click at [0, 0] on textarea "Enrollment Increase Phonebook Process" at bounding box center [0, 0] width 0 height 0
type textarea "x"
type textarea "WEnrollment Increase Phonebook Process"
type textarea "x"
type textarea "WCEnrollment Increase Phonebook Process"
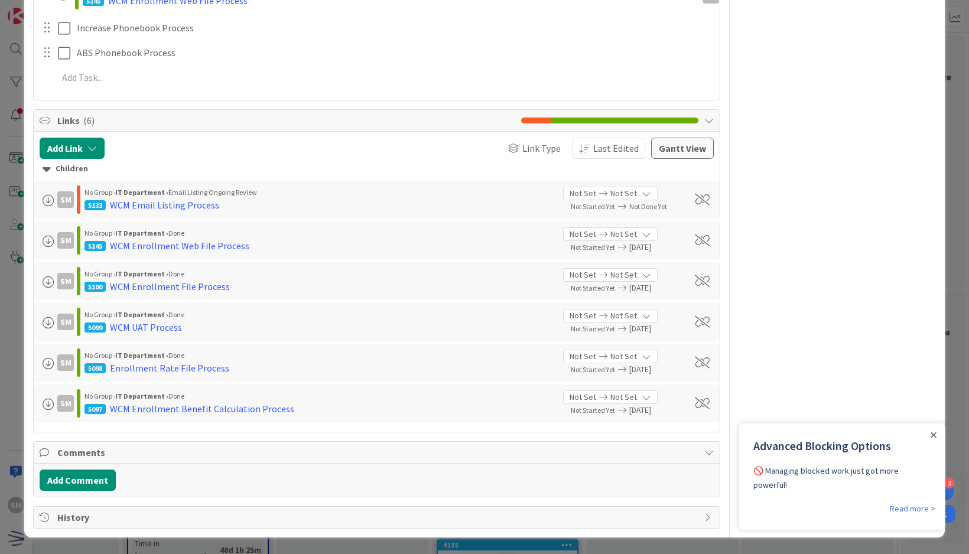
type textarea "x"
type textarea "WCMEnrollment Increase Phonebook Process"
type textarea "x"
type textarea "WCM Enrollment Increase Phonebook Process"
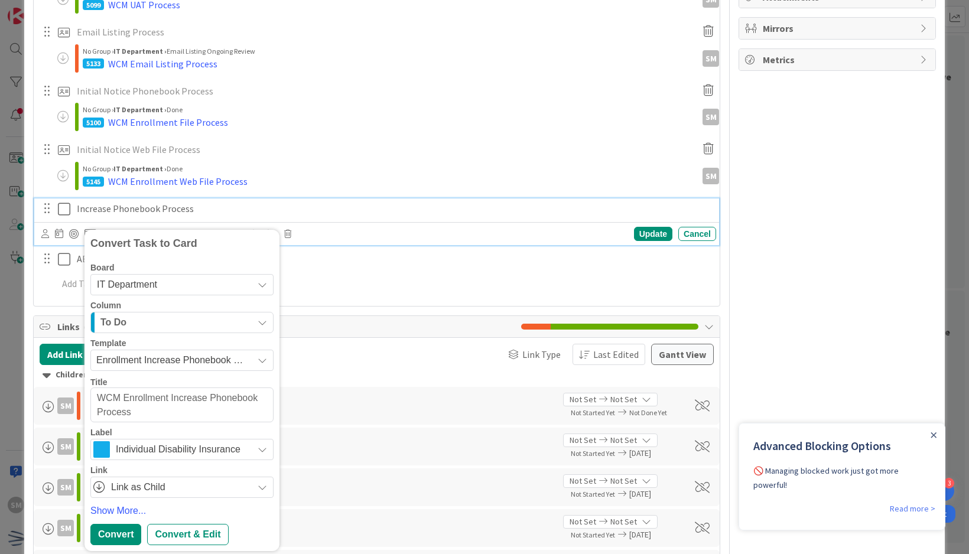
click at [191, 206] on p "Increase Phonebook Process" at bounding box center [394, 209] width 635 height 14
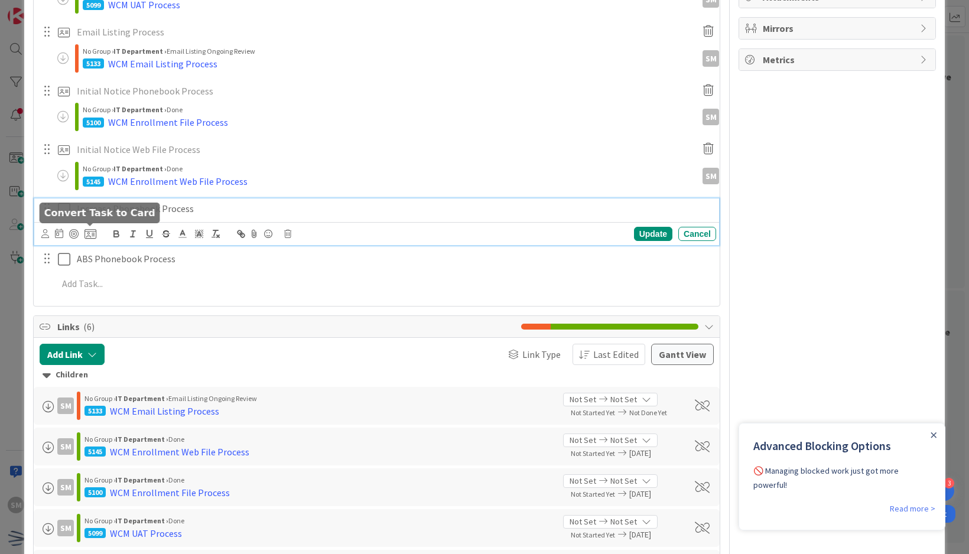
click at [87, 229] on icon at bounding box center [91, 234] width 12 height 11
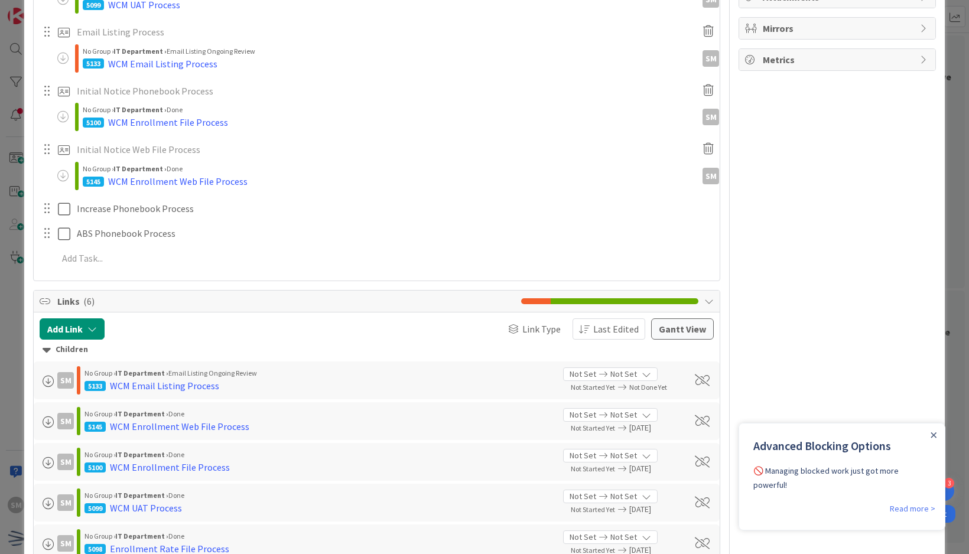
click at [0, 0] on span "Not Set" at bounding box center [0, 0] width 0 height 0
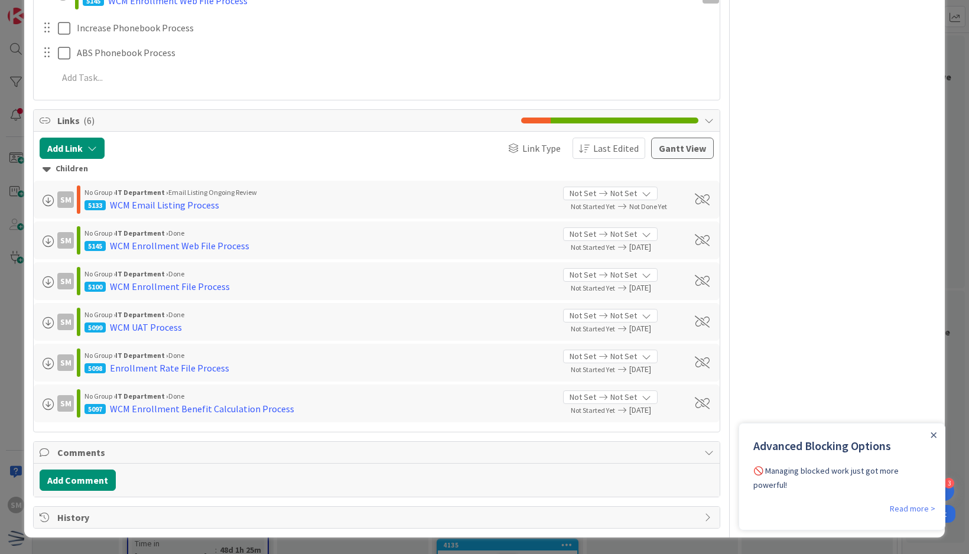
click at [0, 0] on link "Enrollment Increase Phonebook Process" at bounding box center [0, 0] width 0 height 0
type textarea "x"
type textarea "Enrollment Increase Phonebook Process"
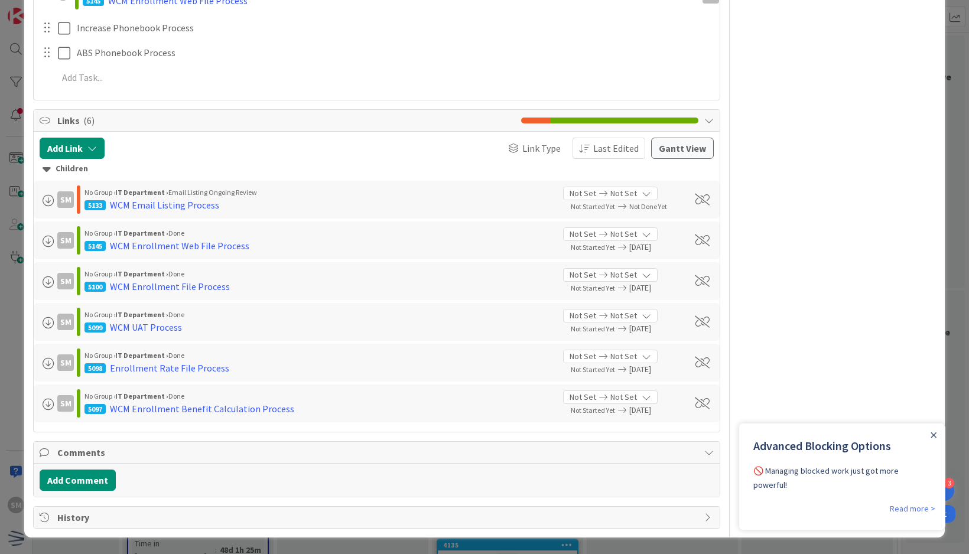
scroll to position [788, 0]
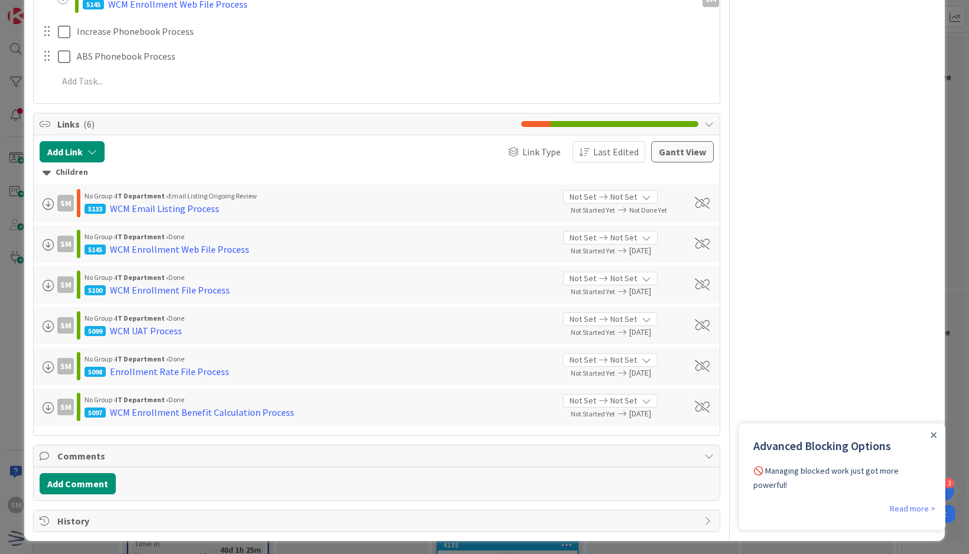
click at [149, 40] on div "Increase Phonebook Process Convert Task to Card Board IT Department Column To D…" at bounding box center [376, 31] width 685 height 21
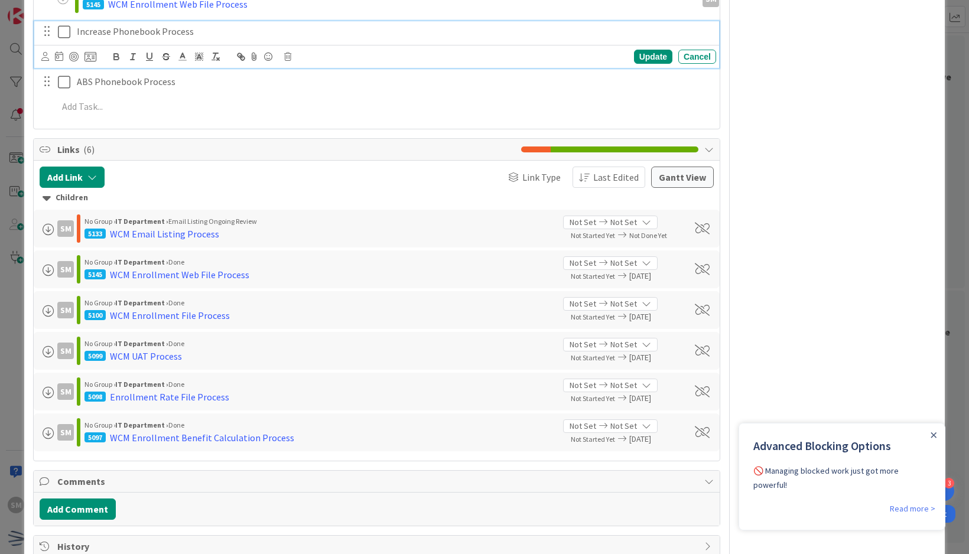
click at [160, 31] on p "Increase Phonebook Process" at bounding box center [394, 32] width 635 height 14
click at [95, 50] on div at bounding box center [68, 57] width 55 height 14
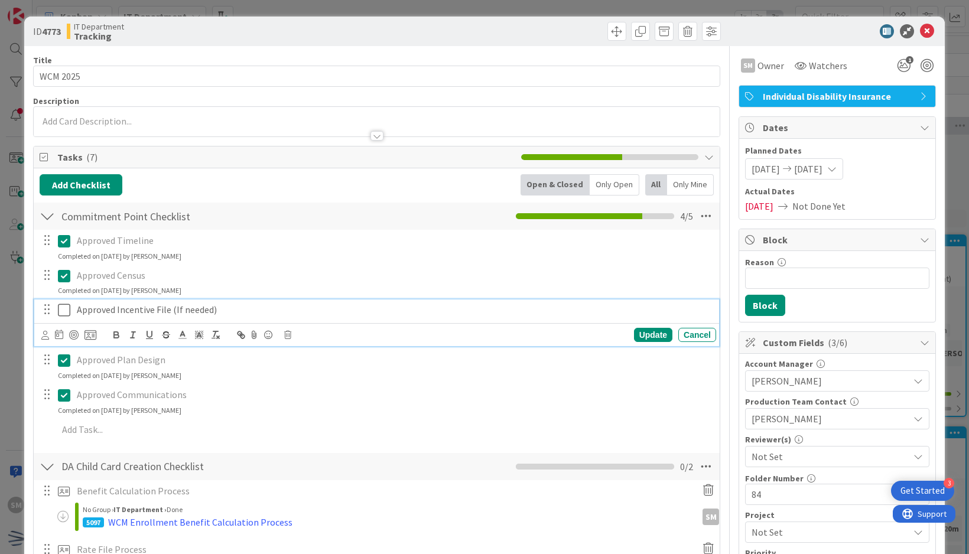
click at [288, 311] on p "Approved Incentive File (If needed)" at bounding box center [394, 310] width 635 height 14
click at [287, 334] on icon at bounding box center [287, 335] width 7 height 8
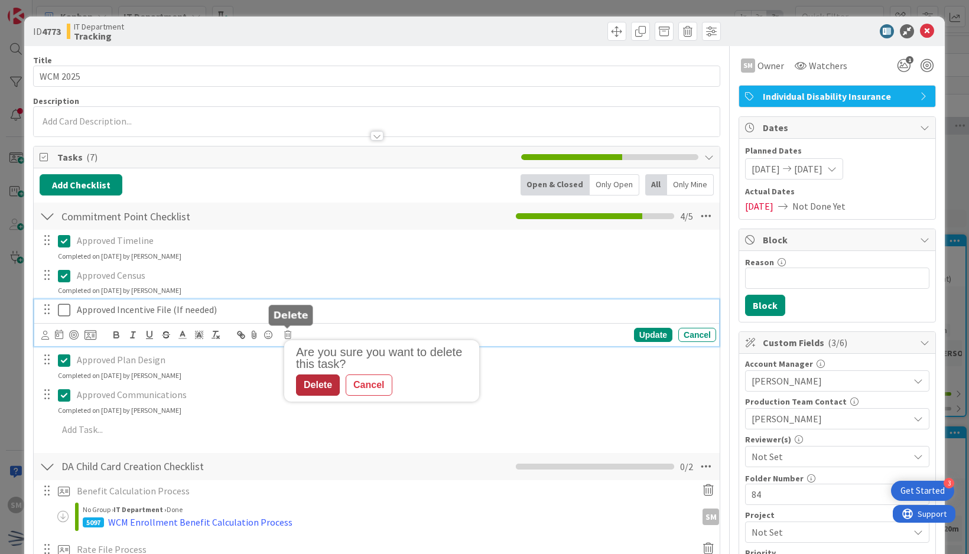
click at [307, 379] on div "Delete" at bounding box center [318, 385] width 44 height 21
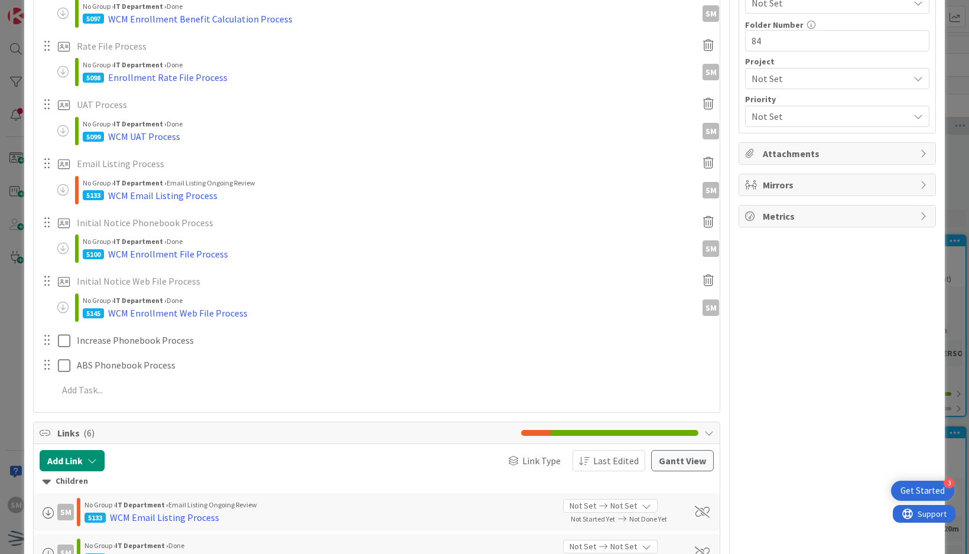
scroll to position [473, 0]
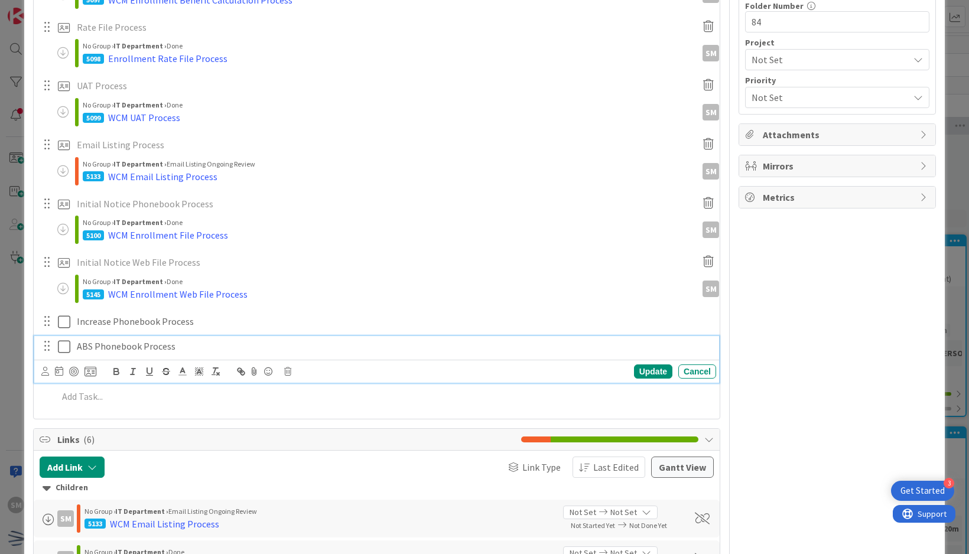
click at [206, 346] on p "ABS Phonebook Process" at bounding box center [394, 347] width 635 height 14
click at [291, 368] on icon at bounding box center [287, 372] width 7 height 8
click at [308, 419] on div "Delete" at bounding box center [318, 421] width 44 height 21
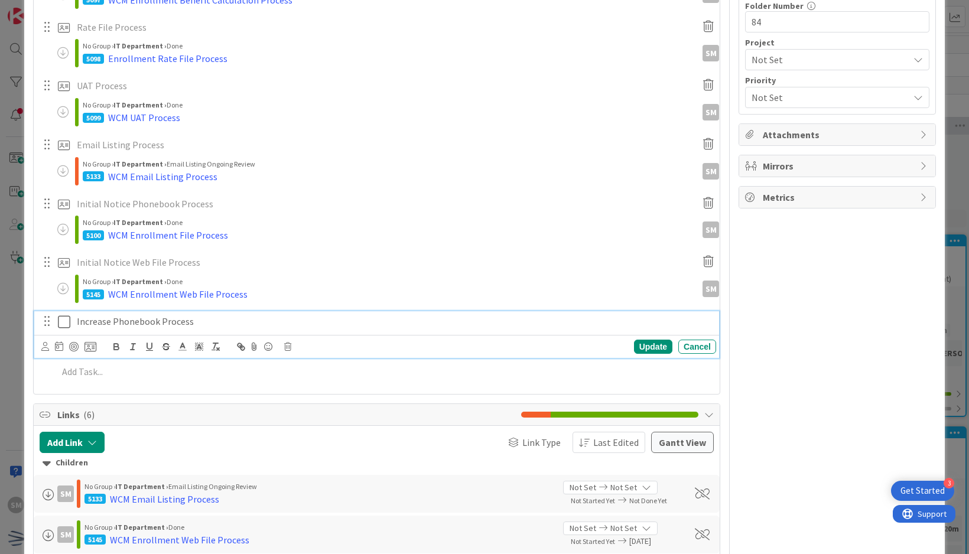
click at [202, 323] on p "Increase Phonebook Process" at bounding box center [394, 322] width 635 height 14
click at [93, 343] on icon at bounding box center [91, 347] width 12 height 11
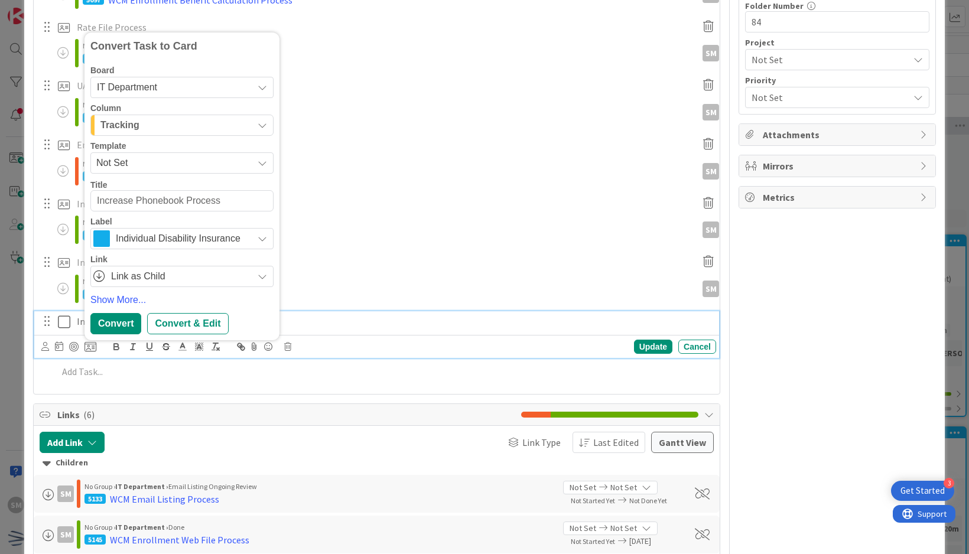
click at [176, 163] on span "Not Set" at bounding box center [170, 162] width 148 height 15
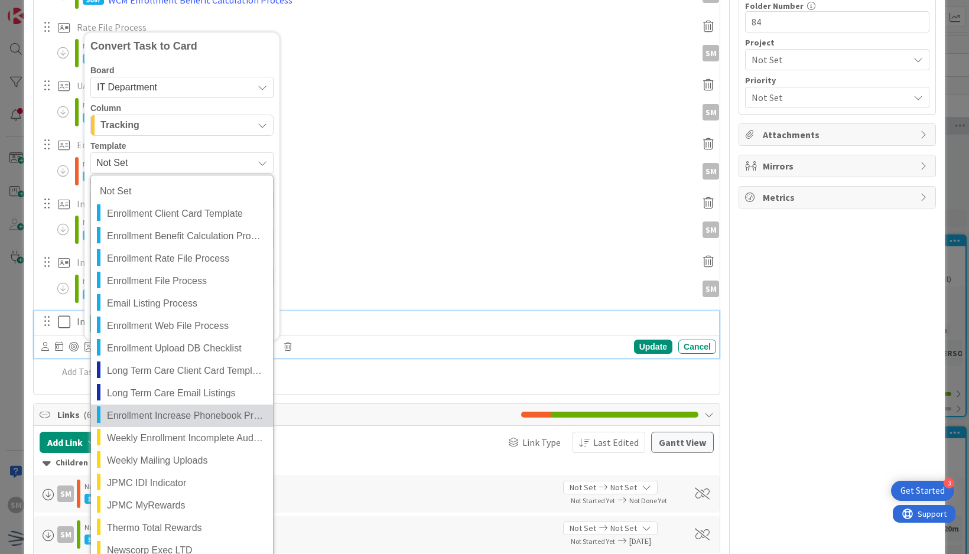
click at [198, 408] on span "Enrollment Increase Phonebook Process" at bounding box center [185, 415] width 157 height 15
type textarea "x"
type textarea "Enrollment Increase Phonebook Process"
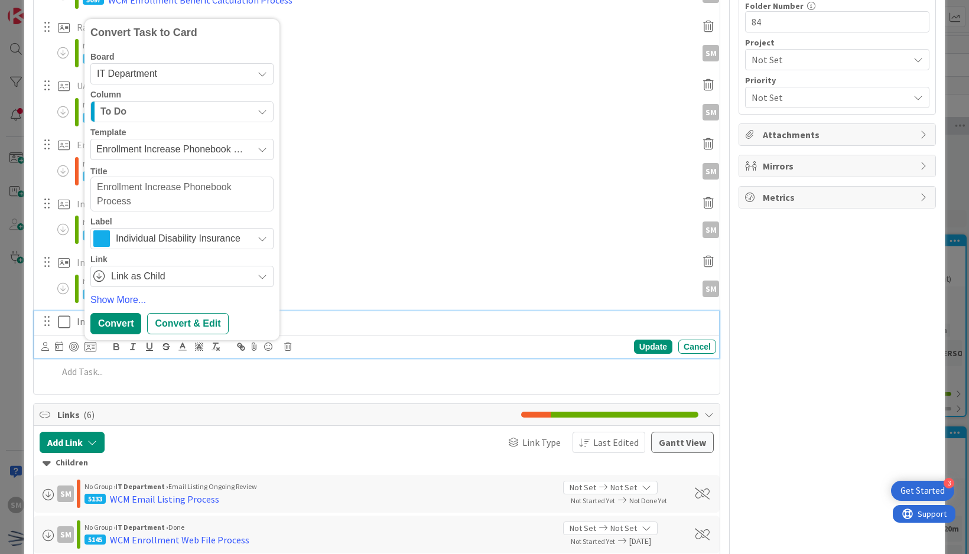
click at [98, 191] on textarea "Enrollment Increase Phonebook Process" at bounding box center [181, 194] width 183 height 35
type textarea "x"
type textarea "WEnrollment Increase Phonebook Process"
type textarea "x"
type textarea "WCEnrollment Increase Phonebook Process"
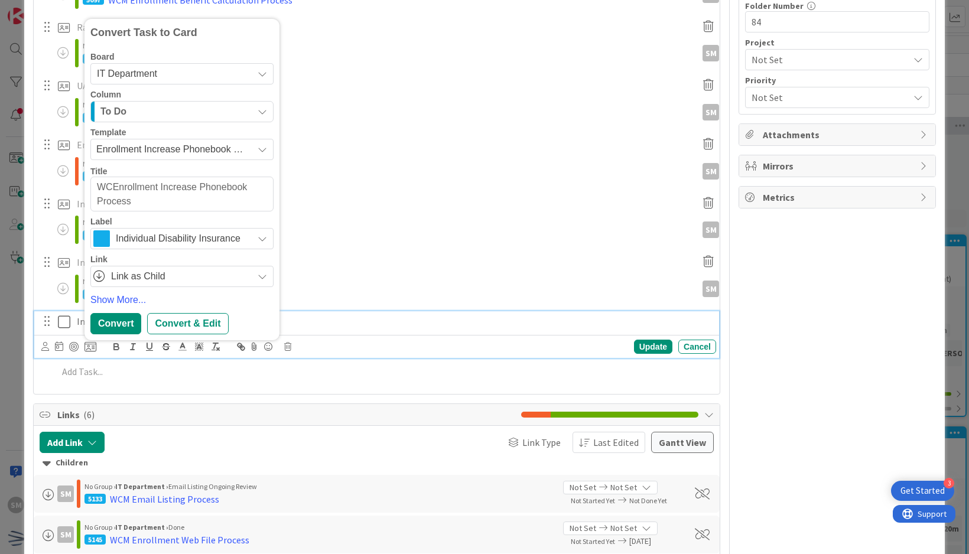
type textarea "x"
type textarea "WCMEnrollment Increase Phonebook Process"
type textarea "x"
type textarea "WCM Enrollment Increase Phonebook Process"
click at [193, 320] on div "Convert & Edit" at bounding box center [187, 323] width 81 height 21
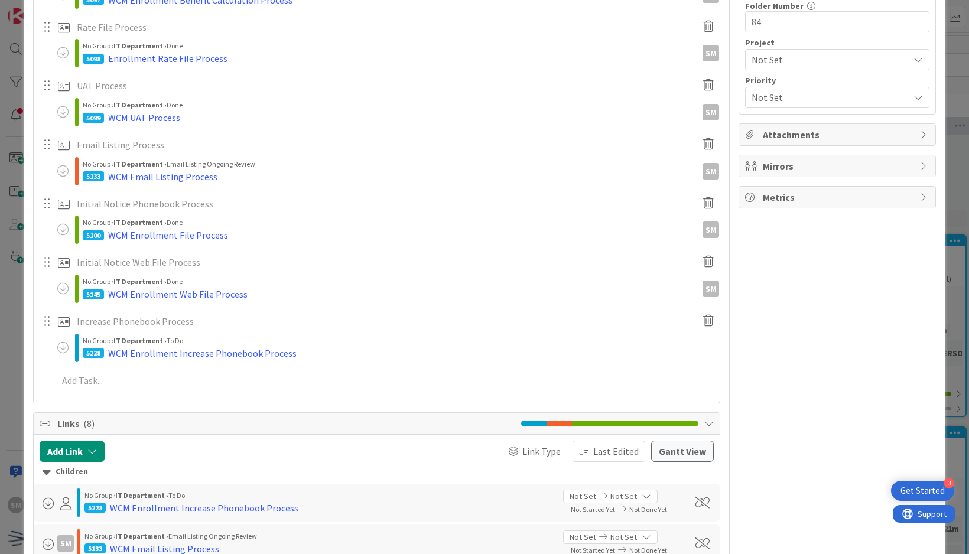
type textarea "x"
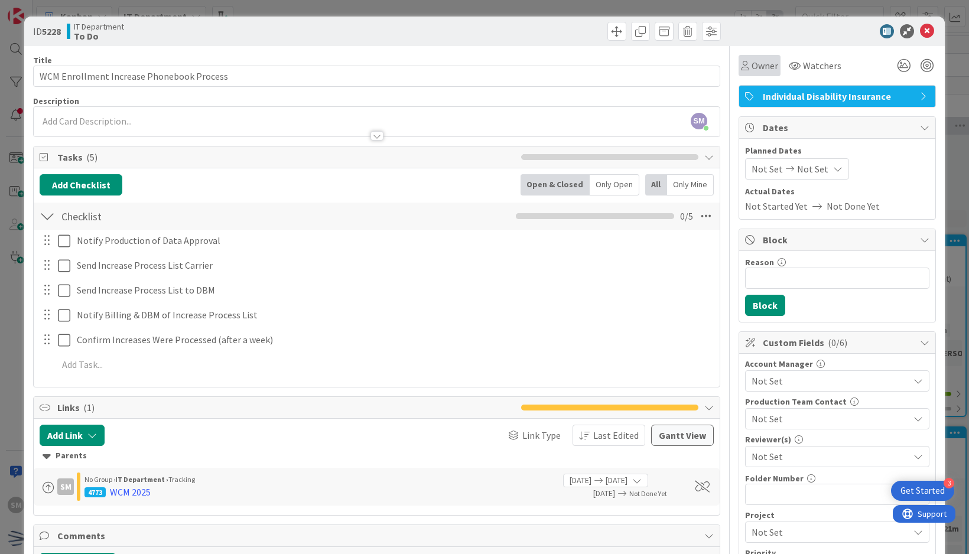
click at [758, 55] on div "Owner" at bounding box center [760, 65] width 42 height 21
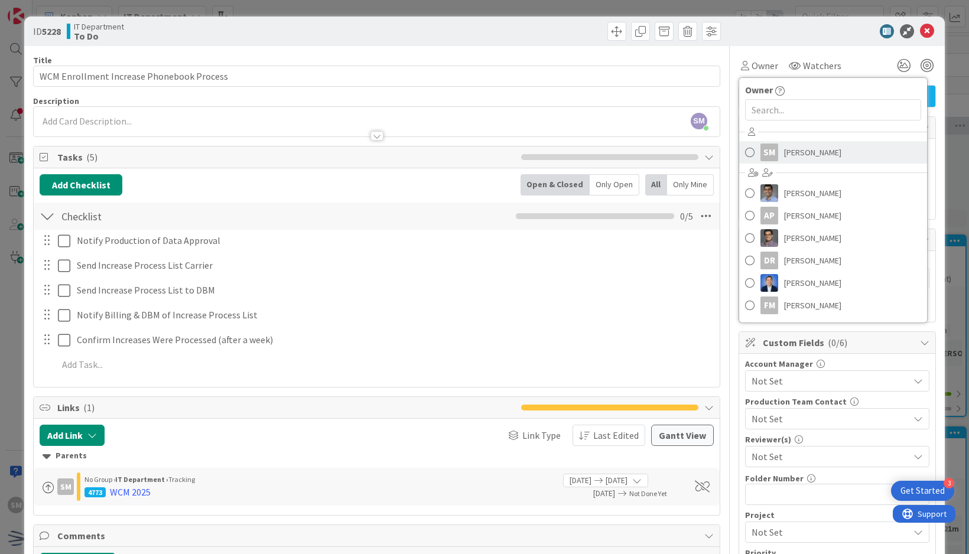
click at [745, 148] on span at bounding box center [749, 153] width 9 height 18
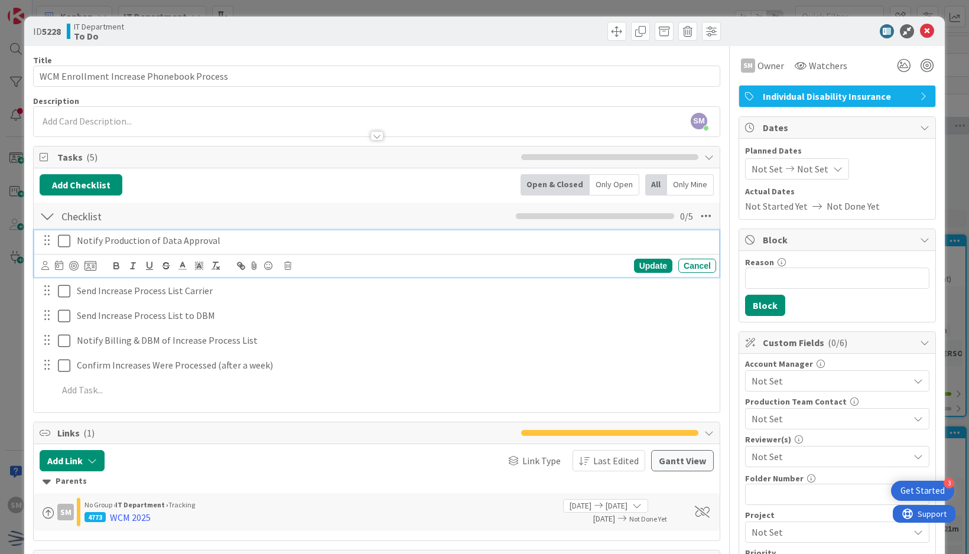
click at [61, 241] on icon at bounding box center [64, 241] width 12 height 14
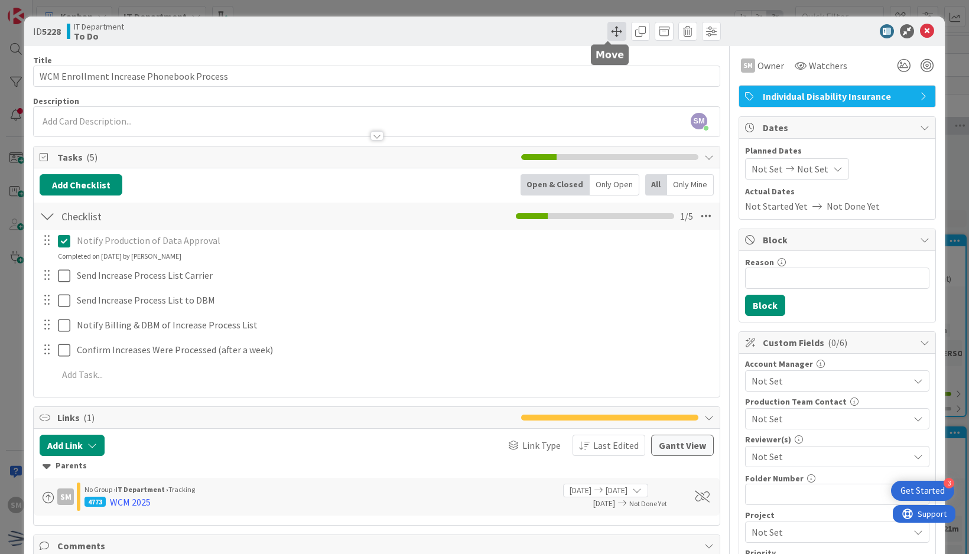
click at [611, 33] on span at bounding box center [617, 31] width 19 height 19
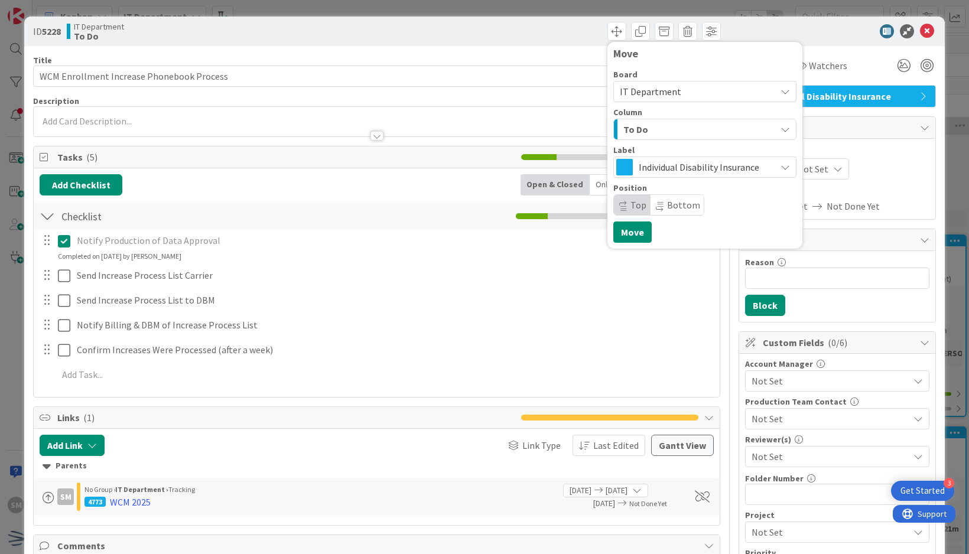
click at [858, 183] on div "Planned Dates Not Set Not Set Actual Dates Not Started Yet Not Done Yet" at bounding box center [837, 179] width 184 height 69
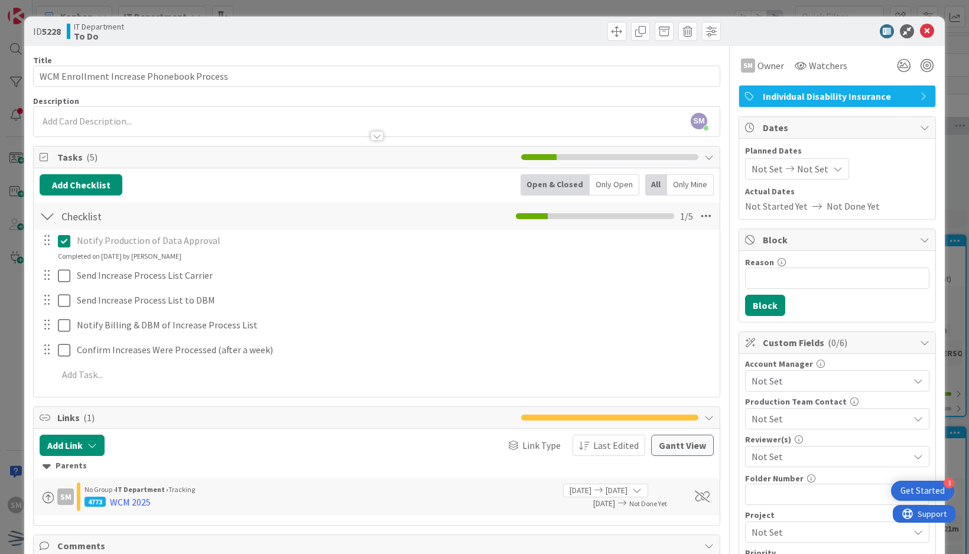
click at [802, 167] on span "Not Set" at bounding box center [812, 169] width 31 height 14
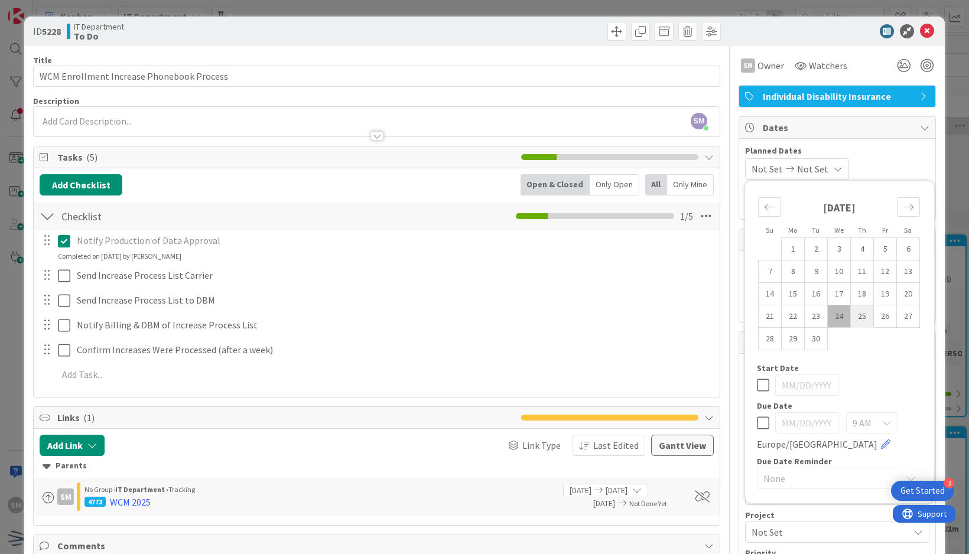
click at [851, 310] on td "25" at bounding box center [862, 317] width 23 height 22
type input "09/25/2025"
click at [881, 154] on span "Planned Dates" at bounding box center [837, 151] width 184 height 12
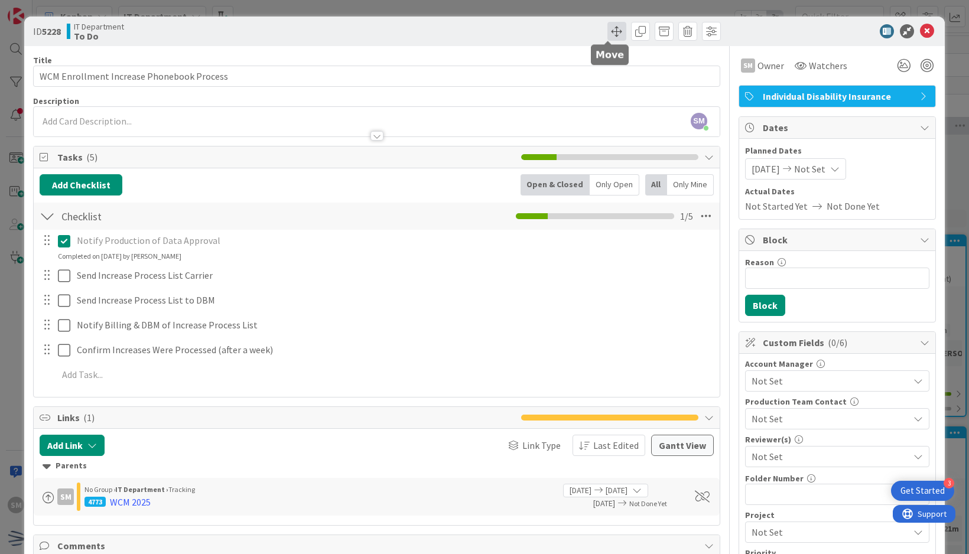
click at [608, 31] on span at bounding box center [617, 31] width 19 height 19
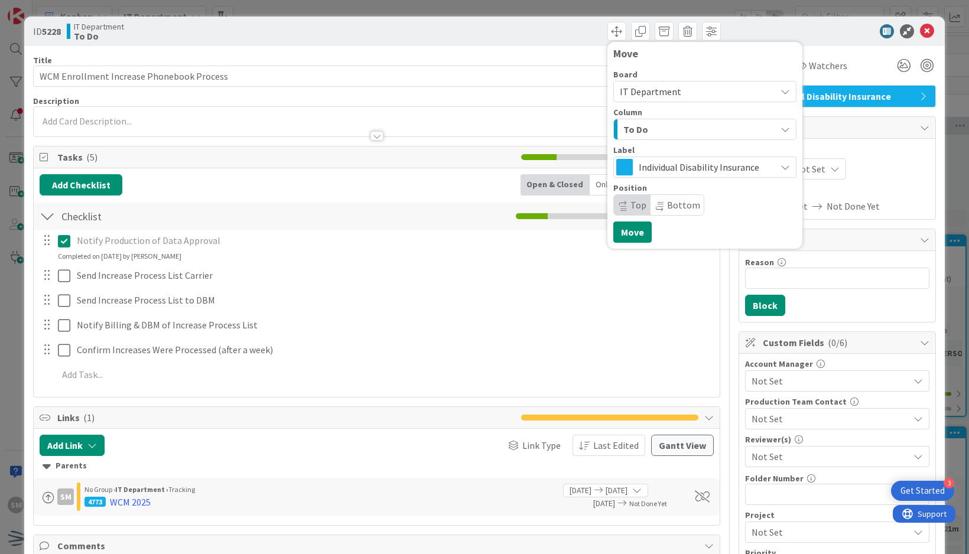
click at [679, 124] on div "To Do" at bounding box center [698, 129] width 155 height 19
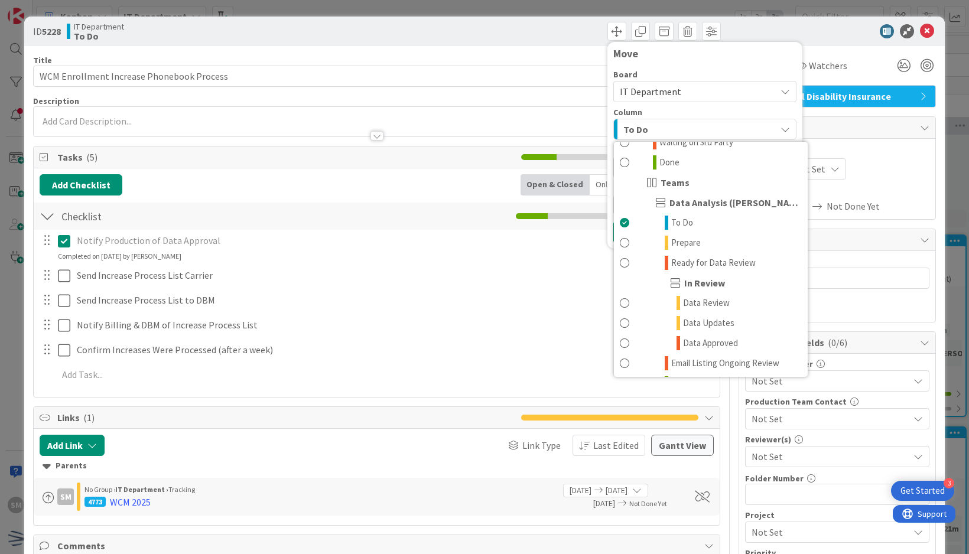
scroll to position [355, 0]
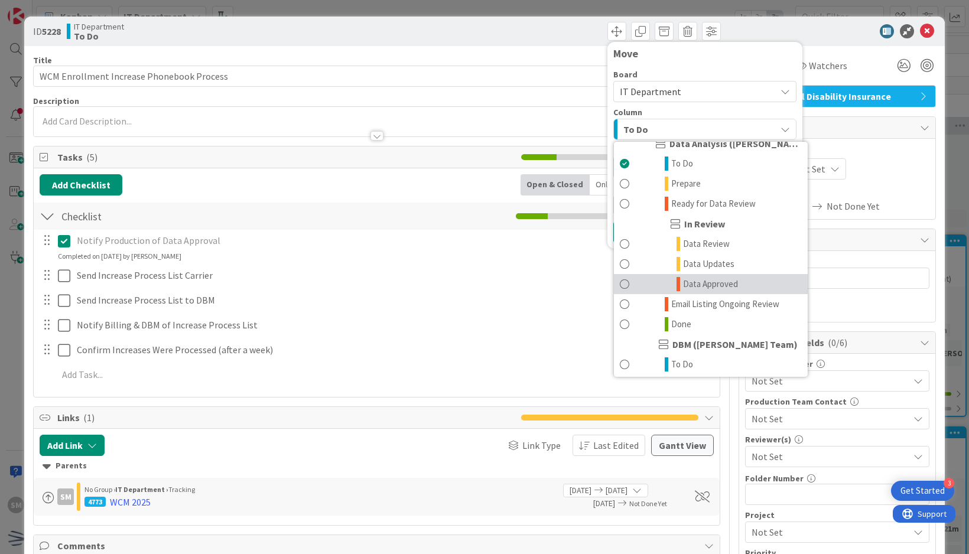
click at [720, 277] on span "Data Approved" at bounding box center [710, 284] width 55 height 14
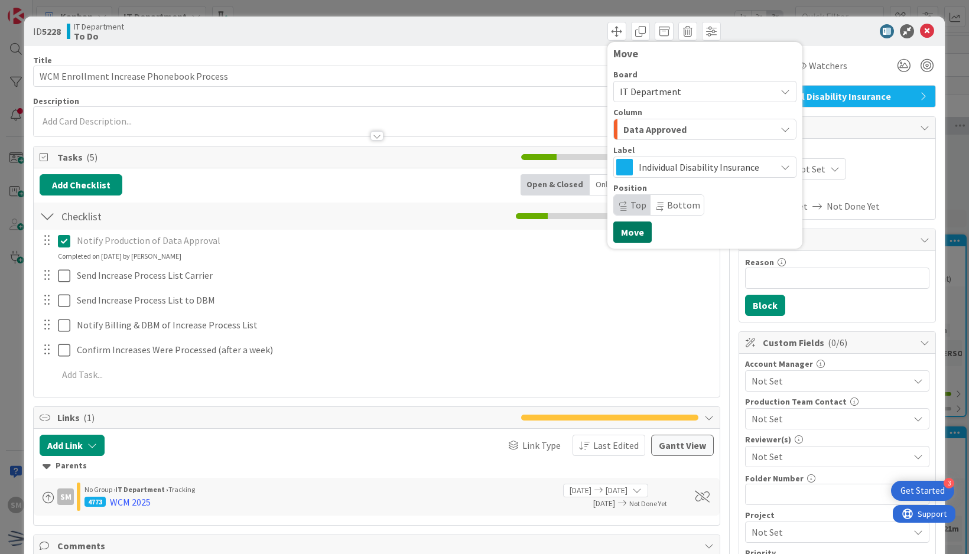
click at [629, 226] on button "Move" at bounding box center [633, 232] width 38 height 21
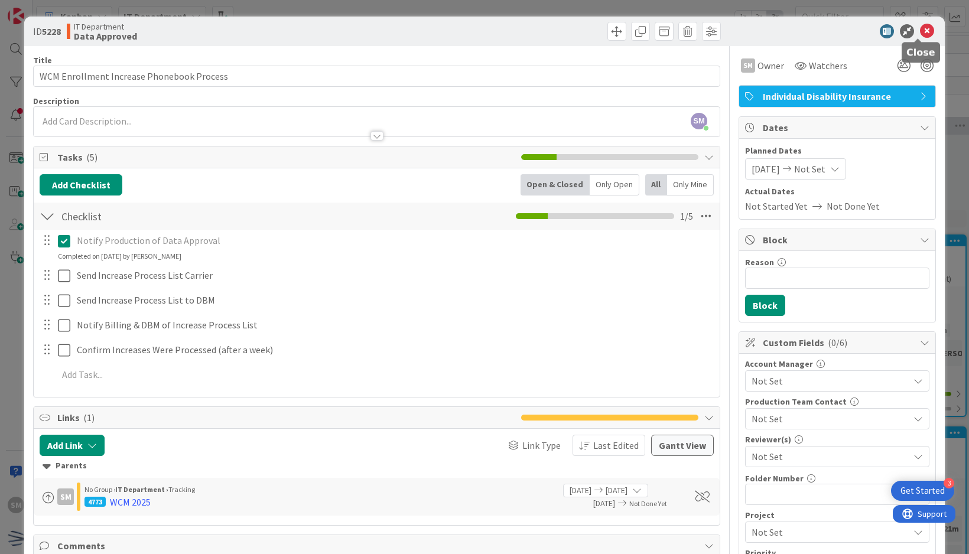
click at [920, 30] on icon at bounding box center [927, 31] width 14 height 14
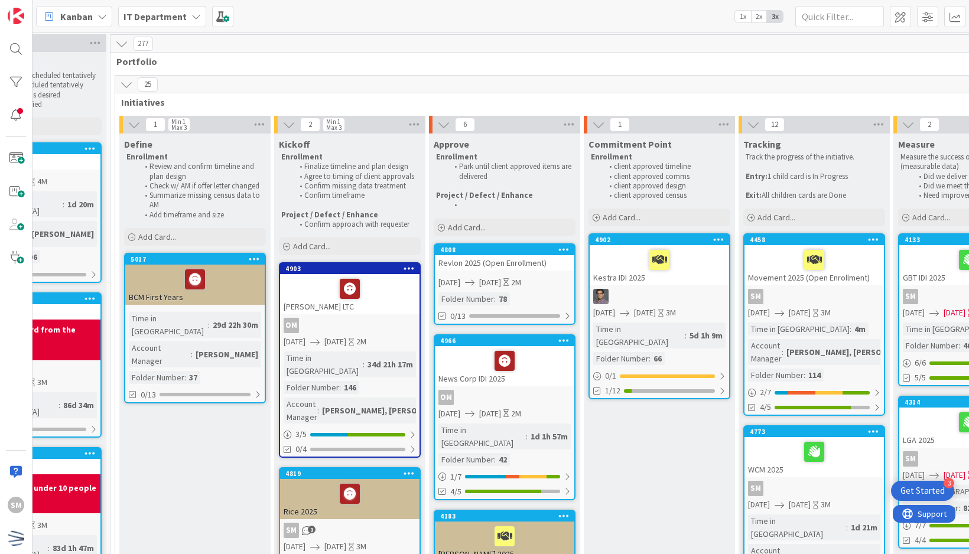
scroll to position [0, 82]
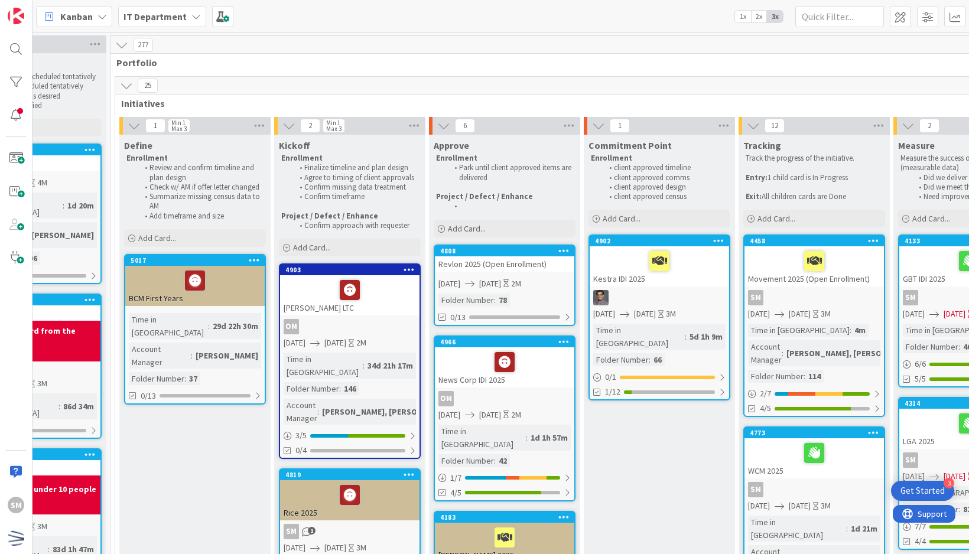
click at [547, 264] on div "Revlon 2025 (Open Enrollment)" at bounding box center [504, 264] width 139 height 15
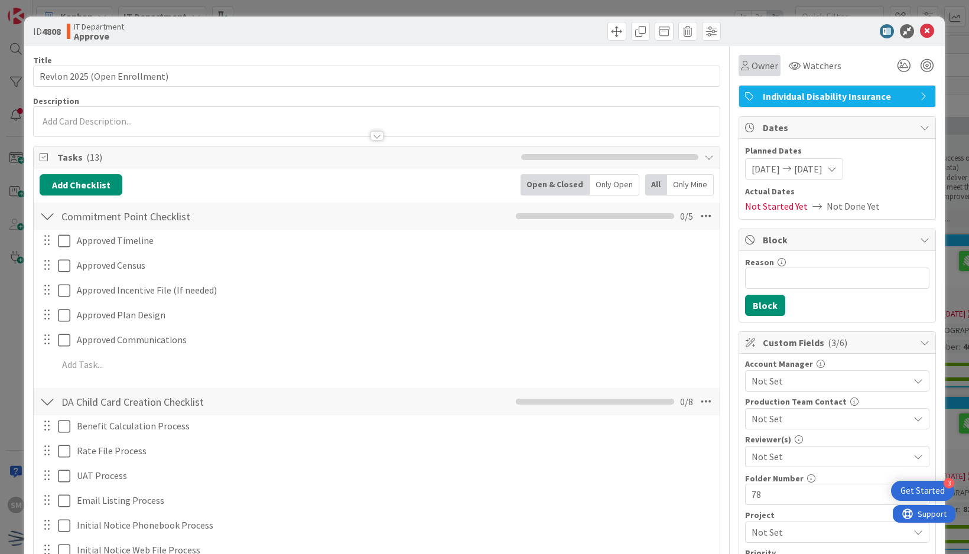
click at [752, 66] on span "Owner" at bounding box center [765, 66] width 27 height 14
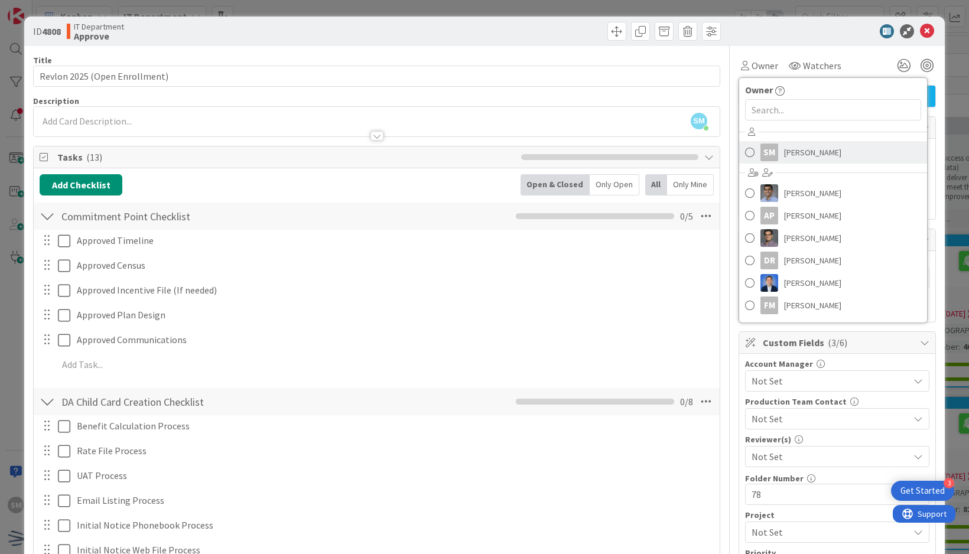
click at [784, 147] on span "[PERSON_NAME]" at bounding box center [812, 153] width 57 height 18
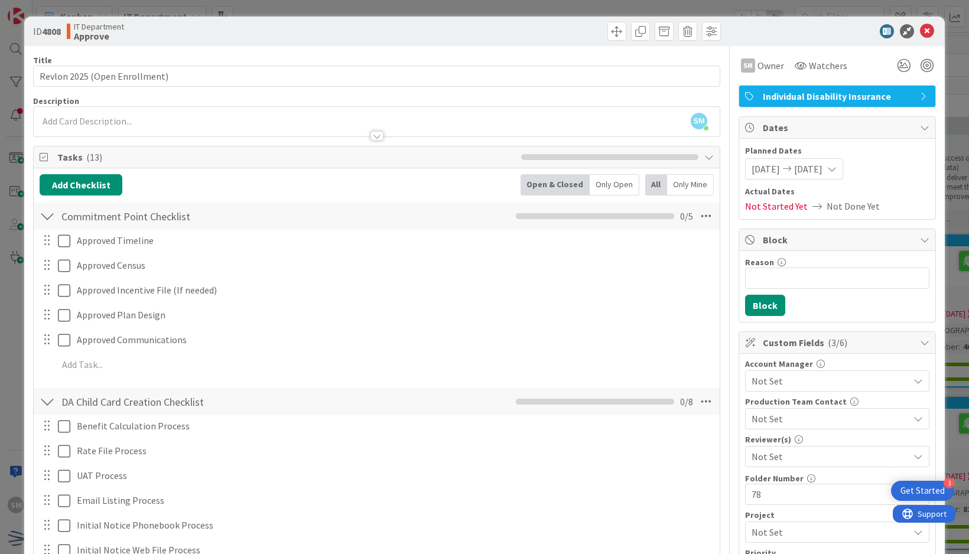
click at [754, 21] on div "ID 4808 IT Department Approve" at bounding box center [484, 32] width 921 height 30
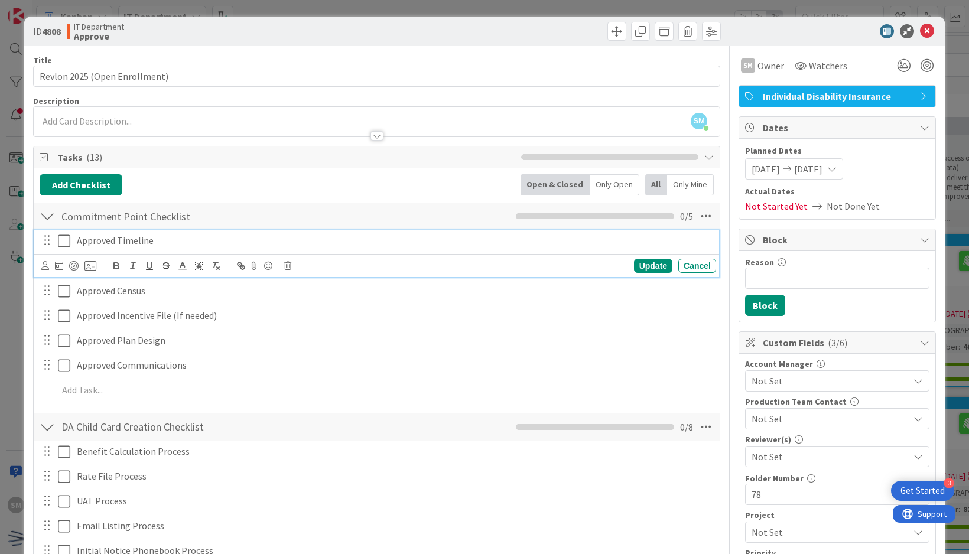
click at [66, 244] on icon at bounding box center [64, 241] width 12 height 14
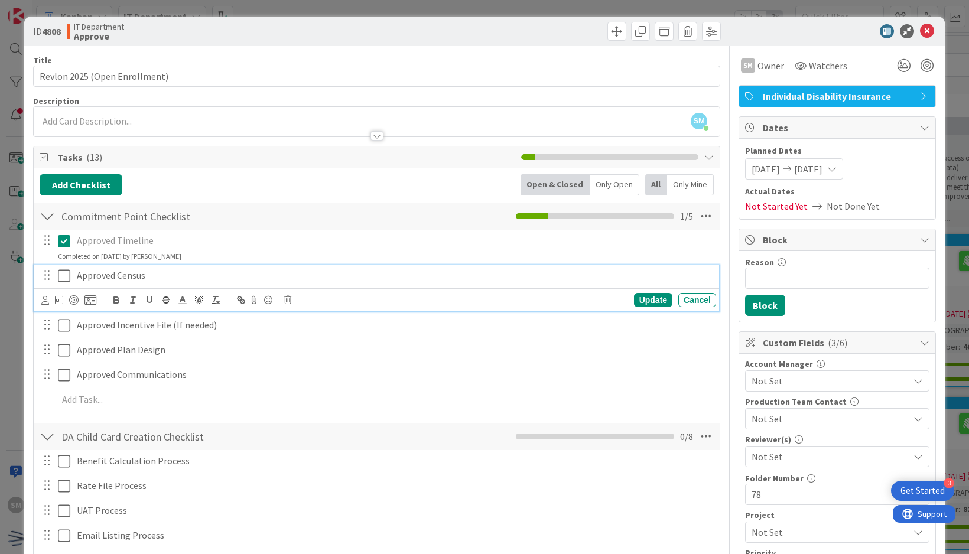
click at [69, 276] on icon at bounding box center [64, 276] width 12 height 14
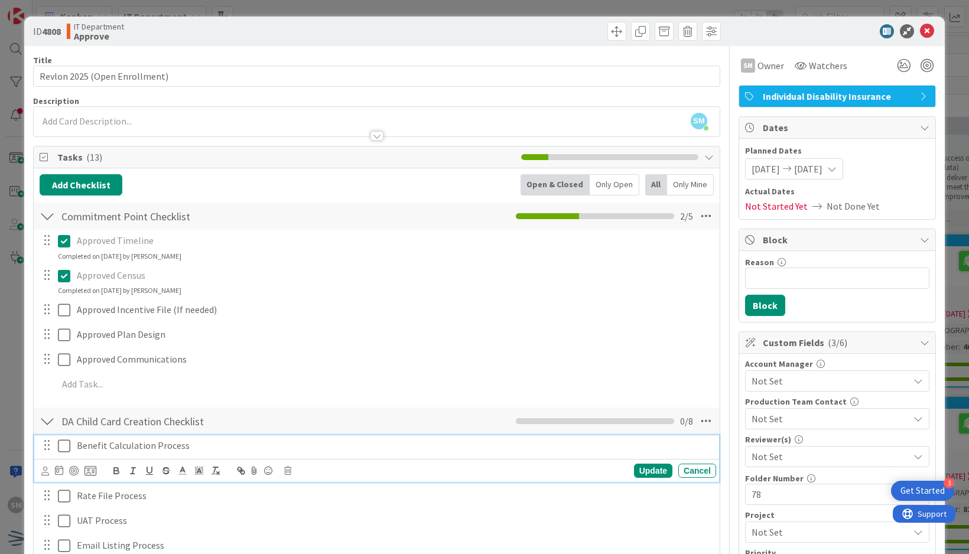
click at [220, 445] on p "Benefit Calculation Process" at bounding box center [394, 446] width 635 height 14
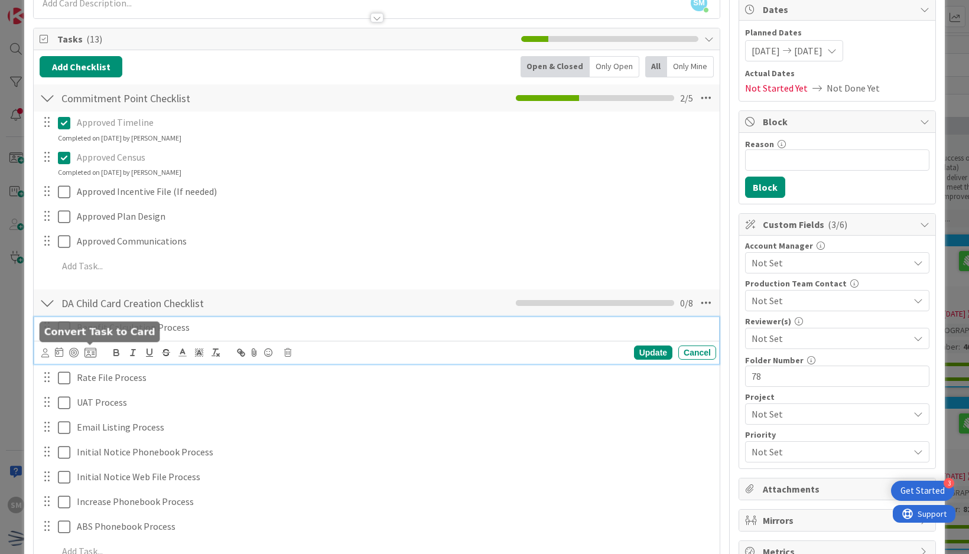
click at [93, 348] on icon at bounding box center [91, 353] width 12 height 11
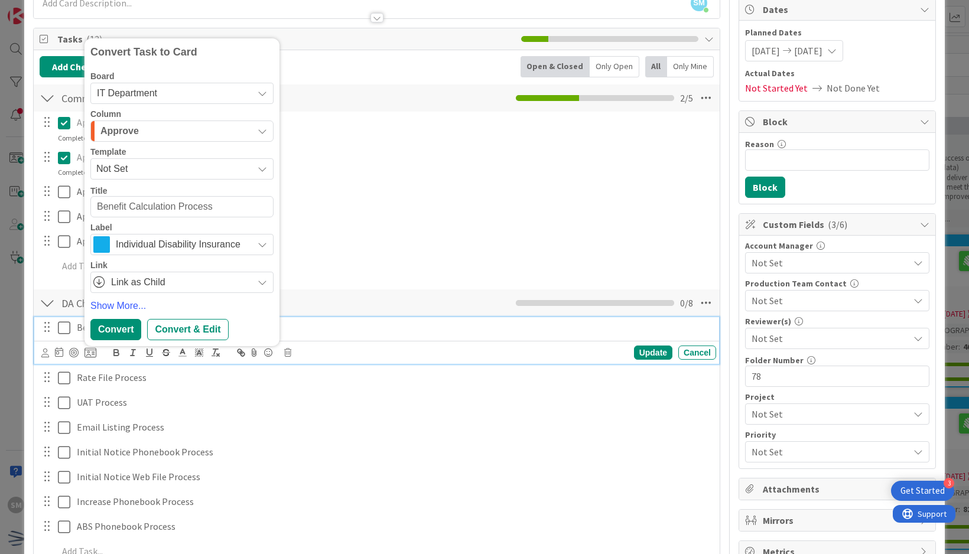
click at [129, 177] on span "Not Set" at bounding box center [181, 168] width 183 height 21
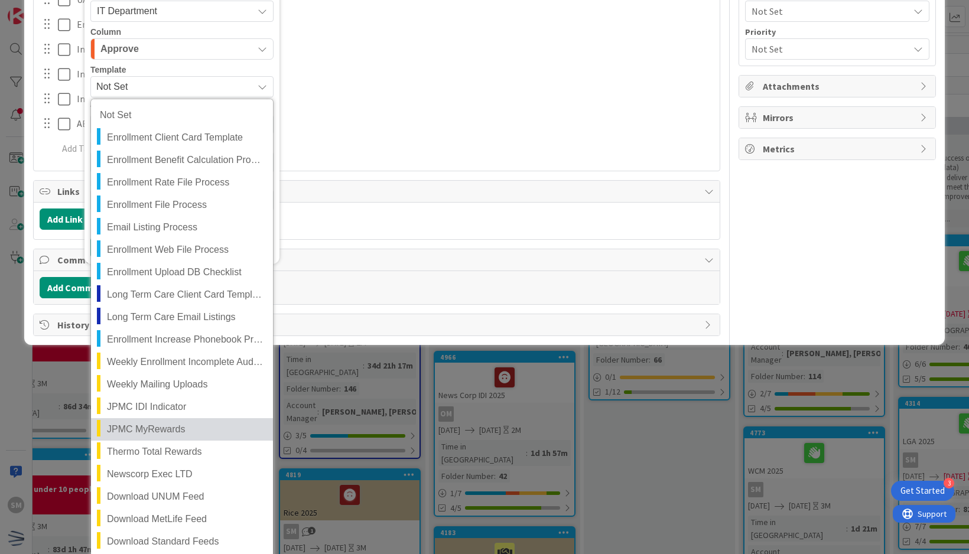
scroll to position [532, 0]
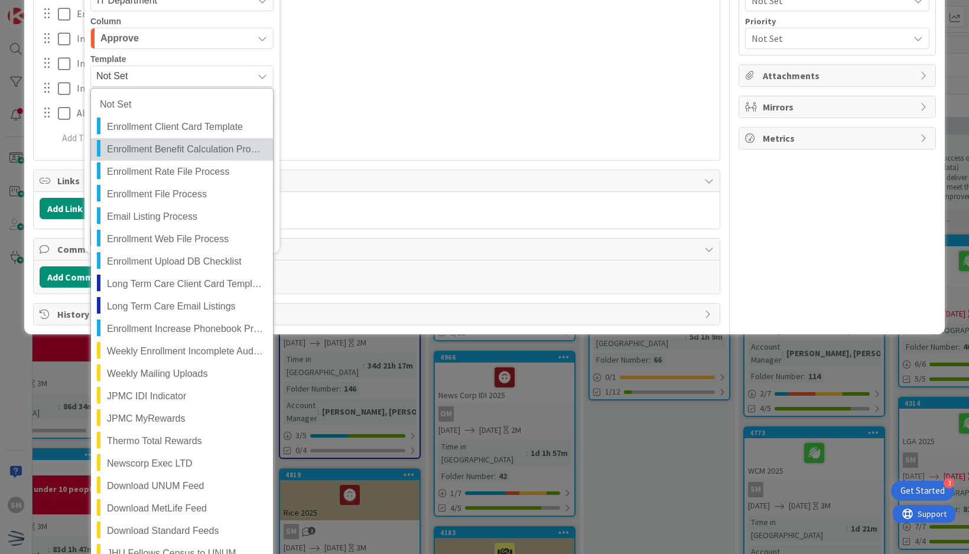
click at [184, 147] on span "Enrollment Benefit Calculation Process" at bounding box center [185, 149] width 157 height 15
type textarea "x"
type textarea "Enrollment Benefit Calculation Process"
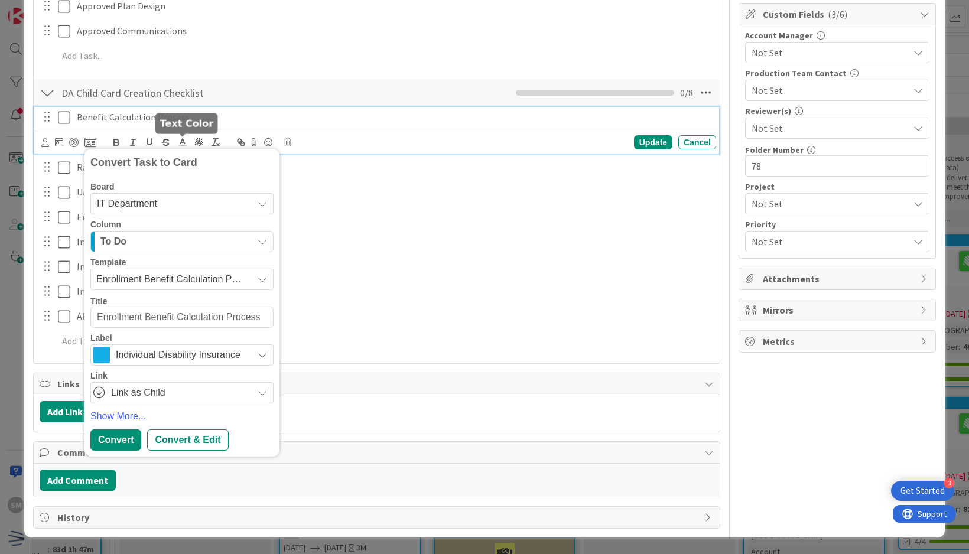
scroll to position [324, 0]
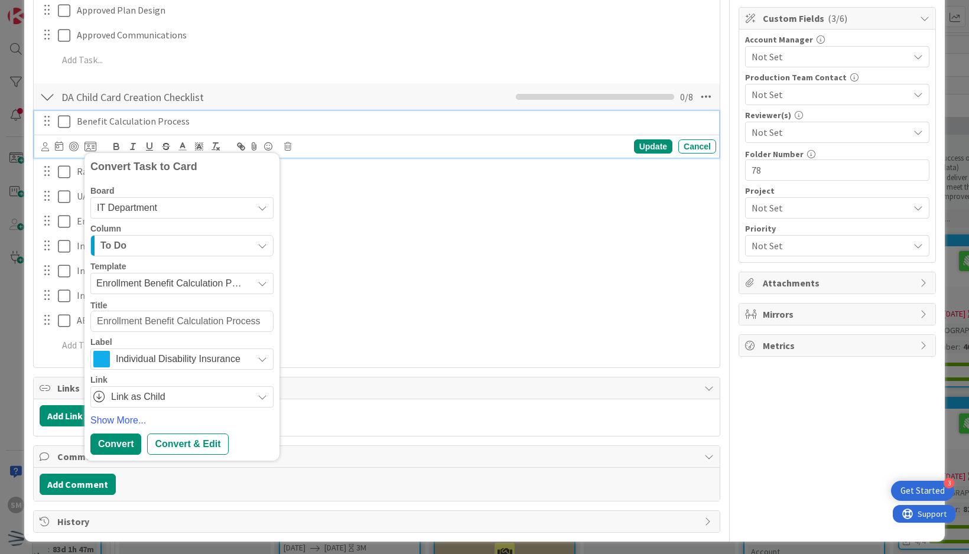
click at [97, 322] on textarea "Enrollment Benefit Calculation Process" at bounding box center [181, 321] width 183 height 21
type textarea "x"
type textarea "rEnrollment Benefit Calculation Process"
type textarea "x"
type textarea "rEEnrollment Benefit Calculation Process"
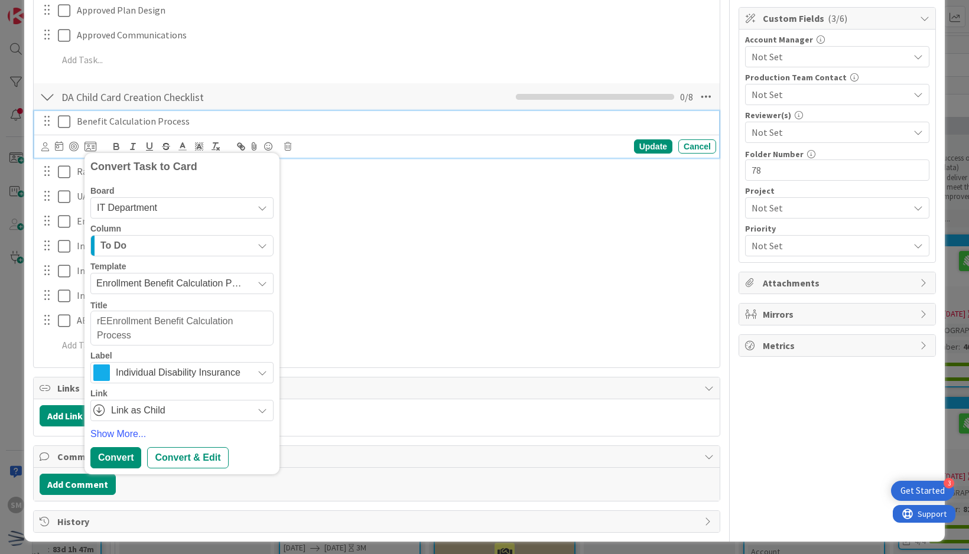
type textarea "x"
type textarea "rEVEnrollment Benefit Calculation Process"
type textarea "x"
type textarea "rEVLEnrollment Benefit Calculation Process"
type textarea "x"
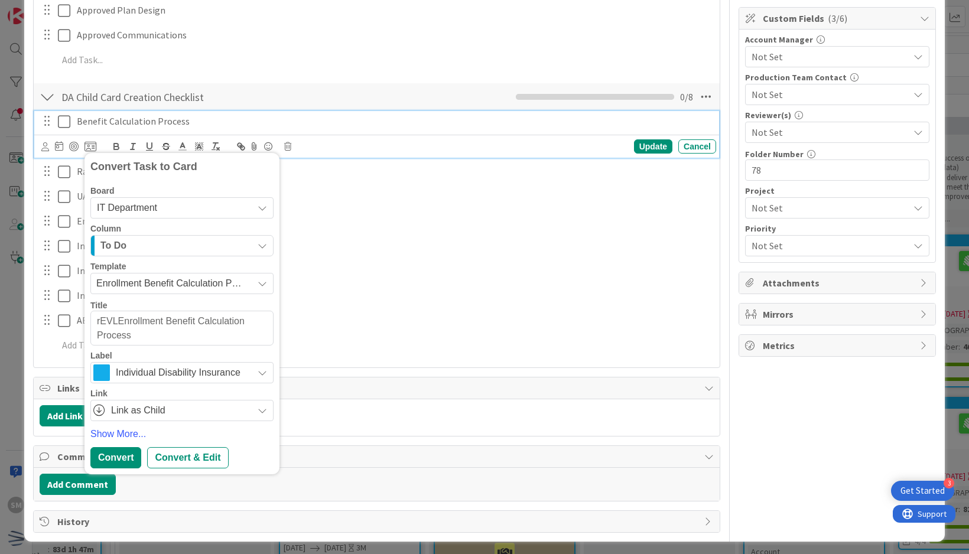
type textarea "rEVLOEnrollment Benefit Calculation Process"
type textarea "x"
type textarea "rEVLONEnrollment Benefit Calculation Process"
type textarea "x"
type textarea "rEVLEnrollment Benefit Calculation Process"
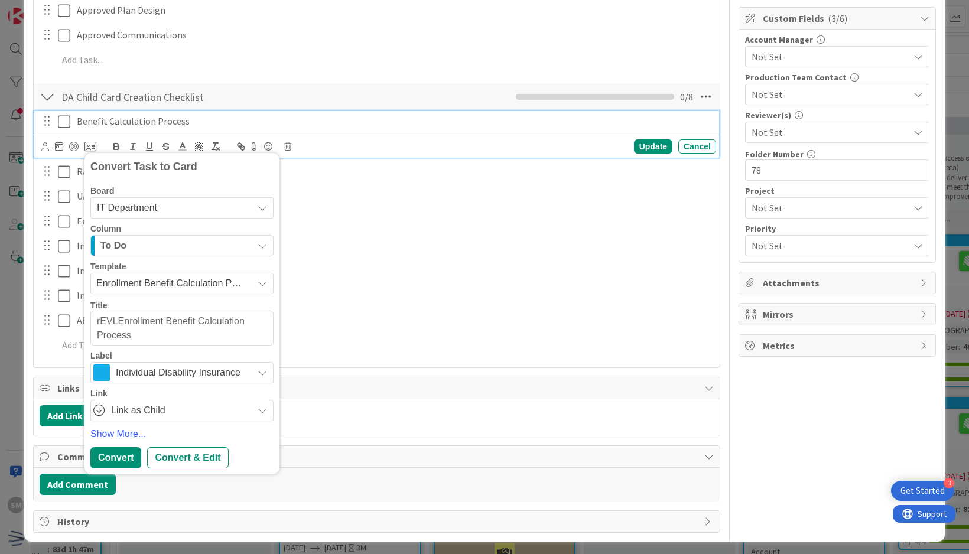
type textarea "x"
type textarea "rEVEnrollment Benefit Calculation Process"
type textarea "x"
type textarea "rEnrollment Benefit Calculation Process"
type textarea "x"
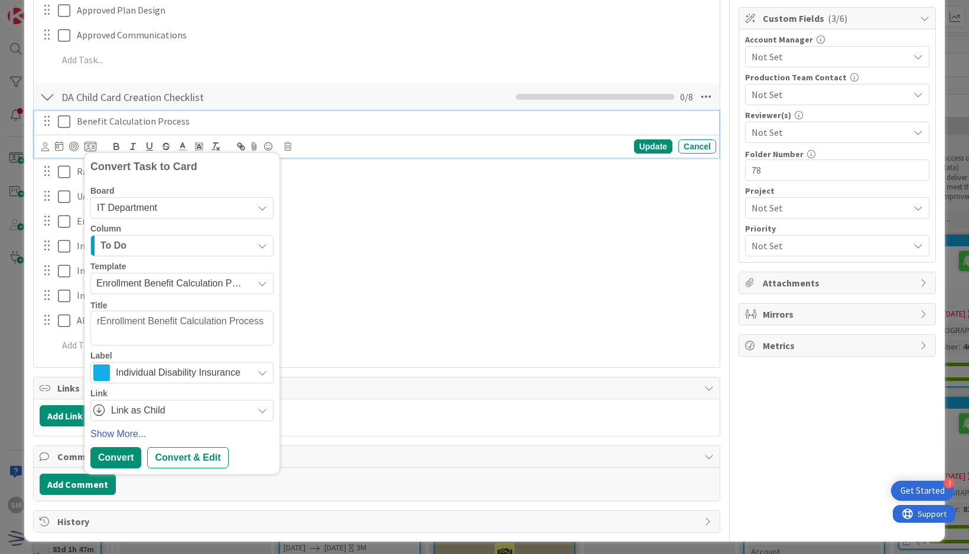
type textarea "Enrollment Benefit Calculation Process"
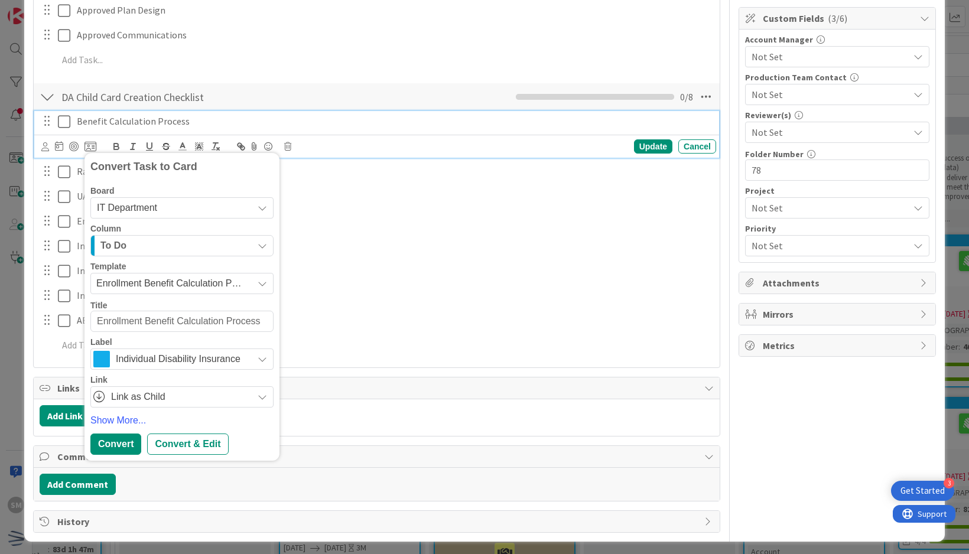
type textarea "x"
type textarea "REnrollment Benefit Calculation Process"
type textarea "x"
type textarea "ReEnrollment Benefit Calculation Process"
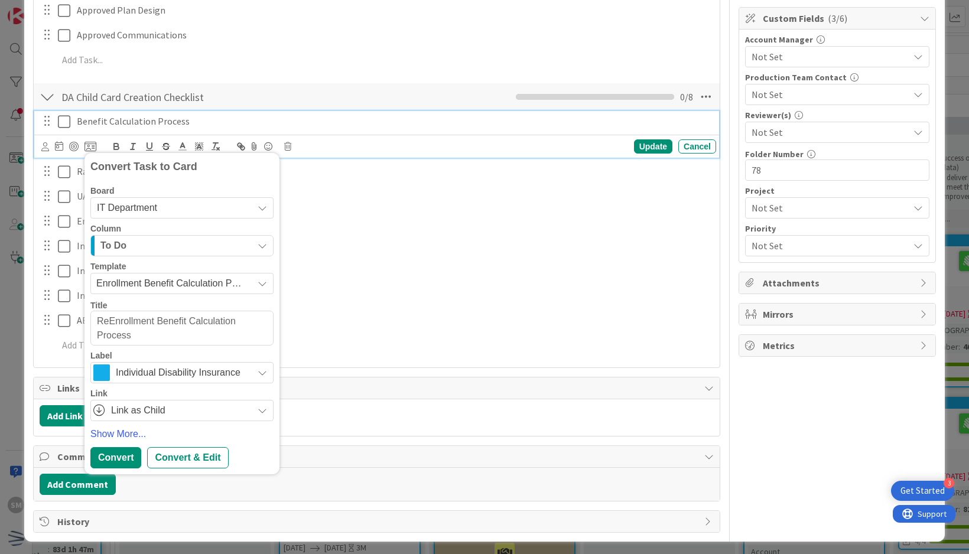
type textarea "x"
type textarea "RevEnrollment Benefit Calculation Process"
type textarea "x"
type textarea "RevlEnrollment Benefit Calculation Process"
type textarea "x"
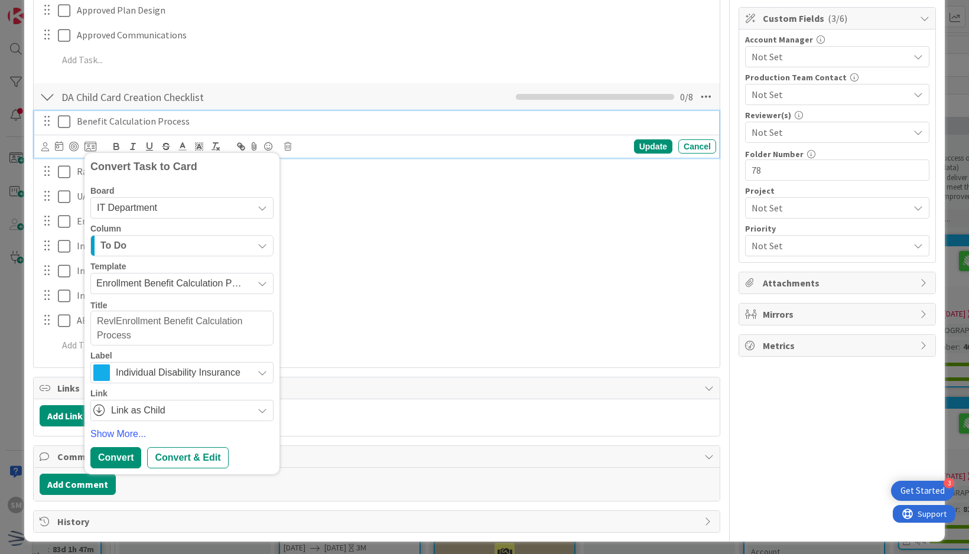
type textarea "RevloEnrollment Benefit Calculation Process"
type textarea "x"
type textarea "RevlonEnrollment Benefit Calculation Process"
type textarea "x"
type textarea "Revlon Enrollment Benefit Calculation Process"
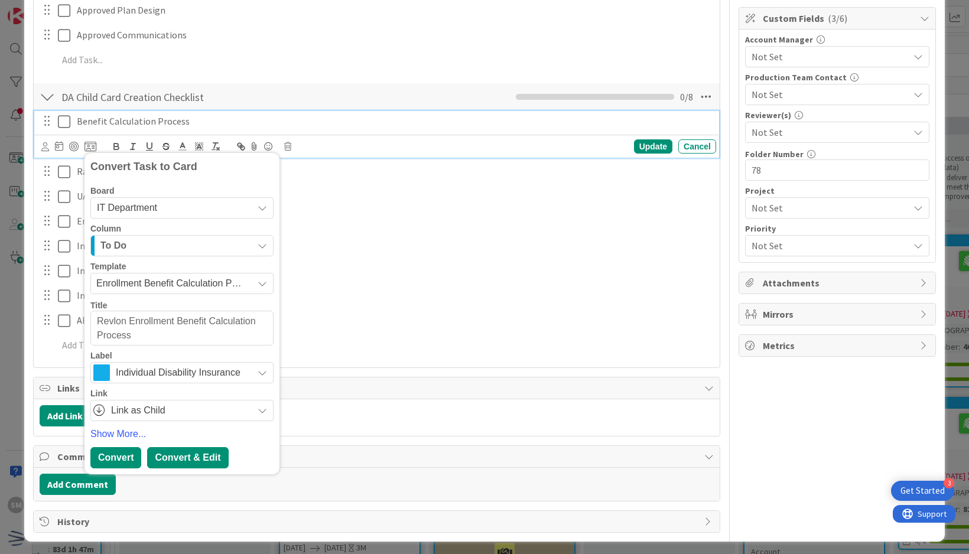
click at [168, 449] on div "Convert & Edit" at bounding box center [187, 457] width 81 height 21
type textarea "x"
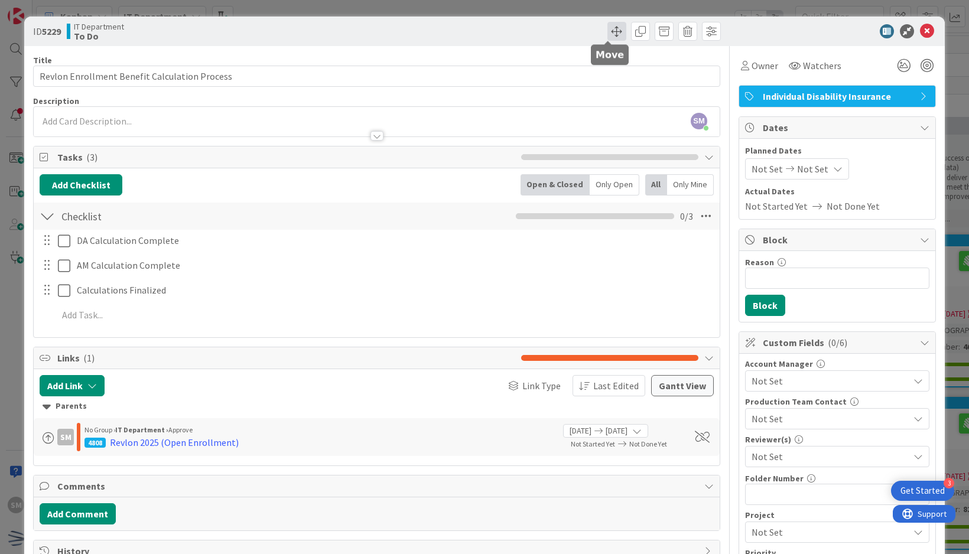
click at [608, 26] on span at bounding box center [617, 31] width 19 height 19
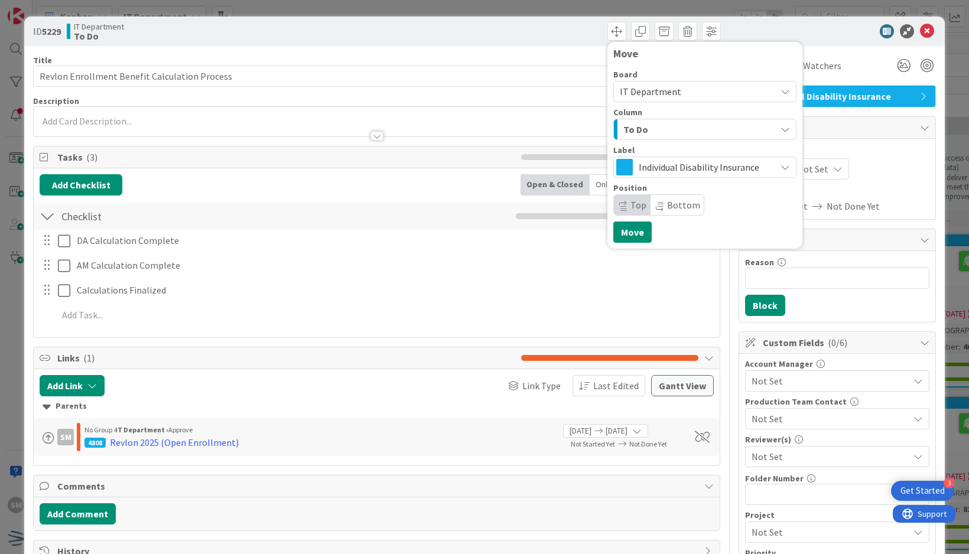
click at [667, 131] on div "To Do" at bounding box center [698, 129] width 155 height 19
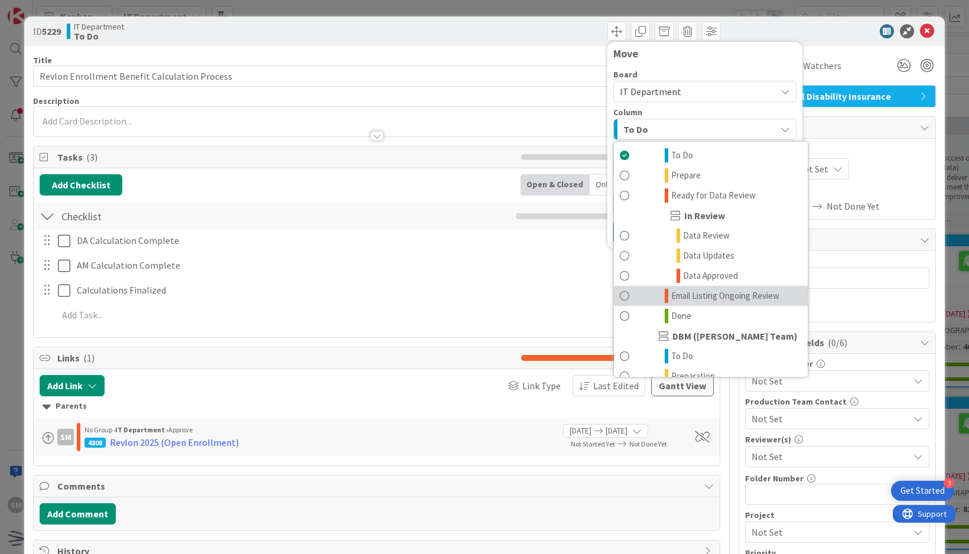
scroll to position [296, 0]
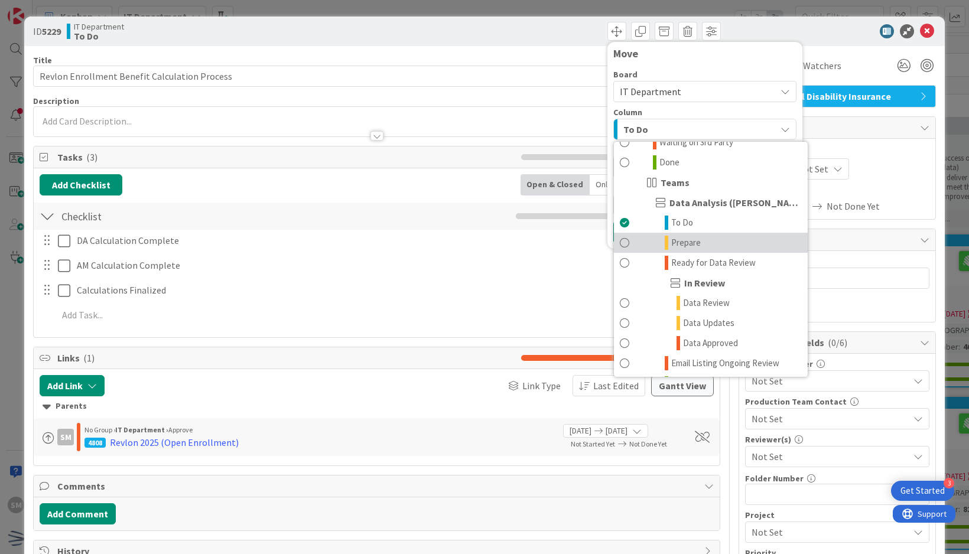
click at [684, 243] on span "Prepare" at bounding box center [686, 243] width 30 height 14
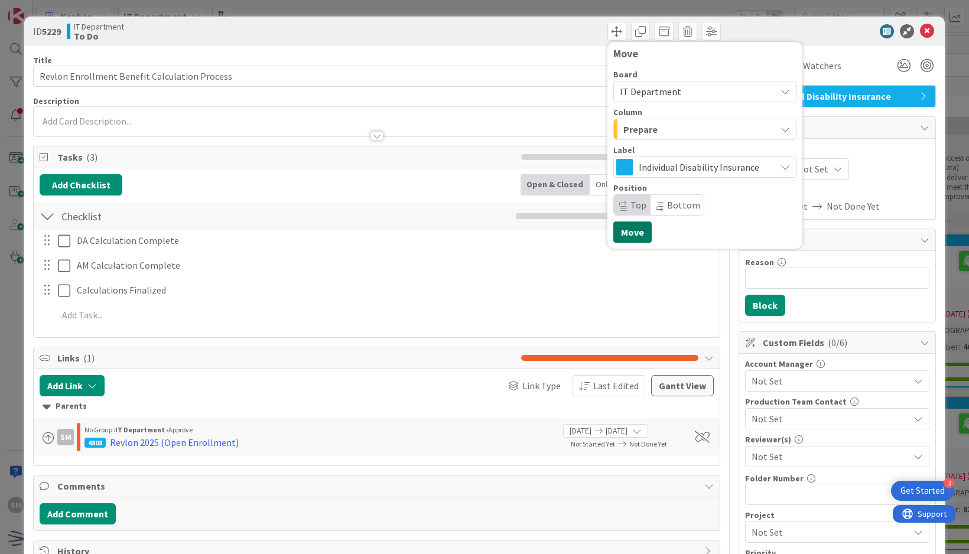
click at [625, 234] on button "Move" at bounding box center [633, 232] width 38 height 21
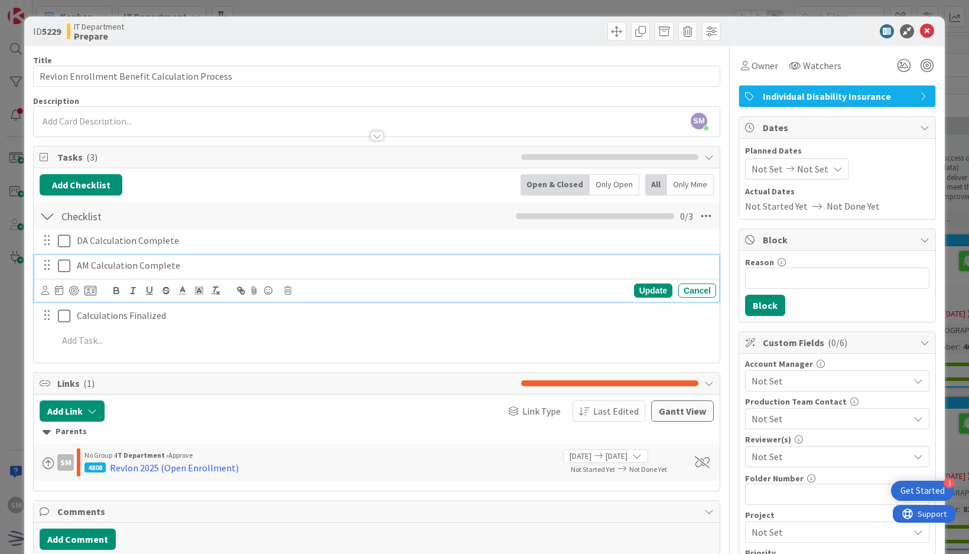
click at [70, 259] on icon at bounding box center [64, 266] width 12 height 14
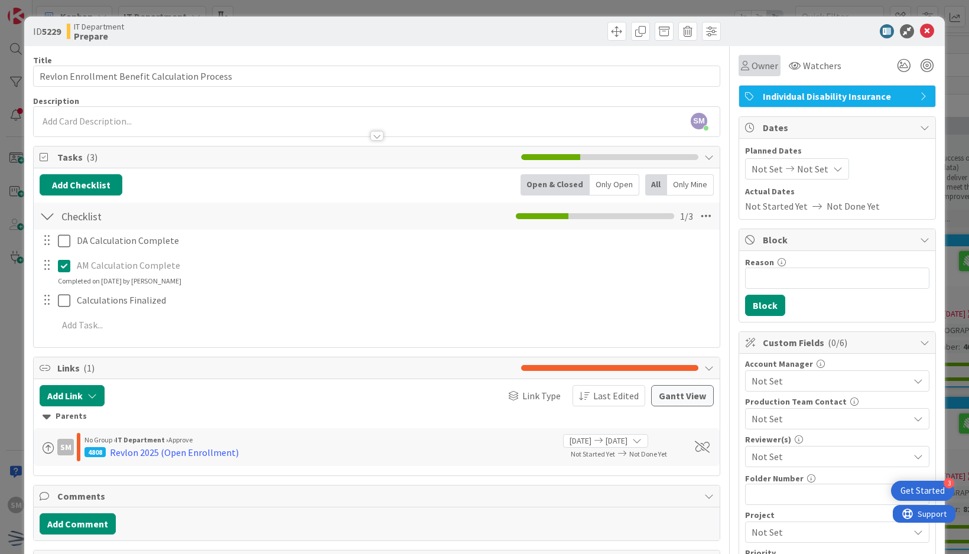
click at [752, 67] on span "Owner" at bounding box center [765, 66] width 27 height 14
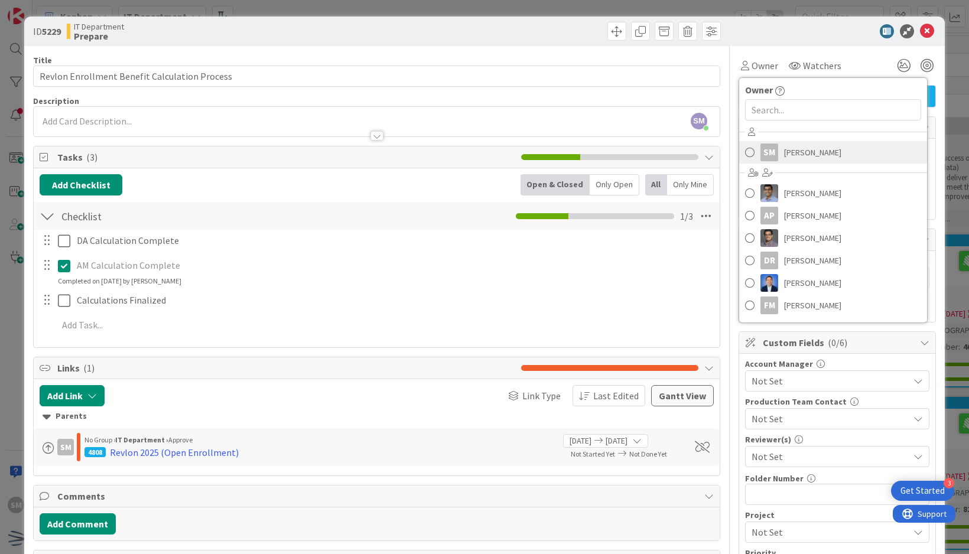
click at [806, 148] on span "[PERSON_NAME]" at bounding box center [812, 153] width 57 height 18
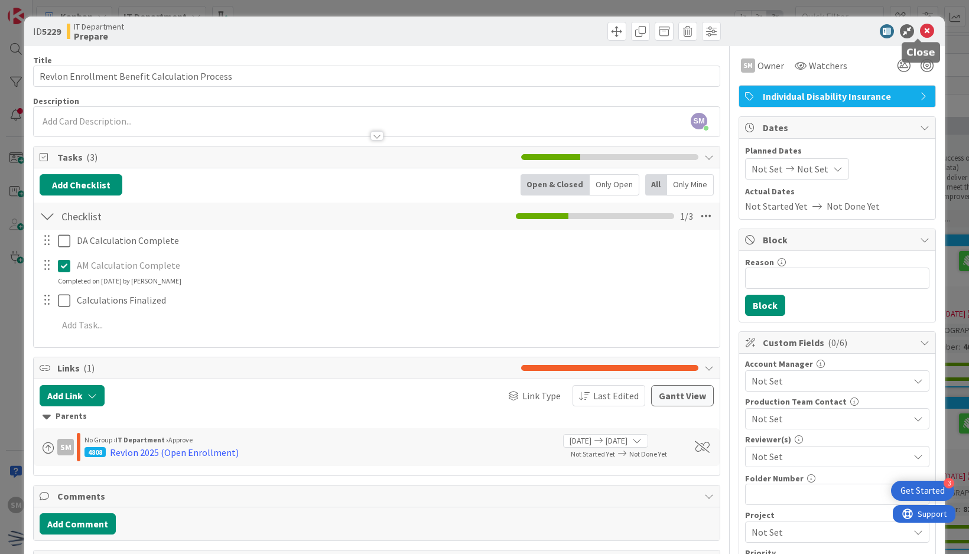
click at [921, 30] on icon at bounding box center [927, 31] width 14 height 14
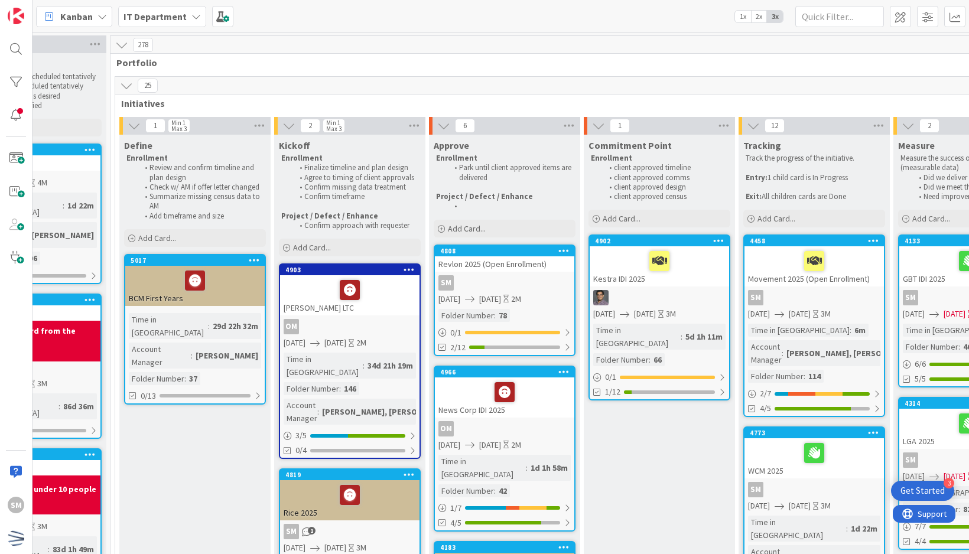
click at [564, 246] on icon at bounding box center [564, 250] width 11 height 8
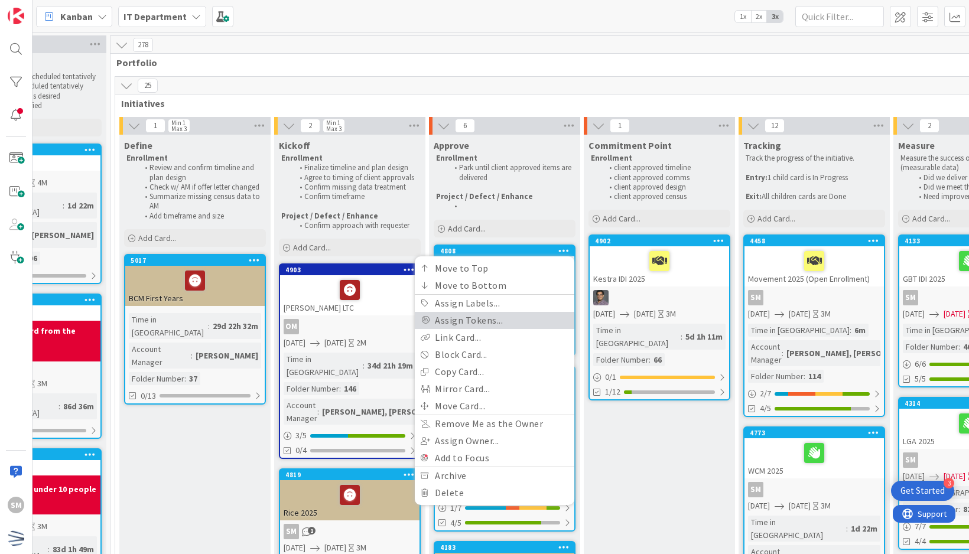
click at [519, 314] on link "Assign Tokens..." at bounding box center [495, 320] width 160 height 17
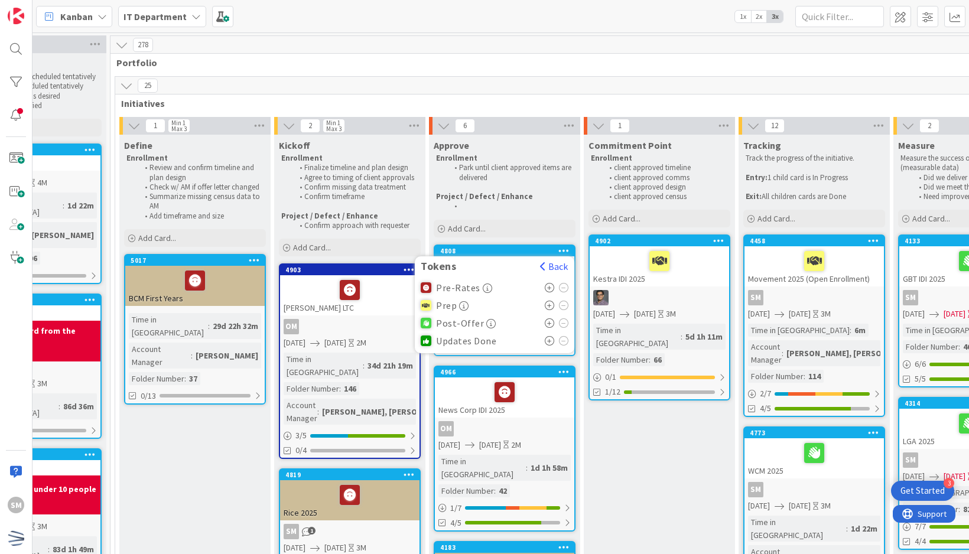
click at [548, 285] on icon at bounding box center [550, 287] width 10 height 9
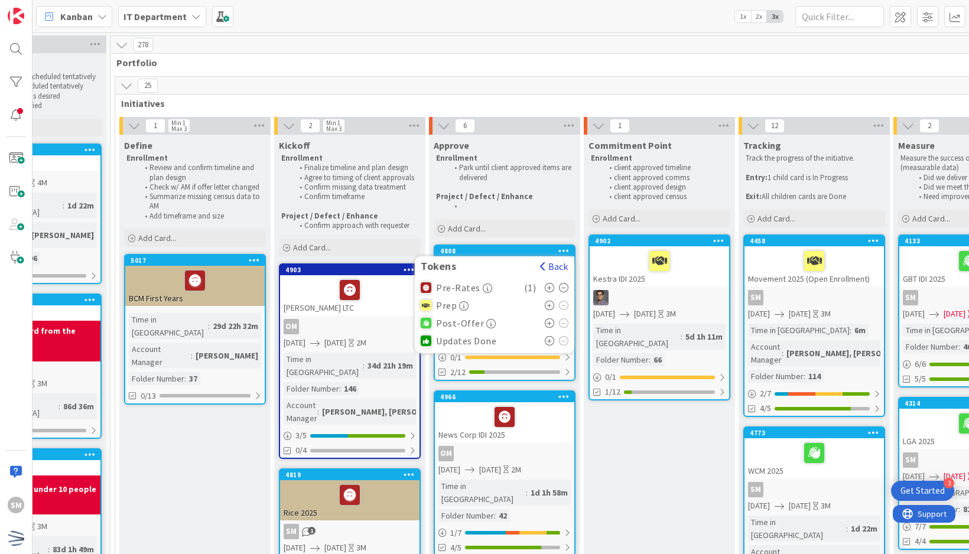
click at [552, 264] on button "Back" at bounding box center [554, 266] width 29 height 13
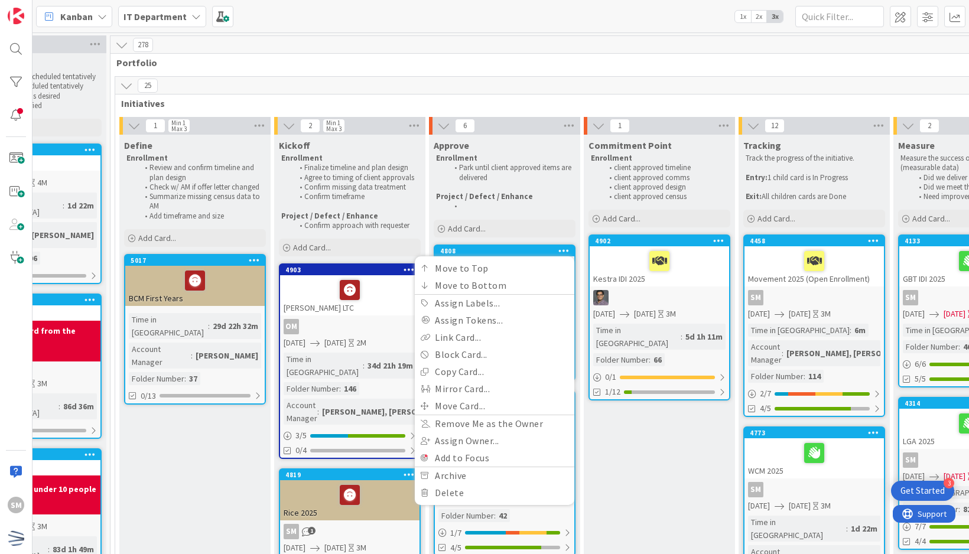
click at [579, 83] on div "25" at bounding box center [659, 86] width 1089 height 18
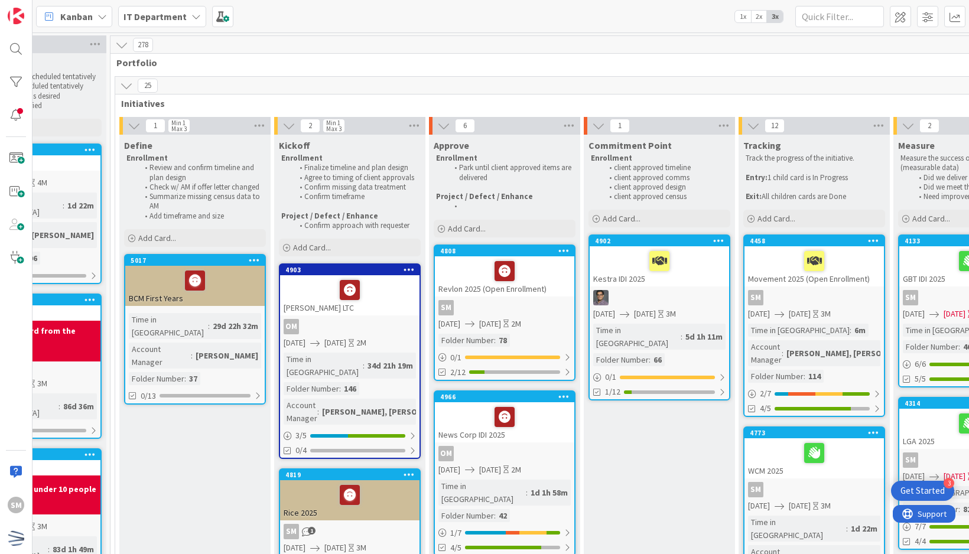
click at [552, 332] on link "4808 Move to Top Move to Bottom Assign Labels... Assign Tokens... Link Card... …" at bounding box center [505, 313] width 142 height 137
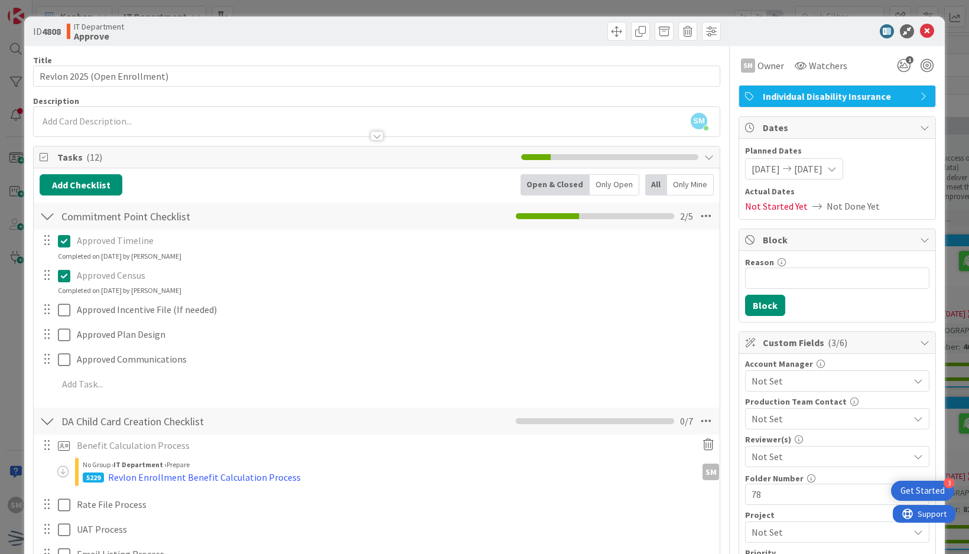
click at [824, 376] on span "Not Set" at bounding box center [830, 381] width 157 height 14
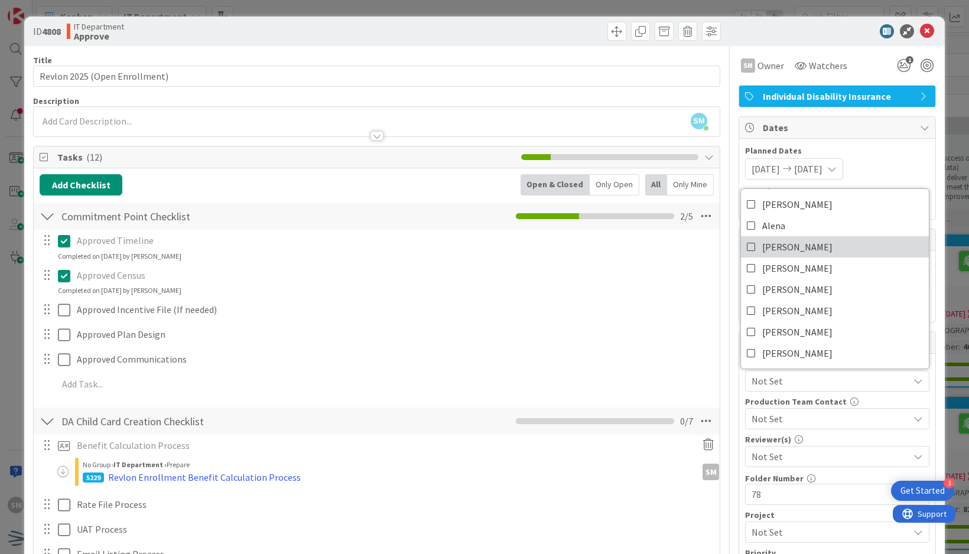
click at [779, 243] on link "Brett" at bounding box center [835, 246] width 188 height 21
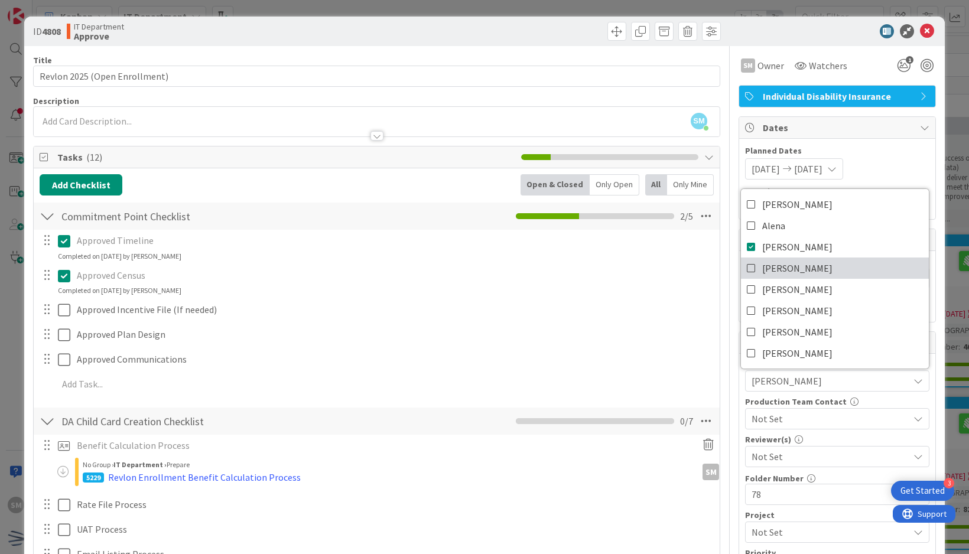
click at [751, 264] on link "[PERSON_NAME]" at bounding box center [835, 268] width 188 height 21
click at [920, 34] on icon at bounding box center [927, 31] width 14 height 14
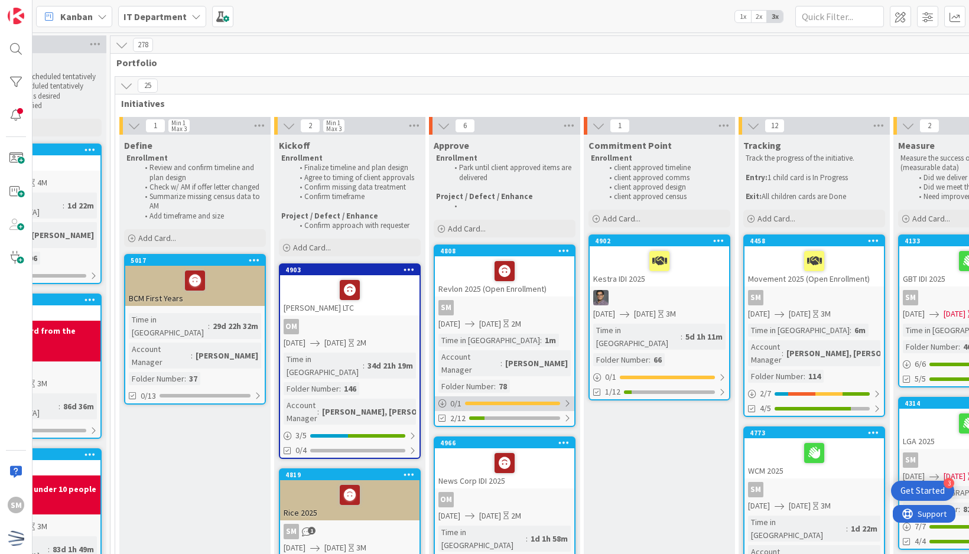
scroll to position [0, 82]
